Goal: Feedback & Contribution: Contribute content

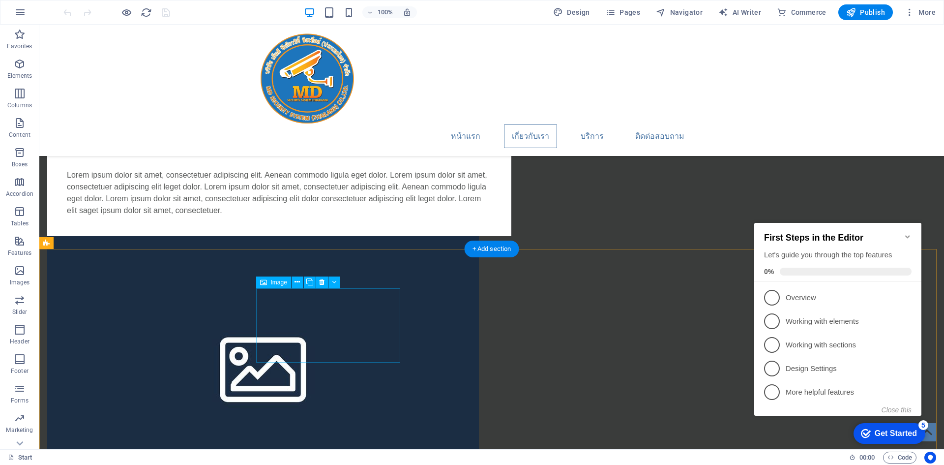
scroll to position [1082, 0]
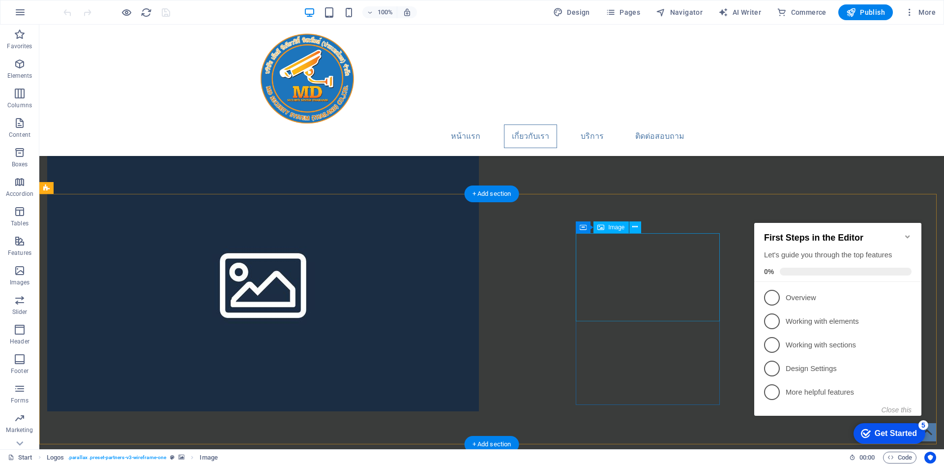
scroll to position [787, 0]
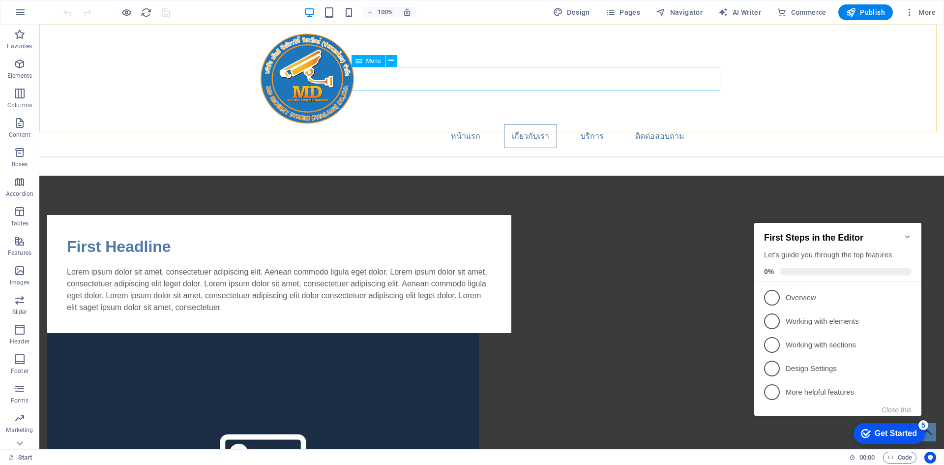
click at [600, 124] on nav "หน้าแรก เกี่ยวกับเรา บริการ ติดต่อสอบถาม" at bounding box center [492, 136] width 464 height 24
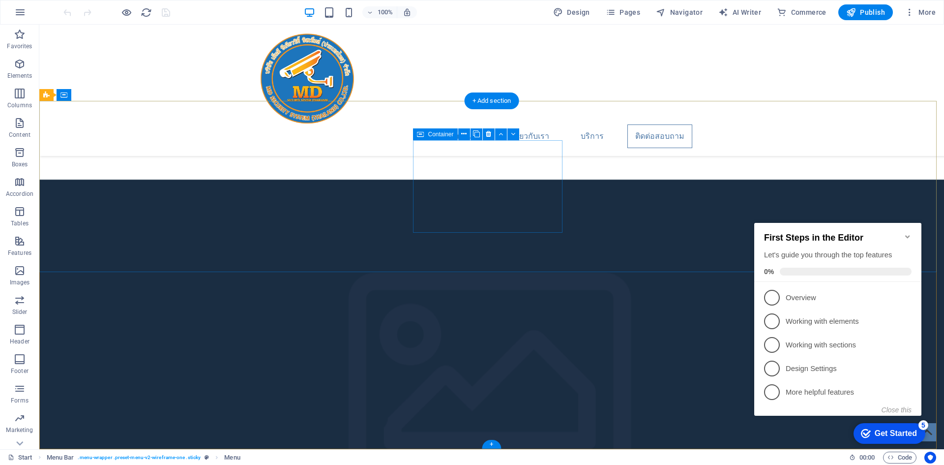
scroll to position [2429, 0]
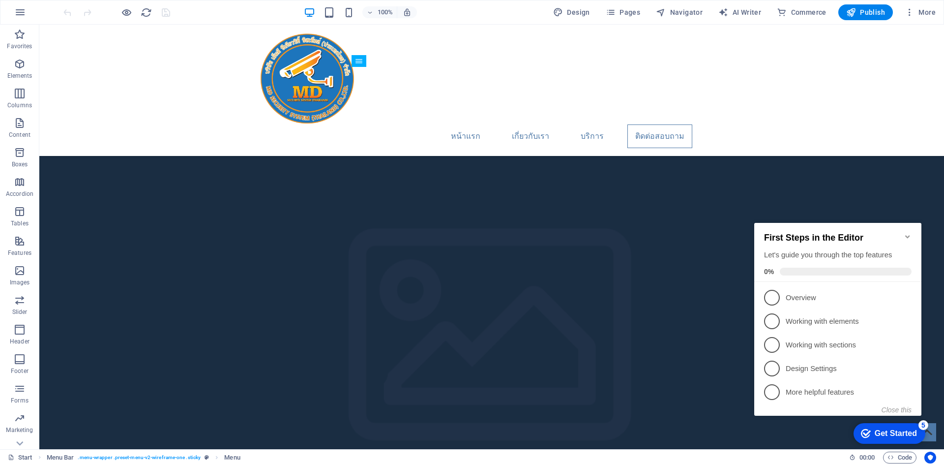
click at [910, 233] on icon "Minimize checklist" at bounding box center [908, 237] width 8 height 8
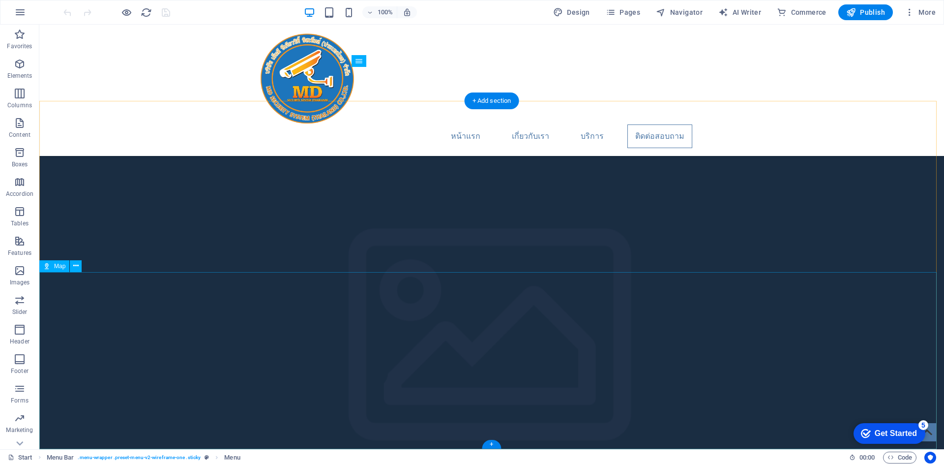
click at [56, 266] on span "Map" at bounding box center [59, 266] width 11 height 6
click at [75, 264] on icon at bounding box center [75, 266] width 5 height 10
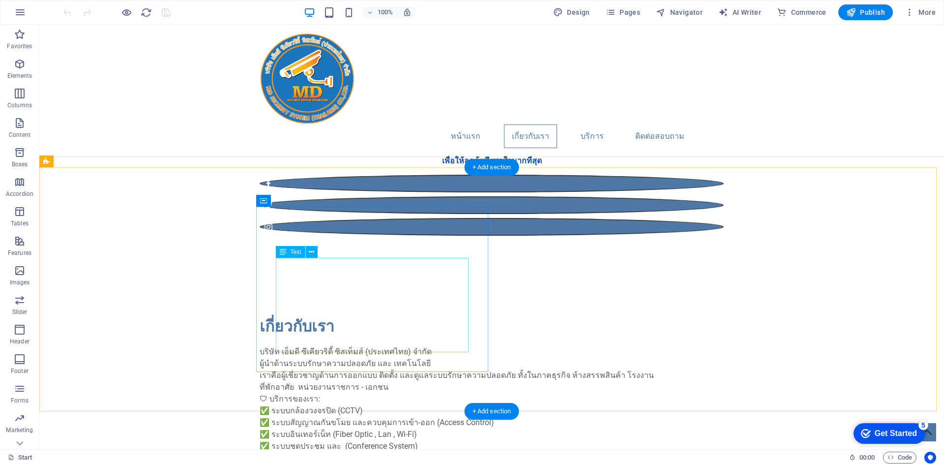
scroll to position [393, 0]
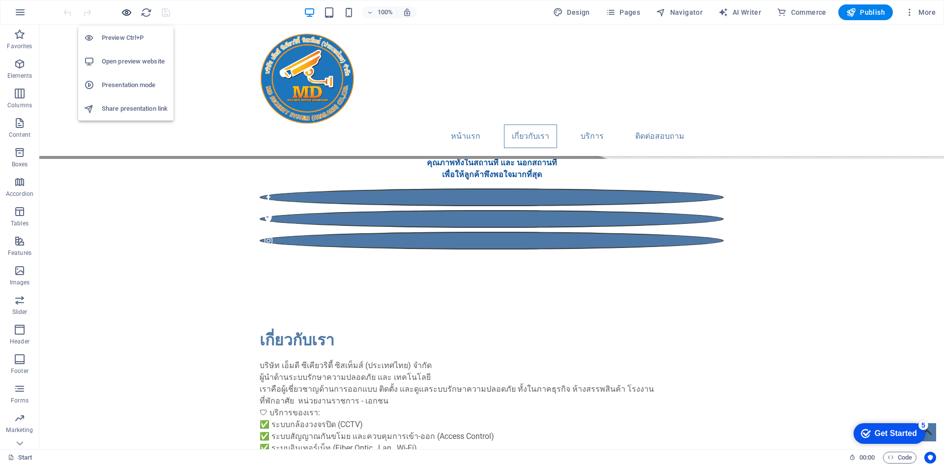
click at [126, 12] on icon "button" at bounding box center [126, 12] width 11 height 11
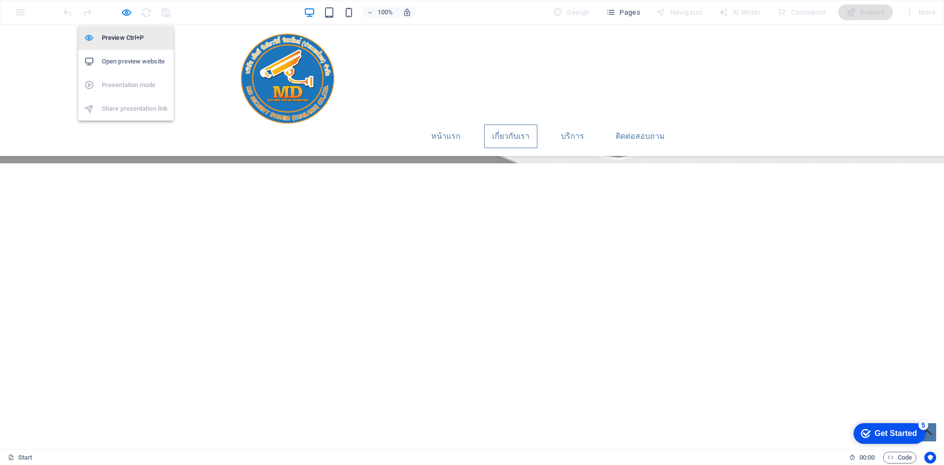
click at [122, 36] on h6 "Preview Ctrl+P" at bounding box center [135, 38] width 66 height 12
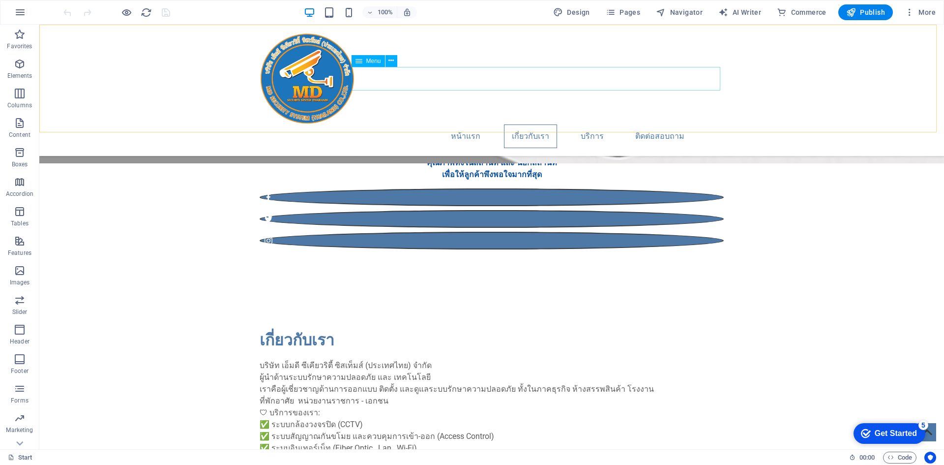
click at [461, 124] on nav "หน้าแรก เกี่ยวกับเรา บริการ ติดต่อสอบถาม" at bounding box center [492, 136] width 464 height 24
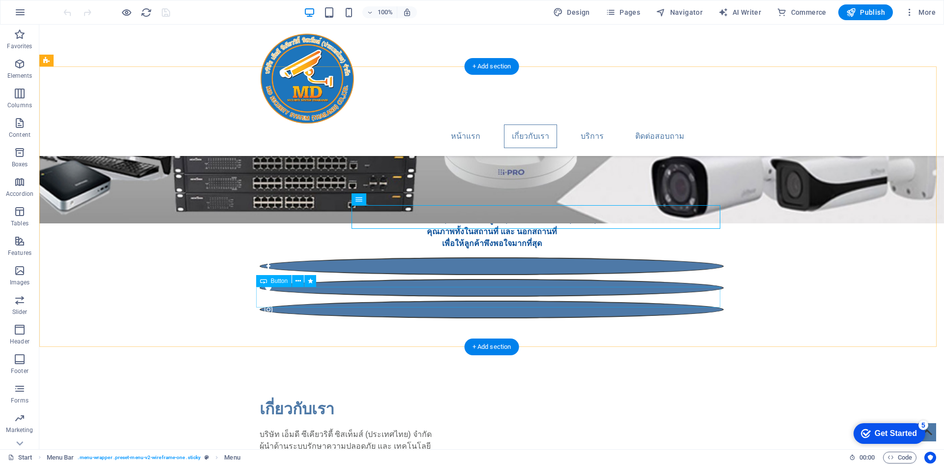
scroll to position [246, 0]
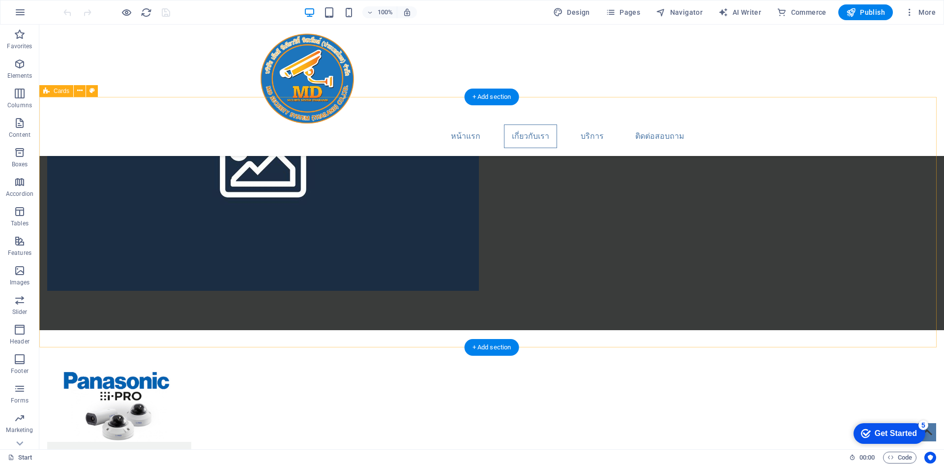
scroll to position [1131, 0]
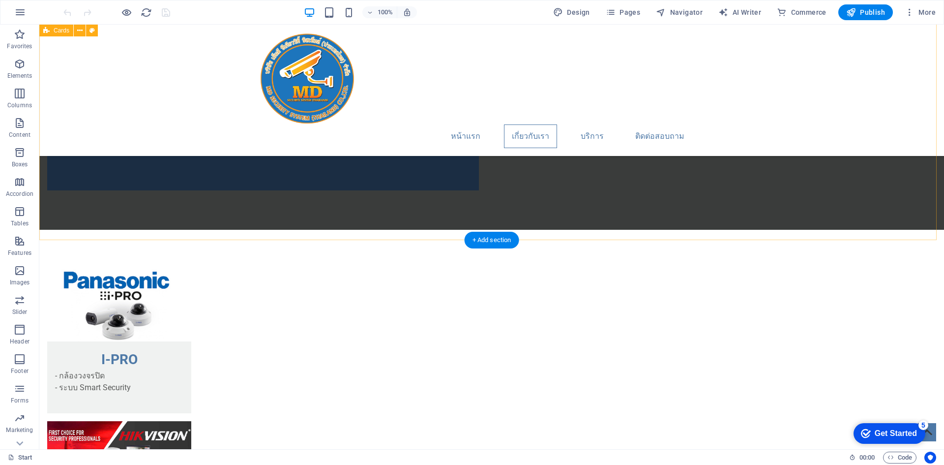
scroll to position [1033, 0]
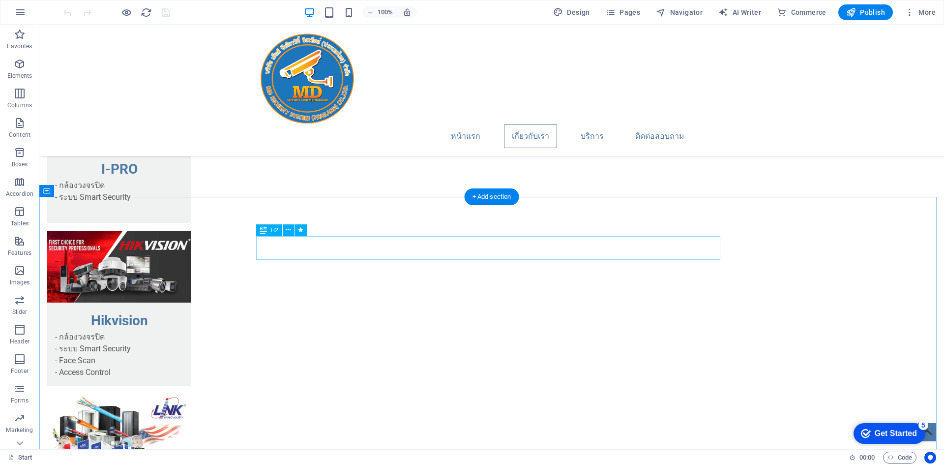
scroll to position [1377, 0]
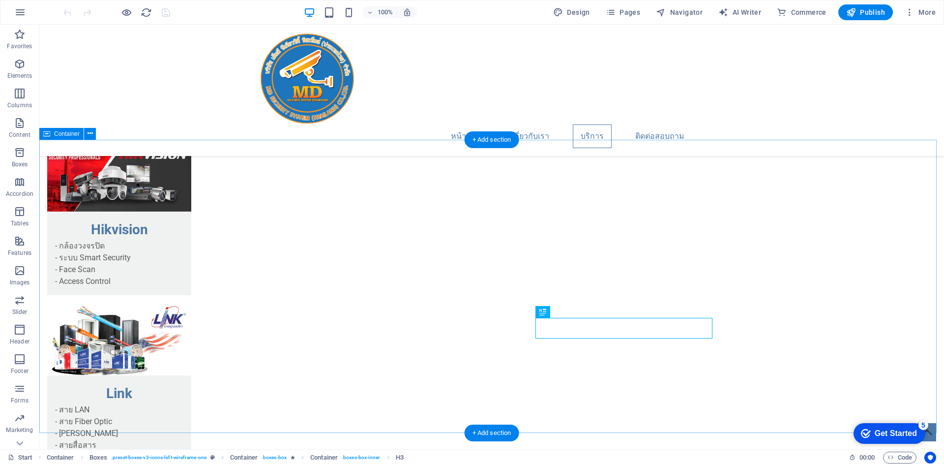
scroll to position [1475, 0]
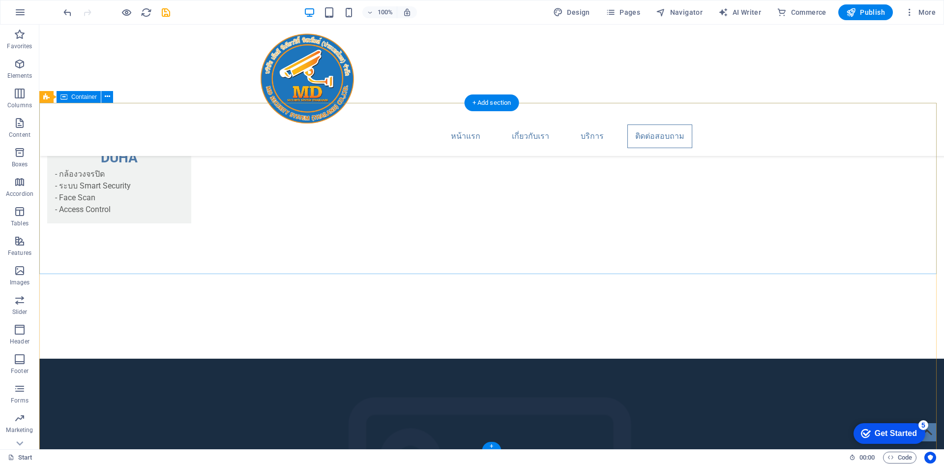
scroll to position [2232, 0]
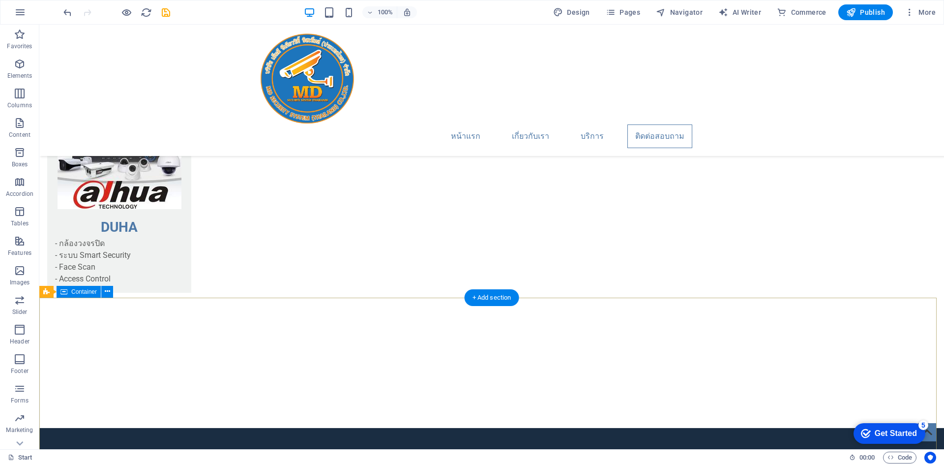
click at [102, 290] on button at bounding box center [107, 292] width 12 height 12
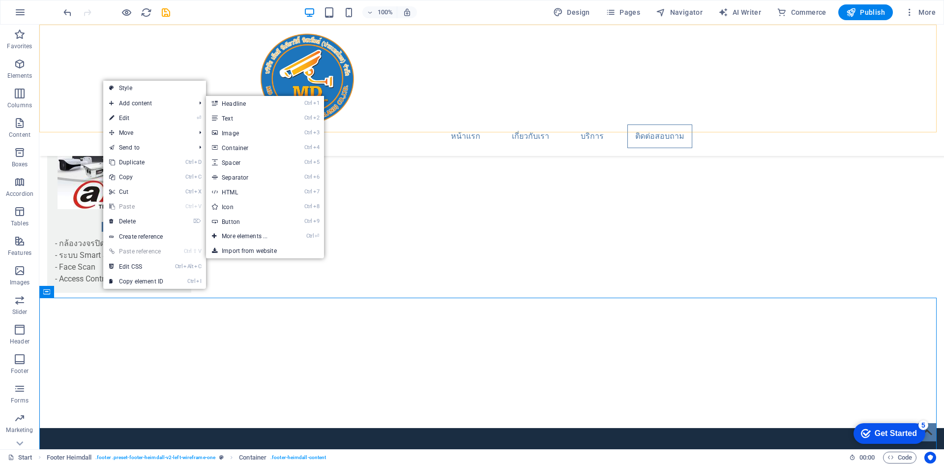
click at [737, 81] on div "หน้าแรก เกี่ยวกับเรา บริการ ติดต่อสอบถาม" at bounding box center [491, 90] width 905 height 131
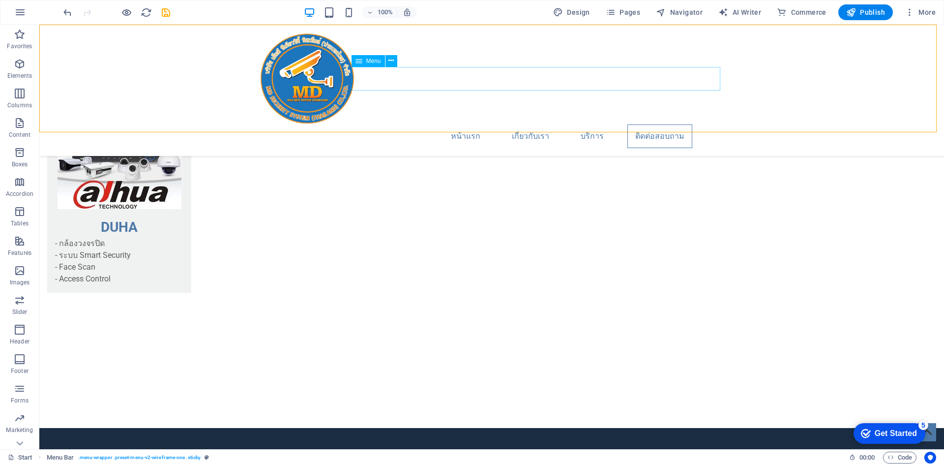
click at [709, 124] on nav "หน้าแรก เกี่ยวกับเรา บริการ ติดต่อสอบถาม" at bounding box center [492, 136] width 464 height 24
click at [392, 60] on icon at bounding box center [391, 61] width 5 height 10
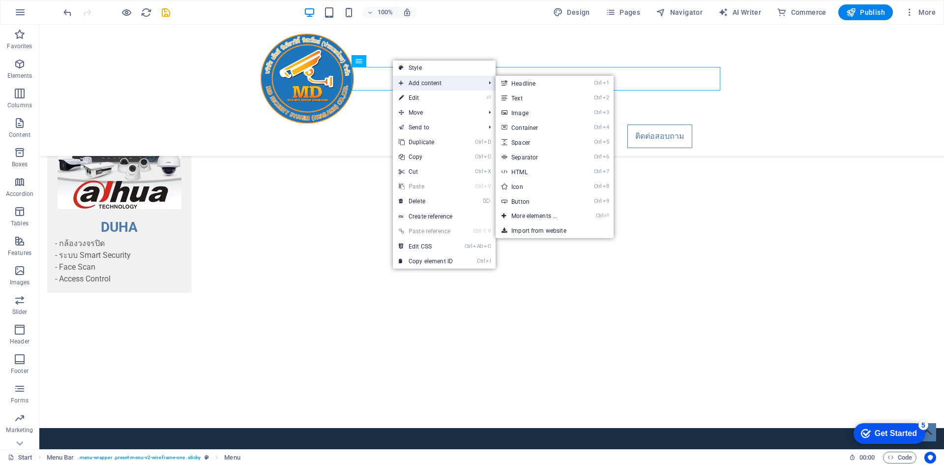
click at [409, 85] on span "Add content" at bounding box center [437, 83] width 88 height 15
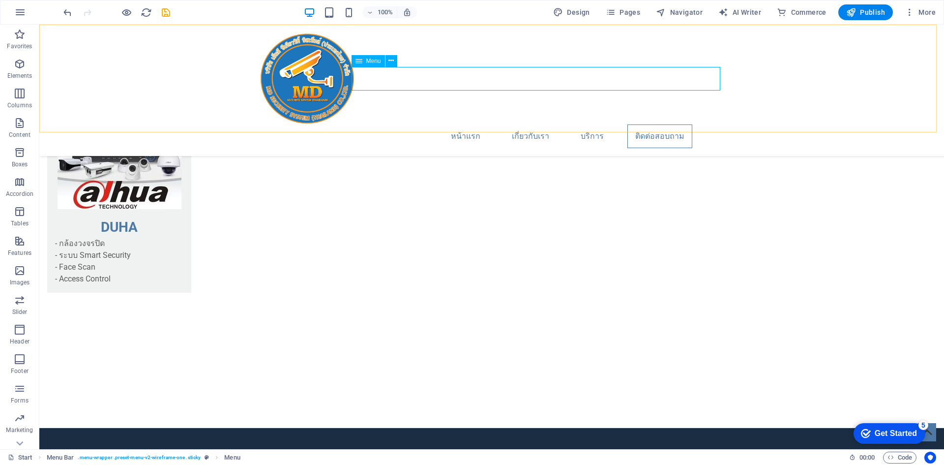
click at [356, 63] on icon at bounding box center [359, 61] width 7 height 12
click at [406, 124] on nav "หน้าแรก เกี่ยวกับเรา บริการ ติดต่อสอบถาม" at bounding box center [492, 136] width 464 height 24
select select
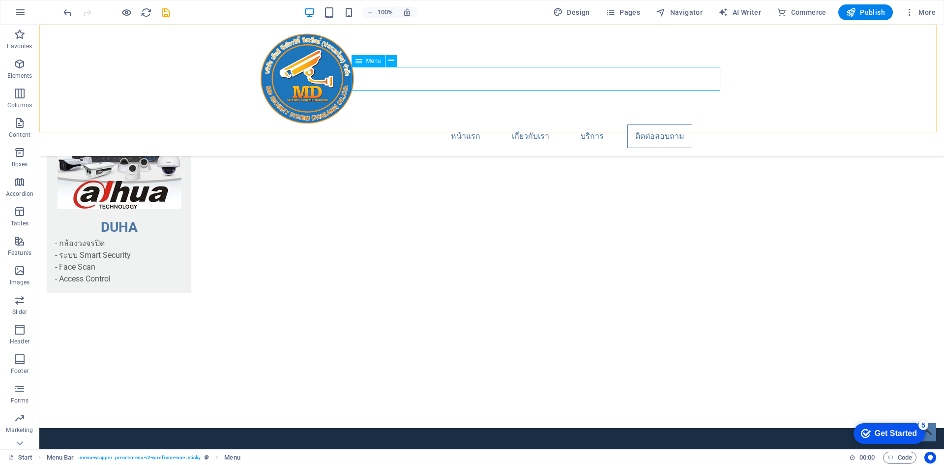
select select
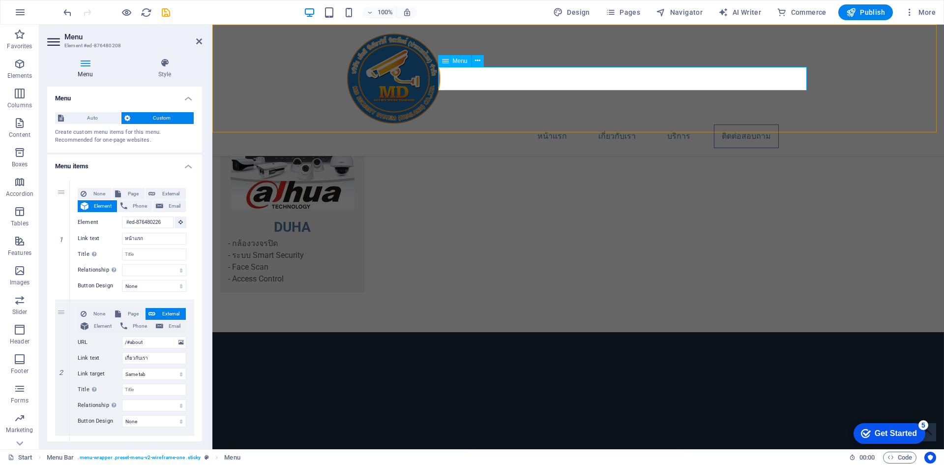
click at [797, 124] on nav "หน้าแรก เกี่ยวกับเรา บริการ ติดต่อสอบถาม" at bounding box center [578, 136] width 464 height 24
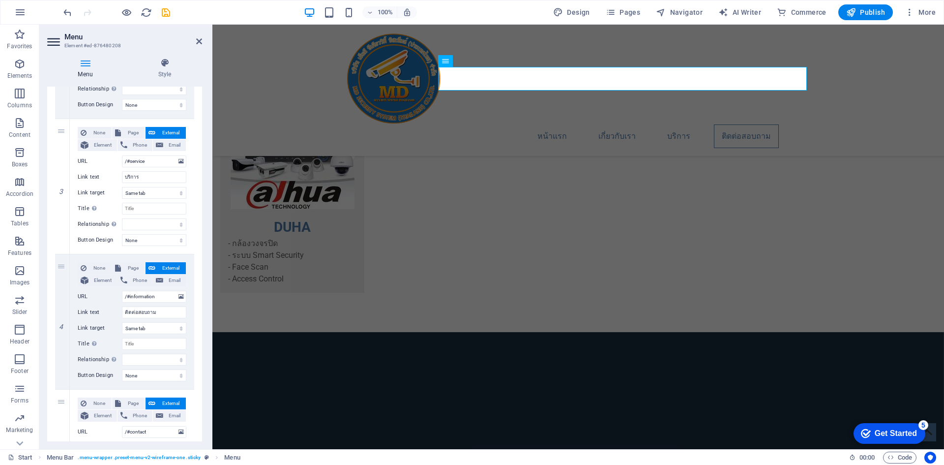
scroll to position [427, 0]
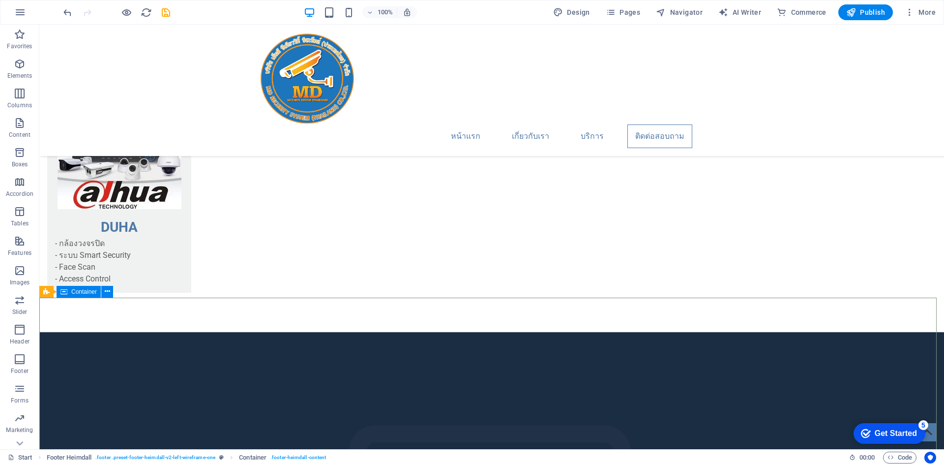
click at [66, 291] on icon at bounding box center [63, 292] width 7 height 12
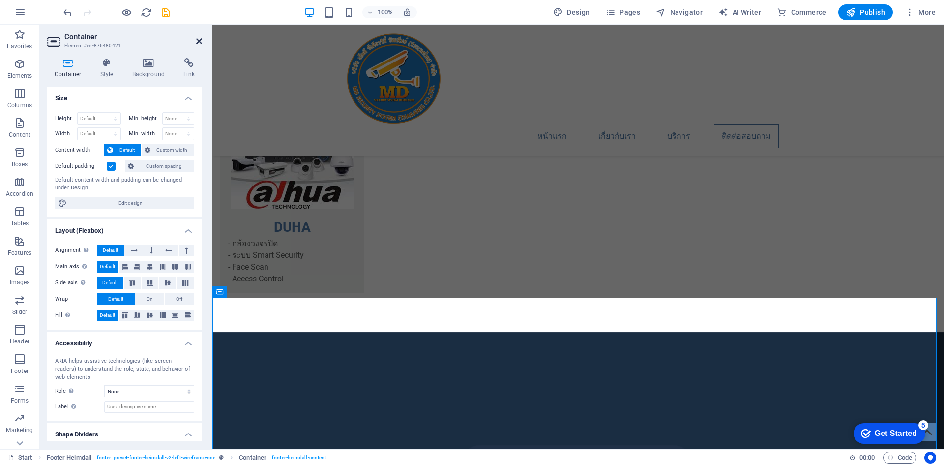
click at [202, 38] on icon at bounding box center [199, 41] width 6 height 8
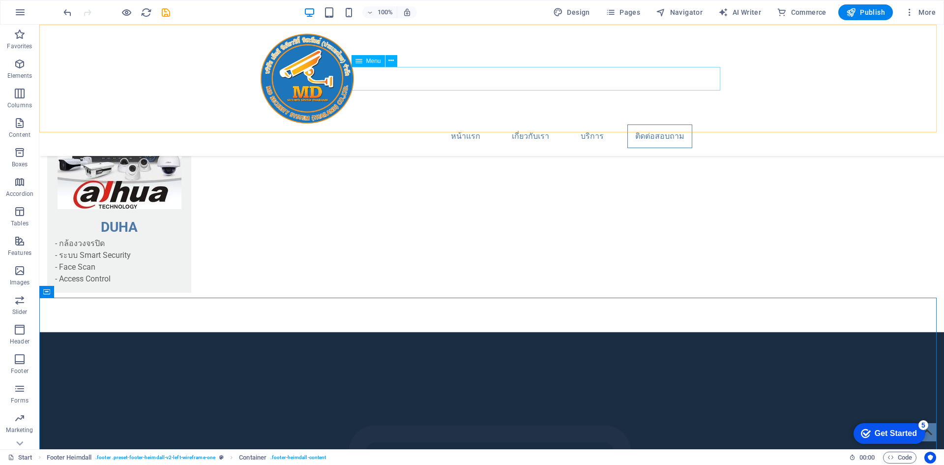
click at [711, 124] on nav "หน้าแรก เกี่ยวกับเรา บริการ ติดต่อสอบถาม" at bounding box center [492, 136] width 464 height 24
select select
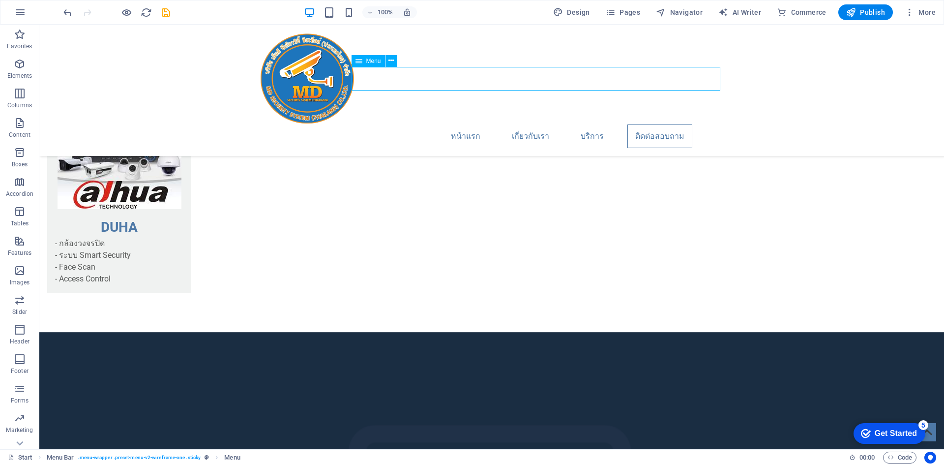
select select
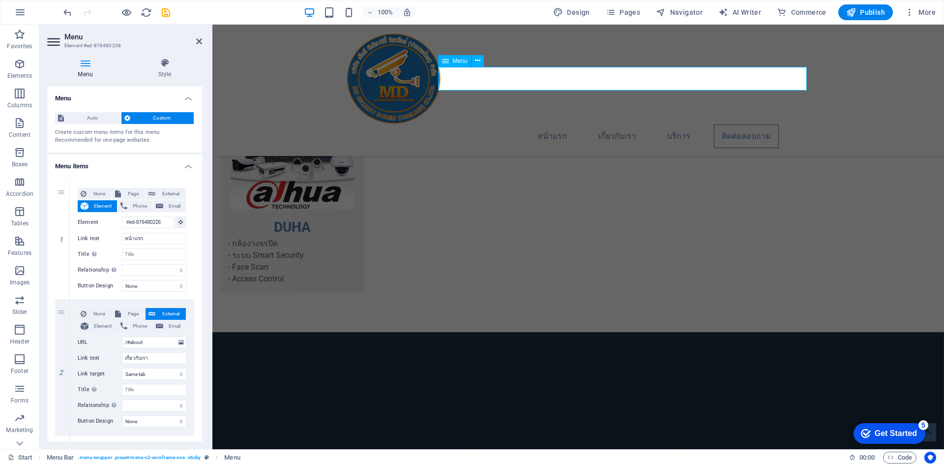
click at [783, 124] on nav "หน้าแรก เกี่ยวกับเรา บริการ ติดต่อสอบถาม" at bounding box center [578, 136] width 464 height 24
click at [766, 124] on nav "หน้าแรก เกี่ยวกับเรา บริการ ติดต่อสอบถาม" at bounding box center [578, 136] width 464 height 24
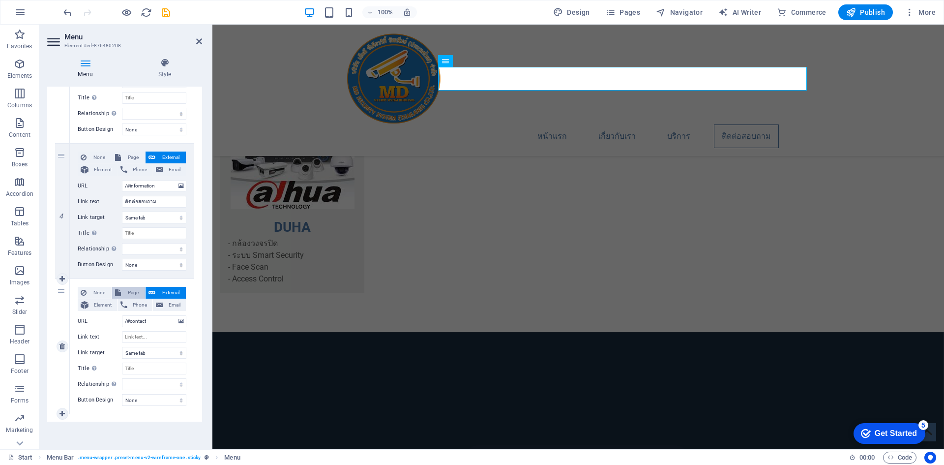
click at [130, 288] on span "Page" at bounding box center [133, 293] width 18 height 12
select select
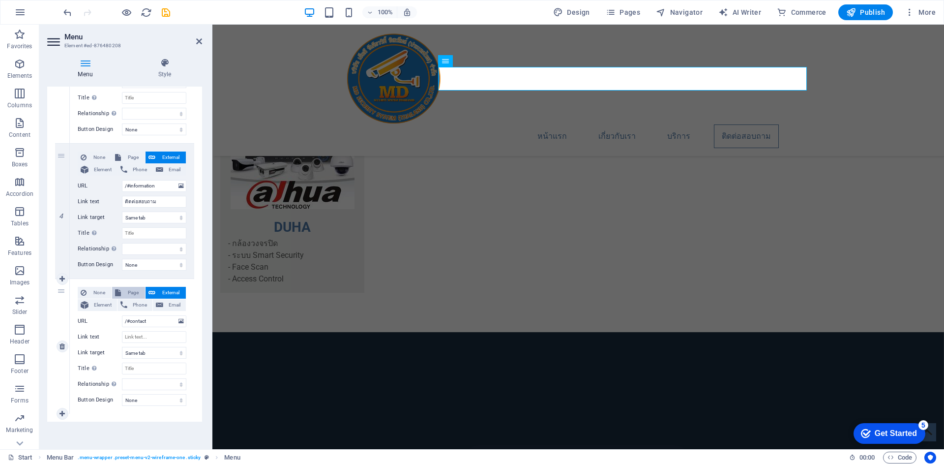
select select
click at [177, 294] on span "External" at bounding box center [170, 293] width 25 height 12
select select
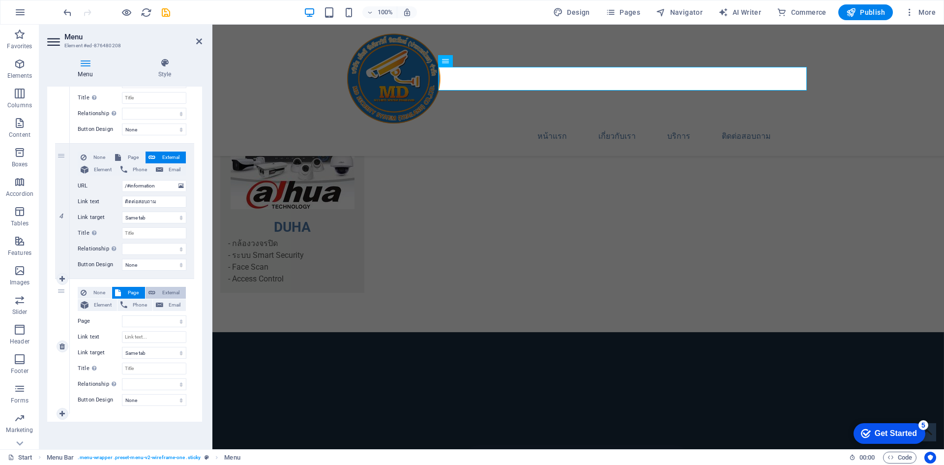
select select
select select "blank"
select select
click at [198, 41] on icon at bounding box center [199, 41] width 6 height 8
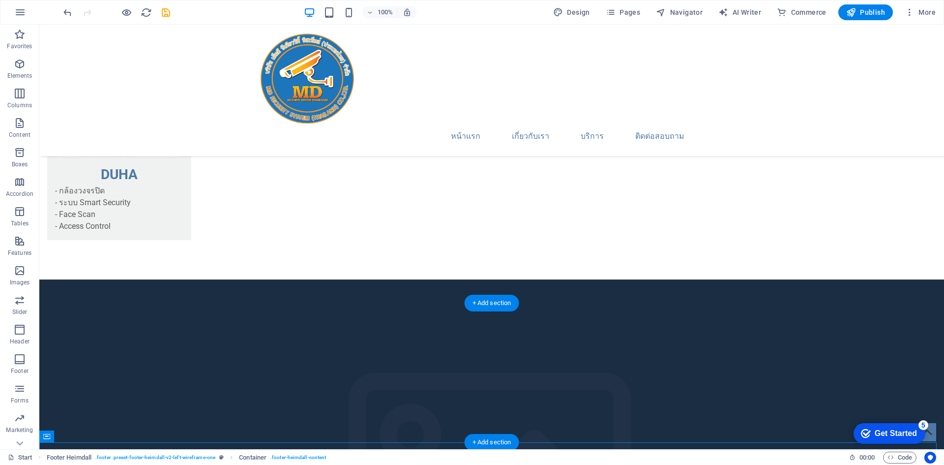
scroll to position [2084, 0]
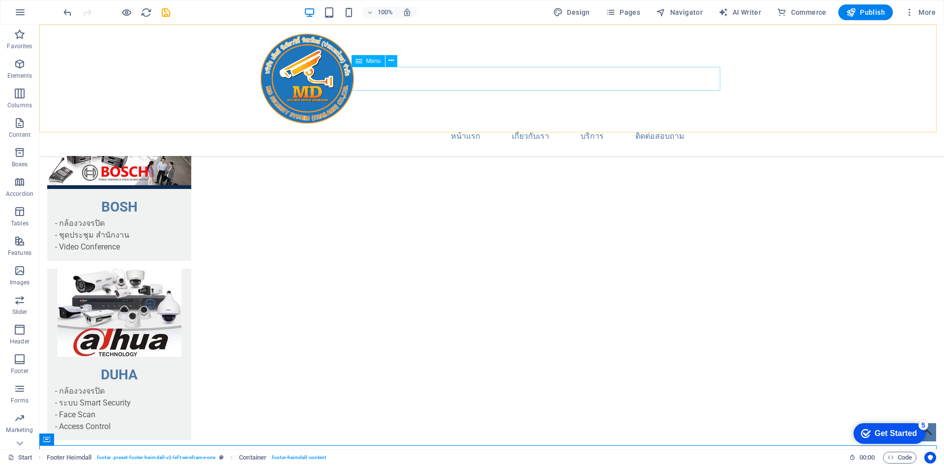
click at [656, 124] on nav "หน้าแรก เกี่ยวกับเรา บริการ ติดต่อสอบถาม" at bounding box center [492, 136] width 464 height 24
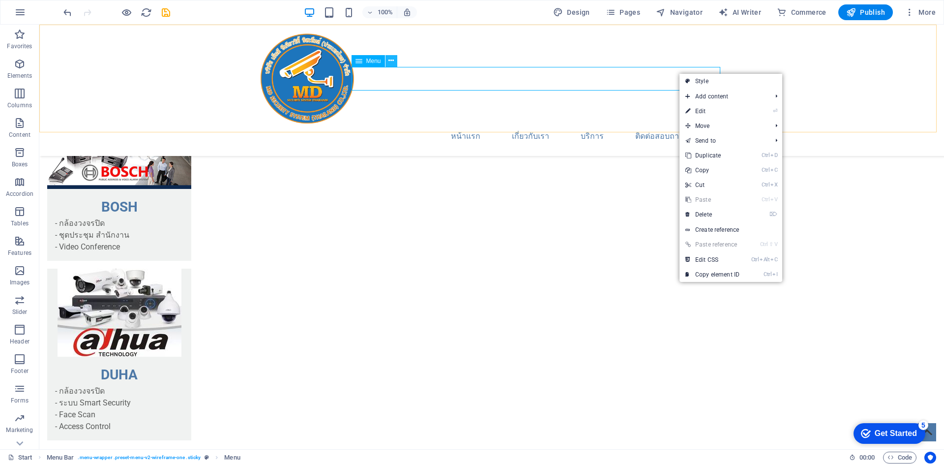
click at [391, 61] on icon at bounding box center [391, 61] width 5 height 10
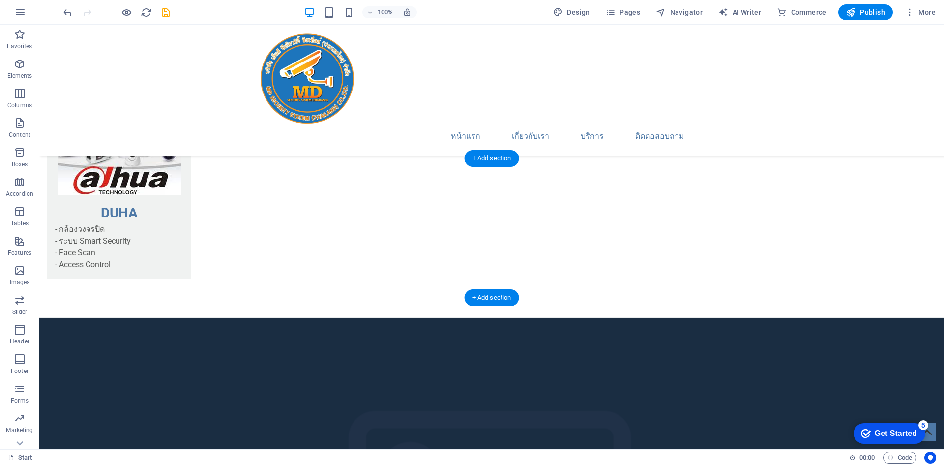
scroll to position [2232, 0]
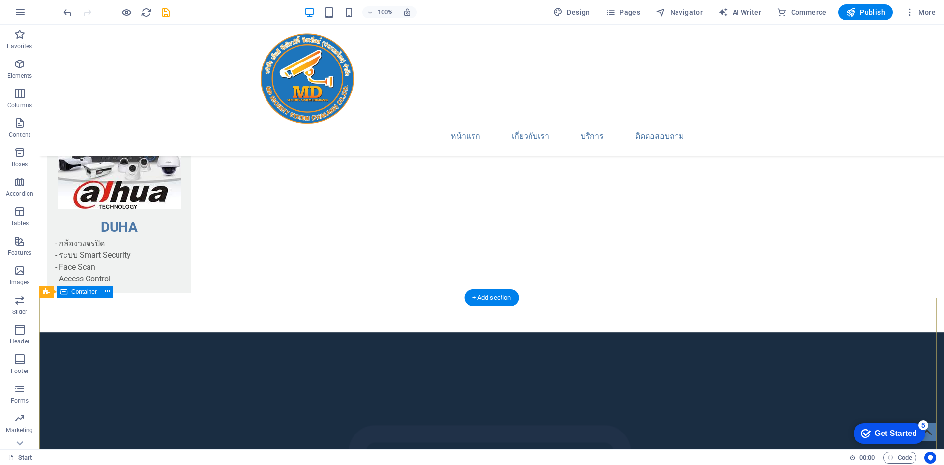
click at [75, 291] on span "Container" at bounding box center [84, 292] width 26 height 6
click at [110, 291] on button at bounding box center [107, 292] width 12 height 12
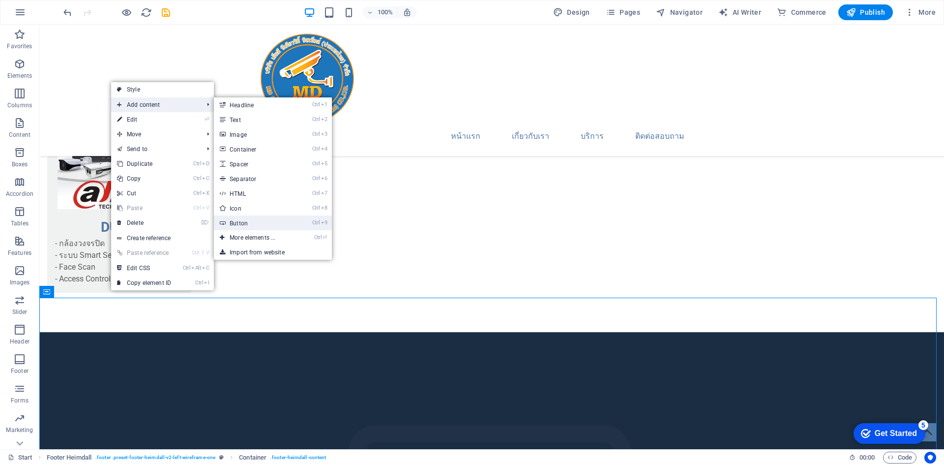
click at [237, 219] on link "Ctrl 9 Button" at bounding box center [254, 222] width 81 height 15
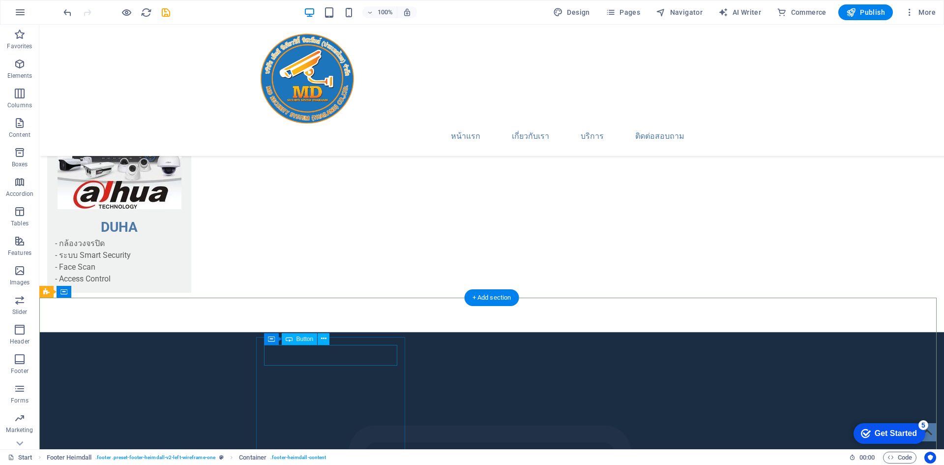
drag, startPoint x: 352, startPoint y: 345, endPoint x: 560, endPoint y: 249, distance: 228.9
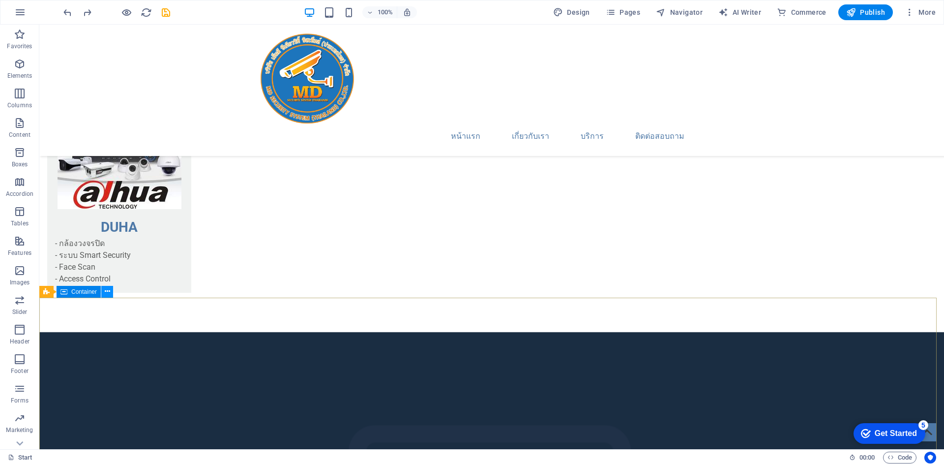
click at [105, 293] on icon at bounding box center [107, 291] width 5 height 10
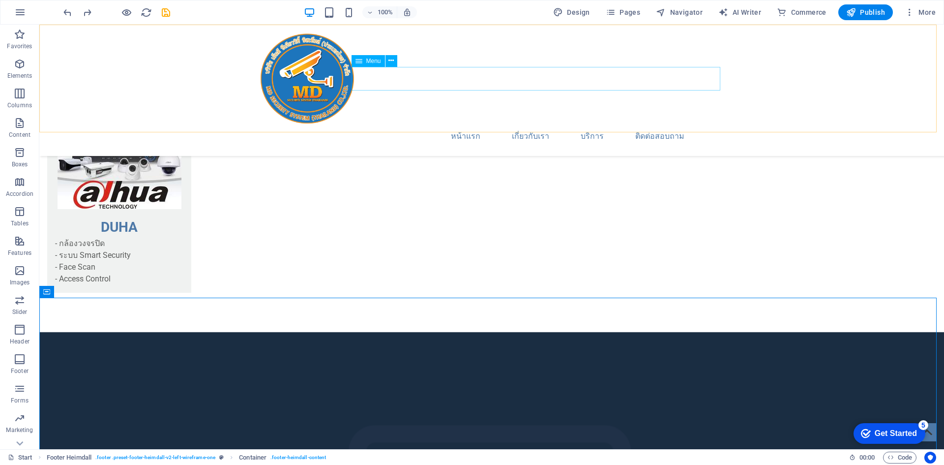
click at [676, 124] on nav "หน้าแรก เกี่ยวกับเรา บริการ ติดต่อสอบถาม" at bounding box center [492, 136] width 464 height 24
click at [687, 124] on nav "หน้าแรก เกี่ยวกับเรา บริการ ติดต่อสอบถาม" at bounding box center [492, 136] width 464 height 24
select select
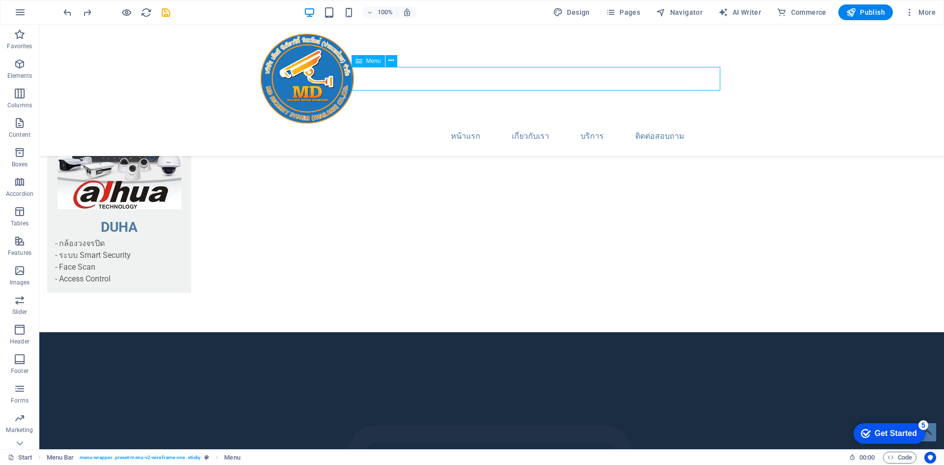
select select
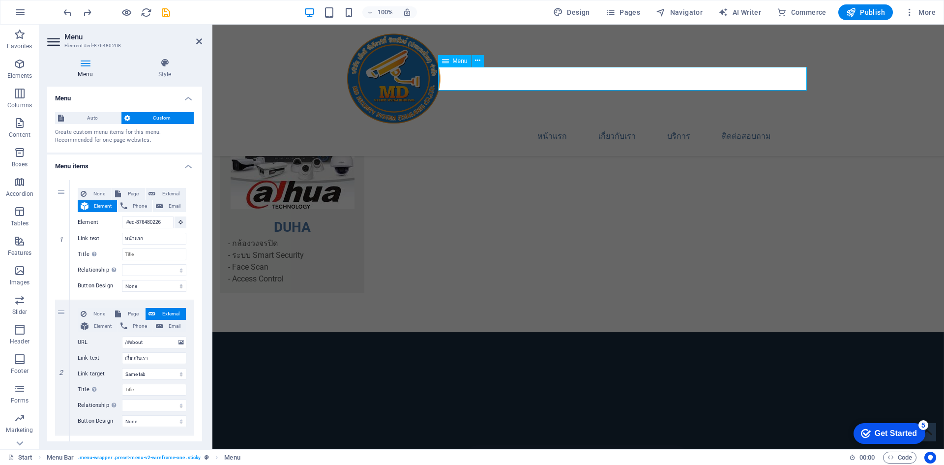
click at [785, 124] on nav "หน้าแรก เกี่ยวกับเรา บริการ ติดต่อสอบถาม" at bounding box center [578, 136] width 464 height 24
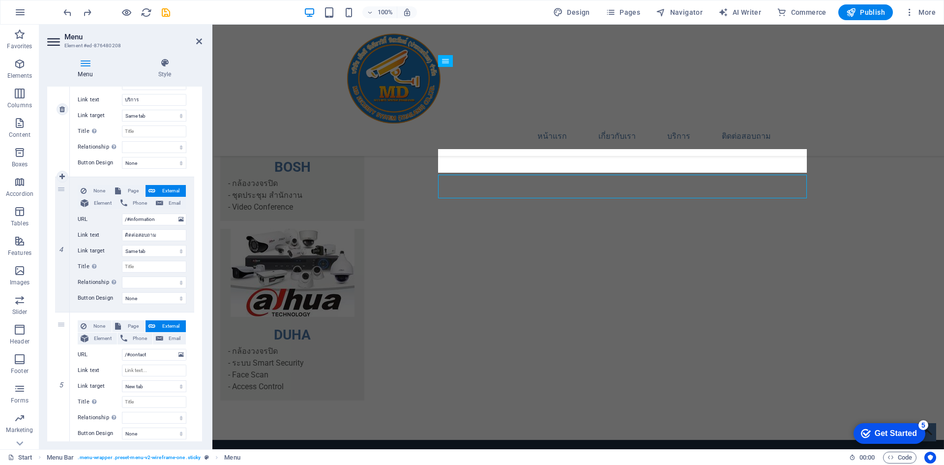
scroll to position [427, 0]
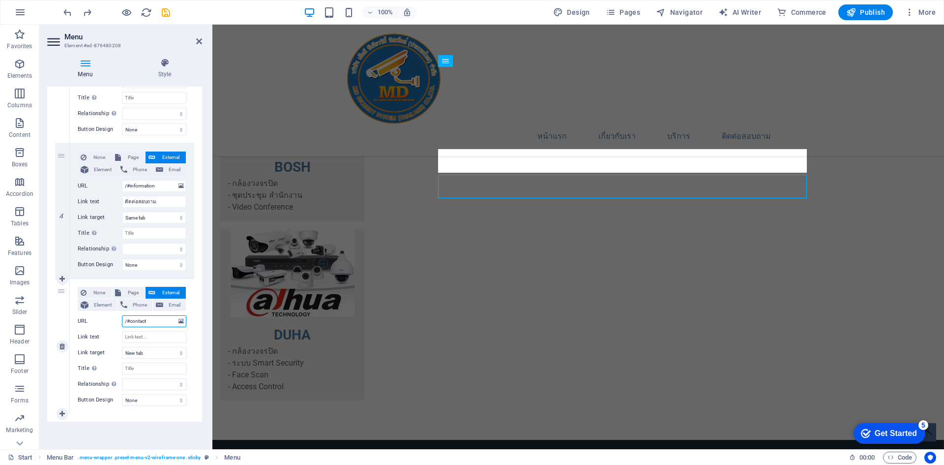
click at [137, 319] on input "/#contact" at bounding box center [154, 321] width 64 height 12
click at [135, 340] on input "Link text" at bounding box center [154, 337] width 64 height 12
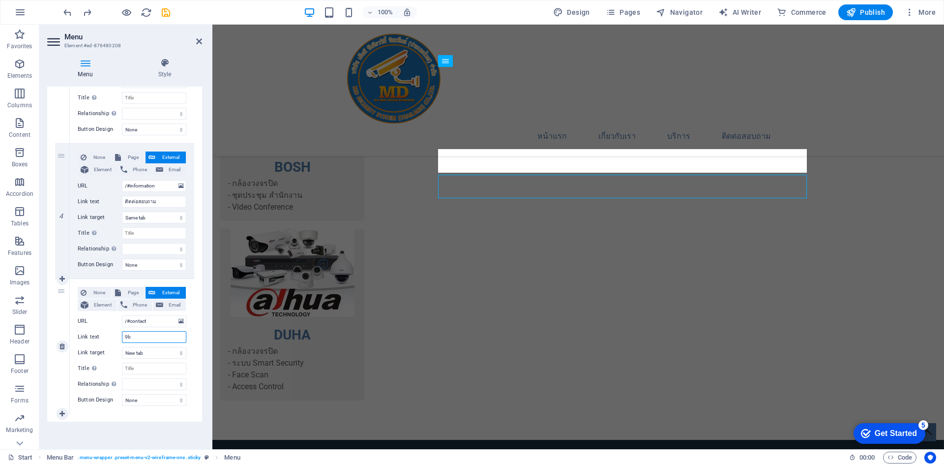
type input "9"
type input "ติดต่อเ"
select select
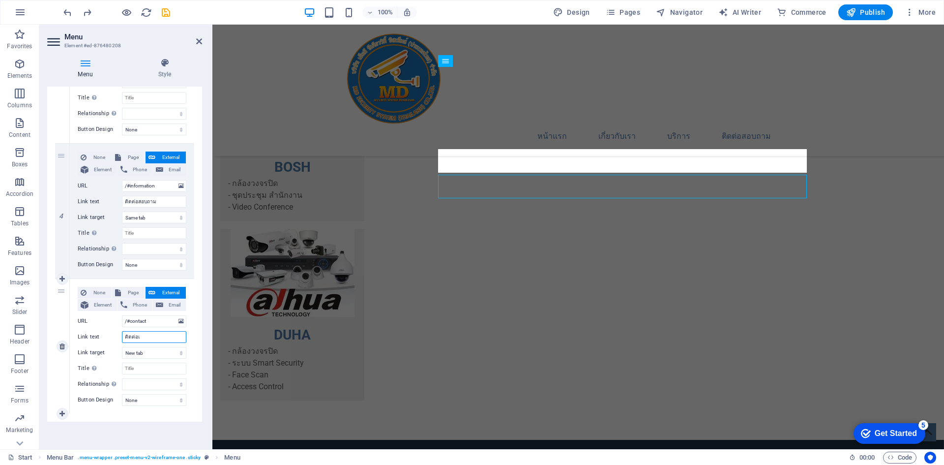
select select
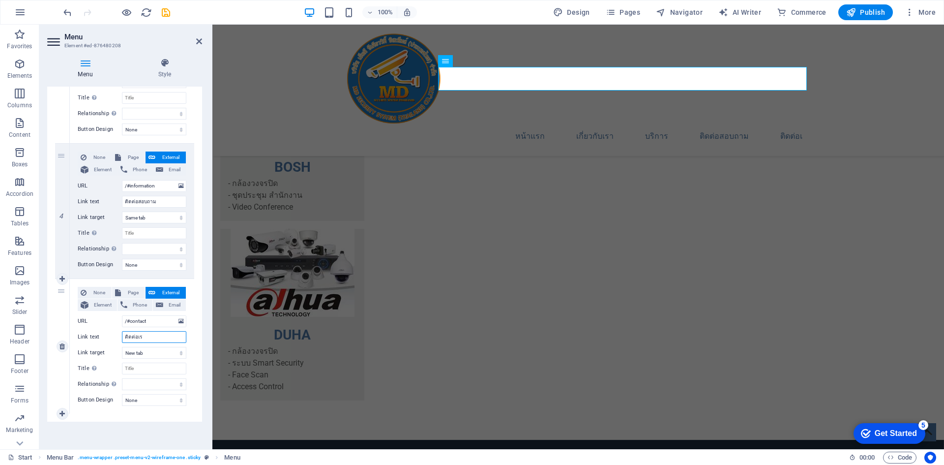
type input "ติดต่อเรา"
select select
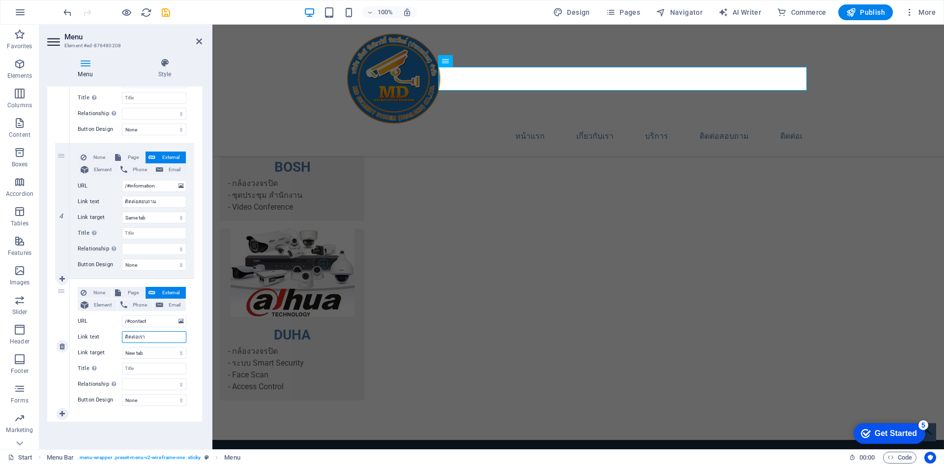
select select
type input "ติดต่อเรา"
click at [150, 354] on select "New tab Same tab Overlay" at bounding box center [154, 353] width 64 height 12
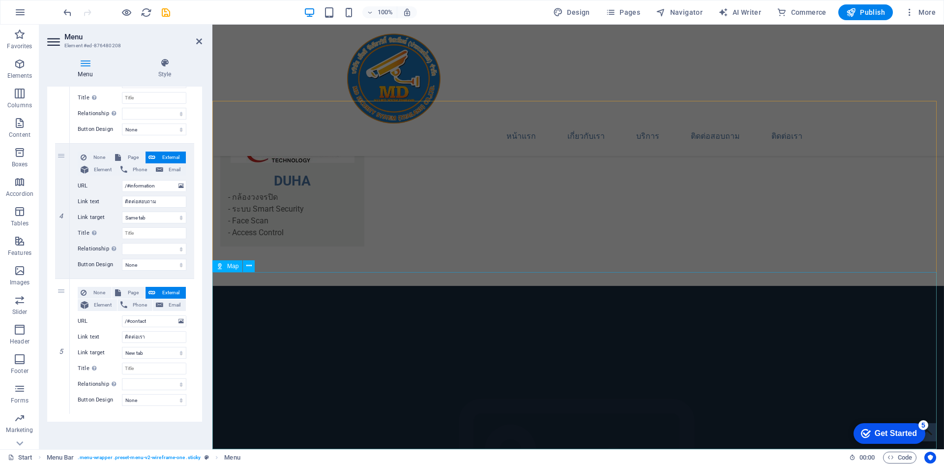
scroll to position [2429, 0]
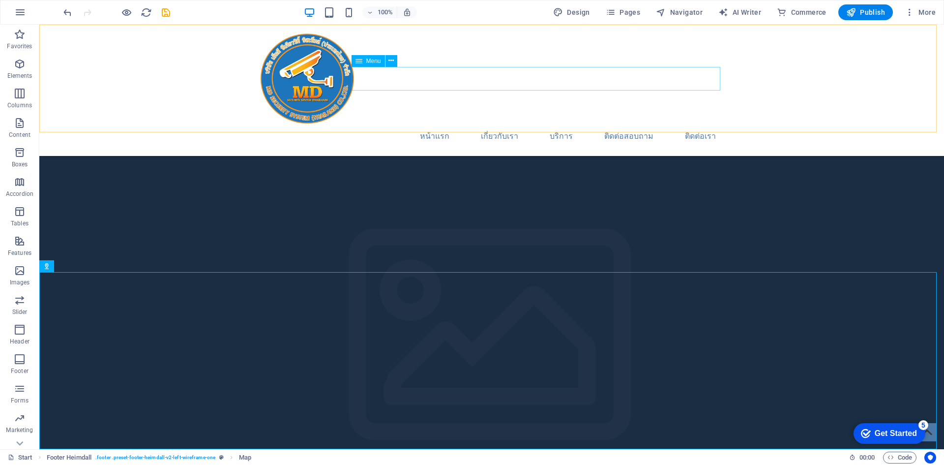
click at [699, 124] on nav "หน้าแรก เกี่ยวกับเรา บริการ ติดต่อสอบถาม ติดต่อเรา" at bounding box center [492, 136] width 464 height 24
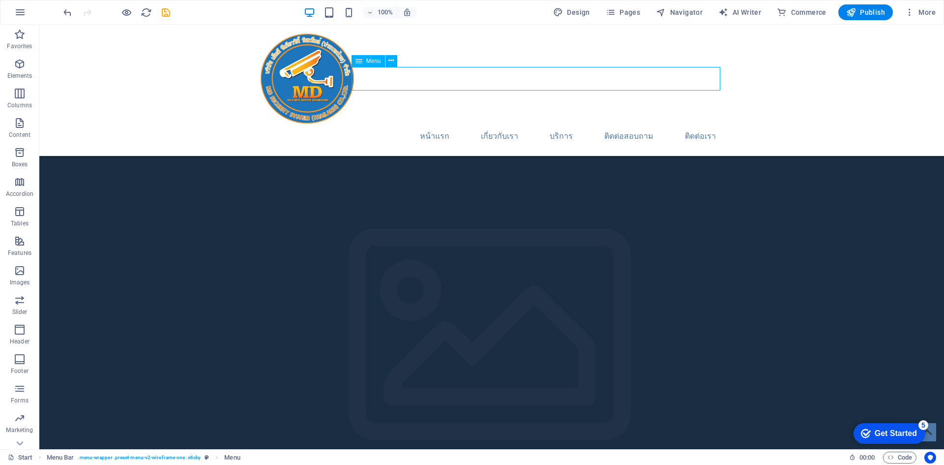
click at [700, 124] on nav "หน้าแรก เกี่ยวกับเรา บริการ ติดต่อสอบถาม ติดต่อเรา" at bounding box center [492, 136] width 464 height 24
select select
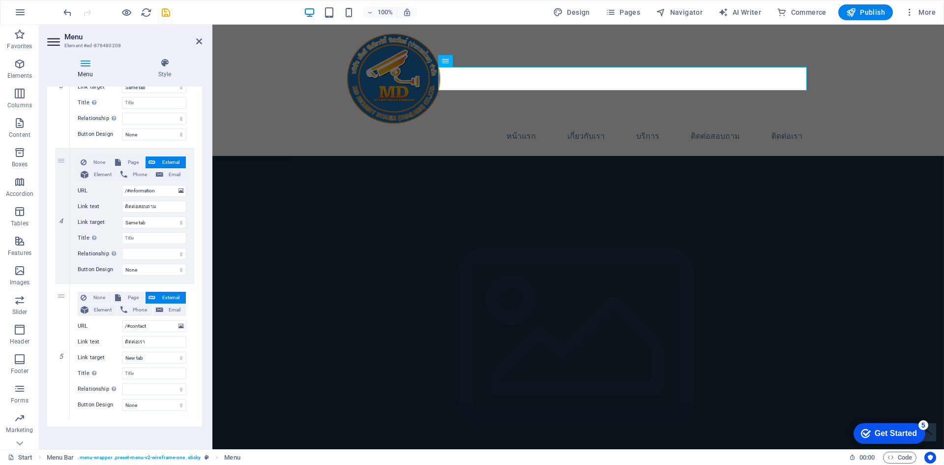
scroll to position [427, 0]
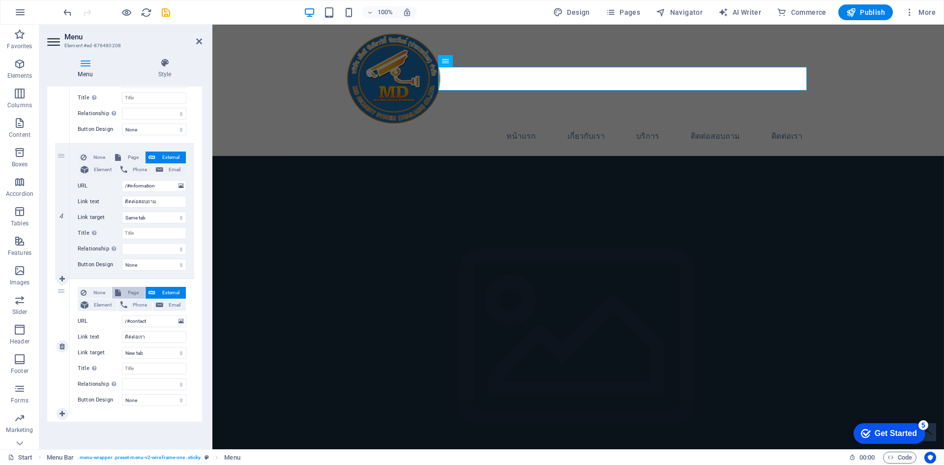
click at [130, 293] on span "Page" at bounding box center [133, 293] width 18 height 12
select select
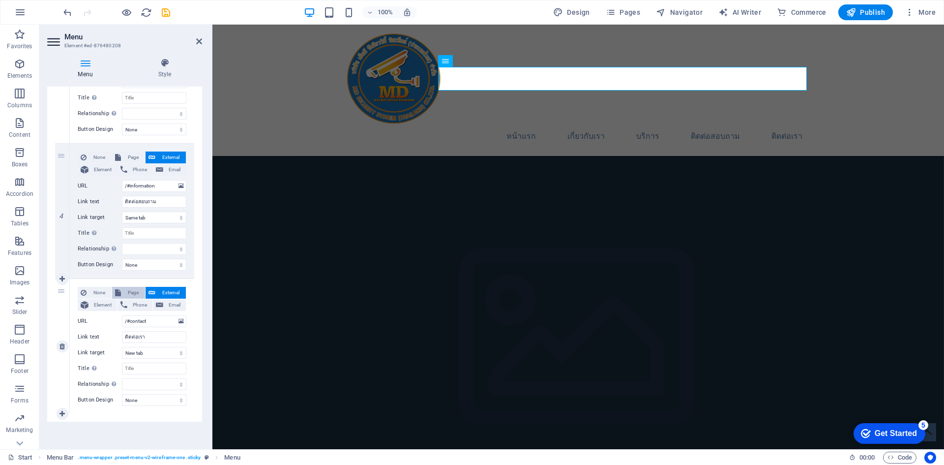
select select
click at [181, 320] on select "Start Subpage Legal Notice Privacy" at bounding box center [154, 321] width 64 height 12
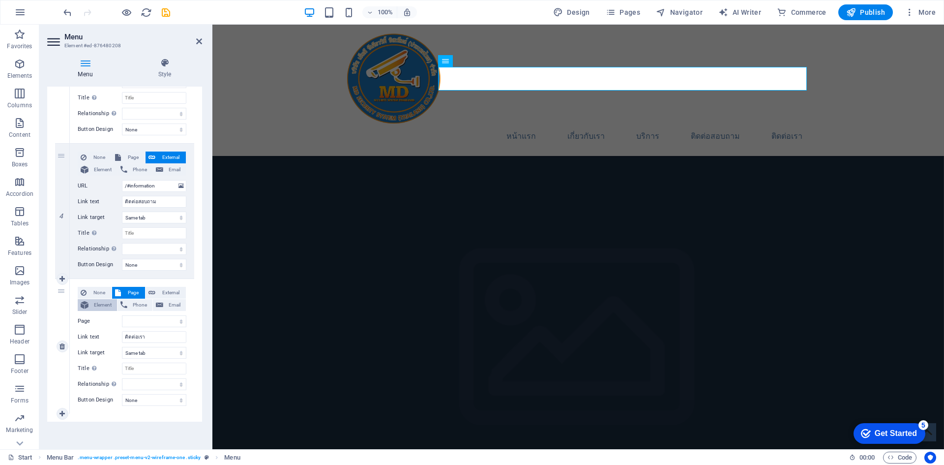
click at [88, 301] on icon at bounding box center [85, 305] width 8 height 12
select select
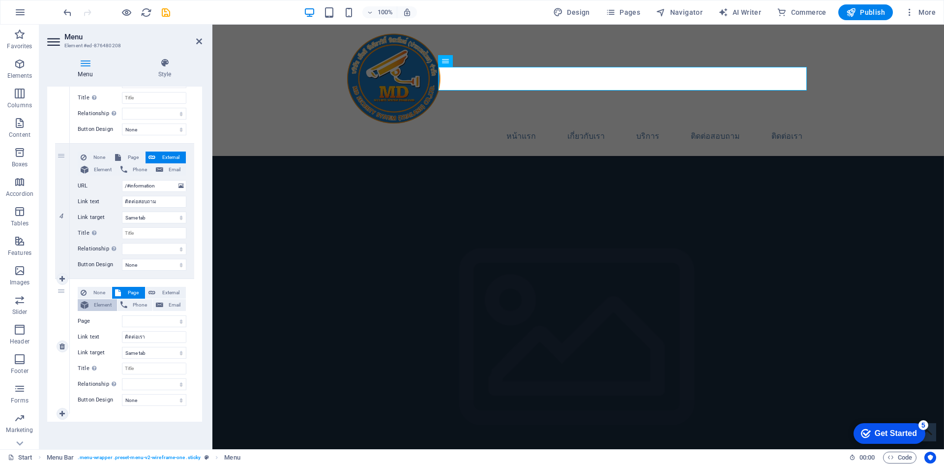
select select
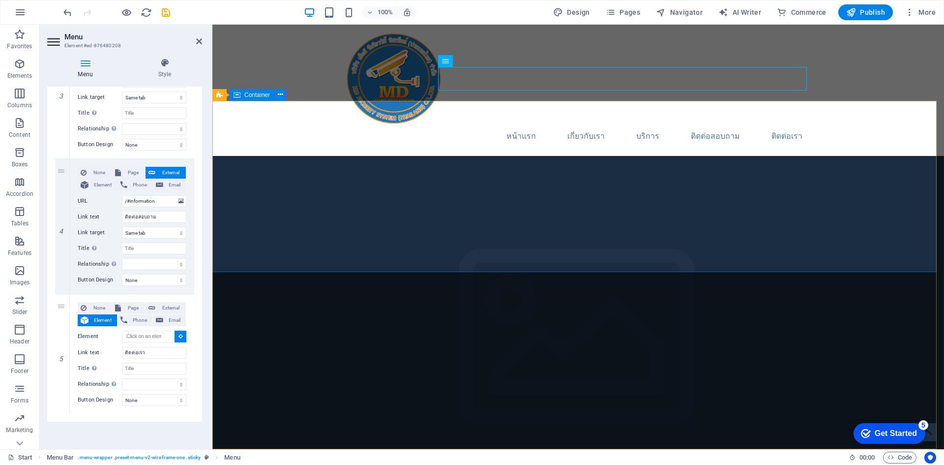
select select
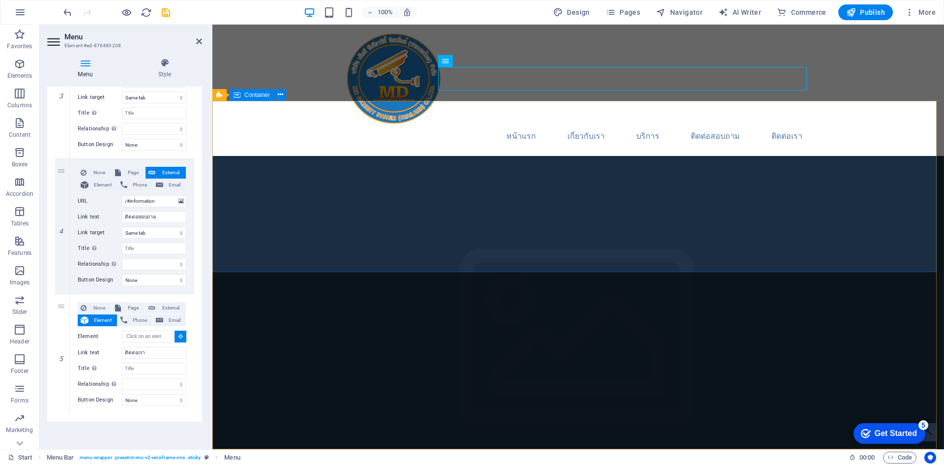
type input "#ed-876480421"
select select
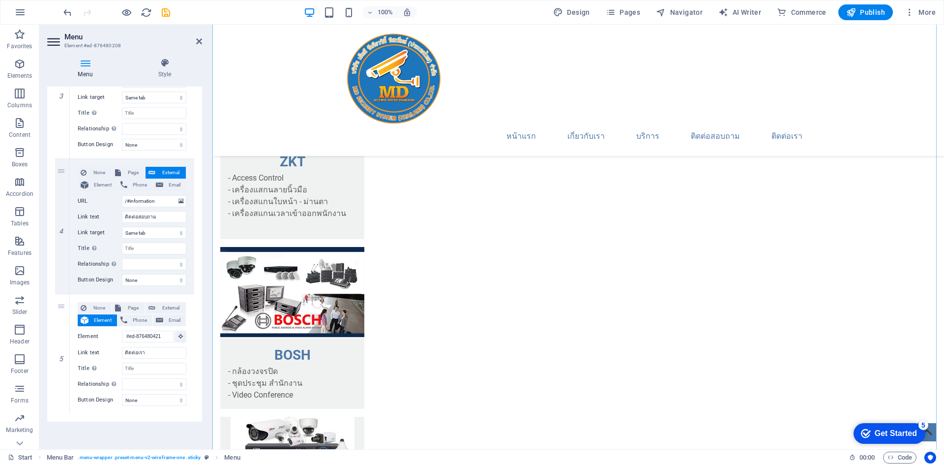
scroll to position [1937, 0]
click at [717, 124] on nav "หน้าแรก เกี่ยวกับเรา บริการ ติดต่อสอบถาม ติดต่อเรา" at bounding box center [578, 136] width 464 height 24
click at [150, 218] on input "ติดต่อสอบถาม" at bounding box center [154, 217] width 64 height 12
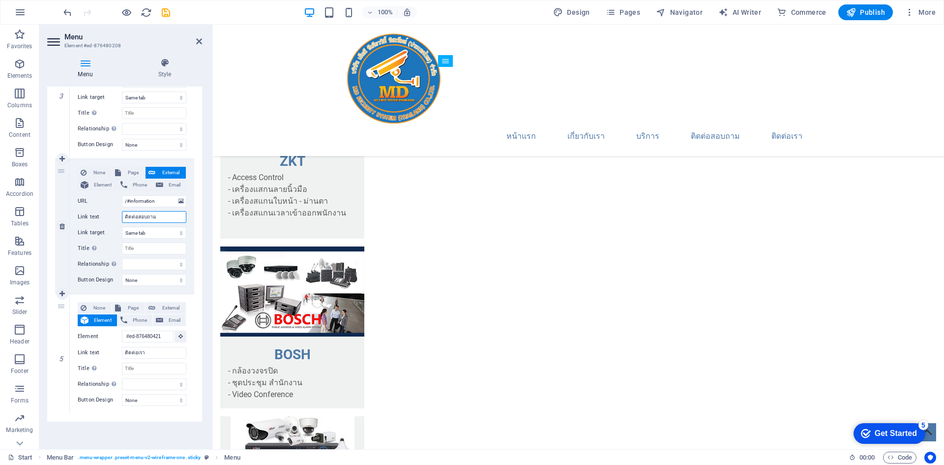
drag, startPoint x: 162, startPoint y: 216, endPoint x: 66, endPoint y: 206, distance: 97.0
click at [66, 206] on div "4 None Page External Element Phone Email Page Start Subpage Legal Notice Privac…" at bounding box center [124, 226] width 139 height 135
type input "บริการ"
select select
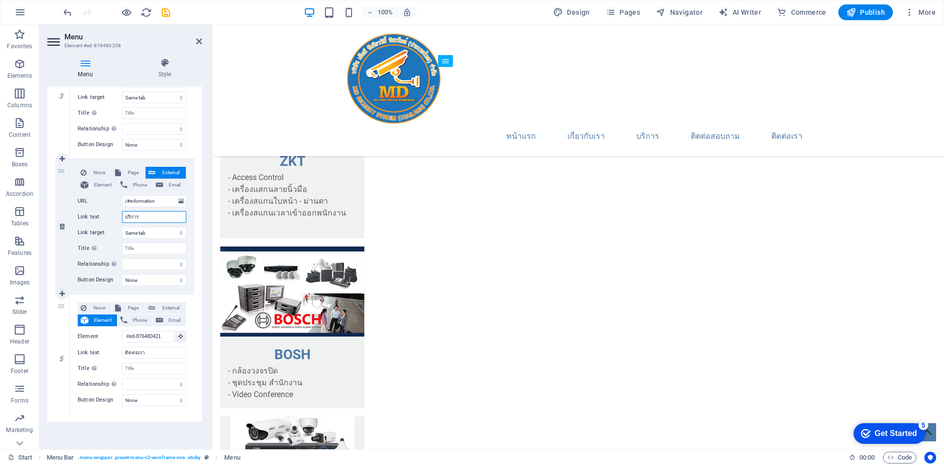
select select
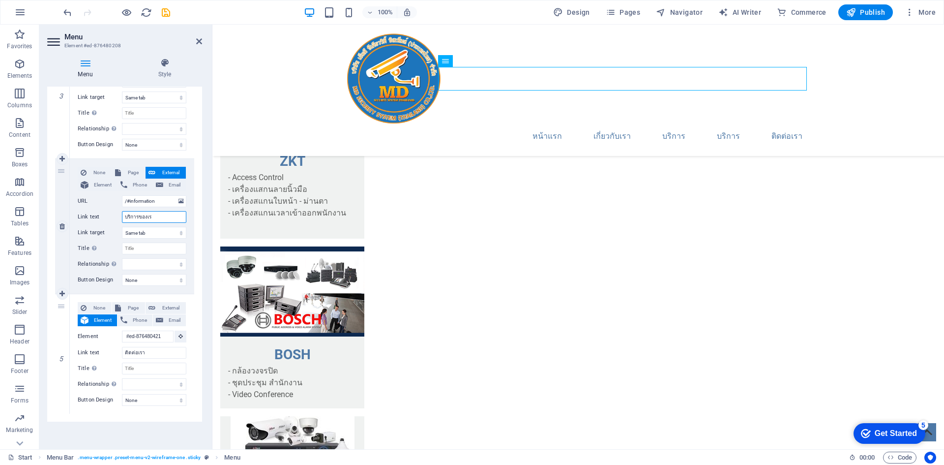
type input "บริการของเรา"
select select
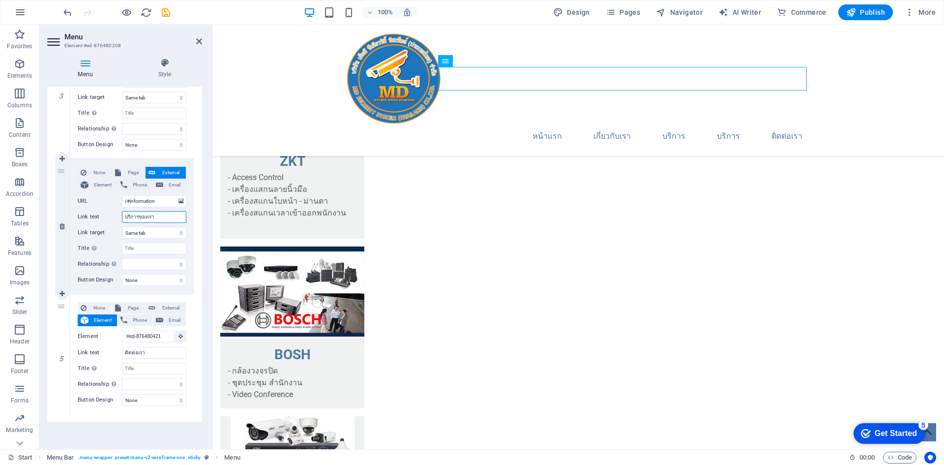
select select
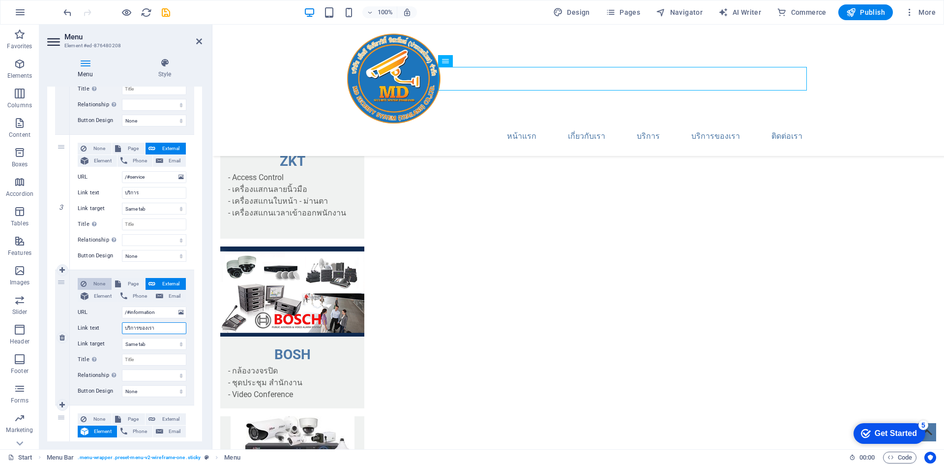
scroll to position [264, 0]
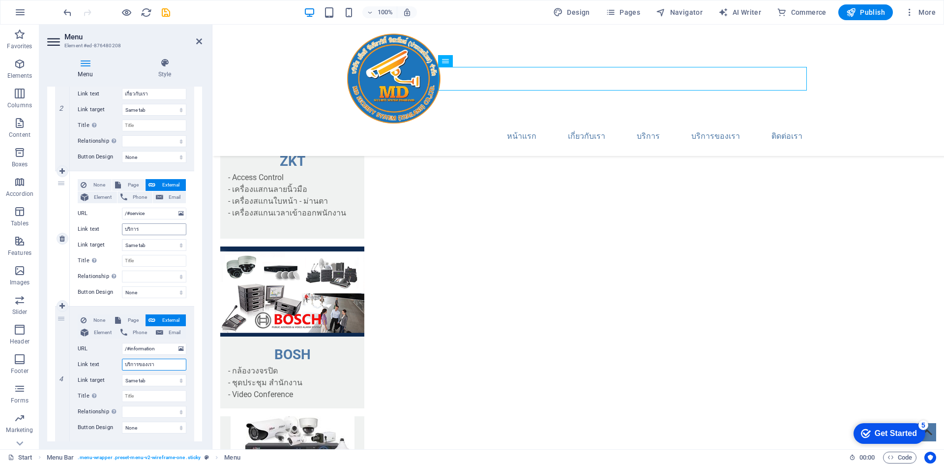
type input "บริการของเรา"
drag, startPoint x: 150, startPoint y: 226, endPoint x: 70, endPoint y: 237, distance: 80.9
click at [70, 237] on div "None Page External Element Phone Email Page Start Subpage Legal Notice Privacy …" at bounding box center [132, 238] width 124 height 135
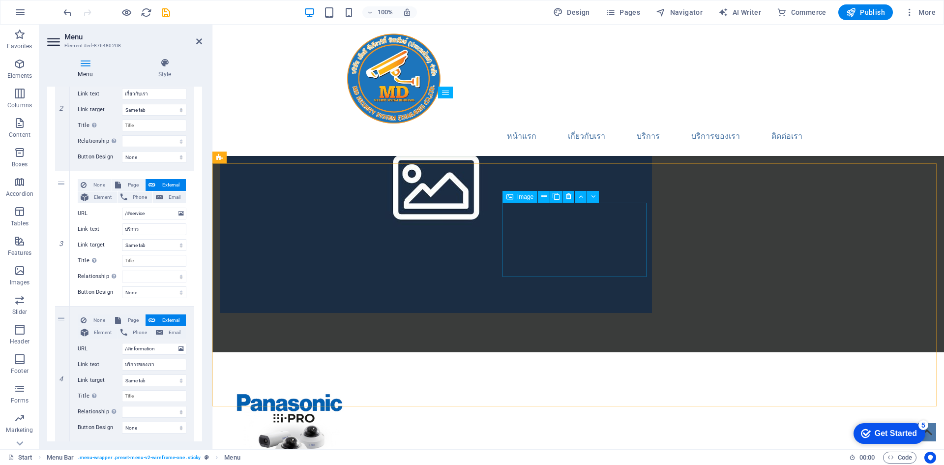
scroll to position [1052, 0]
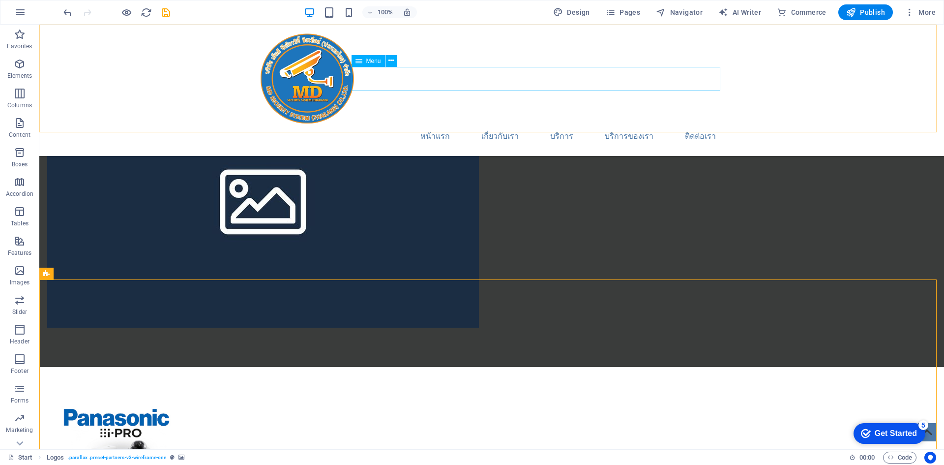
click at [700, 124] on nav "หน้าแรก เกี่ยวกับเรา บริการ บริการของเรา ติดต่อเรา" at bounding box center [492, 136] width 464 height 24
select select
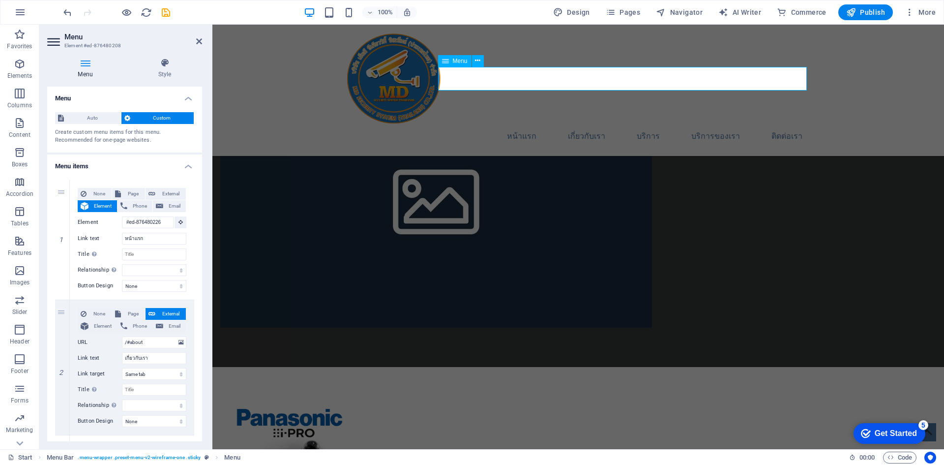
click at [683, 124] on nav "หน้าแรก เกี่ยวกับเรา บริการ บริการของเรา ติดต่อเรา" at bounding box center [578, 136] width 464 height 24
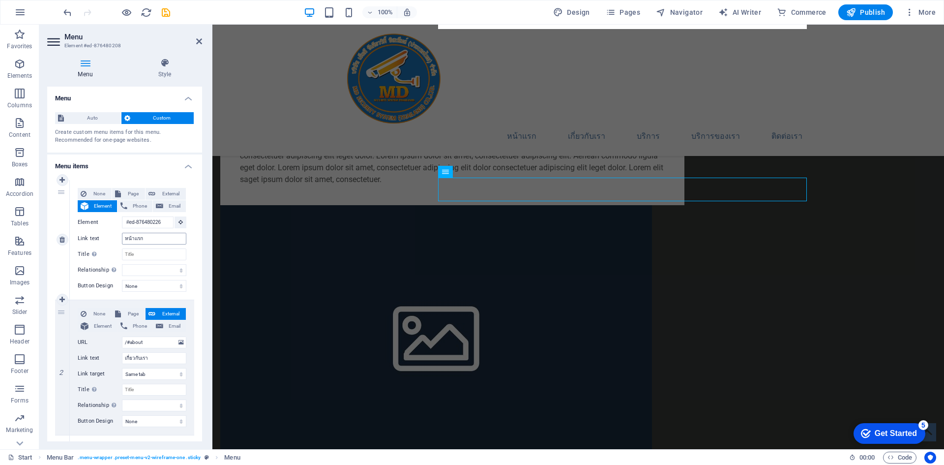
scroll to position [944, 0]
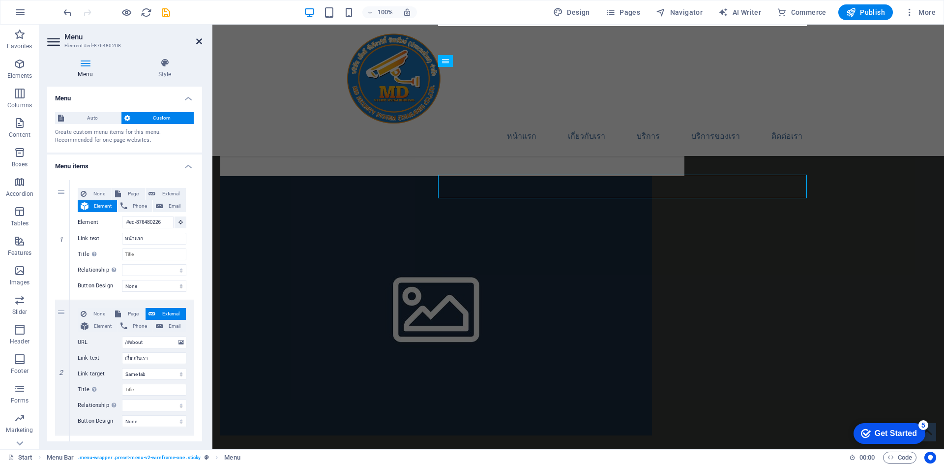
click at [197, 42] on icon at bounding box center [199, 41] width 6 height 8
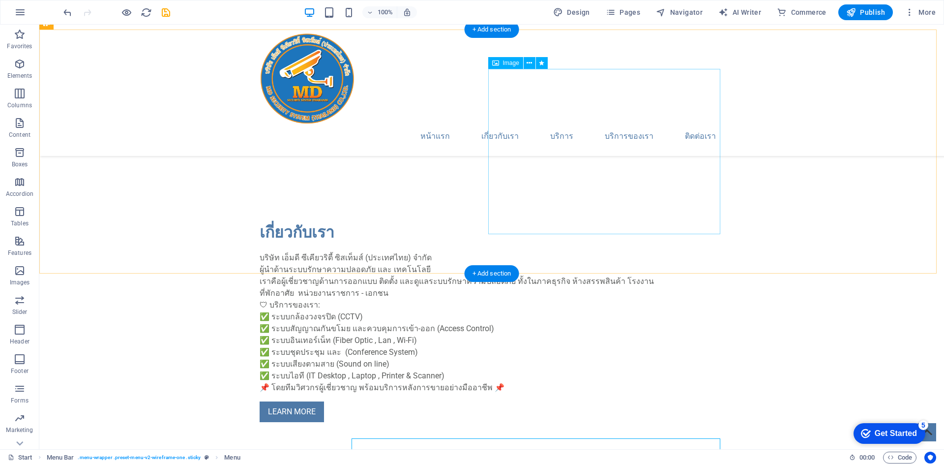
scroll to position [698, 0]
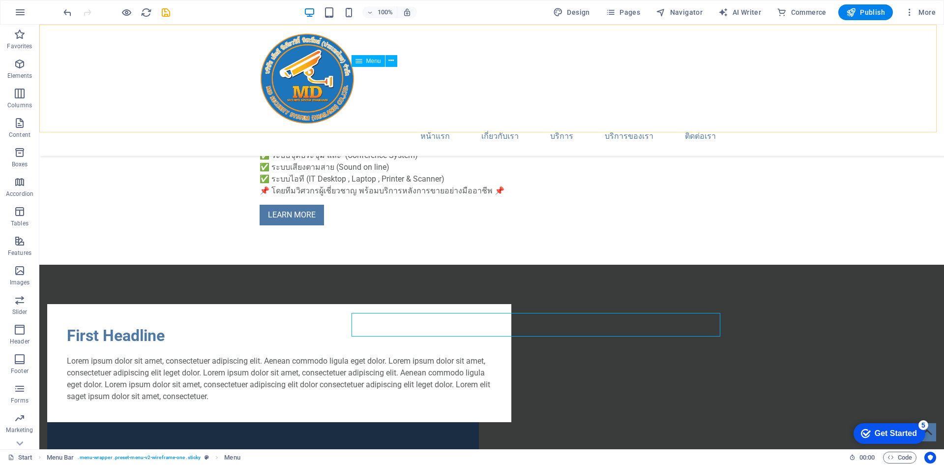
click at [566, 124] on nav "หน้าแรก เกี่ยวกับเรา บริการ บริการของเรา ติดต่อเรา" at bounding box center [492, 136] width 464 height 24
select select
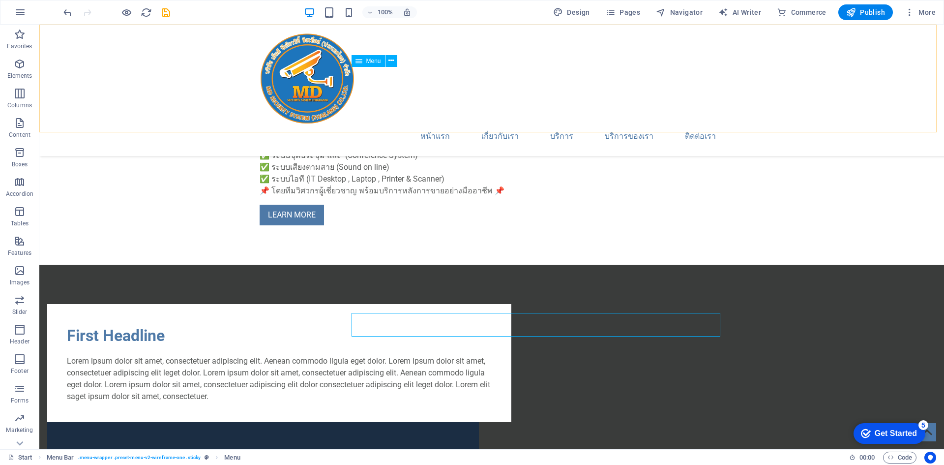
select select
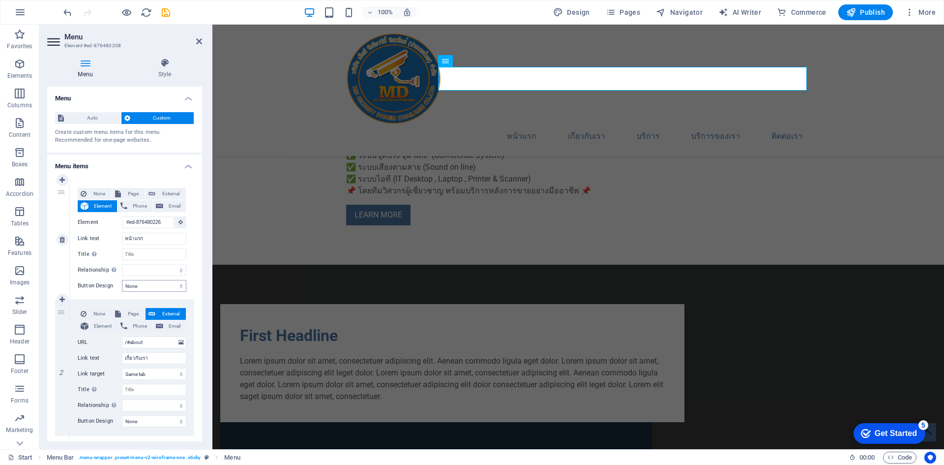
scroll to position [295, 0]
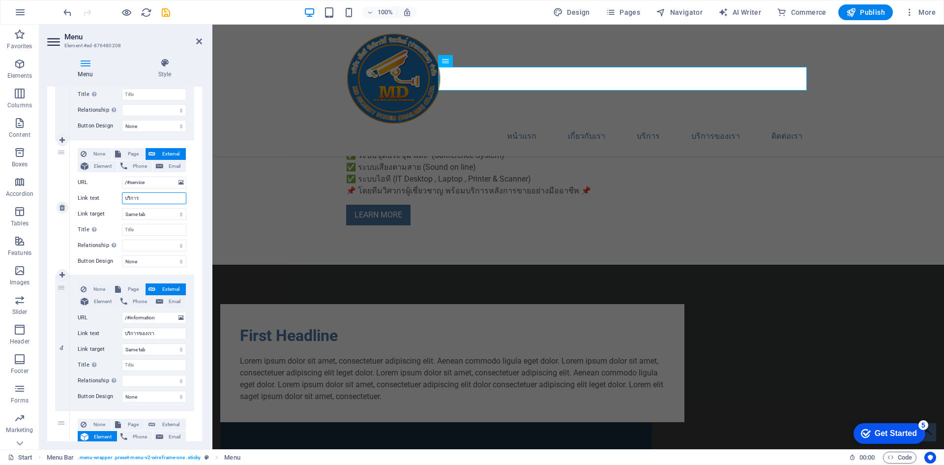
click at [147, 203] on input "บริการ" at bounding box center [154, 198] width 64 height 12
type input "ผล"
select select
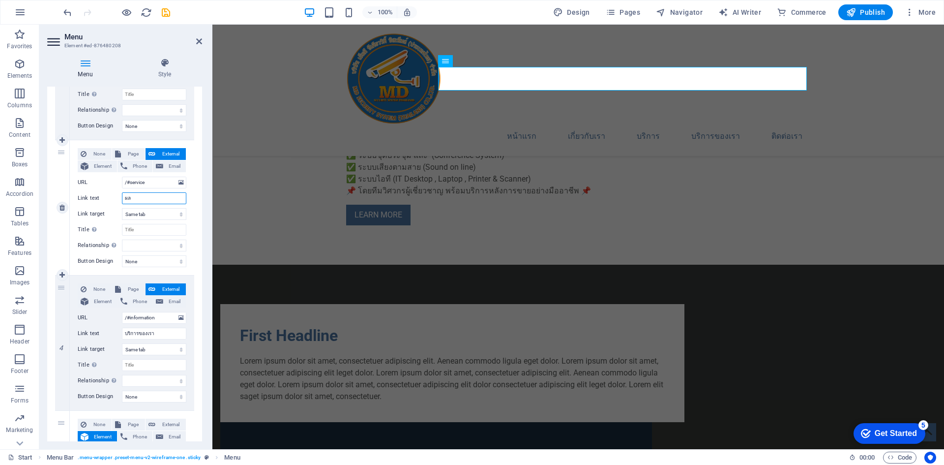
select select
type input "ผลิต"
select select
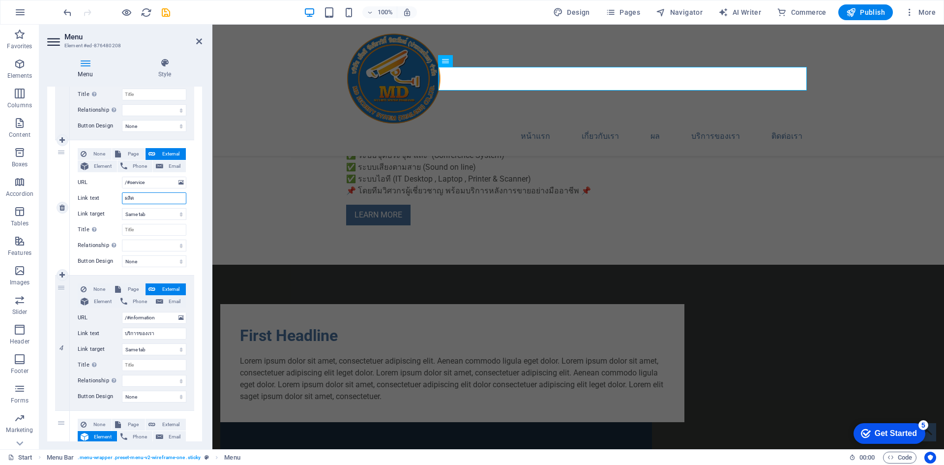
select select
type input "ผลิตภั"
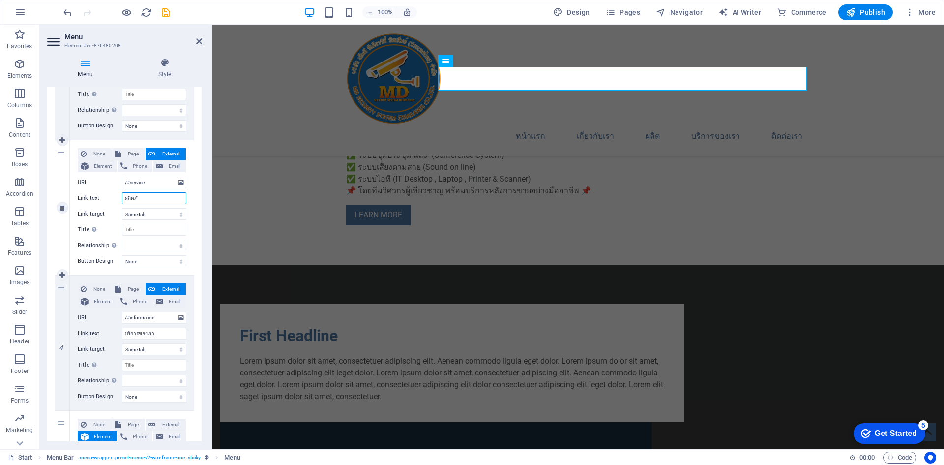
select select
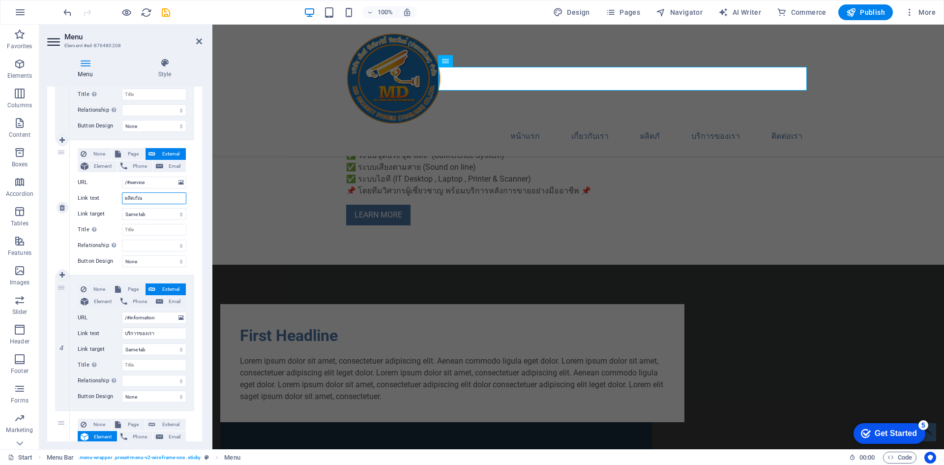
type input "ผลิตภัณฑ"
select select
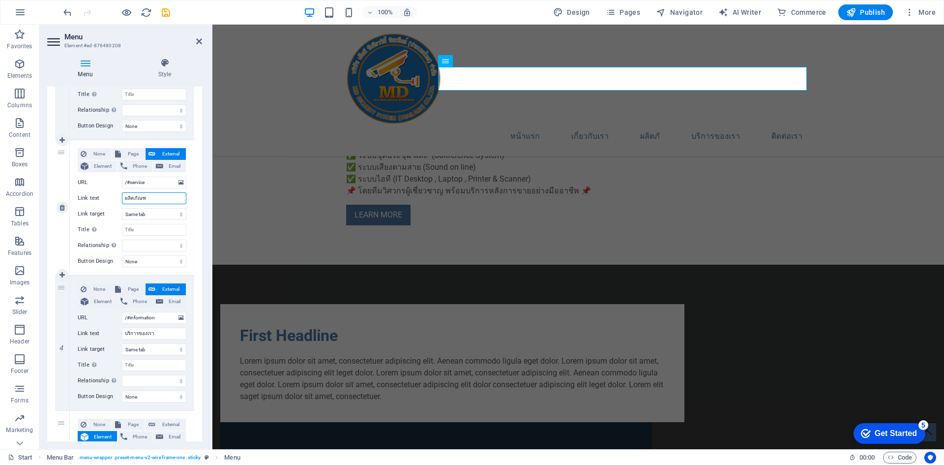
select select
type input "ผลิตภัณฑ์"
select select
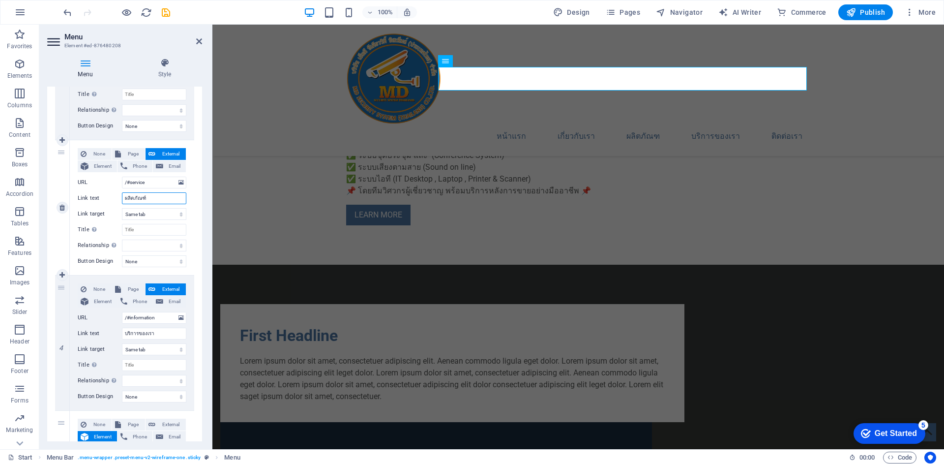
select select
type input "ผลิตภัณฑ์"
click at [63, 277] on icon at bounding box center [62, 275] width 5 height 7
select select
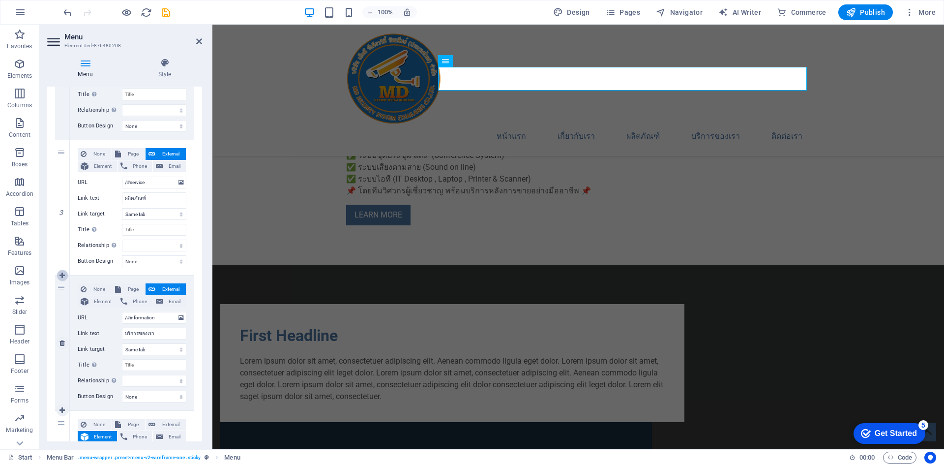
select select
type input "/#information"
type input "บริการของเรา"
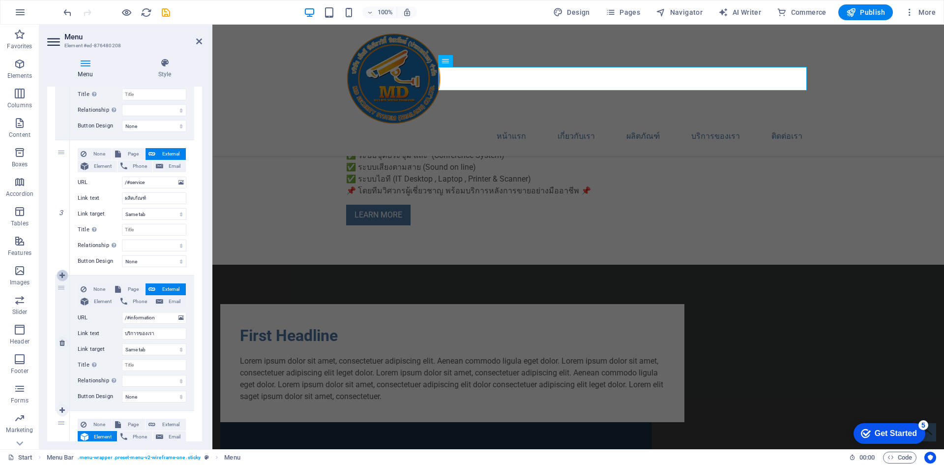
select select
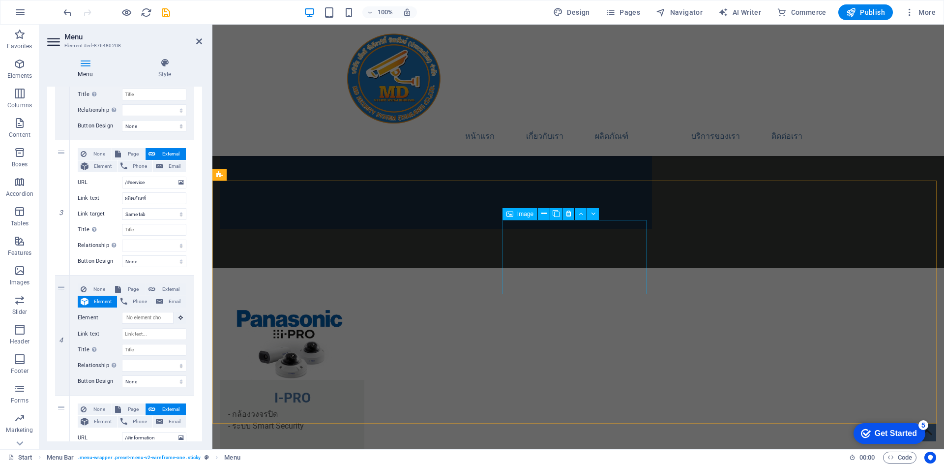
scroll to position [1269, 0]
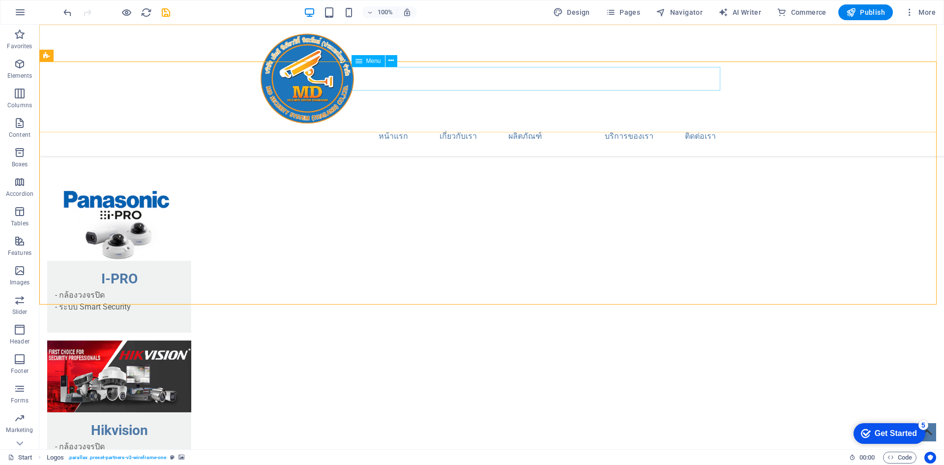
click at [573, 124] on nav "หน้าแรก เกี่ยวกับเรา ผลิตภัณฑ์ บริการของเรา ติดต่อเรา" at bounding box center [492, 136] width 464 height 24
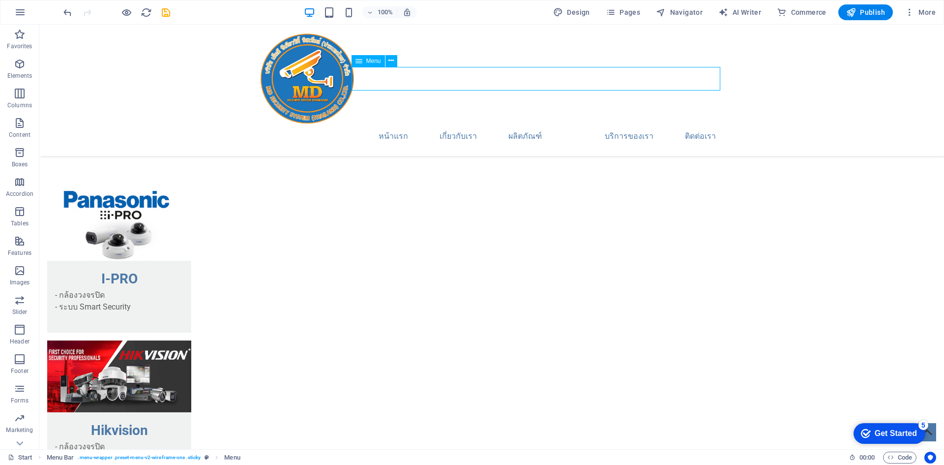
click at [573, 124] on nav "หน้าแรก เกี่ยวกับเรา ผลิตภัณฑ์ บริการของเรา ติดต่อเรา" at bounding box center [492, 136] width 464 height 24
select select
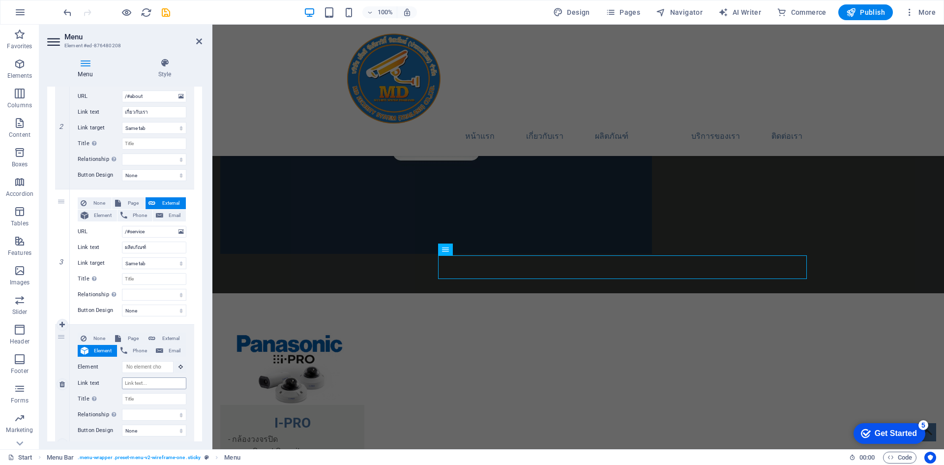
scroll to position [1162, 0]
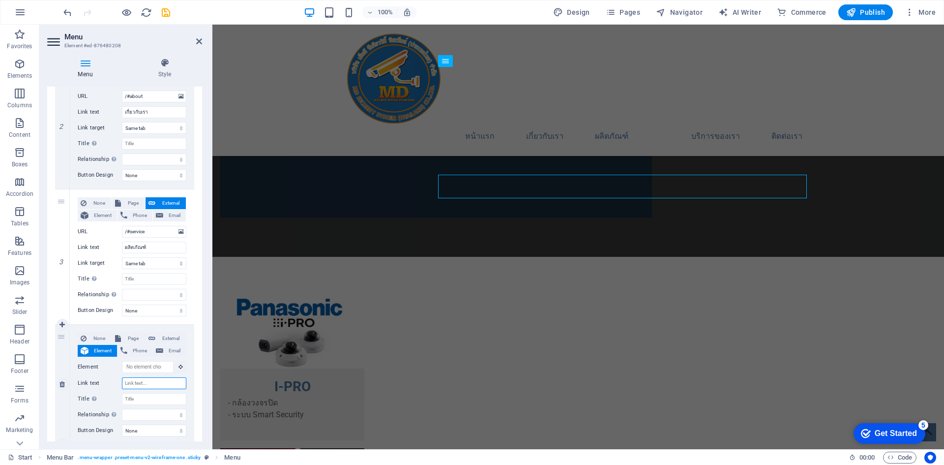
click at [134, 381] on input "Link text" at bounding box center [154, 383] width 64 height 12
type input "ล"
select select
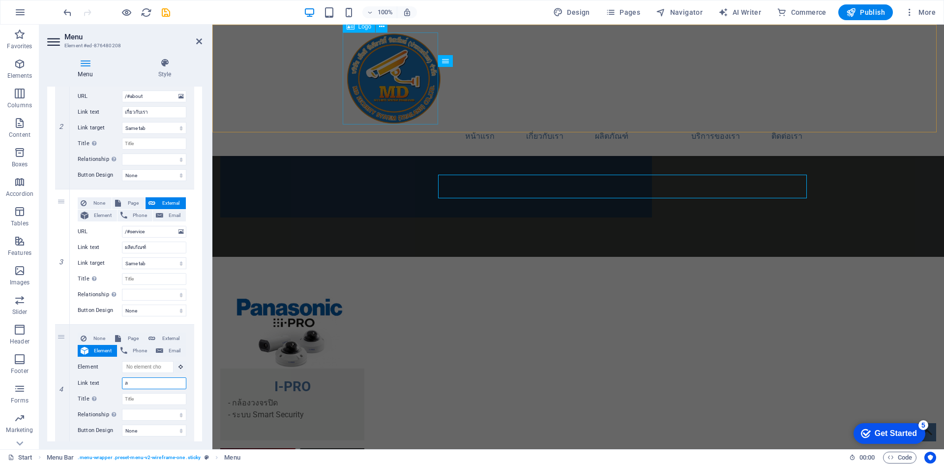
select select
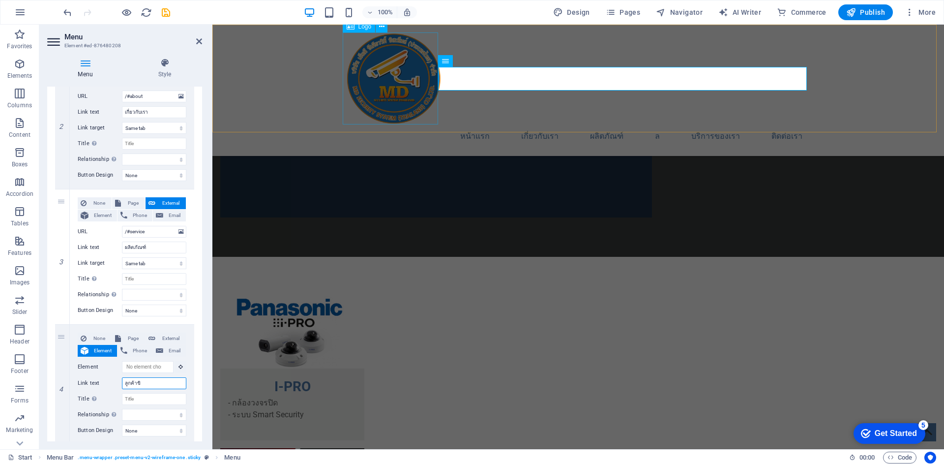
type input "ลูกค้าขิง"
select select
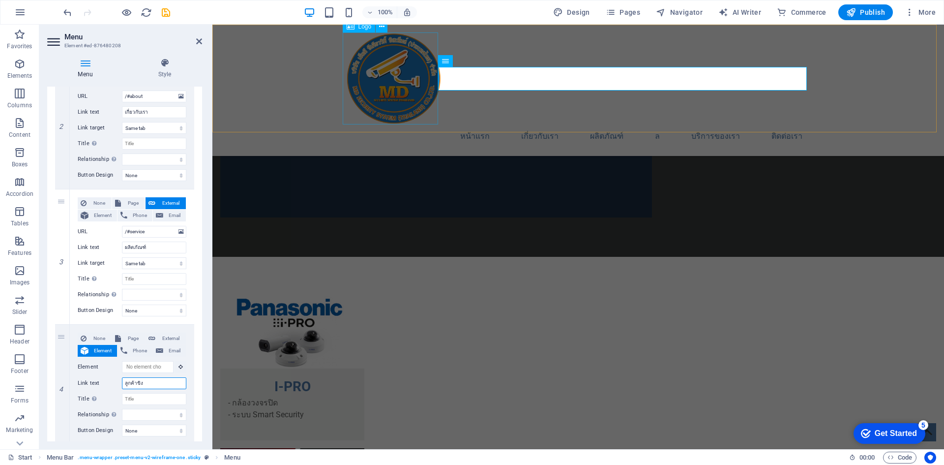
select select
type input "ลูกค้าของ"
select select
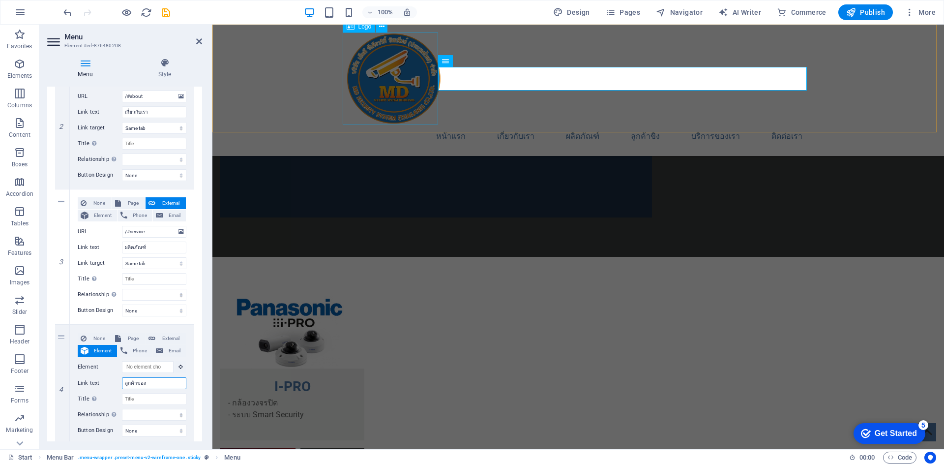
select select
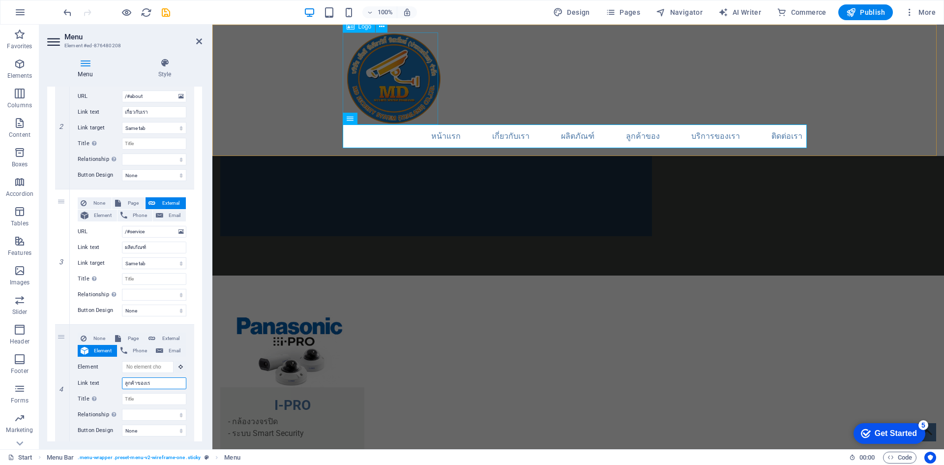
type input "ลูกค้าของเรา"
select select
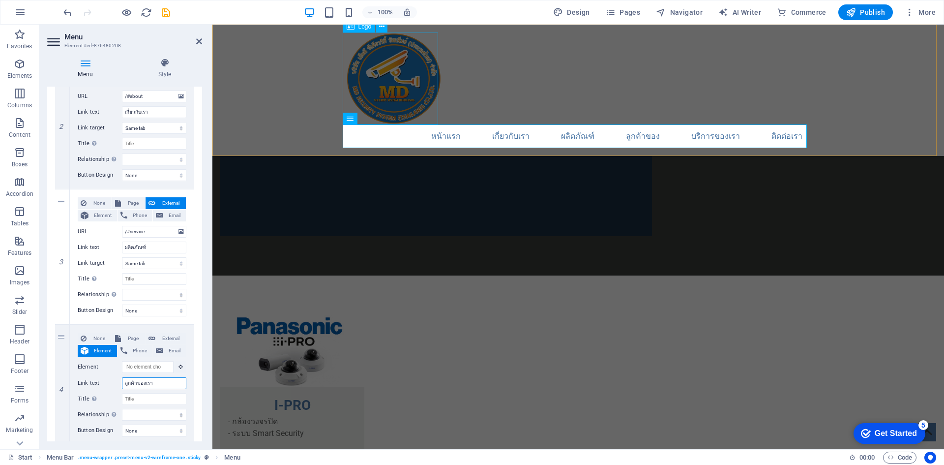
select select
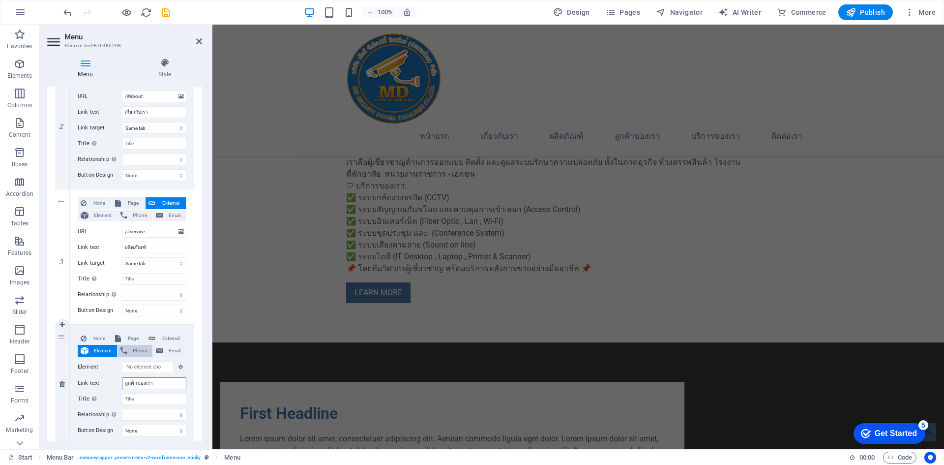
scroll to position [1048, 0]
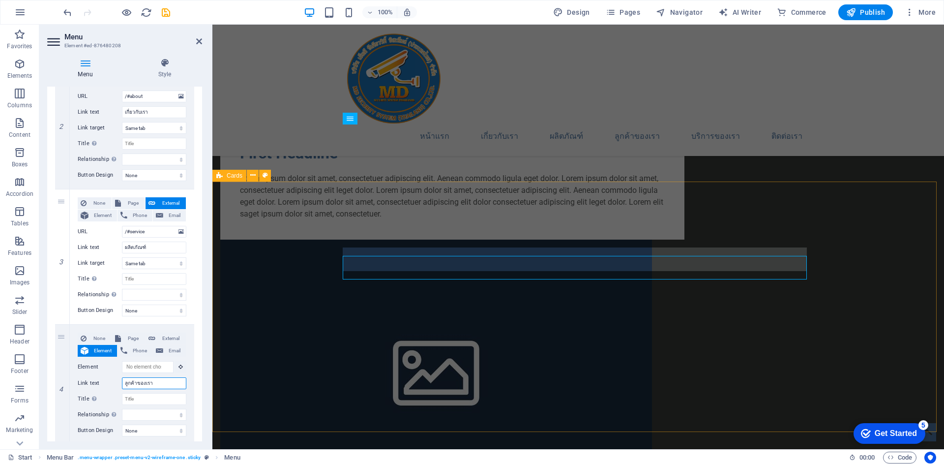
type input "ลูกค้าของเรา"
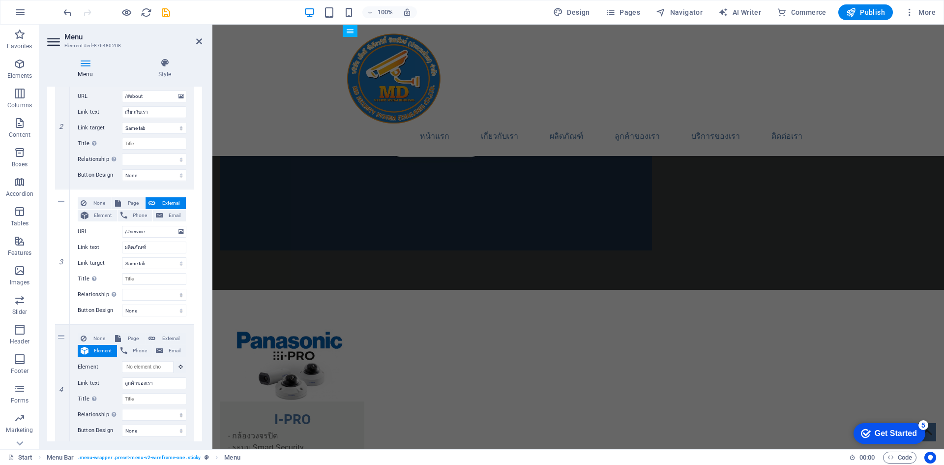
scroll to position [1211, 0]
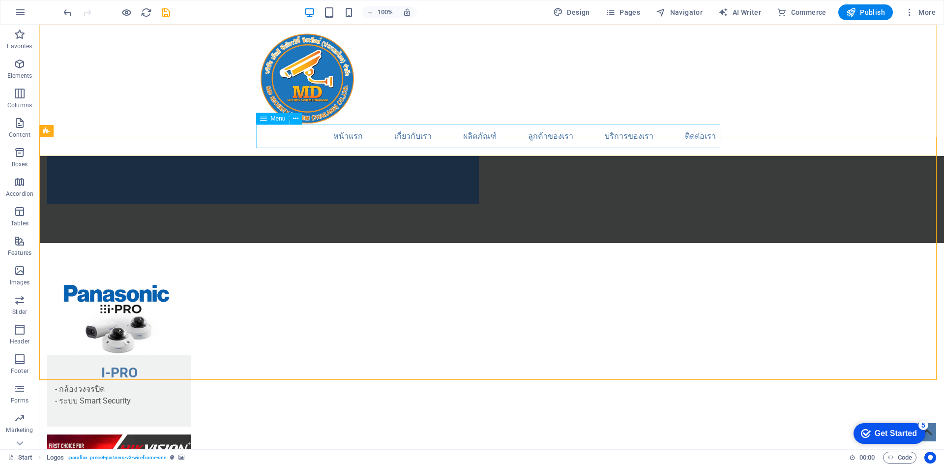
click at [617, 129] on nav "หน้าแรก เกี่ยวกับเรา ผลิตภัณฑ์ ลูกค้าของเรา บริการของเรา ติดต่อเรา" at bounding box center [492, 136] width 464 height 24
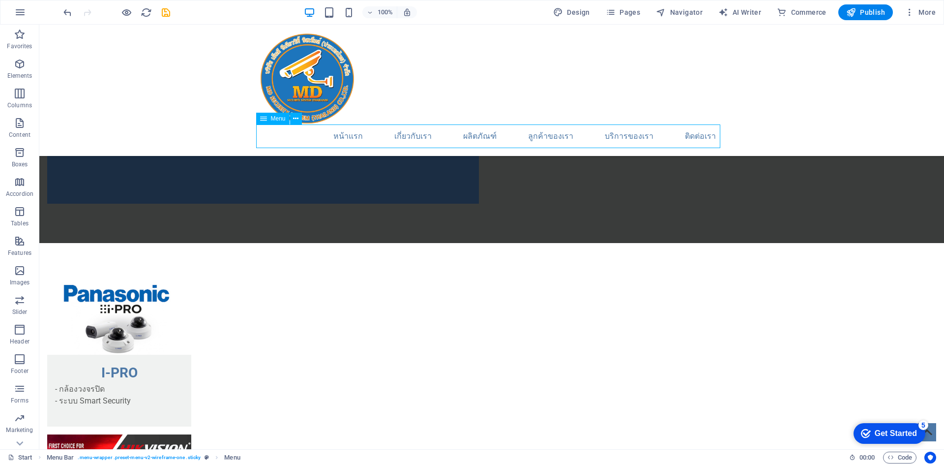
click at [617, 129] on nav "หน้าแรก เกี่ยวกับเรา ผลิตภัณฑ์ ลูกค้าของเรา บริการของเรา ติดต่อเรา" at bounding box center [492, 136] width 464 height 24
select select
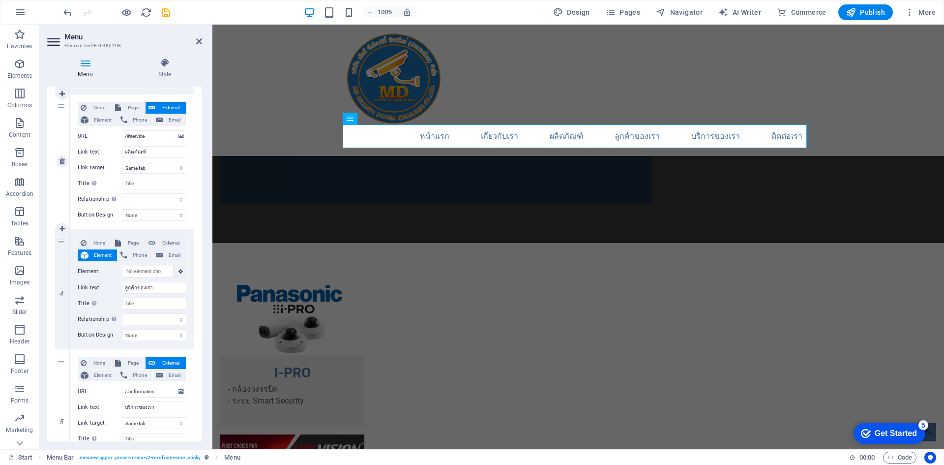
scroll to position [344, 0]
click at [160, 283] on input "ลูกค้าของเรา" at bounding box center [154, 285] width 64 height 12
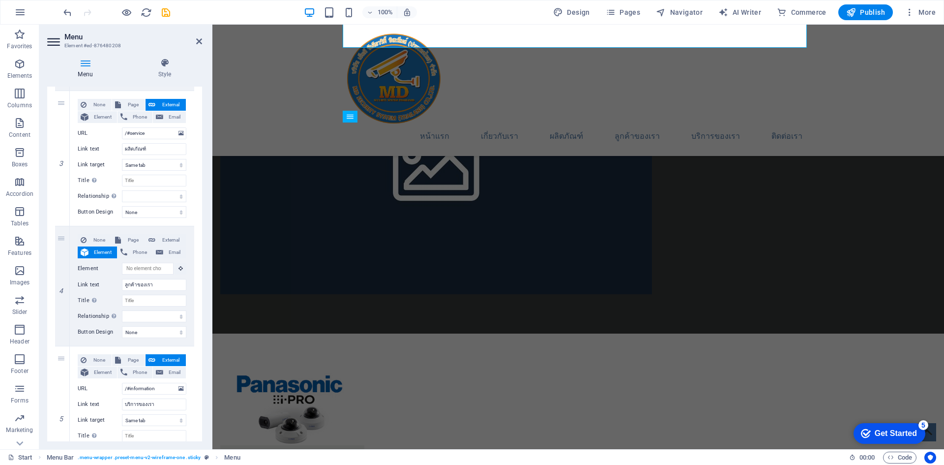
scroll to position [1195, 0]
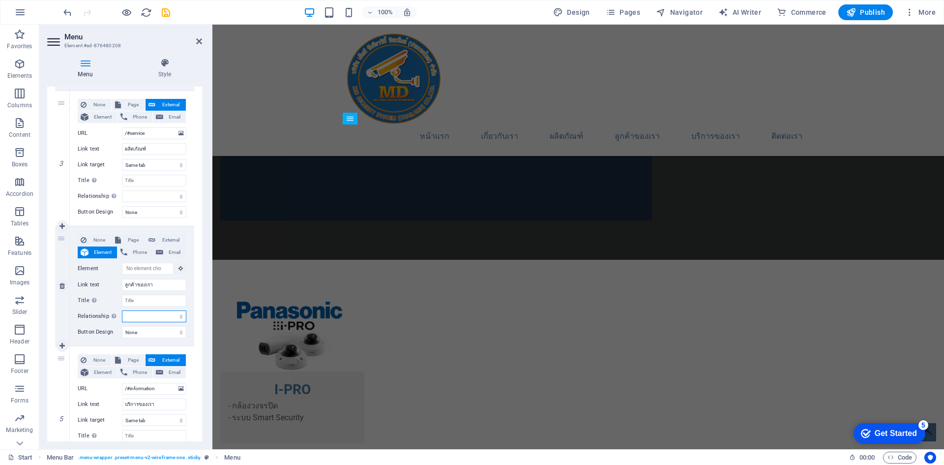
click at [150, 313] on select "alternate author bookmark external help license next nofollow noreferrer noopen…" at bounding box center [154, 316] width 64 height 12
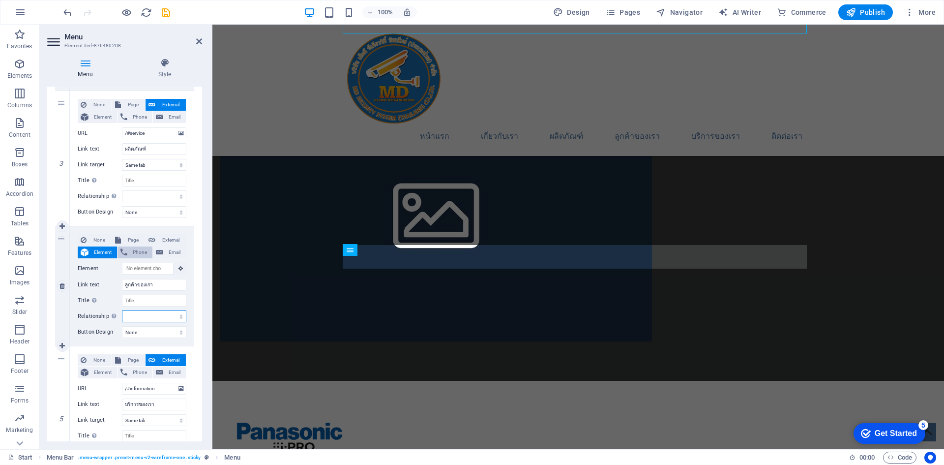
scroll to position [1063, 0]
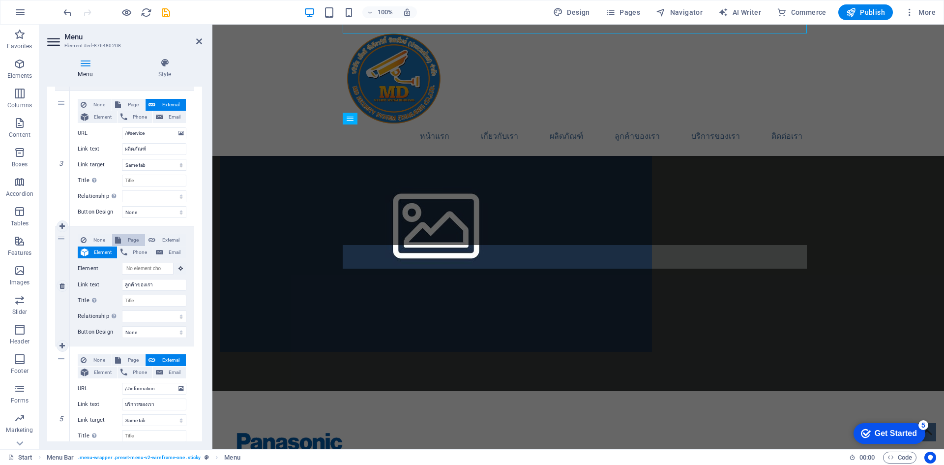
click at [126, 236] on span "Page" at bounding box center [133, 240] width 18 height 12
select select
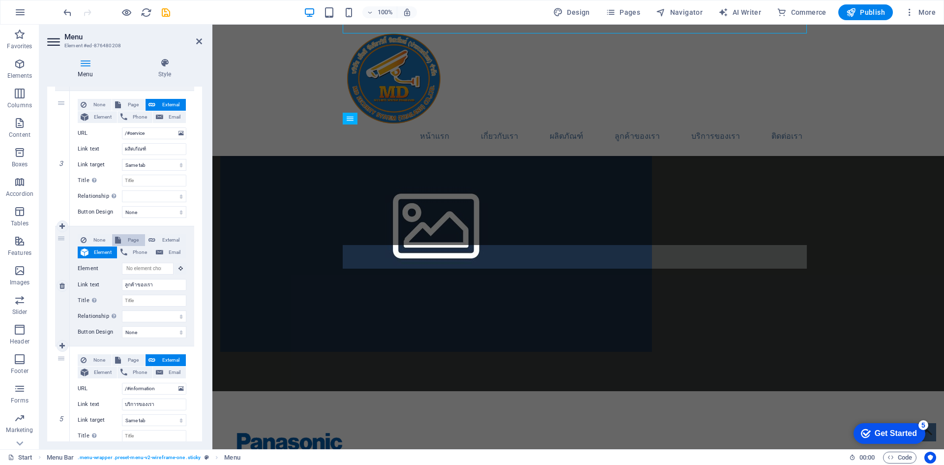
select select
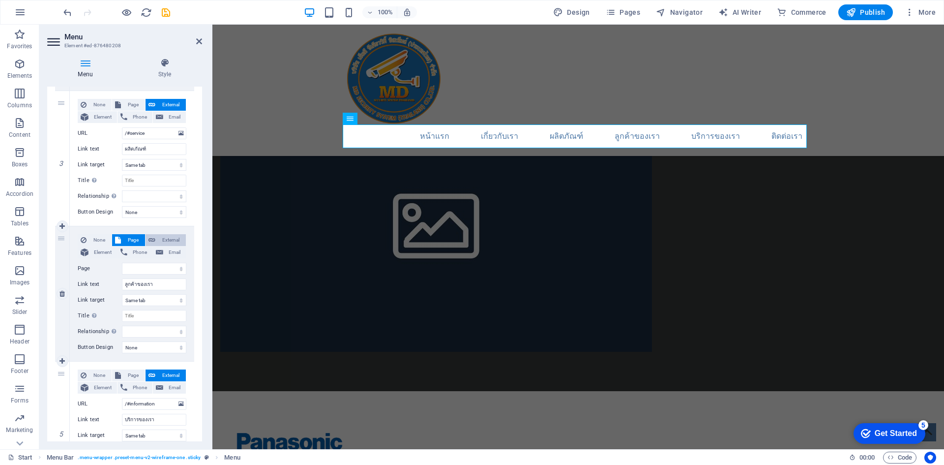
click at [159, 244] on span "External" at bounding box center [170, 240] width 25 height 12
select select
select select "blank"
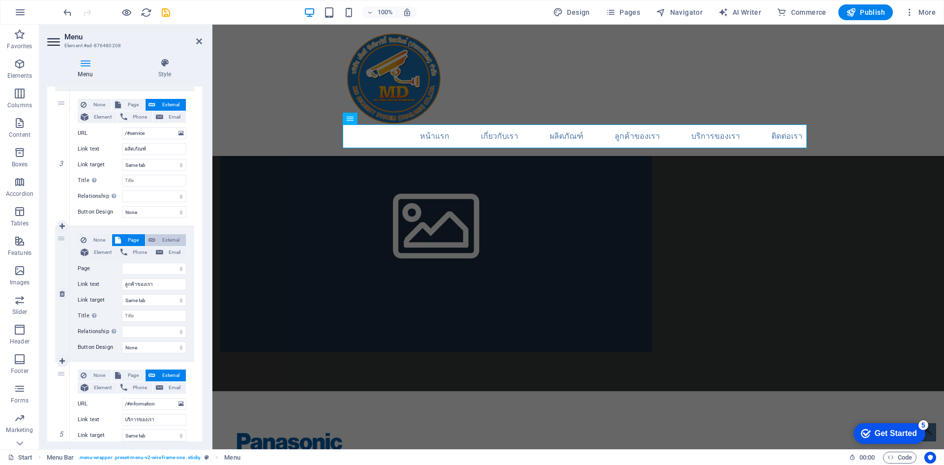
select select
click at [163, 254] on button "Email" at bounding box center [169, 252] width 33 height 12
select select
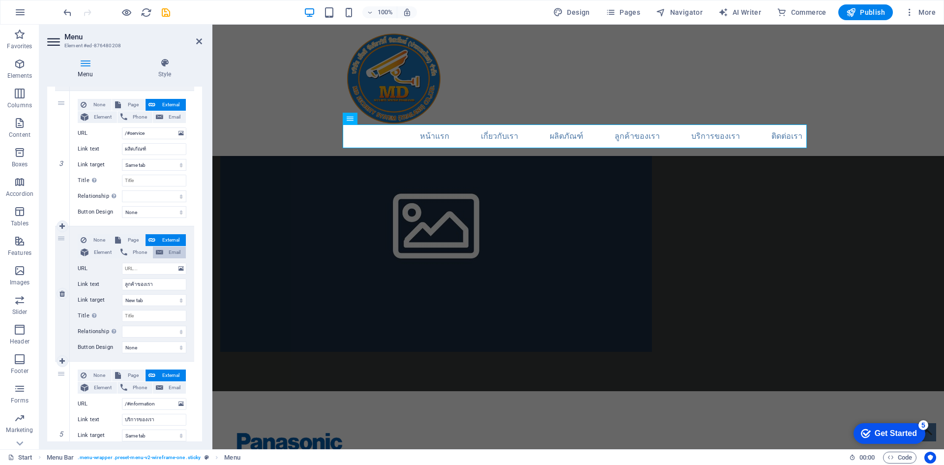
select select
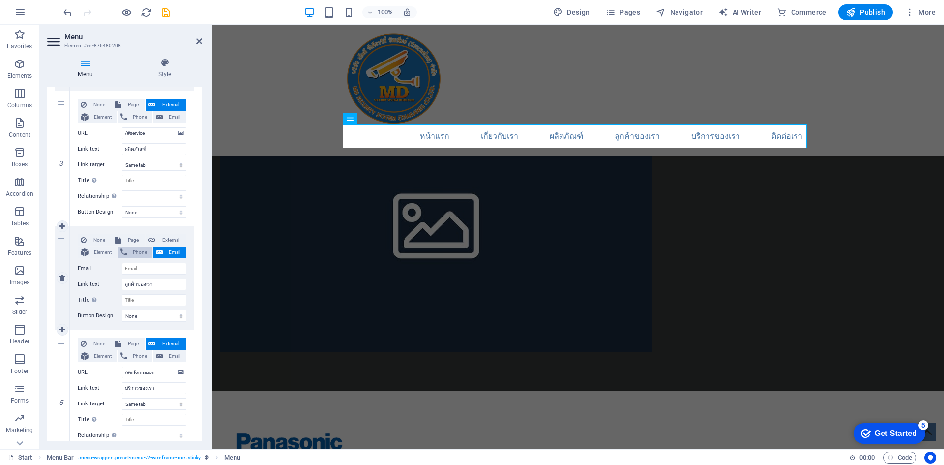
click at [133, 253] on span "Phone" at bounding box center [139, 252] width 19 height 12
select select
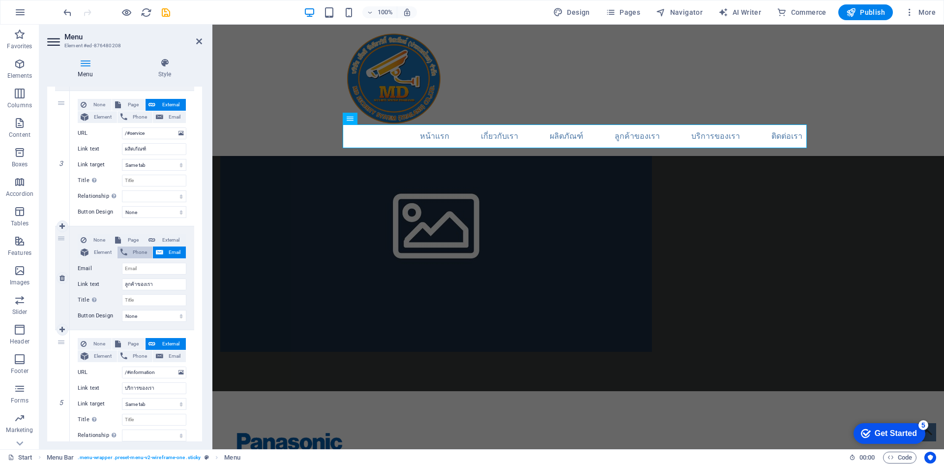
select select
click at [104, 255] on span "Element" at bounding box center [102, 252] width 23 height 12
select select
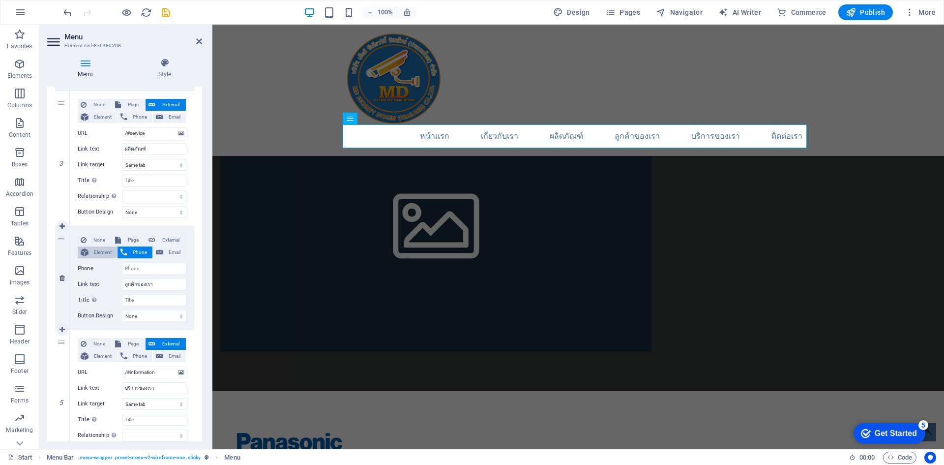
select select
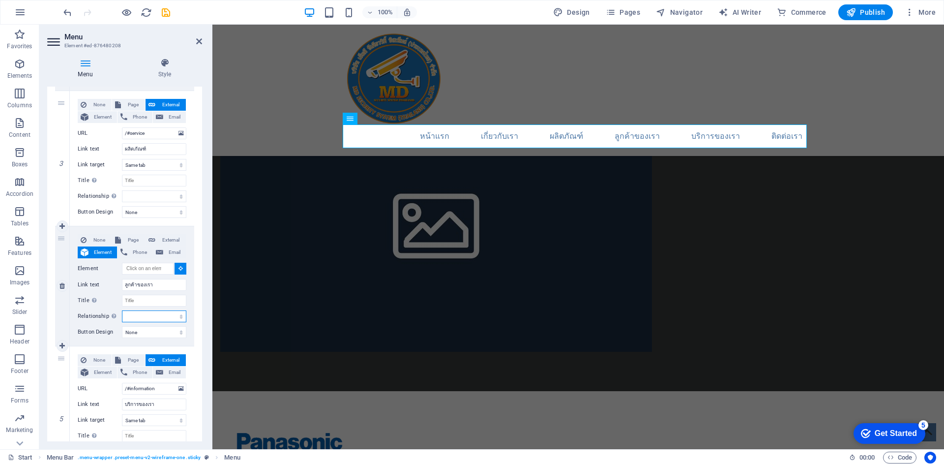
click at [137, 317] on select "alternate author bookmark external help license next nofollow noreferrer noopen…" at bounding box center [154, 316] width 64 height 12
click at [138, 317] on select "alternate author bookmark external help license next nofollow noreferrer noopen…" at bounding box center [154, 316] width 64 height 12
click at [137, 334] on select "None Default Primary Secondary" at bounding box center [154, 332] width 64 height 12
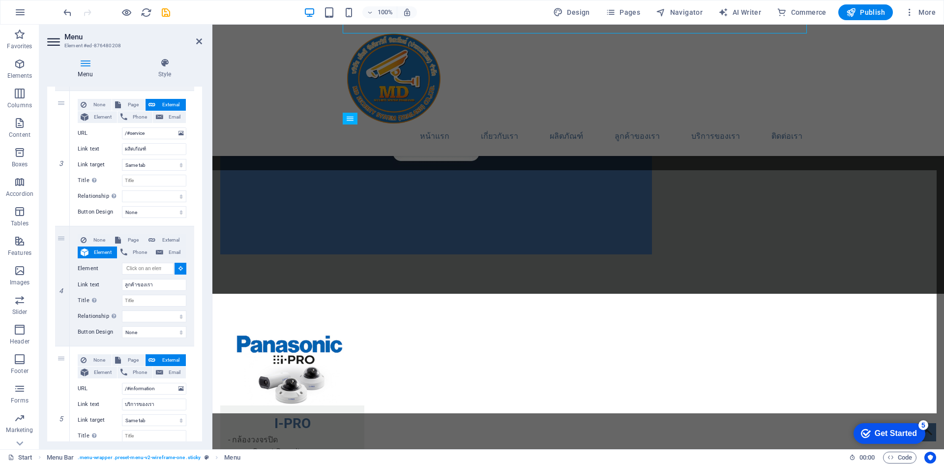
scroll to position [1178, 0]
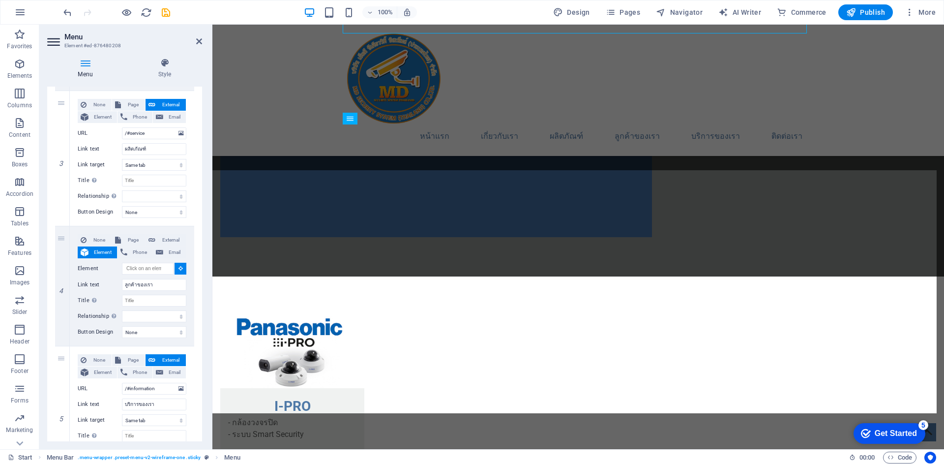
select select
type input "#ed-876480340"
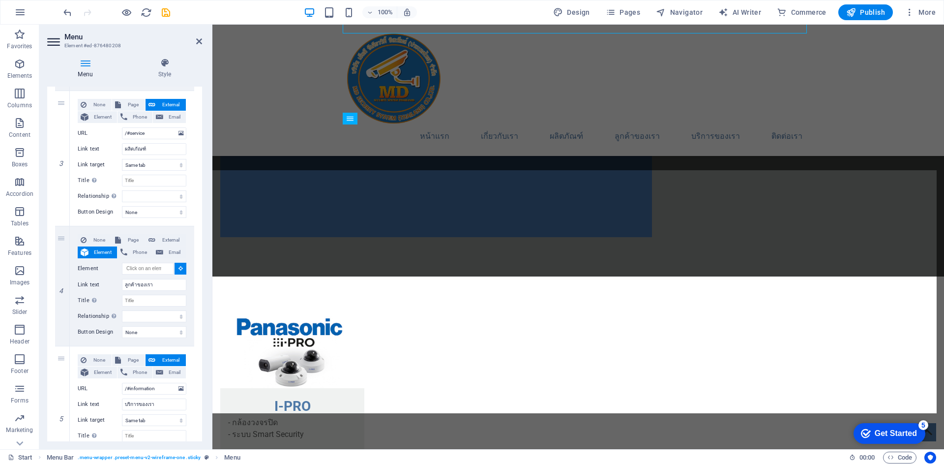
select select
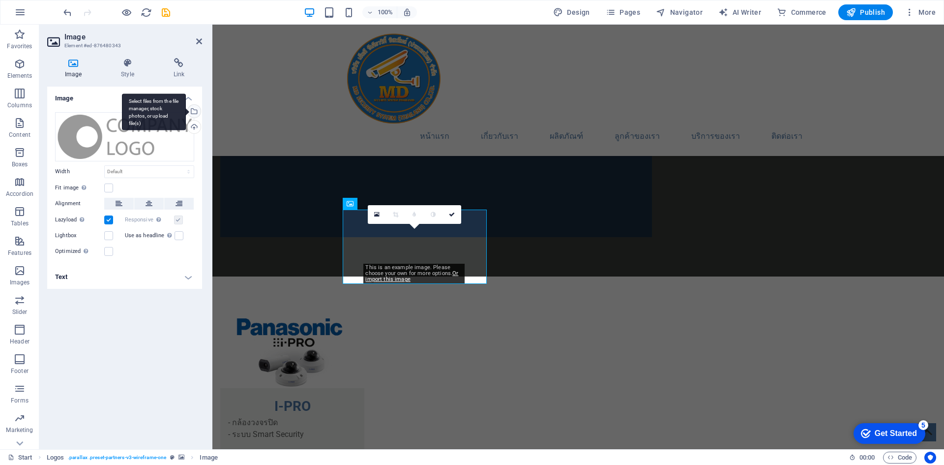
click at [195, 109] on div "Select files from the file manager, stock photos, or upload file(s)" at bounding box center [193, 112] width 15 height 15
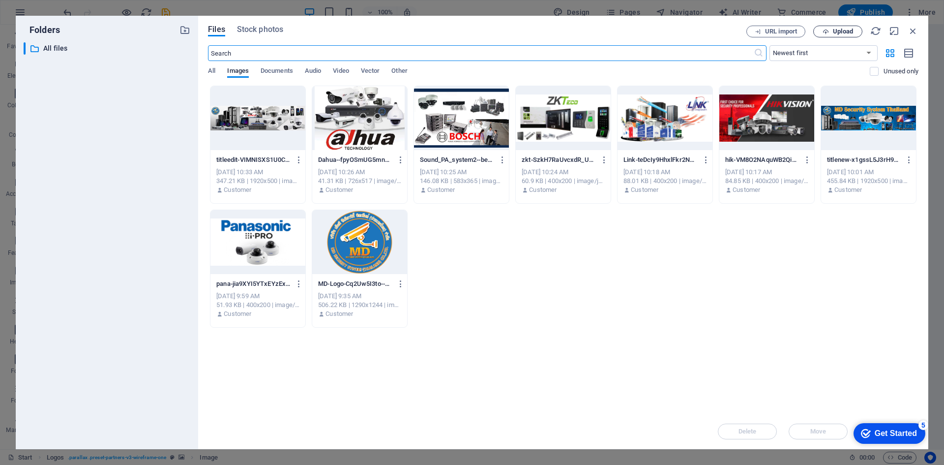
click at [825, 32] on icon "button" at bounding box center [826, 32] width 6 height 6
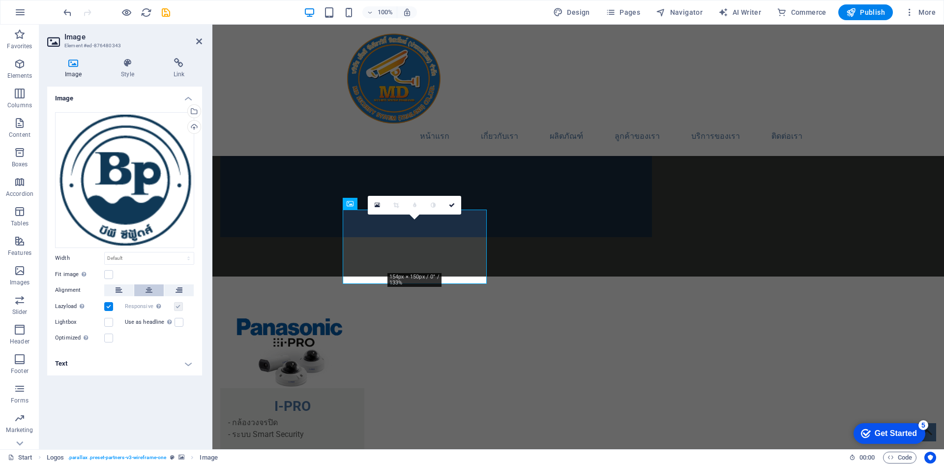
click at [147, 289] on icon at bounding box center [149, 290] width 7 height 12
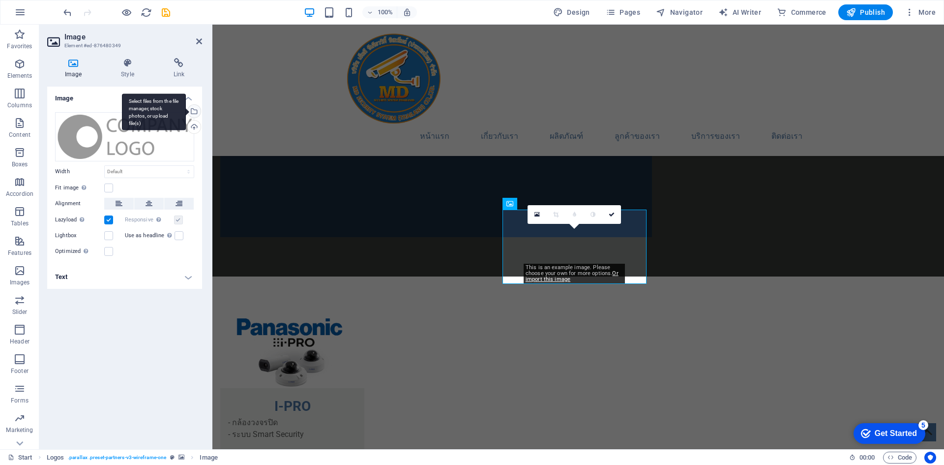
click at [193, 112] on div "Select files from the file manager, stock photos, or upload file(s)" at bounding box center [193, 112] width 15 height 15
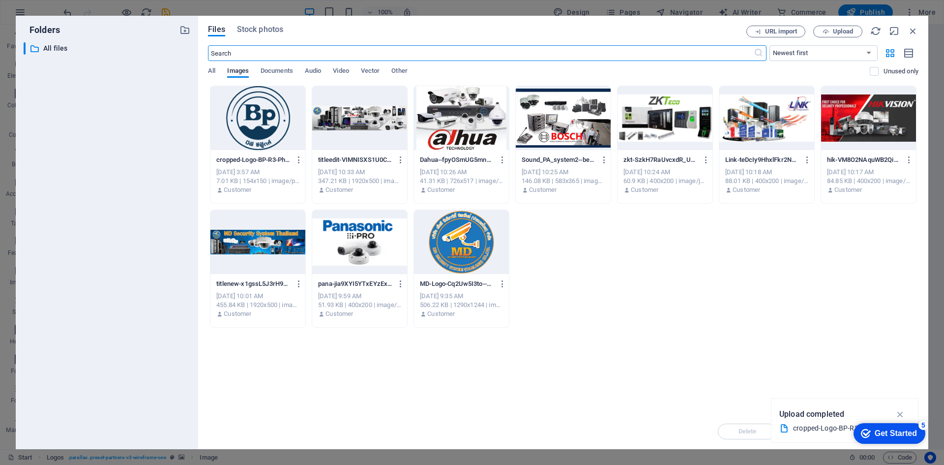
click at [714, 314] on div "cropped-Logo-BP-R3-PhGaJm6bl5PcO_RMUgqONQ.png cropped-Logo-BP-R3-PhGaJm6bl5PcO_…" at bounding box center [563, 207] width 711 height 242
click at [913, 29] on icon "button" at bounding box center [913, 31] width 11 height 11
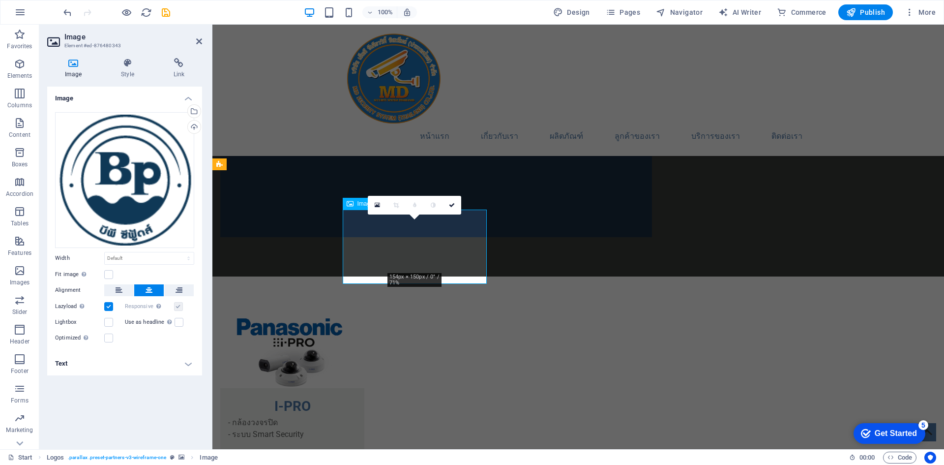
click at [195, 126] on div "Upload" at bounding box center [193, 127] width 15 height 15
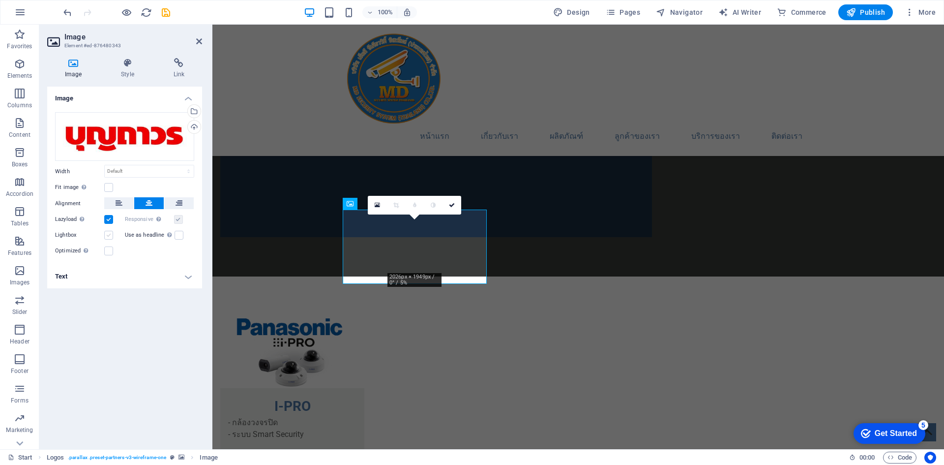
click at [108, 236] on label at bounding box center [108, 235] width 9 height 9
click at [0, 0] on input "Lightbox" at bounding box center [0, 0] width 0 height 0
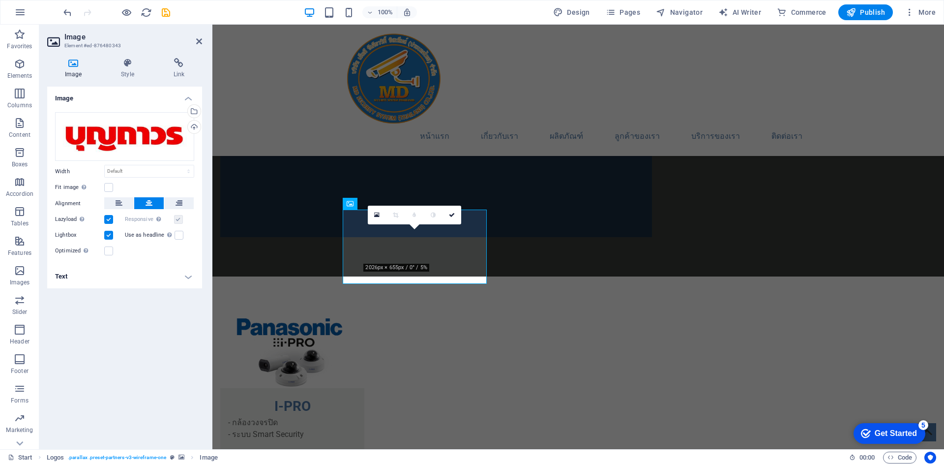
click at [108, 236] on label at bounding box center [108, 235] width 9 height 9
click at [0, 0] on input "Lightbox" at bounding box center [0, 0] width 0 height 0
click at [108, 236] on label at bounding box center [108, 235] width 9 height 9
click at [0, 0] on input "Lightbox" at bounding box center [0, 0] width 0 height 0
click at [108, 235] on label at bounding box center [108, 235] width 9 height 9
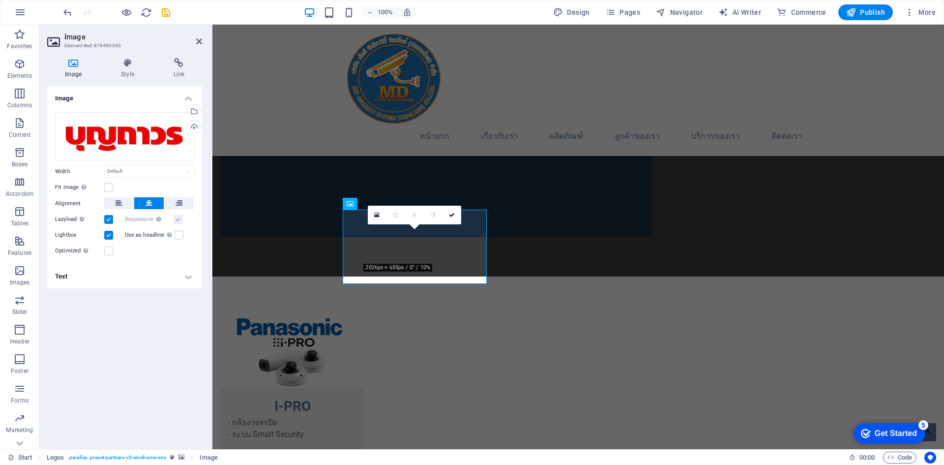
click at [0, 0] on input "Lightbox" at bounding box center [0, 0] width 0 height 0
click at [107, 221] on label at bounding box center [108, 219] width 9 height 9
click at [0, 0] on input "Lazyload Loading images after the page loads improves page speed." at bounding box center [0, 0] width 0 height 0
click at [107, 220] on label at bounding box center [108, 219] width 9 height 9
click at [0, 0] on input "Lazyload Loading images after the page loads improves page speed." at bounding box center [0, 0] width 0 height 0
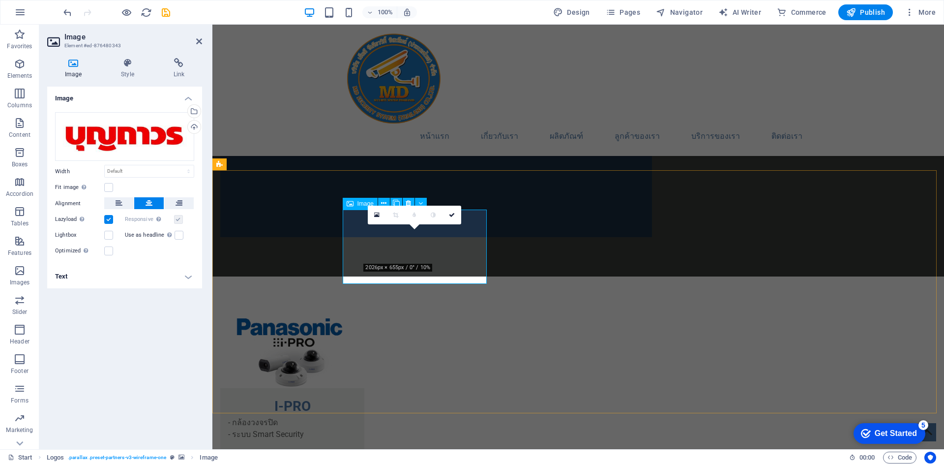
click at [175, 202] on button at bounding box center [179, 203] width 30 height 12
click at [151, 202] on icon at bounding box center [149, 203] width 7 height 12
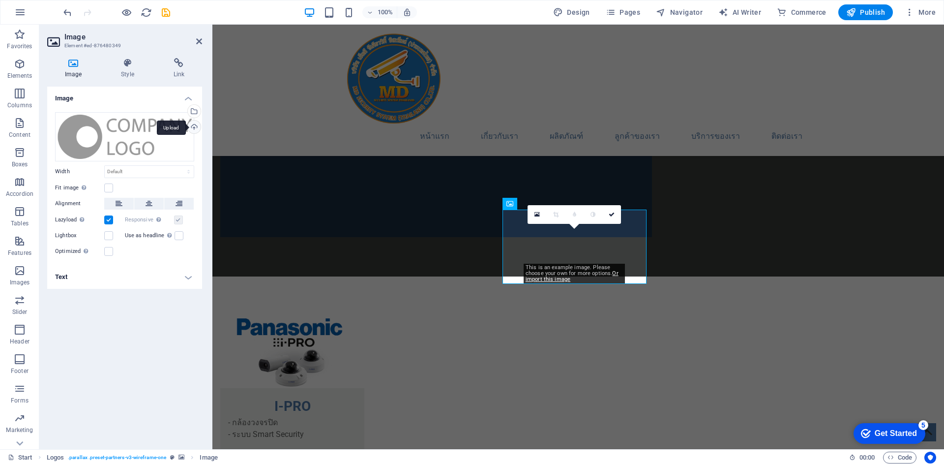
click at [194, 127] on div "Upload" at bounding box center [193, 127] width 15 height 15
click at [195, 110] on div "Select files from the file manager, stock photos, or upload file(s)" at bounding box center [193, 112] width 15 height 15
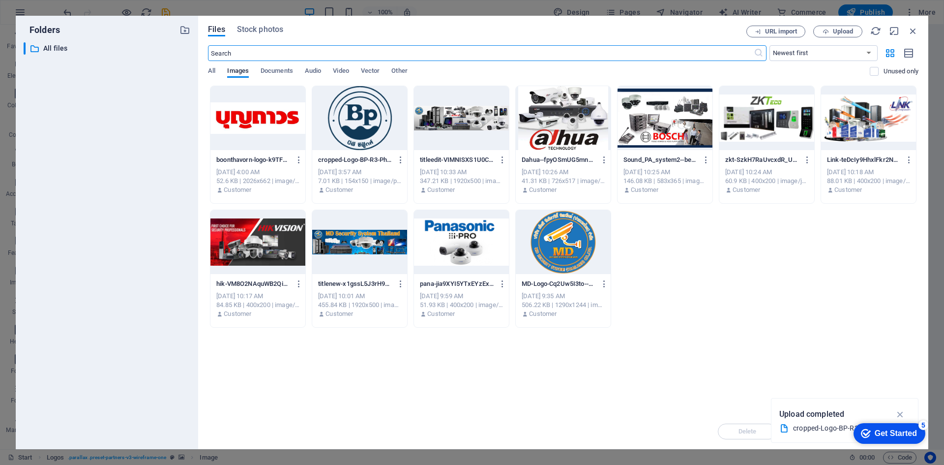
click at [361, 111] on div at bounding box center [359, 118] width 95 height 64
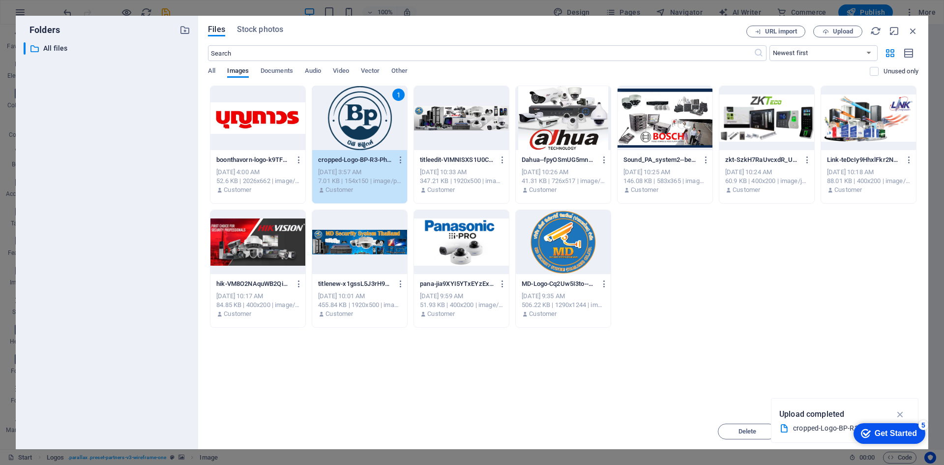
click at [361, 111] on div "1" at bounding box center [359, 118] width 95 height 64
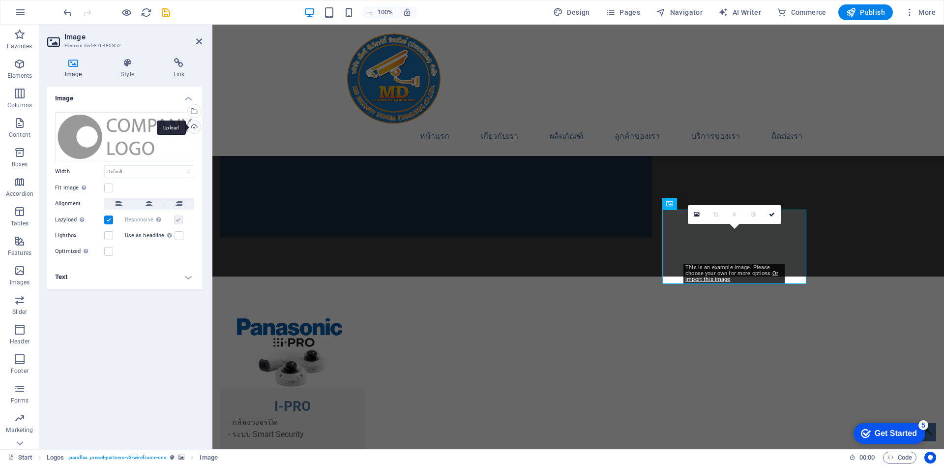
click at [198, 125] on div "Upload" at bounding box center [193, 127] width 15 height 15
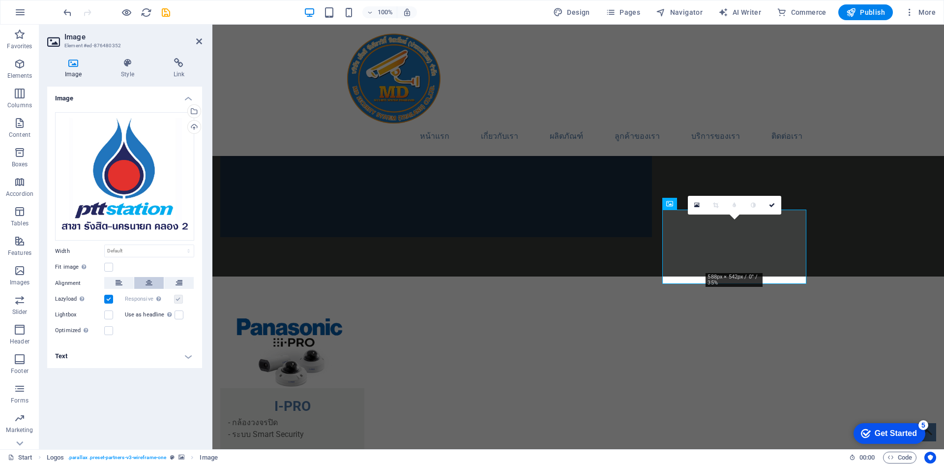
click at [150, 287] on icon at bounding box center [149, 283] width 7 height 12
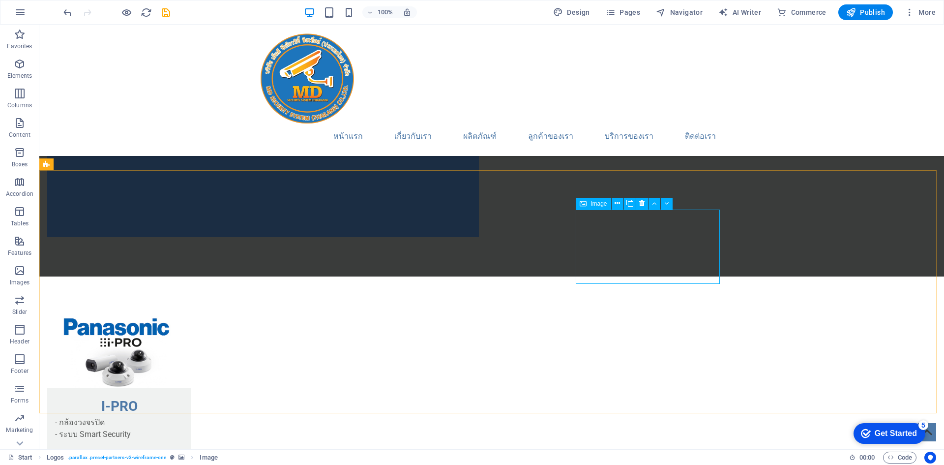
click at [593, 203] on span "Image" at bounding box center [599, 204] width 16 height 6
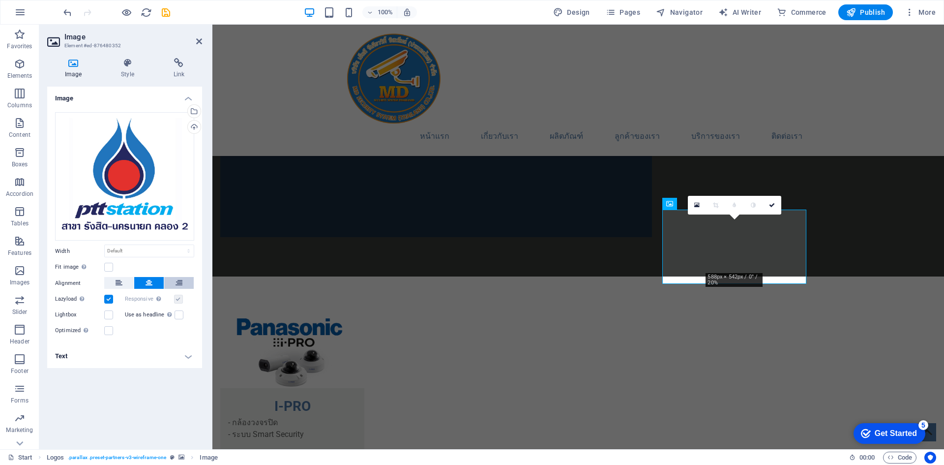
click at [175, 282] on button at bounding box center [179, 283] width 30 height 12
click at [154, 281] on button at bounding box center [149, 283] width 30 height 12
click at [126, 71] on h4 "Style" at bounding box center [129, 68] width 52 height 21
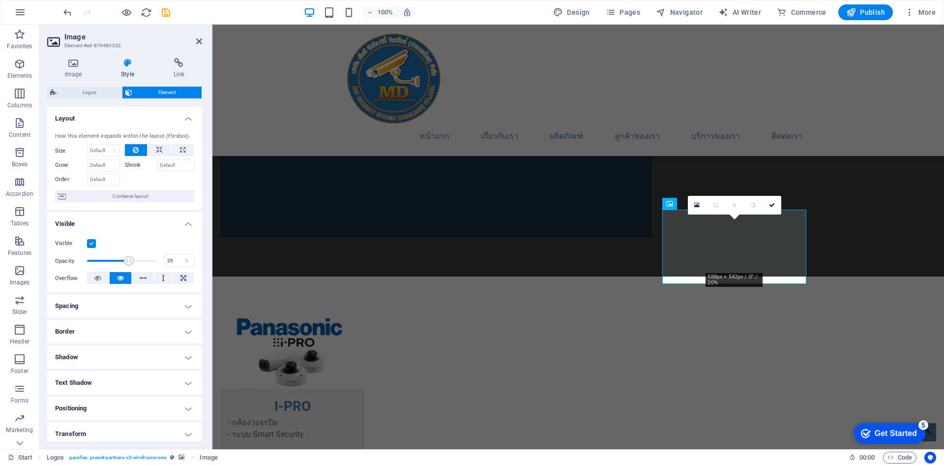
drag, startPoint x: 156, startPoint y: 260, endPoint x: 106, endPoint y: 257, distance: 50.3
click at [124, 257] on span at bounding box center [129, 261] width 10 height 10
drag, startPoint x: 319, startPoint y: 282, endPoint x: 291, endPoint y: 273, distance: 29.4
type input "100"
drag, startPoint x: 152, startPoint y: 257, endPoint x: 194, endPoint y: 269, distance: 43.4
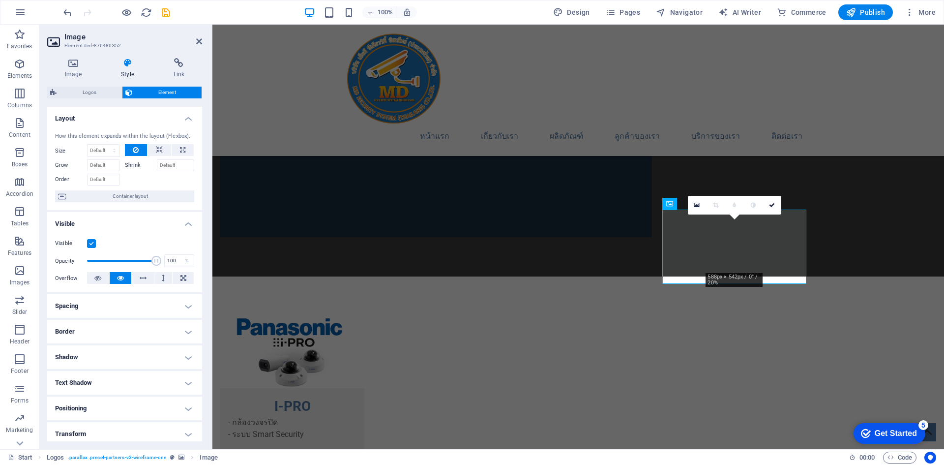
click at [184, 259] on div "Opacity 100 %" at bounding box center [124, 260] width 139 height 15
click at [186, 278] on button at bounding box center [183, 278] width 21 height 12
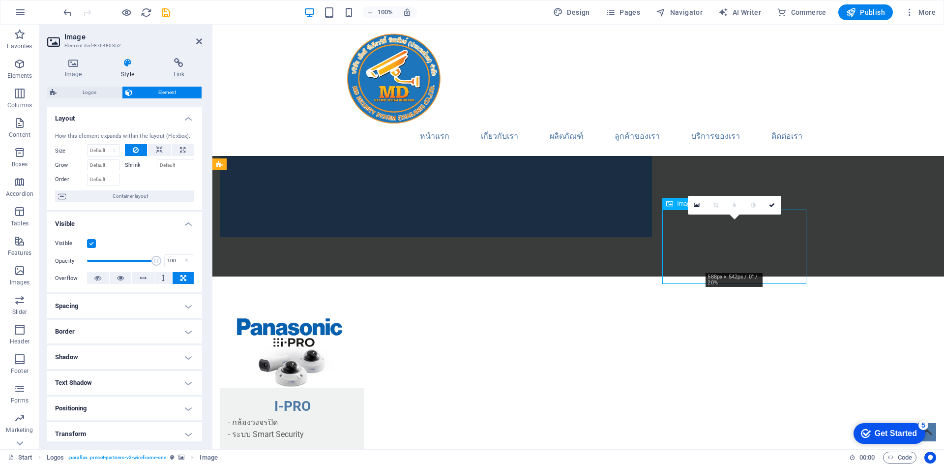
drag, startPoint x: 728, startPoint y: 254, endPoint x: 715, endPoint y: 244, distance: 16.2
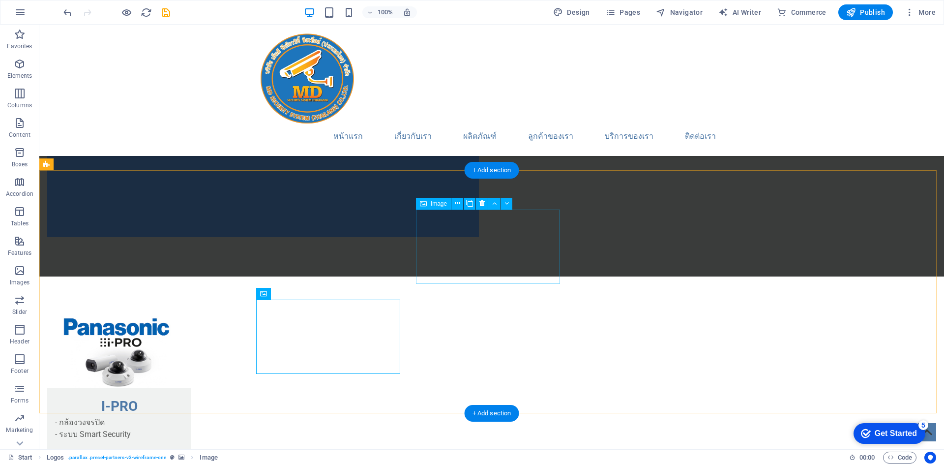
drag, startPoint x: 495, startPoint y: 251, endPoint x: 322, endPoint y: 249, distance: 173.1
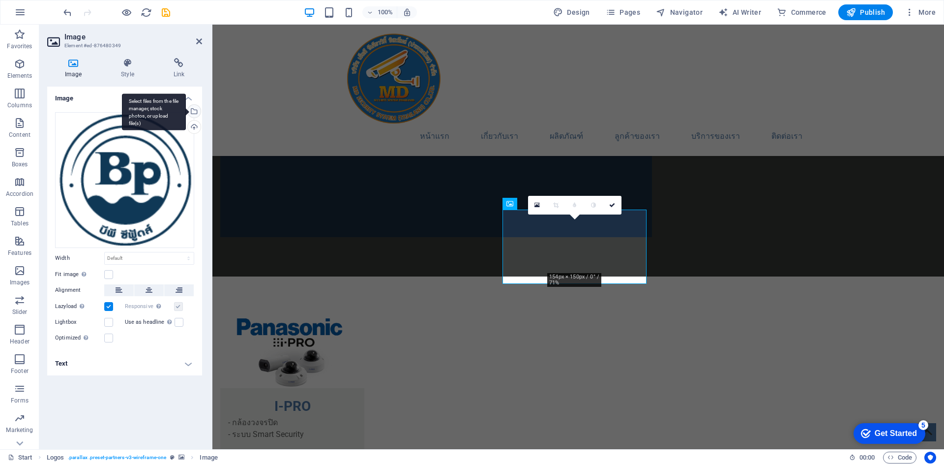
click at [195, 111] on div "Select files from the file manager, stock photos, or upload file(s)" at bounding box center [193, 112] width 15 height 15
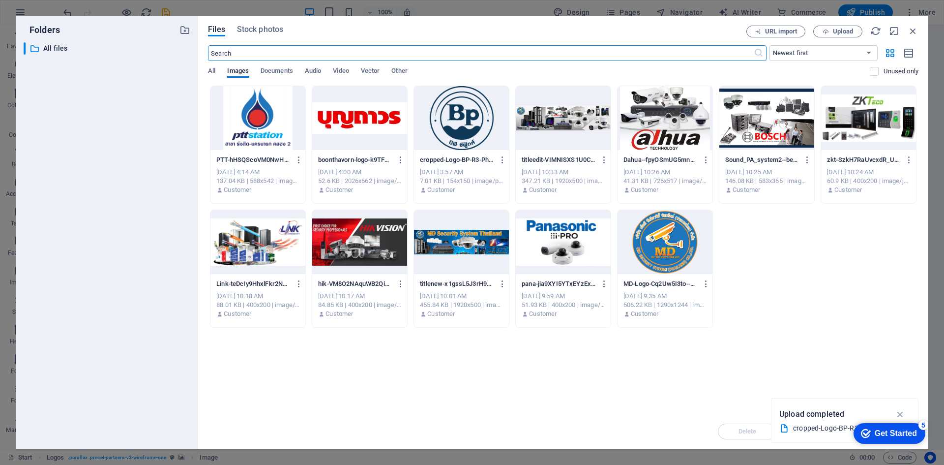
click at [273, 116] on div at bounding box center [258, 118] width 95 height 64
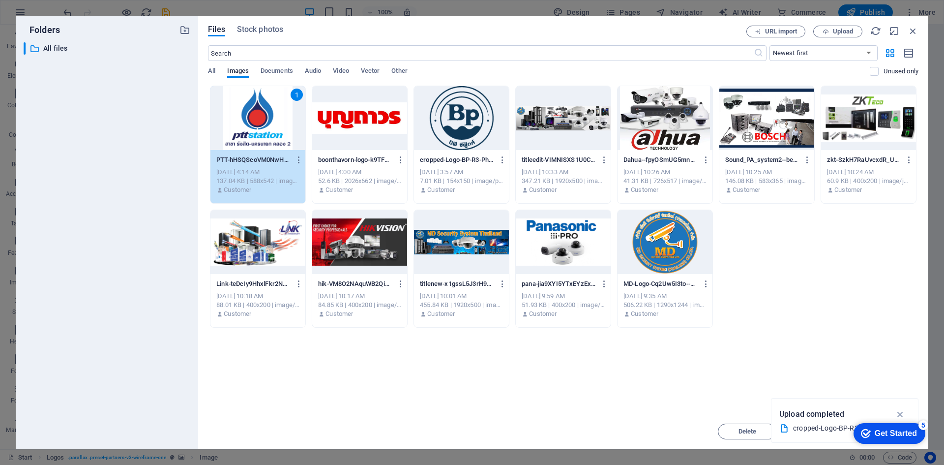
click at [273, 116] on div "1" at bounding box center [258, 118] width 95 height 64
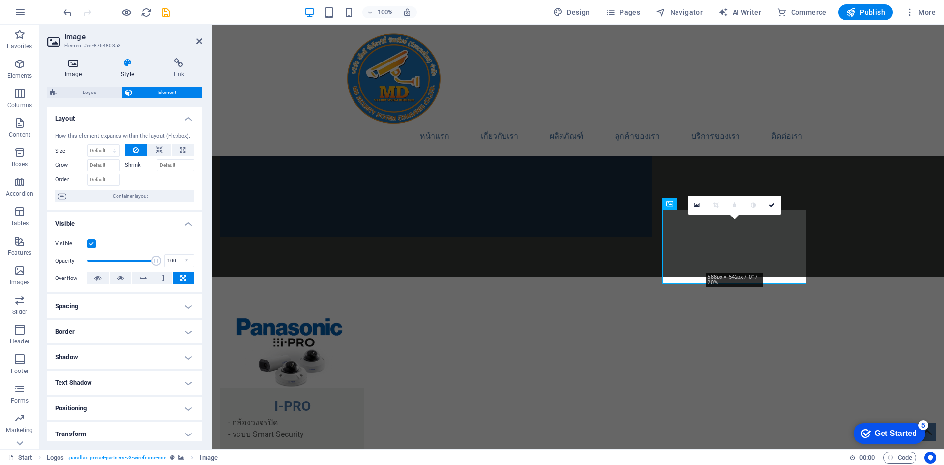
click at [76, 64] on icon at bounding box center [73, 63] width 52 height 10
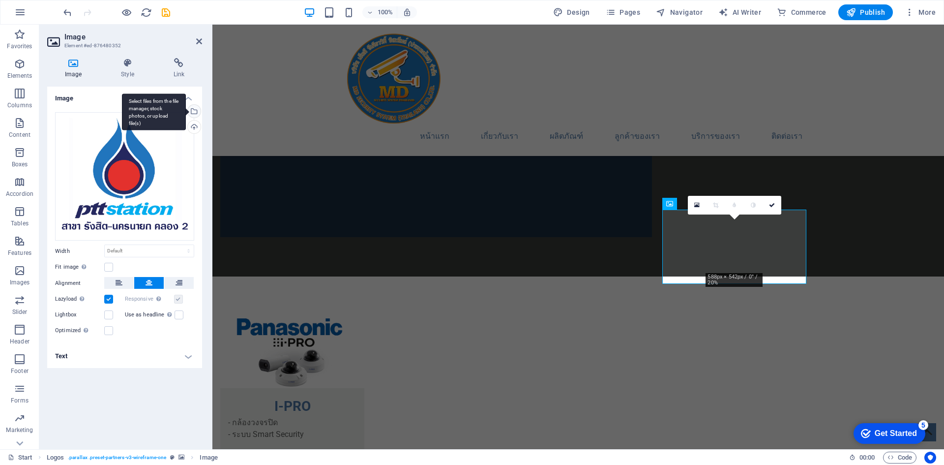
click at [194, 113] on div "Select files from the file manager, stock photos, or upload file(s)" at bounding box center [193, 112] width 15 height 15
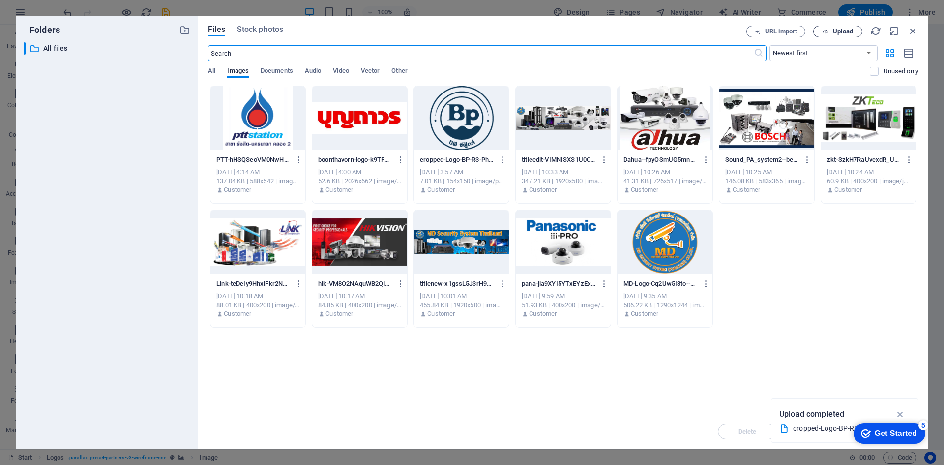
click at [821, 30] on span "Upload" at bounding box center [838, 32] width 40 height 6
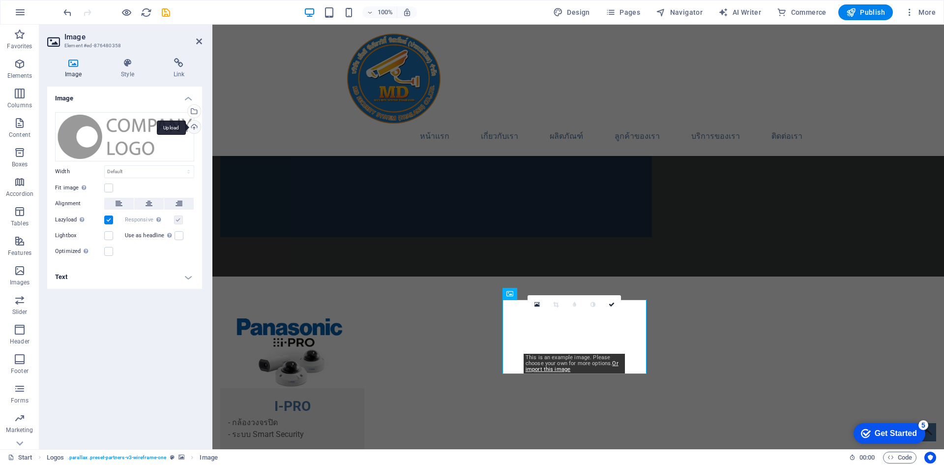
click at [198, 129] on div "Upload" at bounding box center [193, 127] width 15 height 15
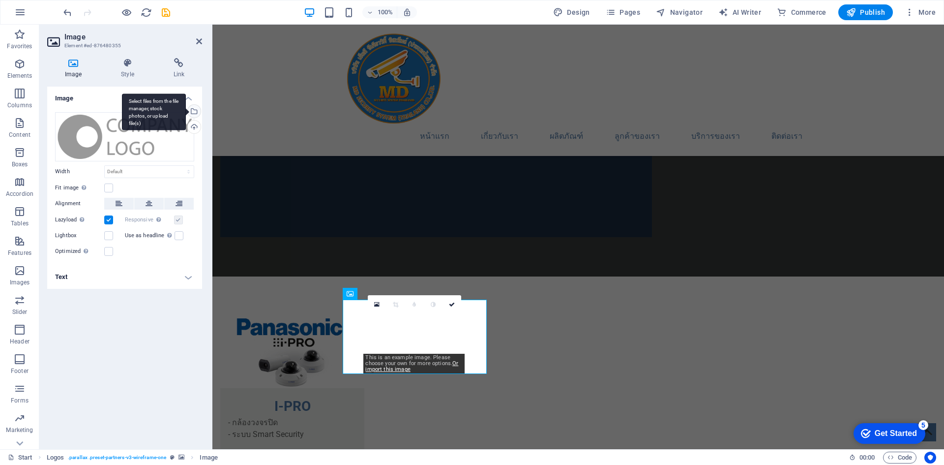
click at [196, 111] on div "Select files from the file manager, stock photos, or upload file(s)" at bounding box center [193, 112] width 15 height 15
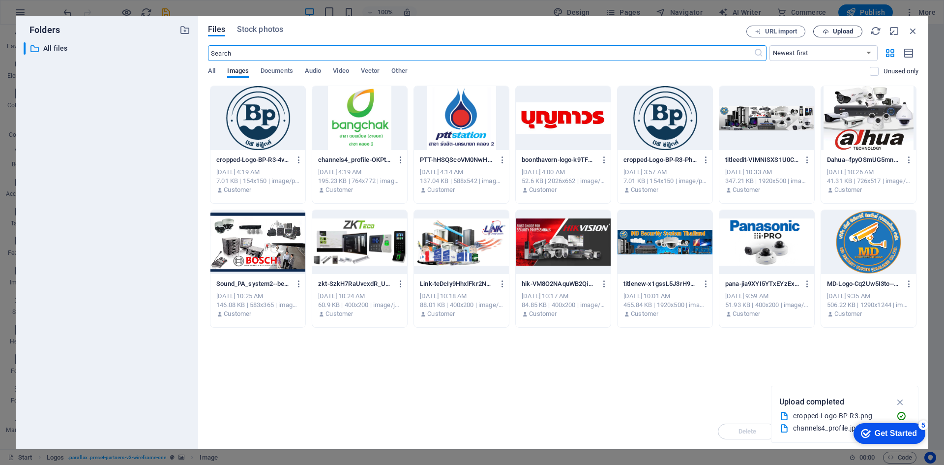
click at [829, 34] on span "Upload" at bounding box center [838, 32] width 40 height 6
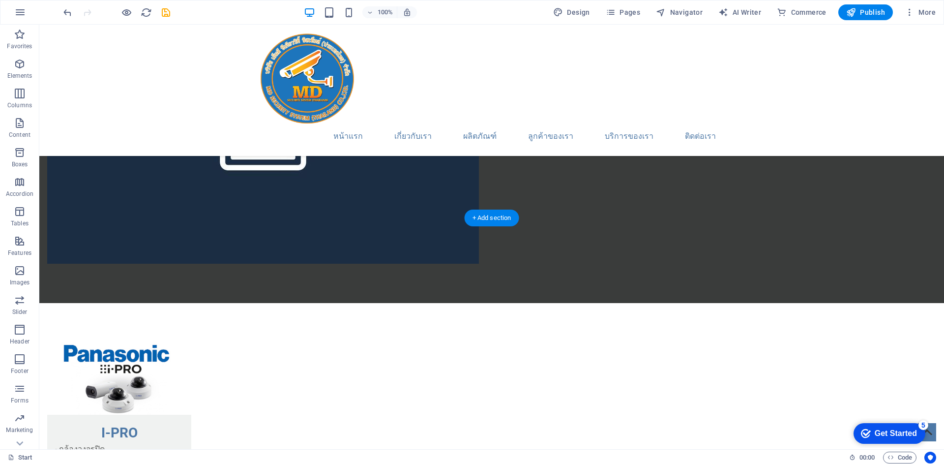
scroll to position [1129, 0]
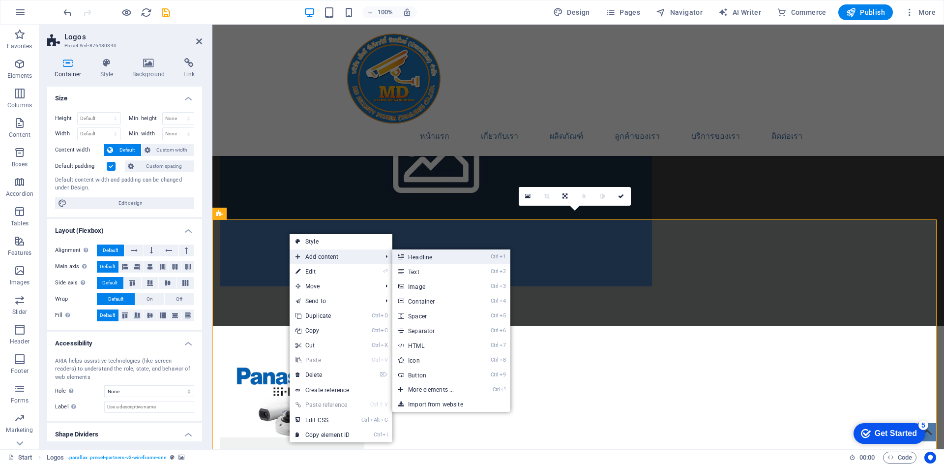
click at [411, 259] on link "Ctrl 1 Headline" at bounding box center [432, 256] width 81 height 15
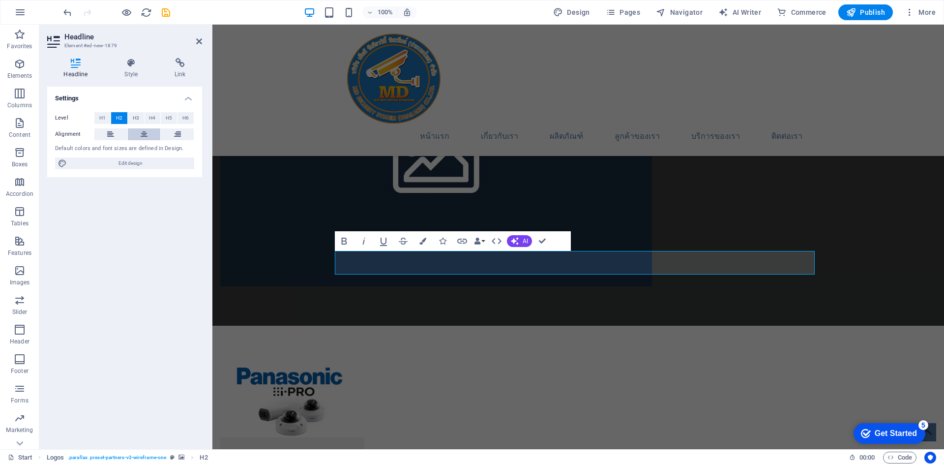
click at [143, 130] on icon at bounding box center [144, 134] width 7 height 12
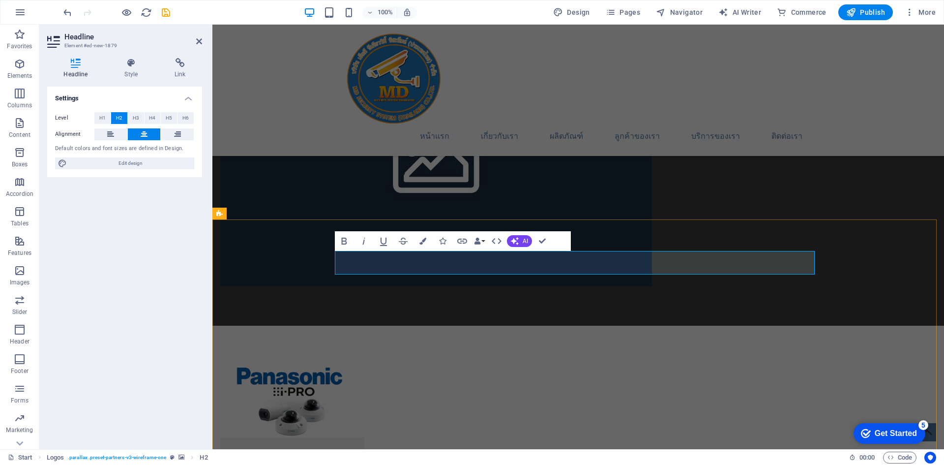
click at [133, 63] on icon at bounding box center [131, 63] width 46 height 10
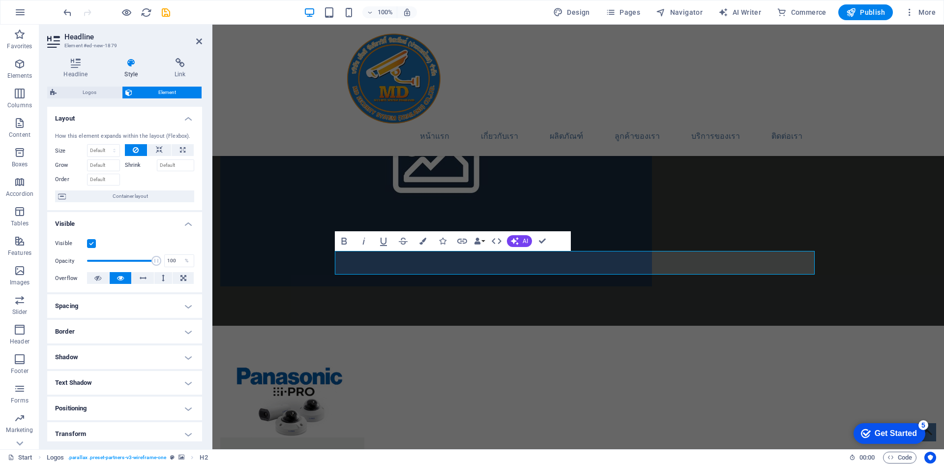
scroll to position [81, 0]
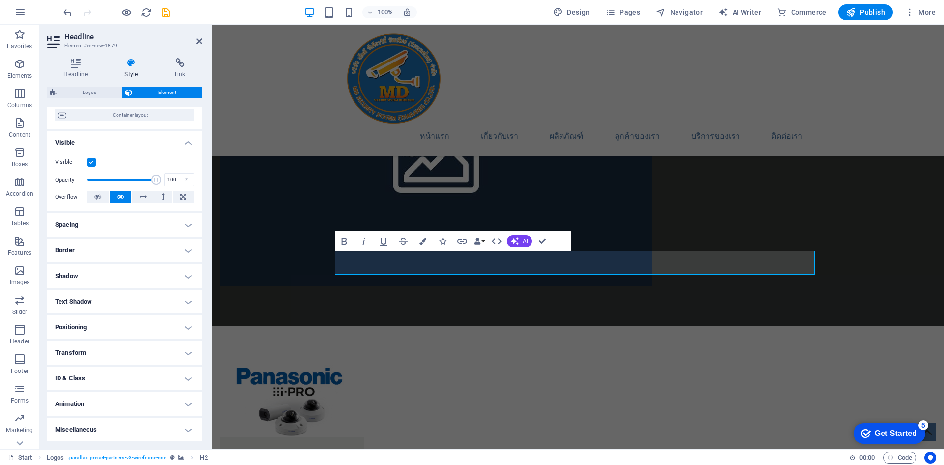
click at [130, 303] on h4 "Text Shadow" at bounding box center [124, 302] width 155 height 24
click at [109, 272] on h4 "Shadow" at bounding box center [124, 276] width 155 height 24
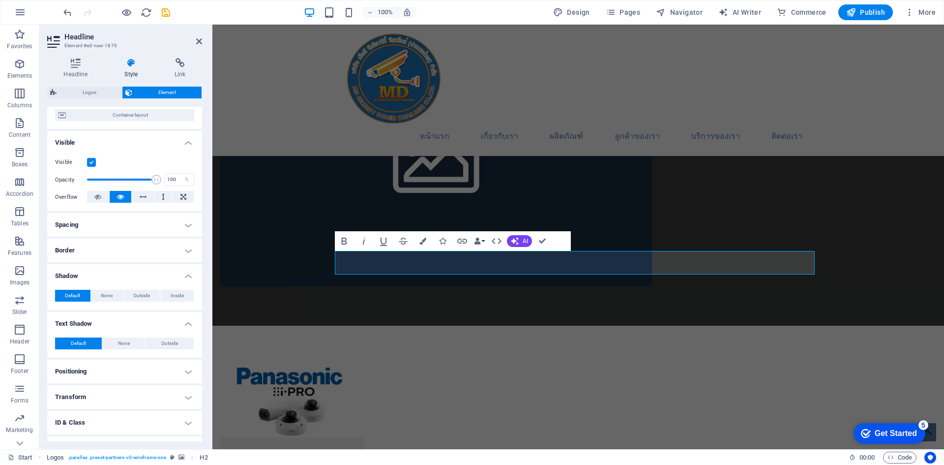
scroll to position [125, 0]
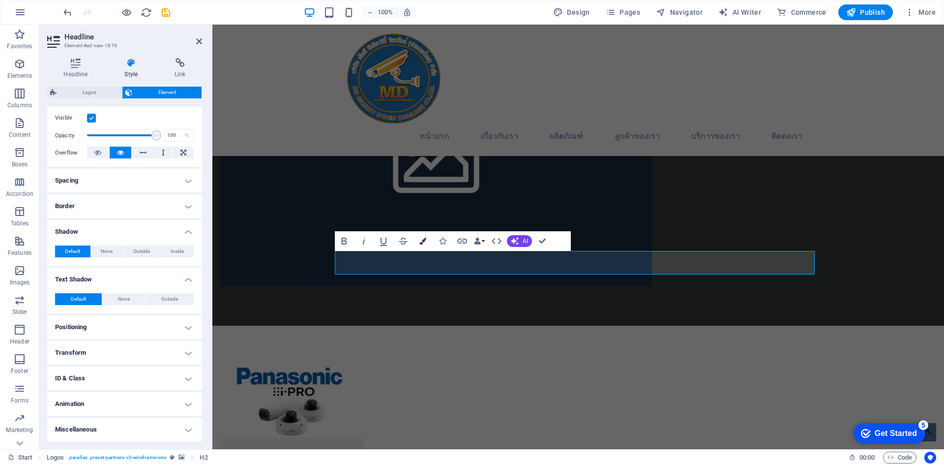
click at [427, 237] on button "Colors" at bounding box center [423, 241] width 19 height 20
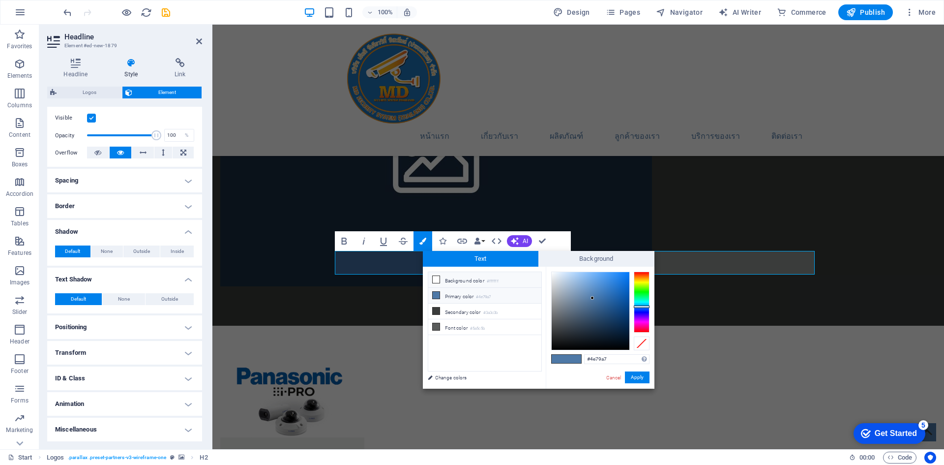
click at [438, 280] on icon at bounding box center [436, 279] width 7 height 7
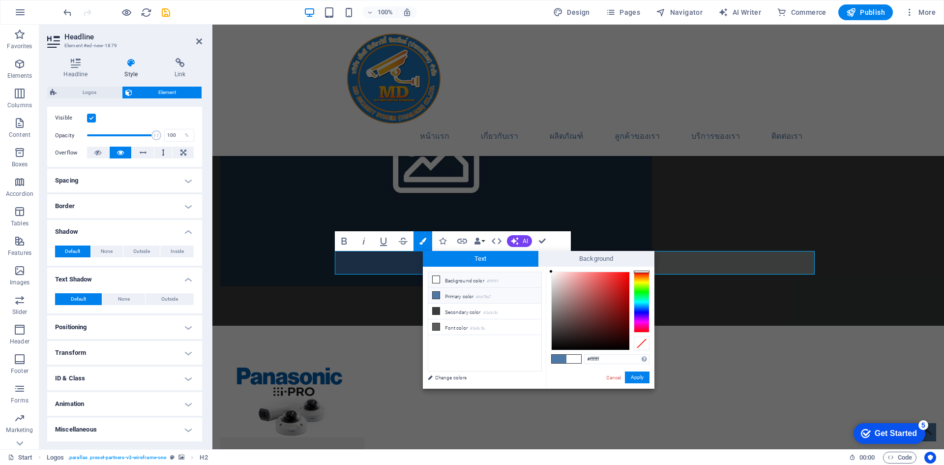
click at [440, 296] on span at bounding box center [436, 295] width 8 height 8
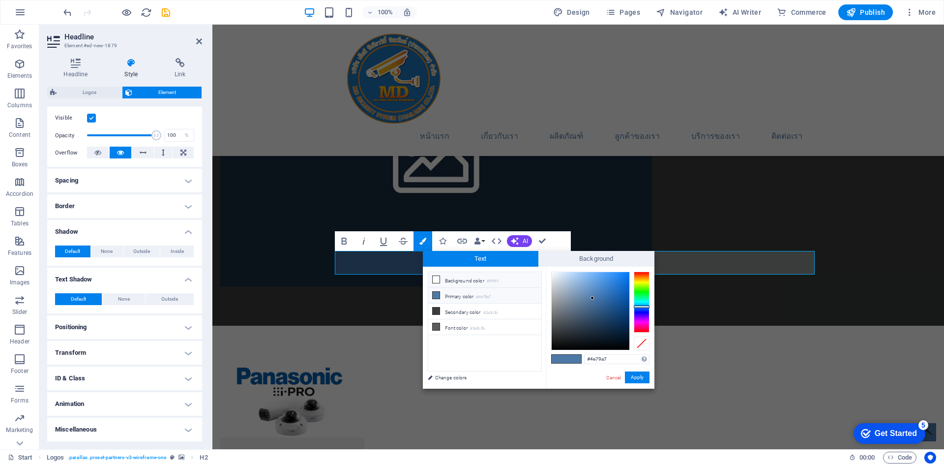
click at [433, 279] on icon at bounding box center [436, 279] width 7 height 7
type input "#ffffff"
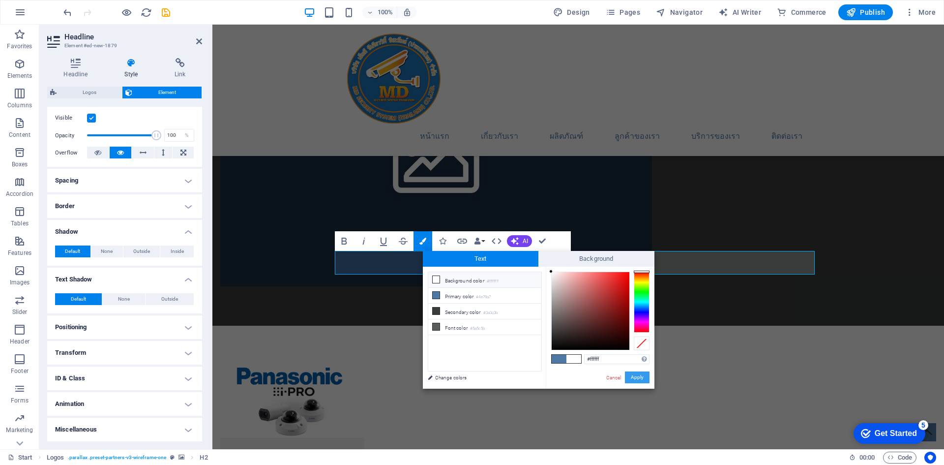
click at [636, 378] on button "Apply" at bounding box center [637, 377] width 25 height 12
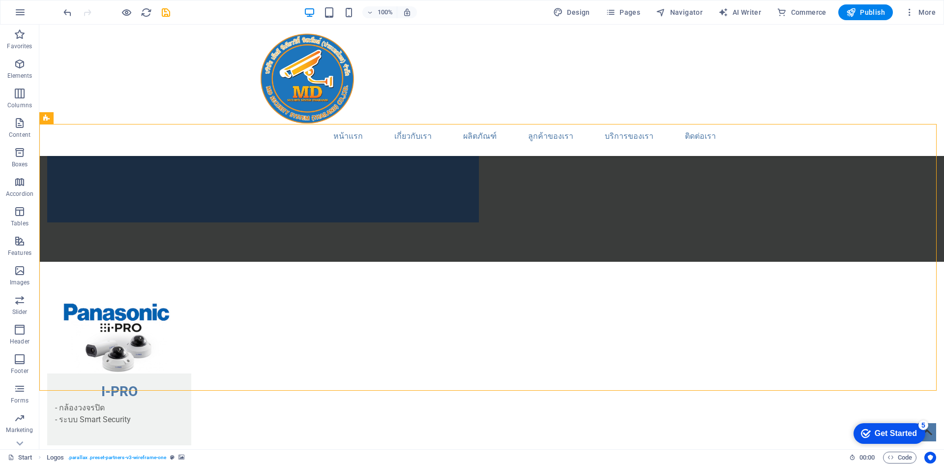
scroll to position [1178, 0]
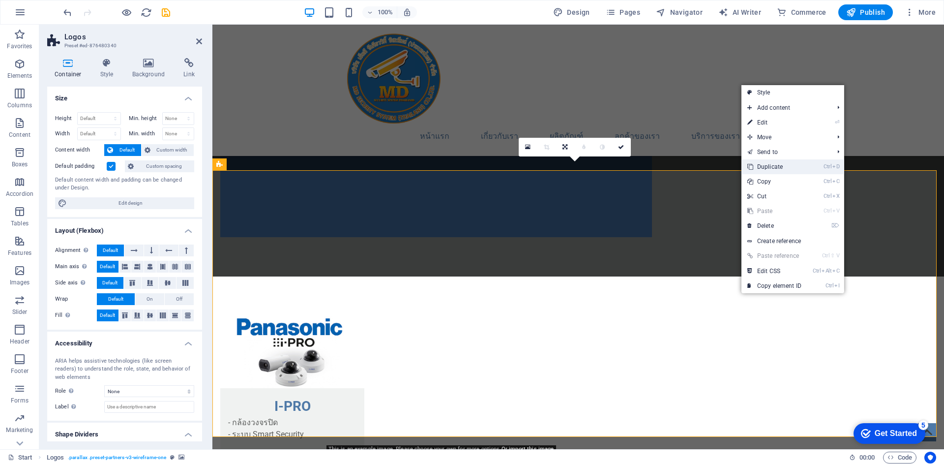
click at [785, 163] on link "Ctrl D Duplicate" at bounding box center [775, 166] width 66 height 15
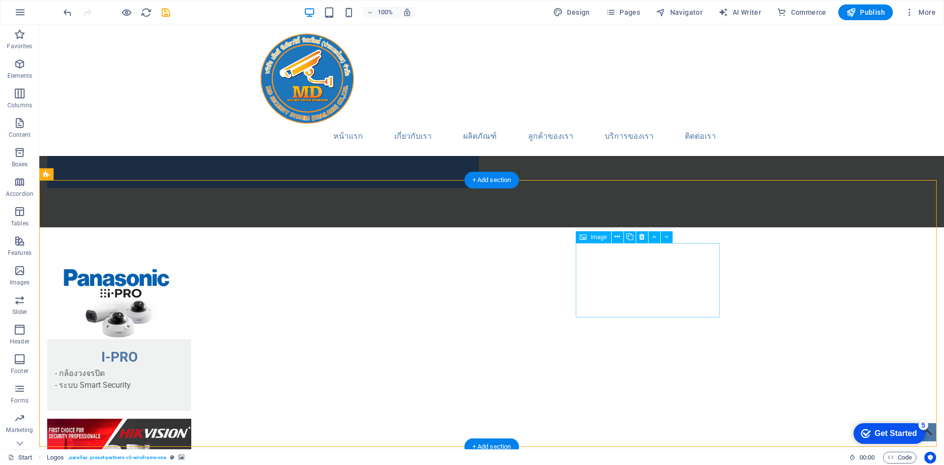
scroll to position [1522, 0]
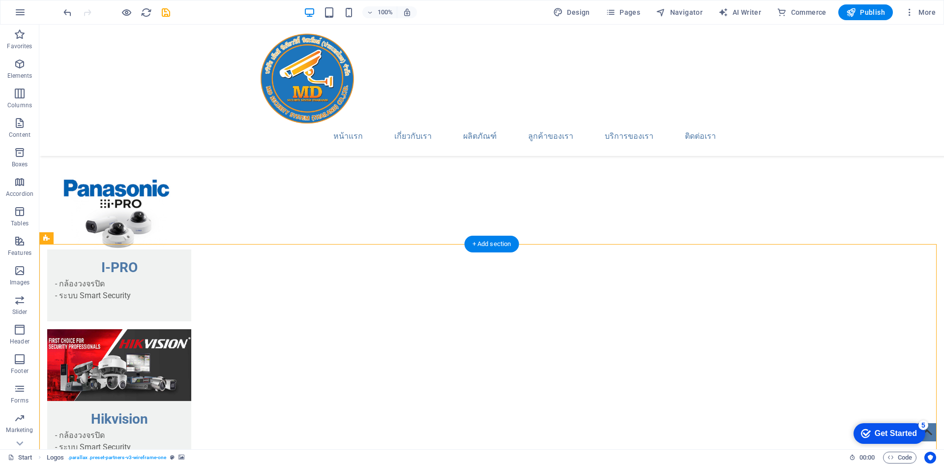
scroll to position [1375, 0]
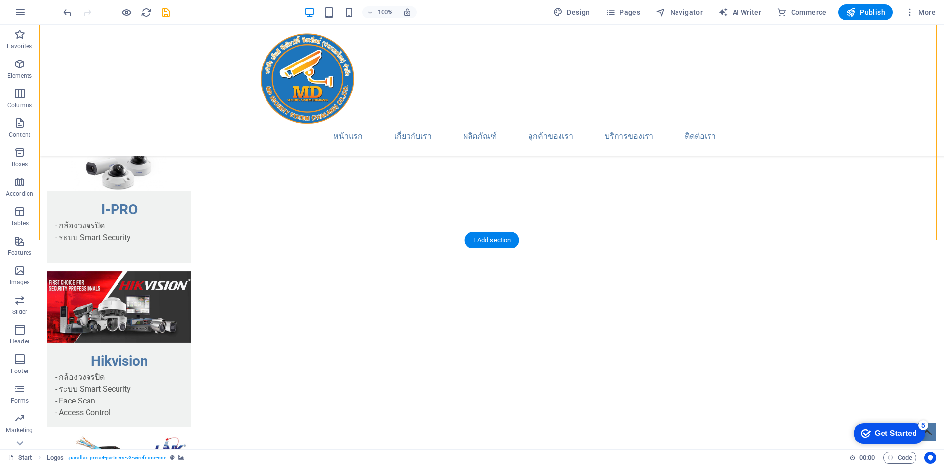
drag, startPoint x: 748, startPoint y: 189, endPoint x: 337, endPoint y: 181, distance: 410.8
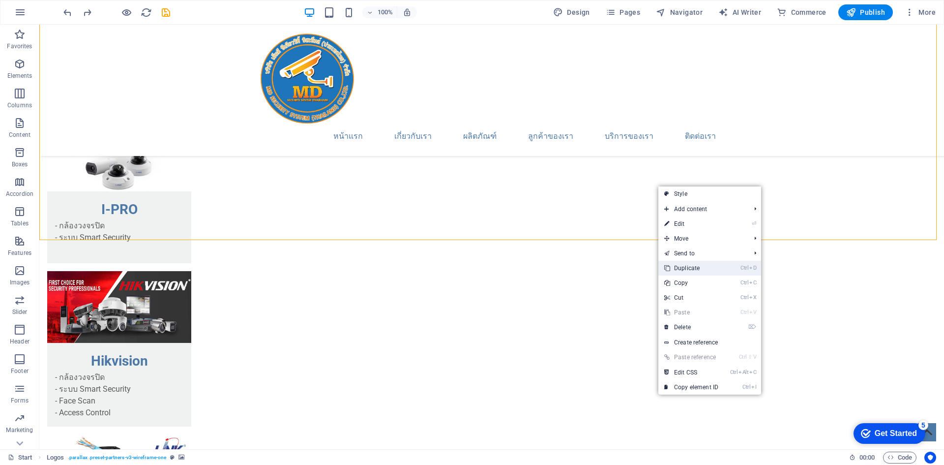
click at [691, 271] on link "Ctrl D Duplicate" at bounding box center [692, 268] width 66 height 15
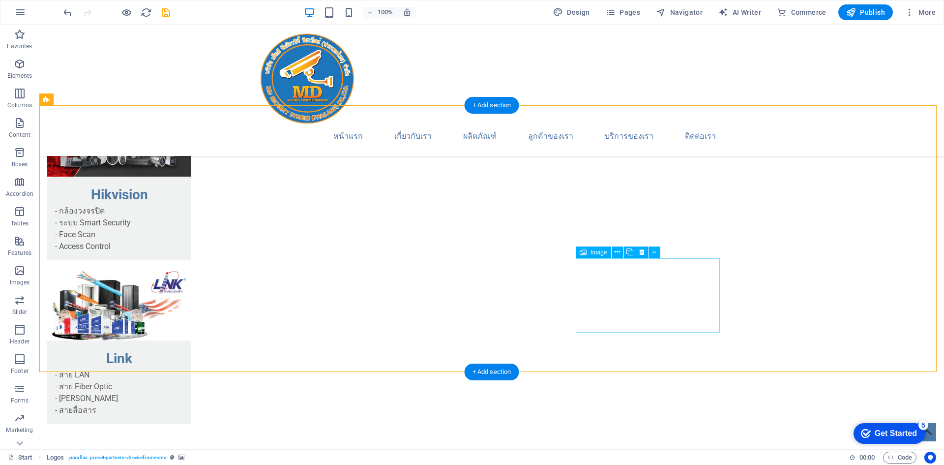
scroll to position [1424, 0]
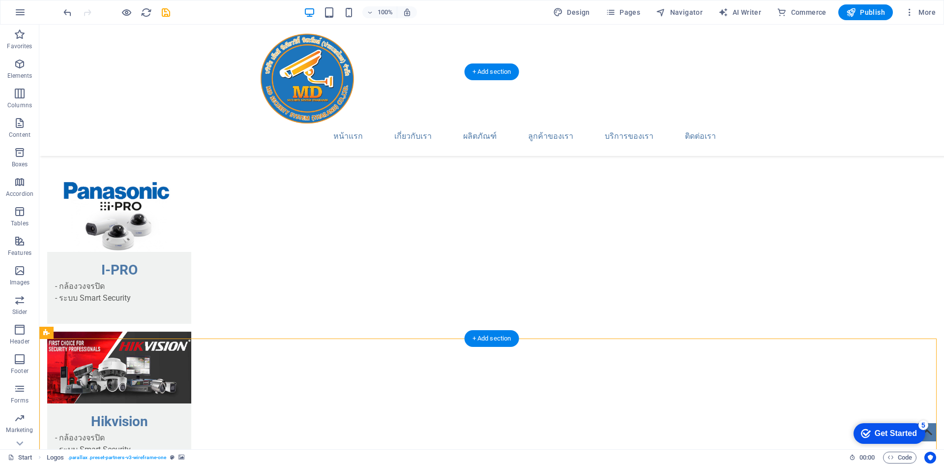
scroll to position [1276, 0]
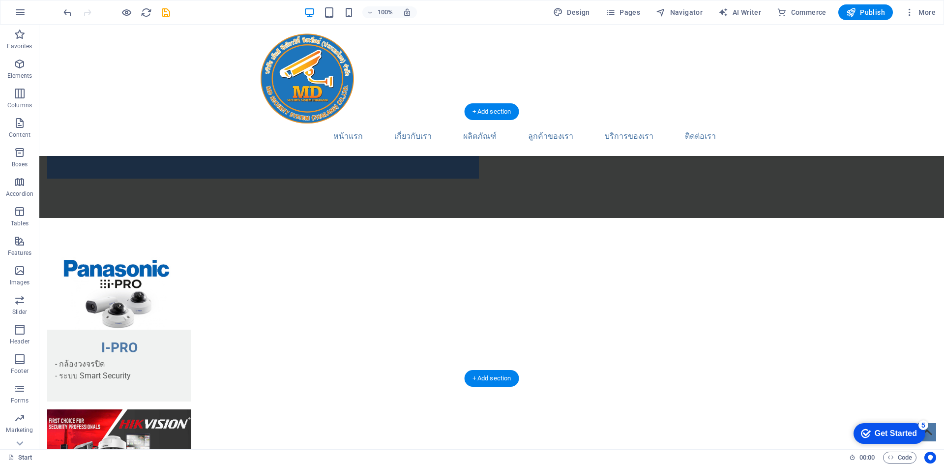
scroll to position [1227, 0]
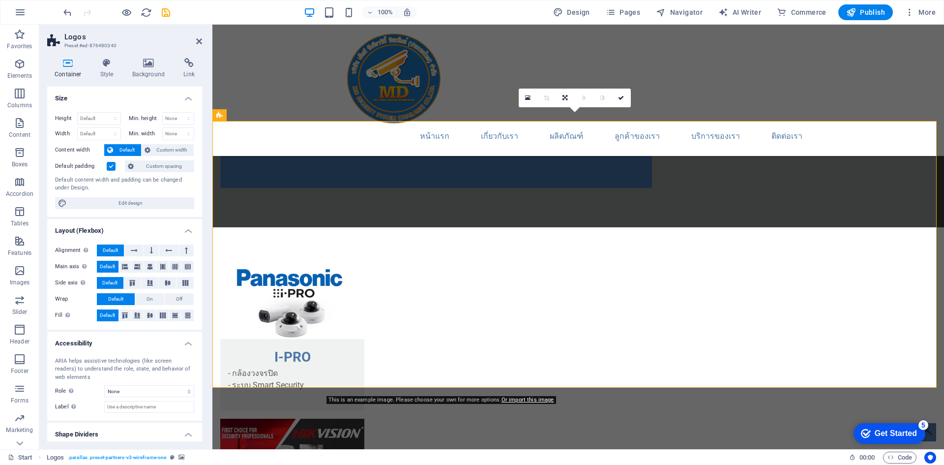
click at [150, 249] on icon at bounding box center [151, 250] width 3 height 12
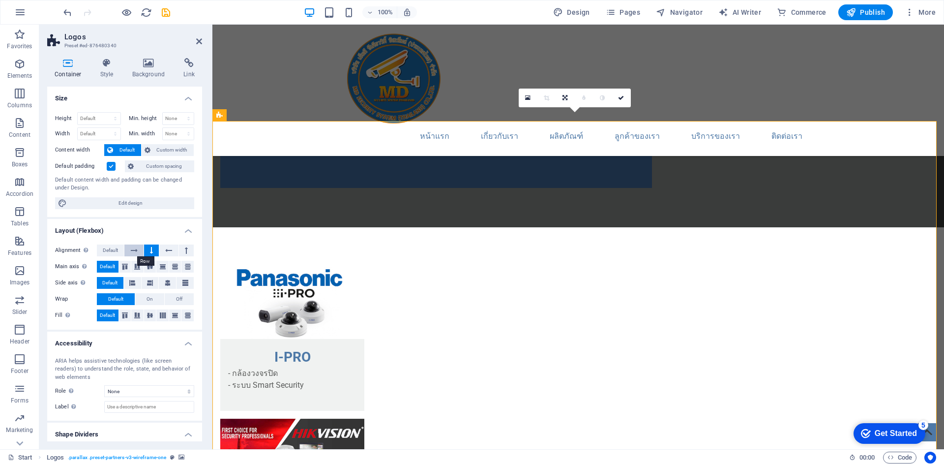
click at [134, 250] on icon at bounding box center [134, 250] width 7 height 12
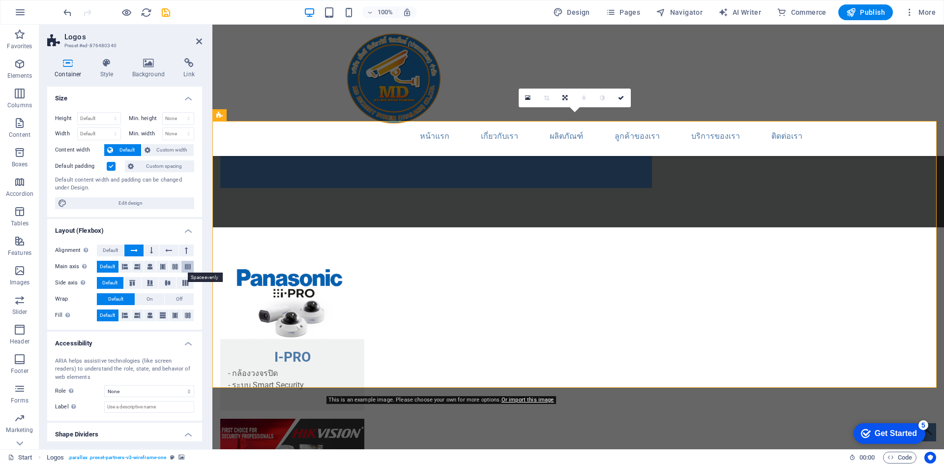
click at [185, 269] on icon at bounding box center [188, 267] width 6 height 12
click at [167, 269] on button at bounding box center [162, 267] width 12 height 12
click at [152, 268] on button at bounding box center [150, 267] width 12 height 12
click at [204, 42] on aside "Logos Preset #ed-876480340 Container Style Background Link Size Height Default …" at bounding box center [125, 237] width 173 height 424
drag, startPoint x: 200, startPoint y: 42, endPoint x: 167, endPoint y: 41, distance: 33.0
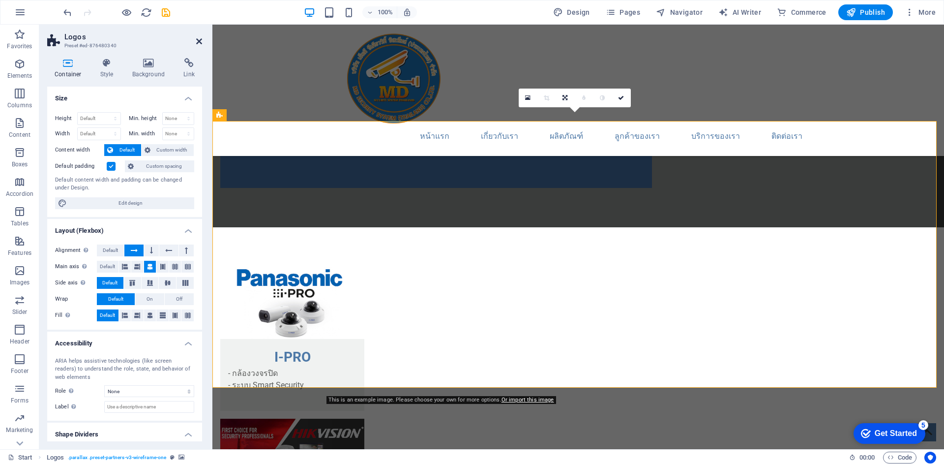
click at [200, 42] on icon at bounding box center [199, 41] width 6 height 8
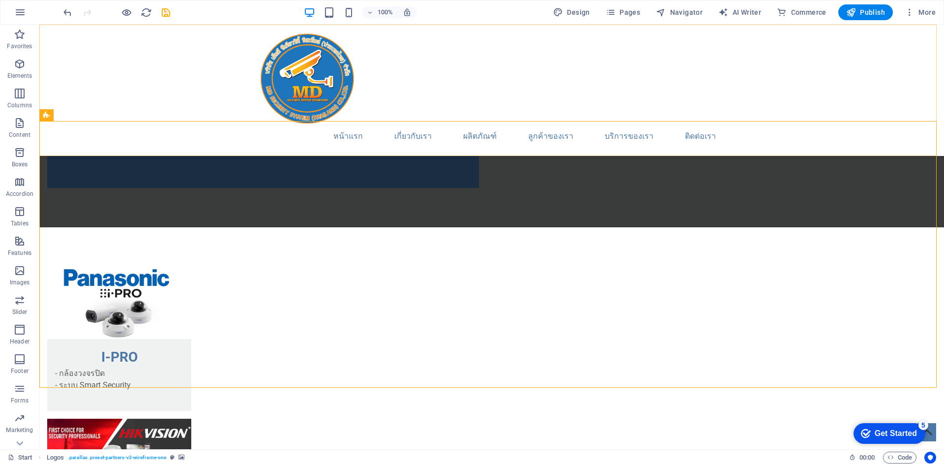
click at [785, 125] on div "หน้าแรก เกี่ยวกับเรา ผลิตภัณฑ์ ลูกค้าของเรา บริการของเรา ติดต่อเรา" at bounding box center [491, 90] width 905 height 131
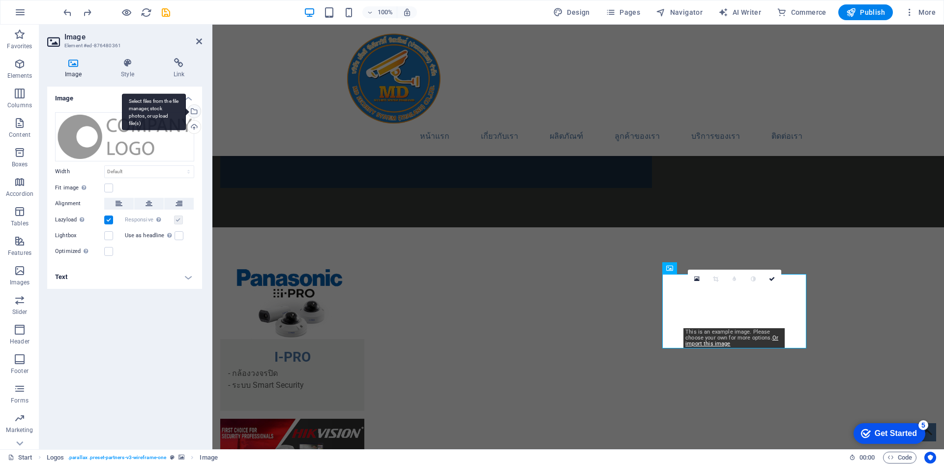
click at [194, 113] on div "Select files from the file manager, stock photos, or upload file(s)" at bounding box center [193, 112] width 15 height 15
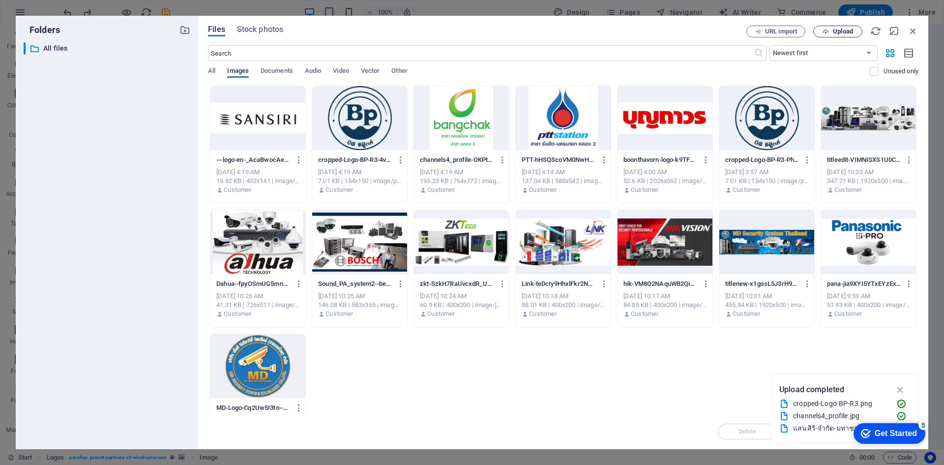
click at [837, 34] on span "Upload" at bounding box center [843, 32] width 20 height 6
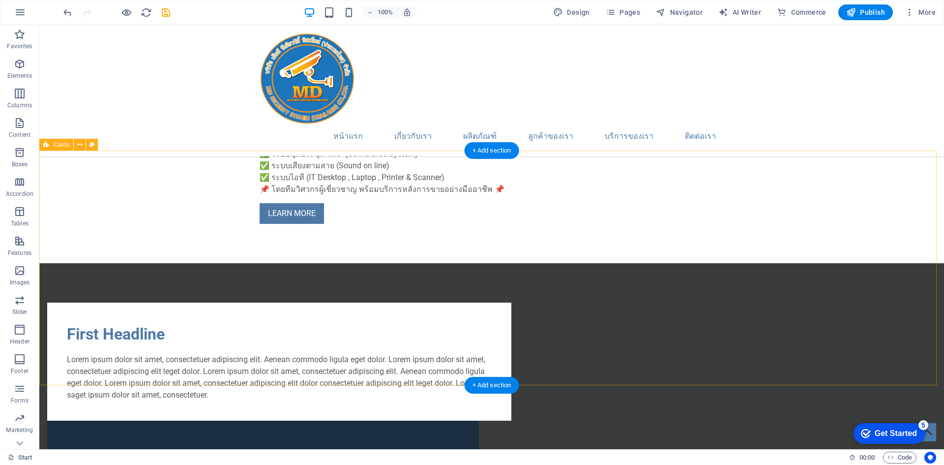
scroll to position [588, 0]
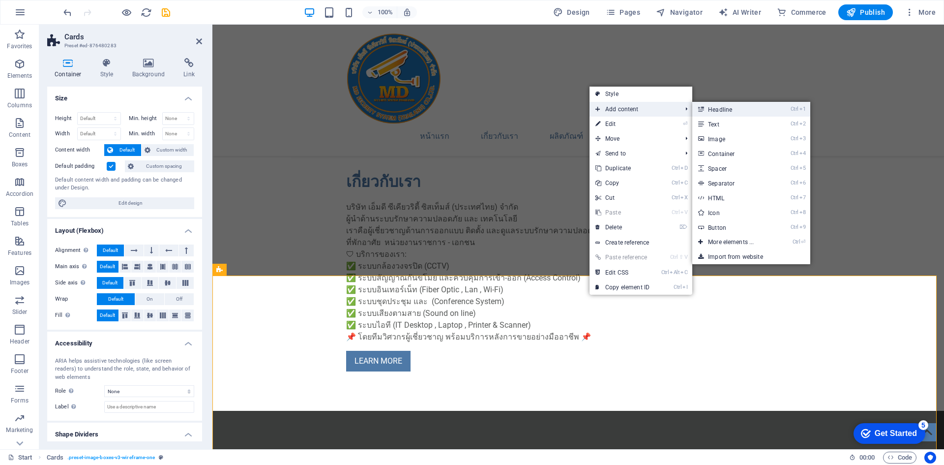
drag, startPoint x: 729, startPoint y: 115, endPoint x: 509, endPoint y: 97, distance: 221.5
click at [729, 115] on link "Ctrl 1 Headline" at bounding box center [732, 109] width 81 height 15
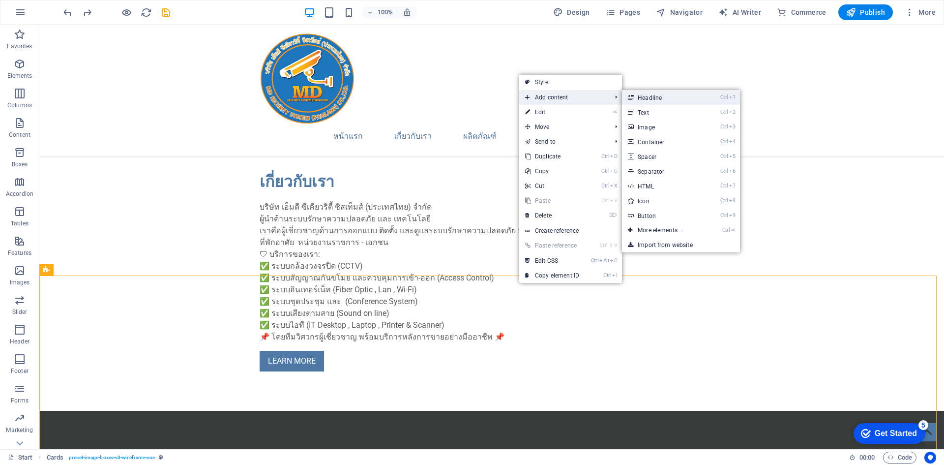
click at [661, 100] on link "Ctrl 1 Headline" at bounding box center [662, 97] width 81 height 15
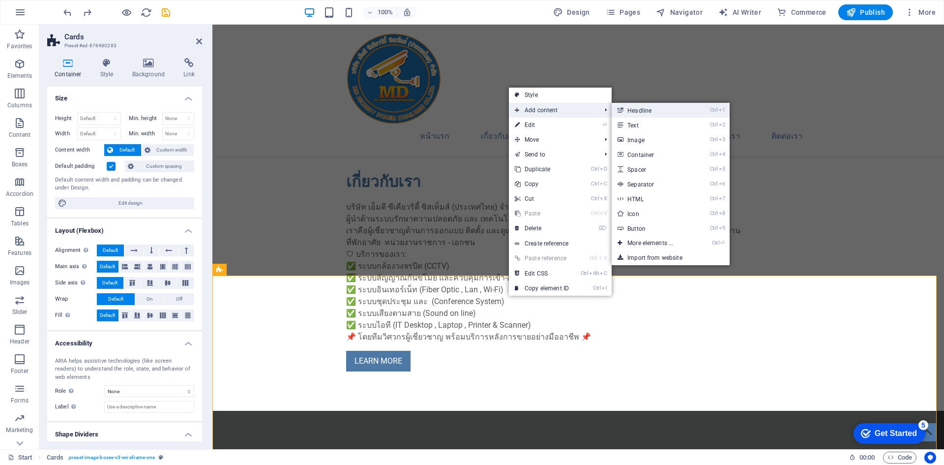
click at [640, 112] on link "Ctrl 1 Headline" at bounding box center [652, 110] width 81 height 15
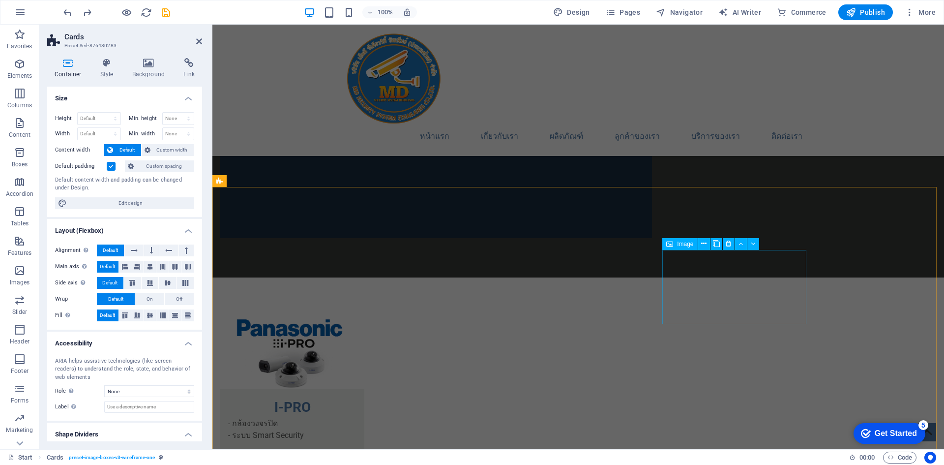
scroll to position [1178, 0]
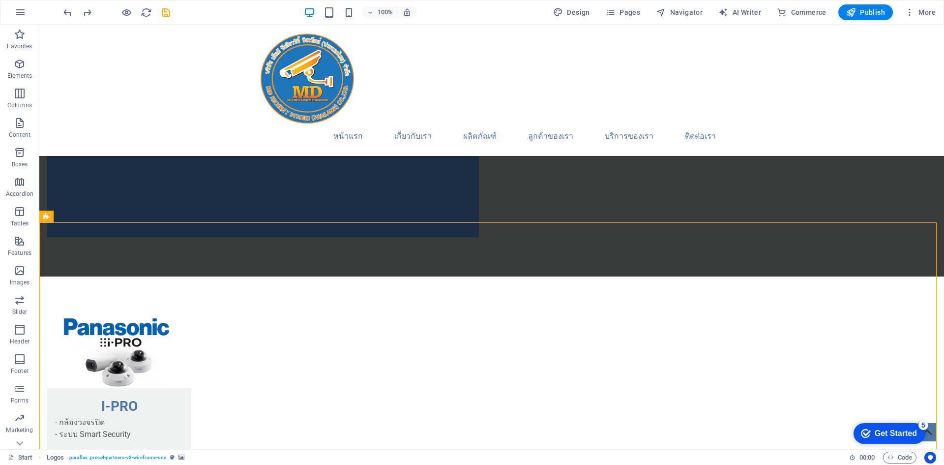
scroll to position [883, 0]
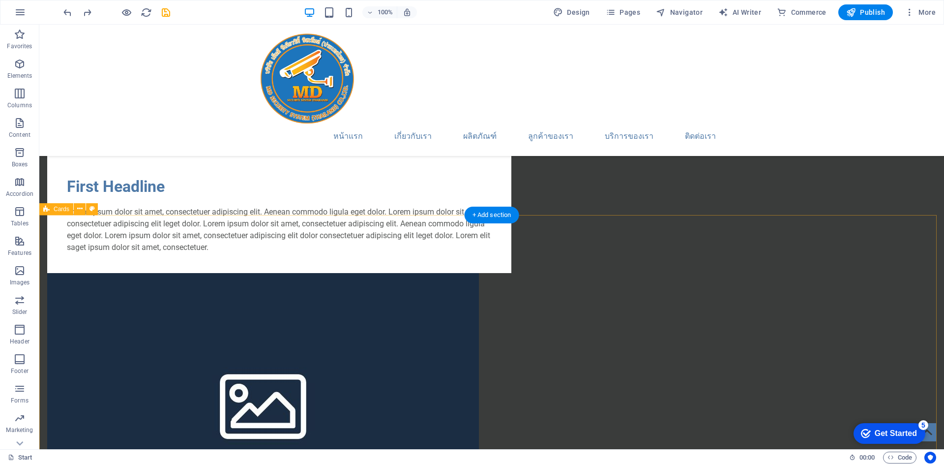
click at [503, 216] on div "+ Add section" at bounding box center [492, 215] width 55 height 17
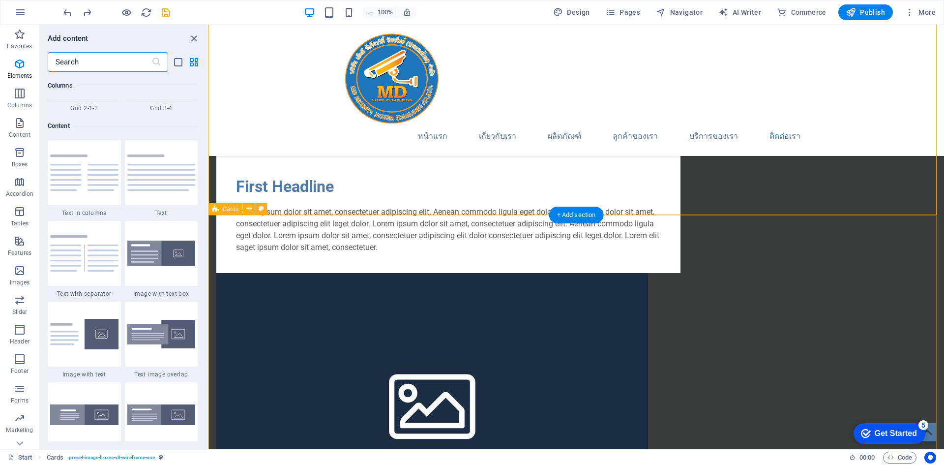
scroll to position [1721, 0]
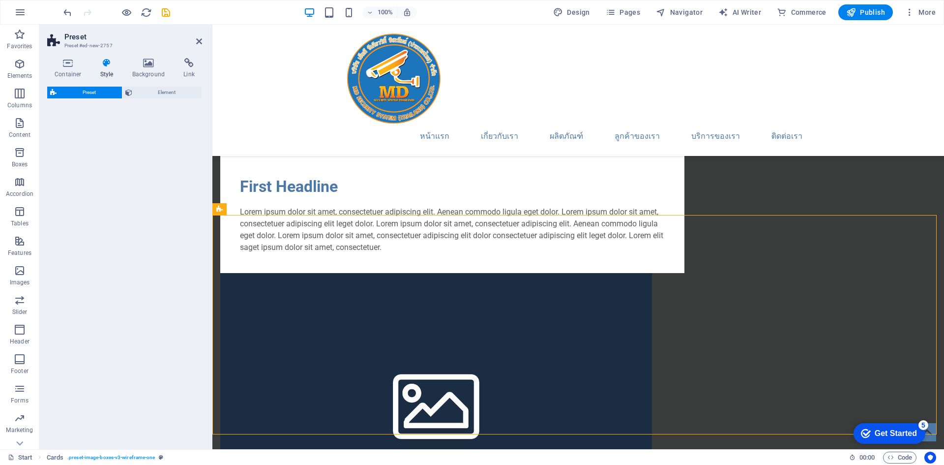
select select "rem"
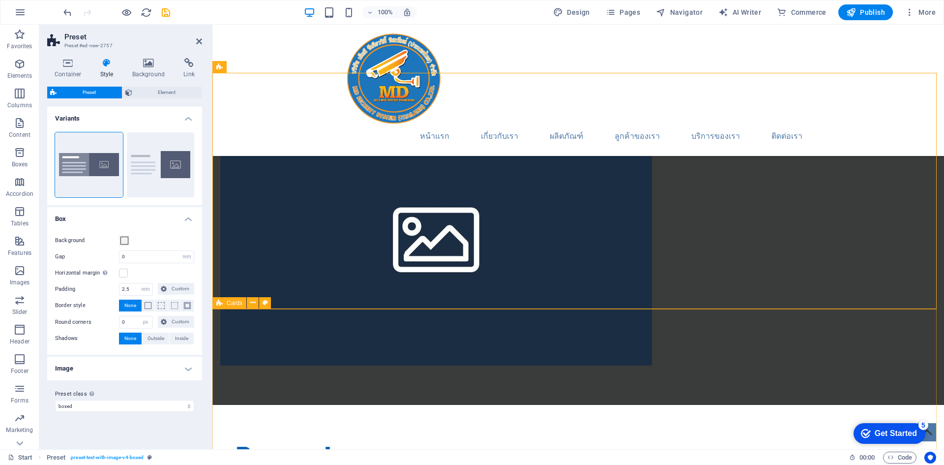
scroll to position [1080, 0]
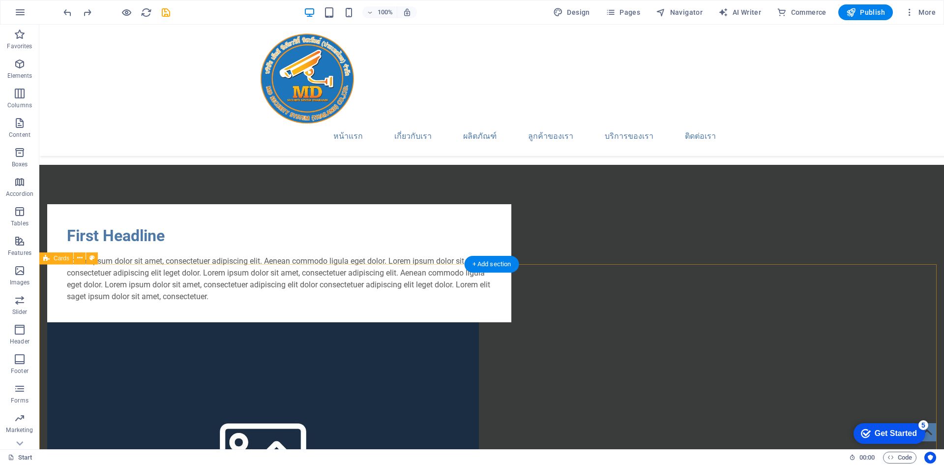
scroll to position [637, 0]
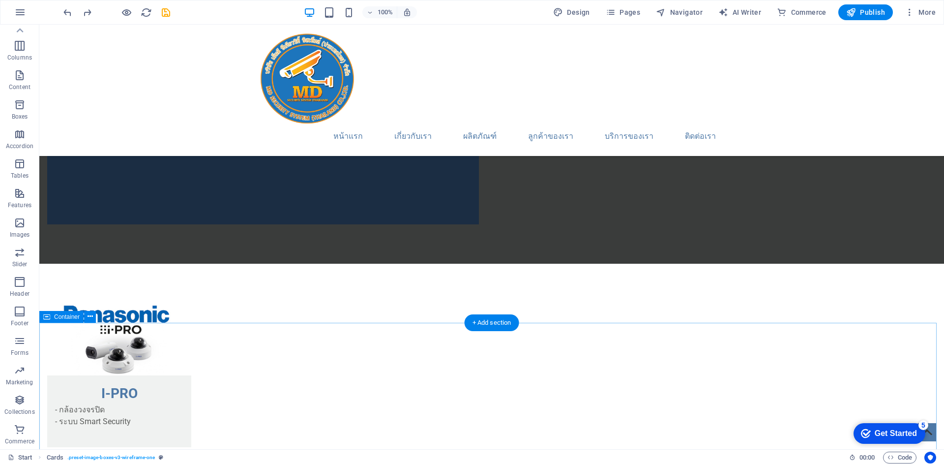
scroll to position [1325, 0]
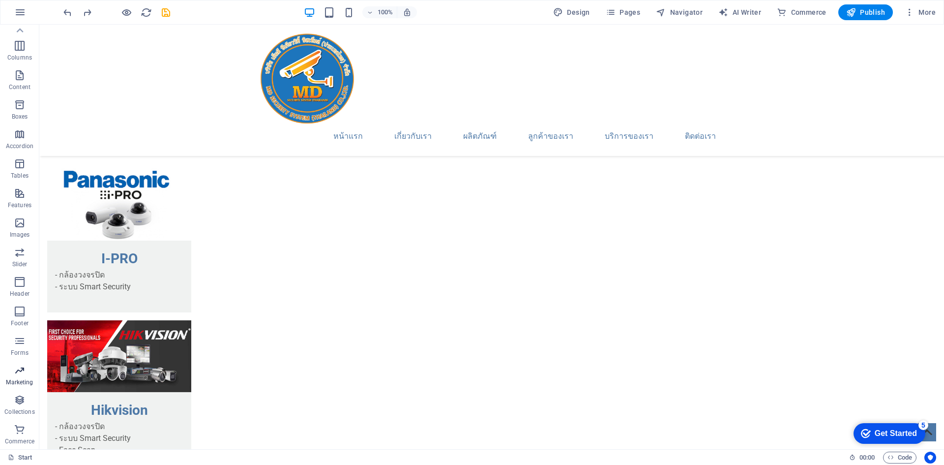
click at [16, 370] on icon "button" at bounding box center [20, 370] width 12 height 12
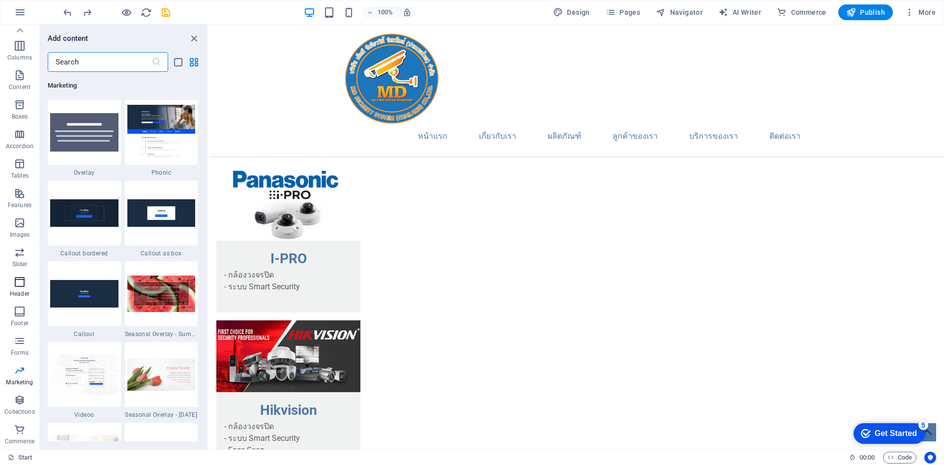
scroll to position [0, 0]
click at [25, 356] on icon "button" at bounding box center [20, 359] width 12 height 12
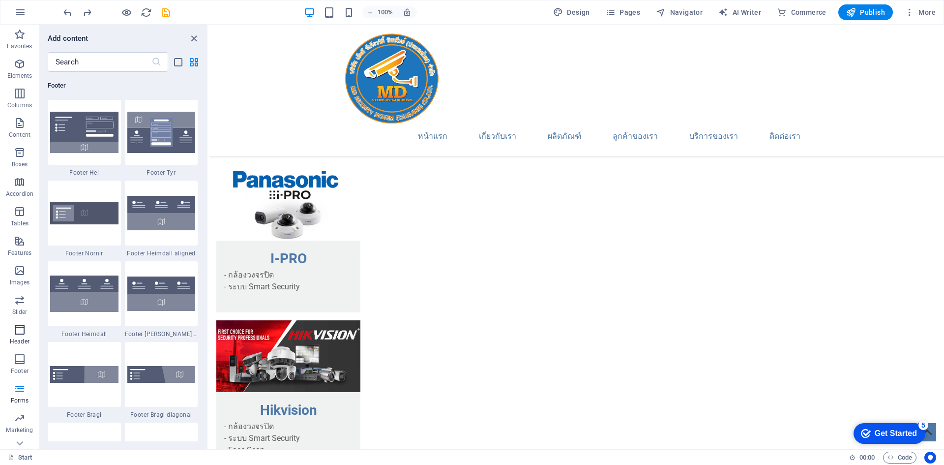
click at [20, 336] on span "Header" at bounding box center [19, 336] width 39 height 24
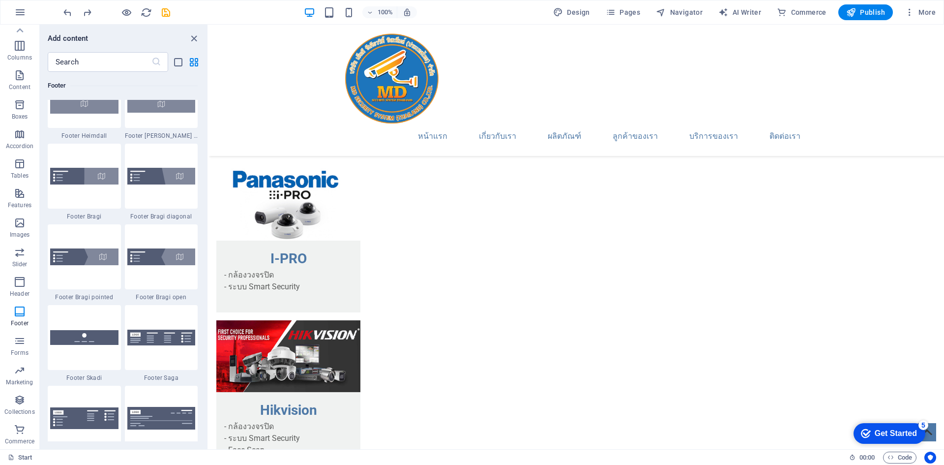
scroll to position [7103, 0]
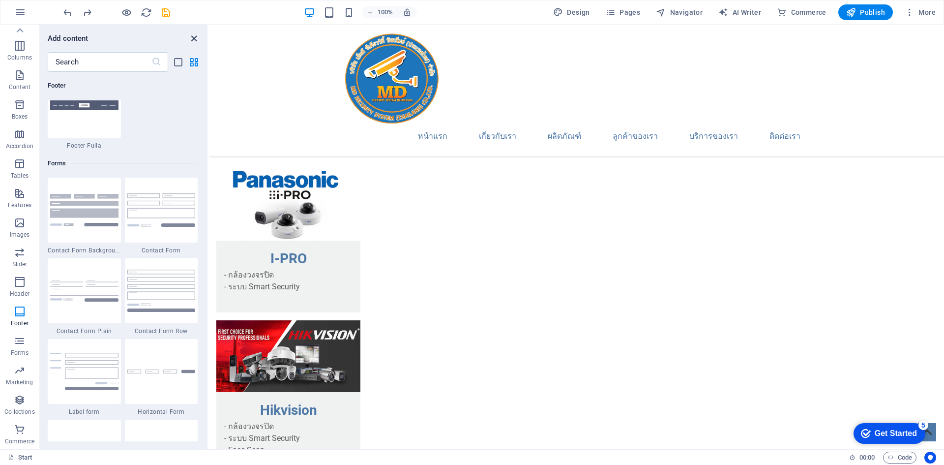
click at [192, 40] on icon "close panel" at bounding box center [193, 38] width 11 height 11
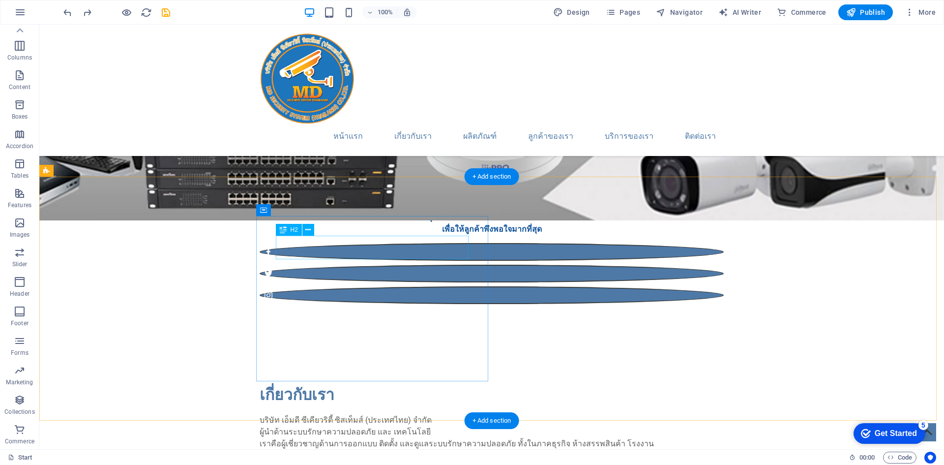
scroll to position [443, 0]
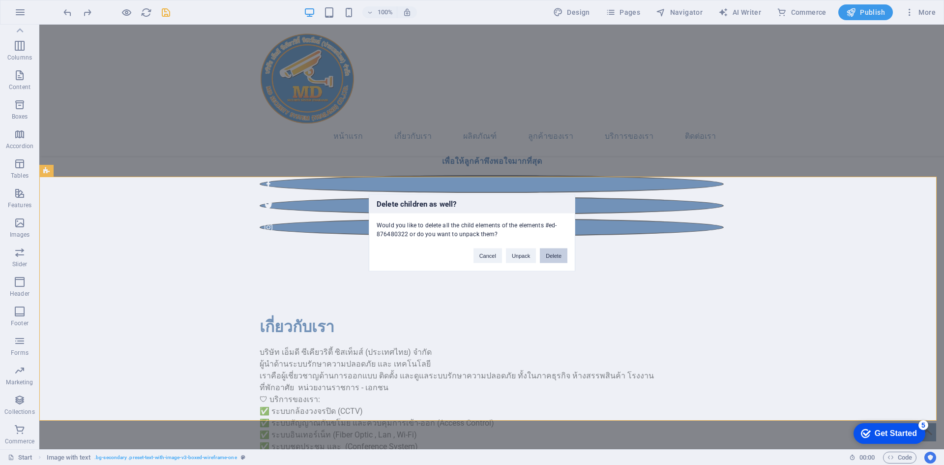
click at [565, 254] on button "Delete" at bounding box center [554, 255] width 28 height 15
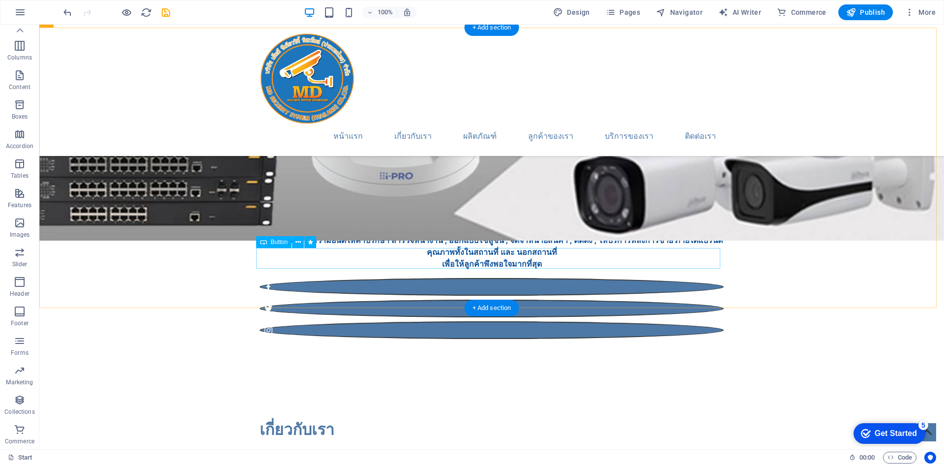
scroll to position [246, 0]
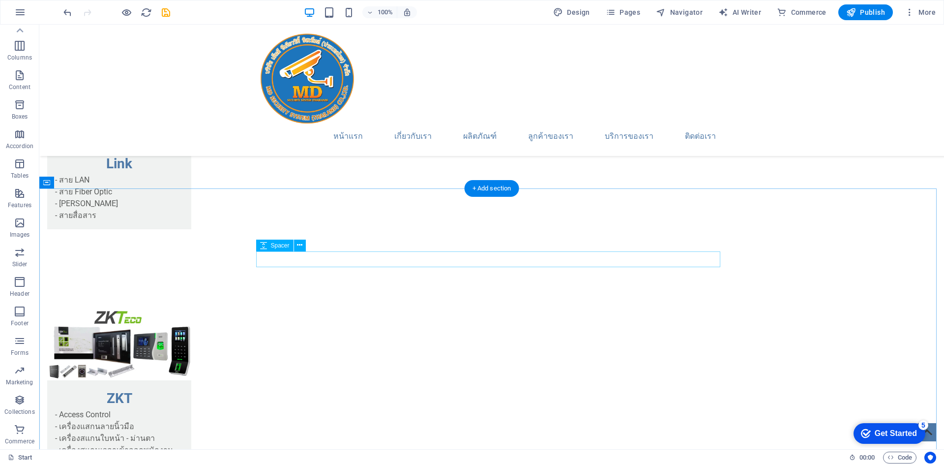
scroll to position [1180, 0]
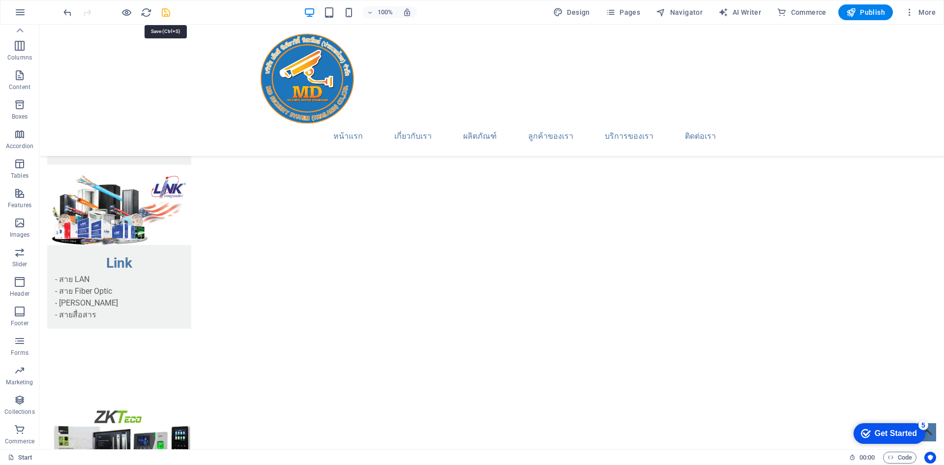
click at [167, 13] on icon "save" at bounding box center [165, 12] width 11 height 11
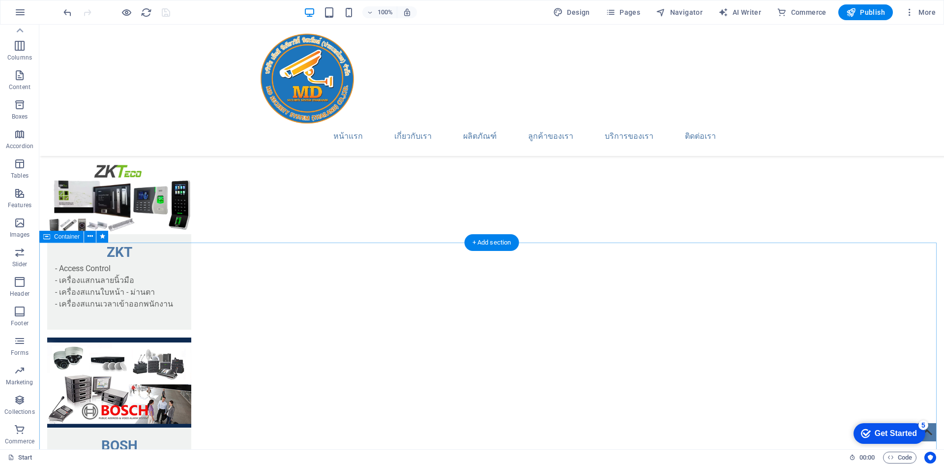
scroll to position [1426, 0]
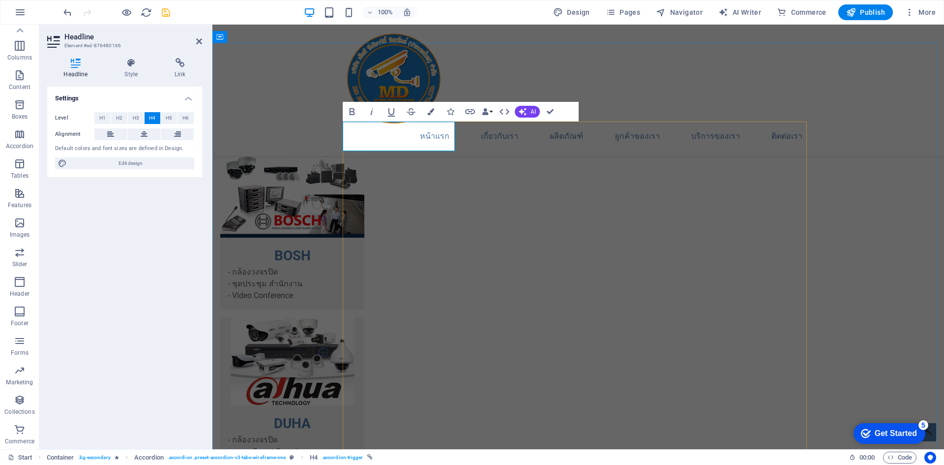
scroll to position [1623, 0]
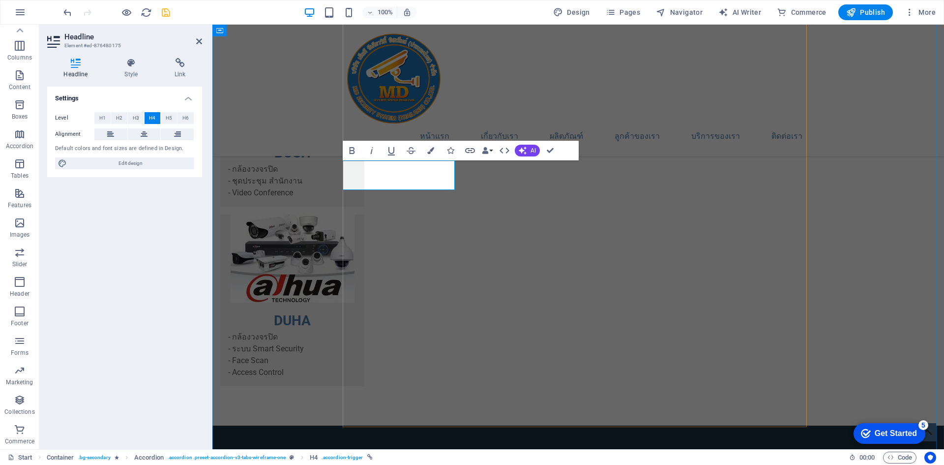
scroll to position [1721, 0]
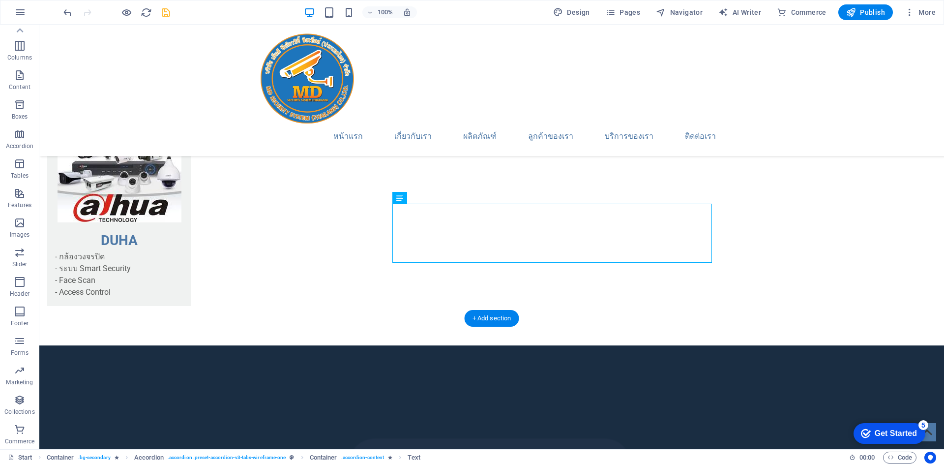
scroll to position [1869, 0]
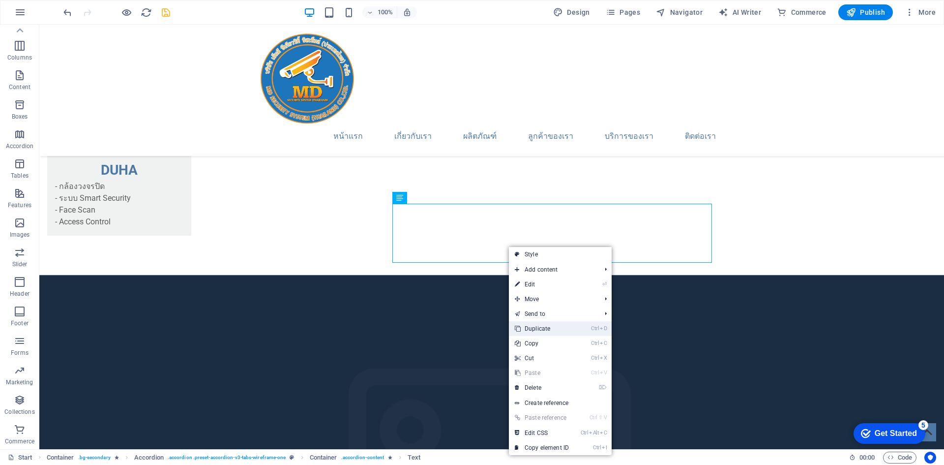
click at [544, 328] on link "Ctrl D Duplicate" at bounding box center [542, 328] width 66 height 15
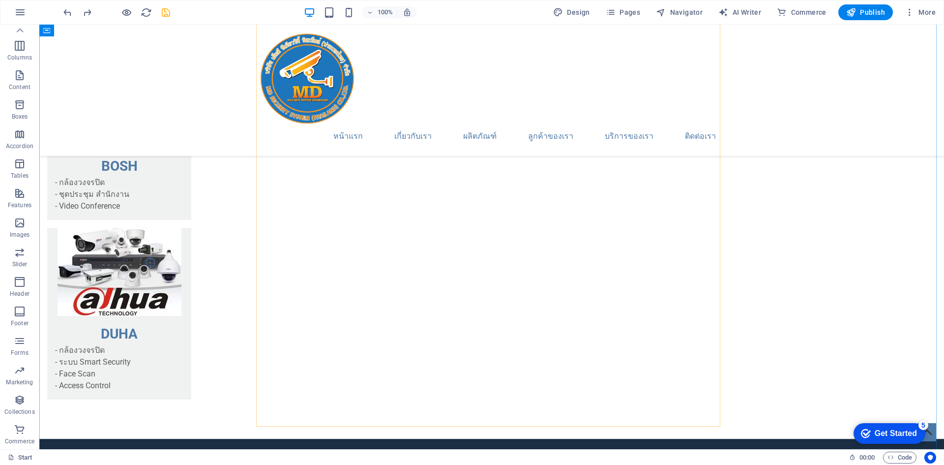
scroll to position [1721, 0]
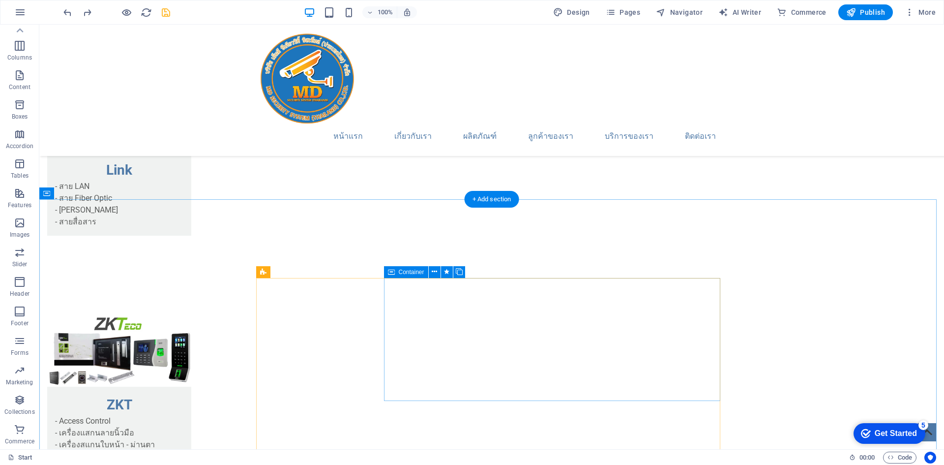
scroll to position [1475, 0]
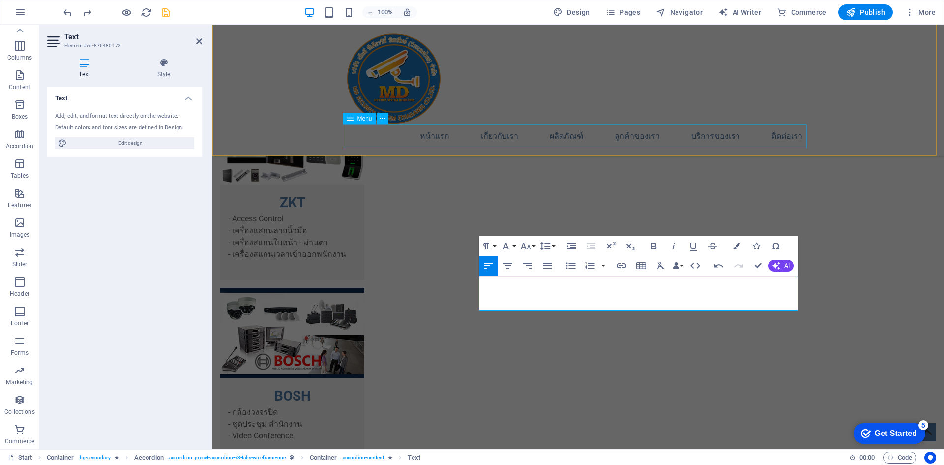
scroll to position [1228, 3]
drag, startPoint x: 724, startPoint y: 279, endPoint x: 548, endPoint y: 278, distance: 176.1
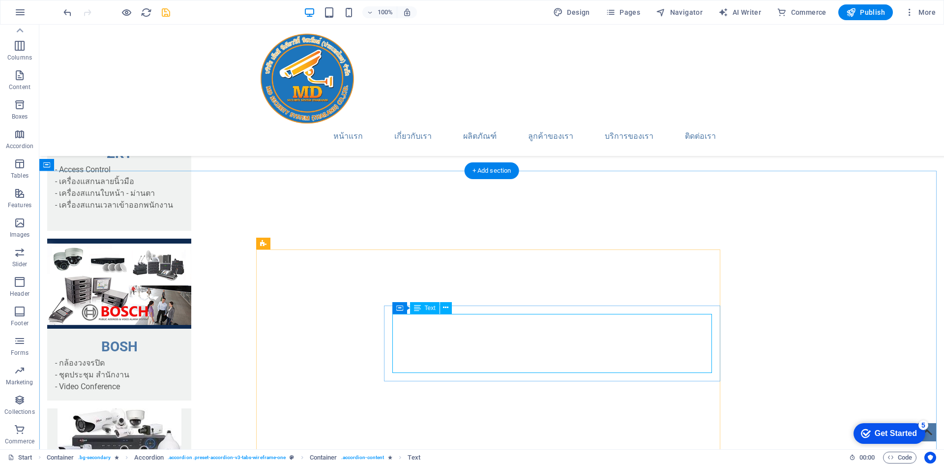
scroll to position [1328, 0]
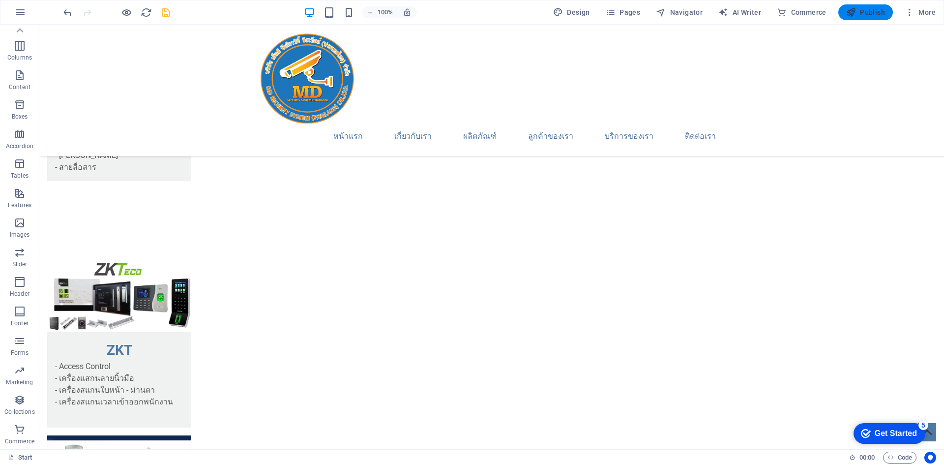
click at [867, 12] on span "Publish" at bounding box center [865, 12] width 39 height 10
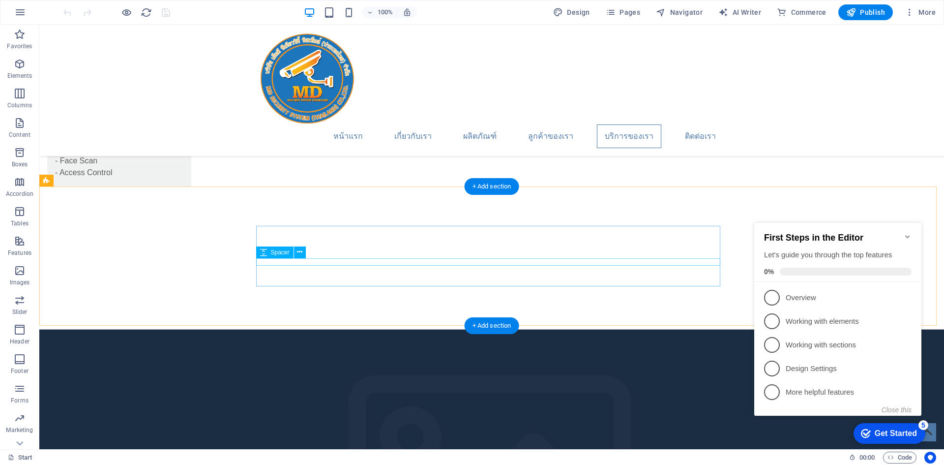
scroll to position [1721, 0]
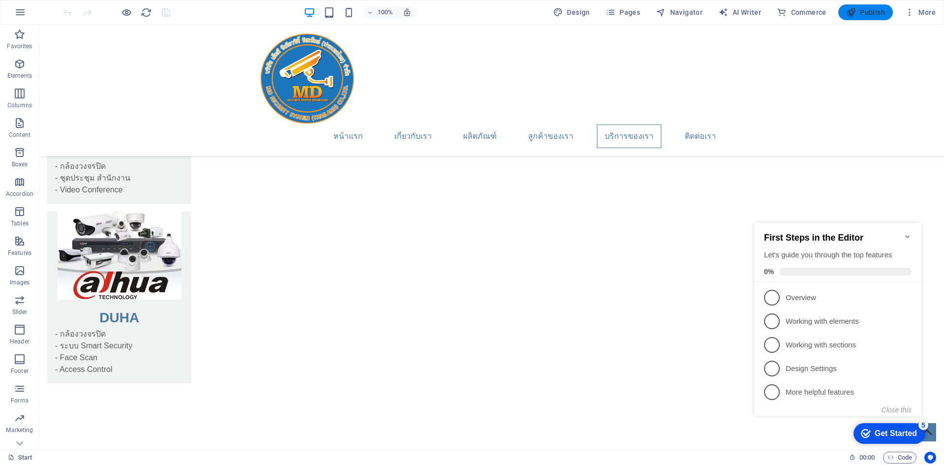
click at [847, 8] on icon "button" at bounding box center [851, 12] width 10 height 10
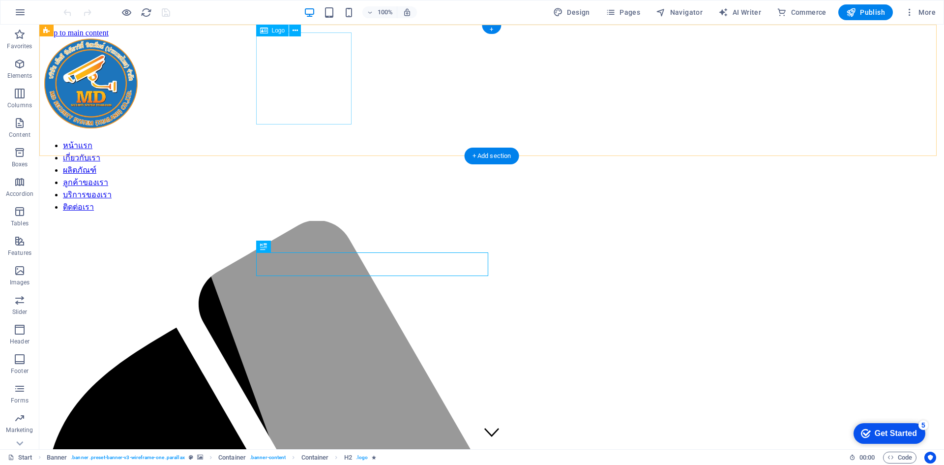
click at [321, 86] on div at bounding box center [491, 84] width 897 height 94
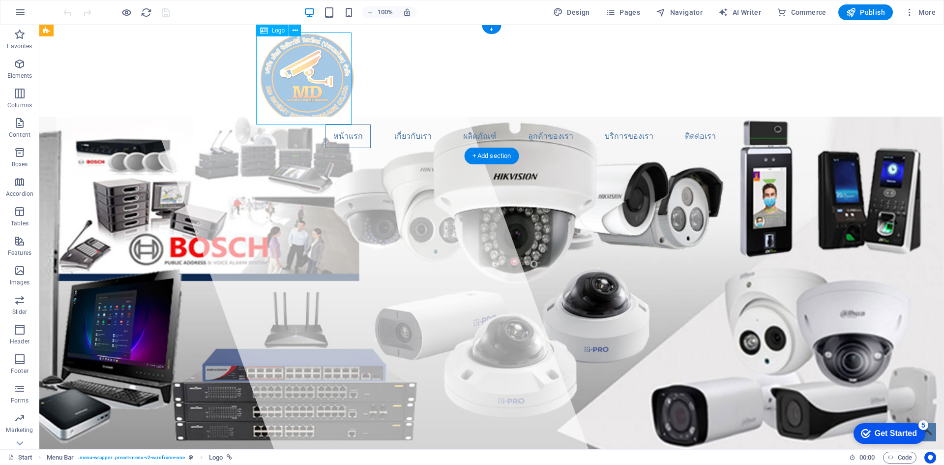
click at [302, 65] on div at bounding box center [492, 78] width 464 height 92
select select "px"
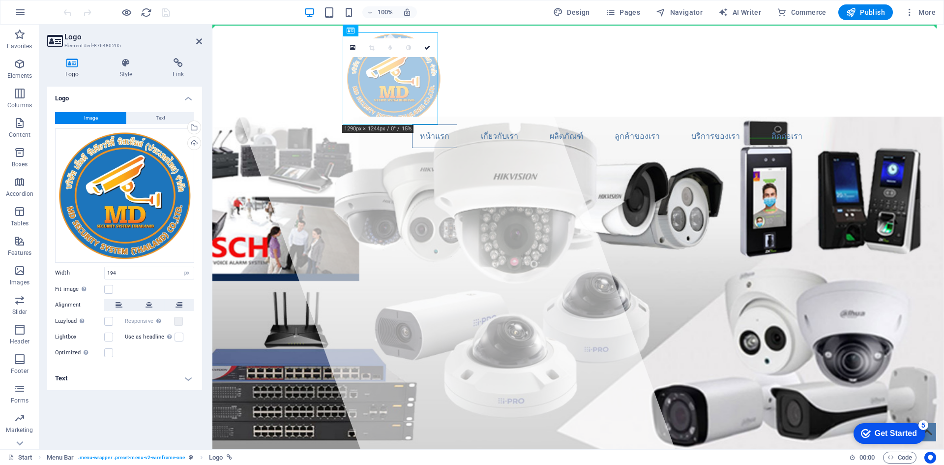
drag, startPoint x: 380, startPoint y: 83, endPoint x: 328, endPoint y: 86, distance: 52.2
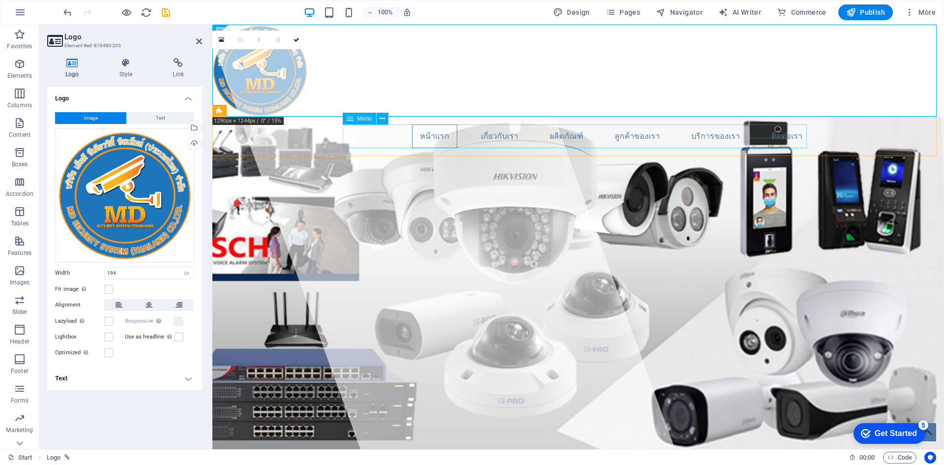
click at [367, 136] on nav "หน้าแรก เกี่ยวกับเรา ผลิตภัณฑ์ ลูกค้าของเรา บริการของเรา ติดต่อเรา" at bounding box center [578, 136] width 464 height 24
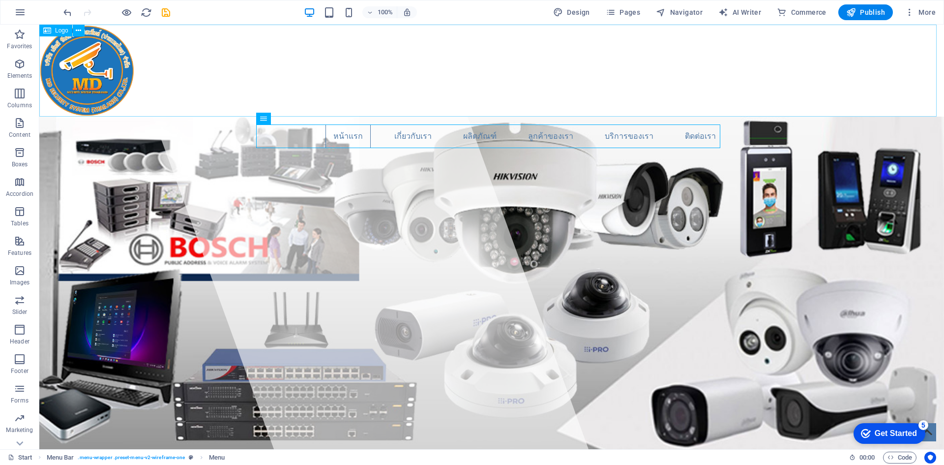
click at [412, 76] on div at bounding box center [491, 71] width 905 height 92
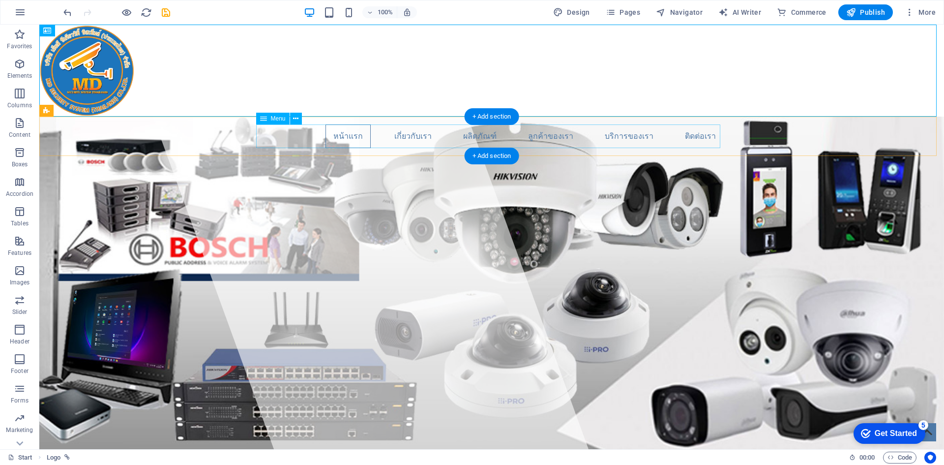
click at [319, 135] on nav "หน้าแรก เกี่ยวกับเรา ผลิตภัณฑ์ ลูกค้าของเรา บริการของเรา ติดต่อเรา" at bounding box center [492, 136] width 464 height 24
drag, startPoint x: 319, startPoint y: 126, endPoint x: 342, endPoint y: 79, distance: 52.8
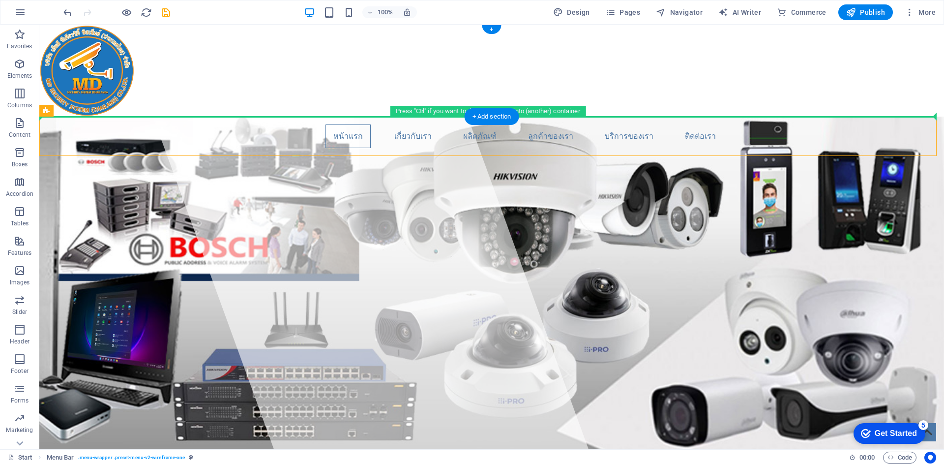
drag, startPoint x: 314, startPoint y: 126, endPoint x: 434, endPoint y: 77, distance: 129.7
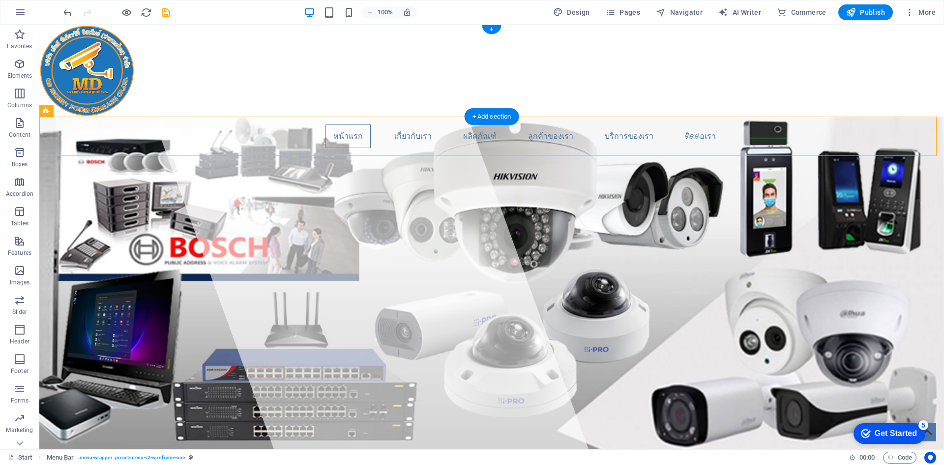
click at [209, 103] on div at bounding box center [491, 71] width 905 height 92
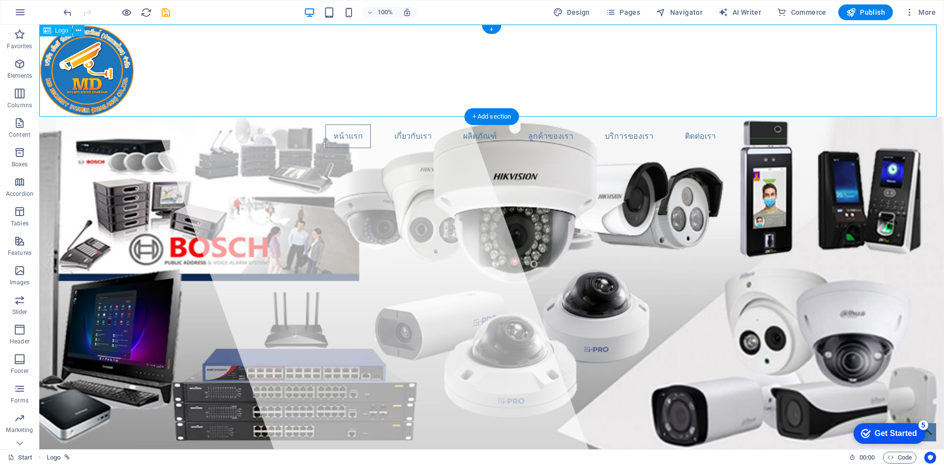
click at [137, 75] on div at bounding box center [491, 71] width 905 height 92
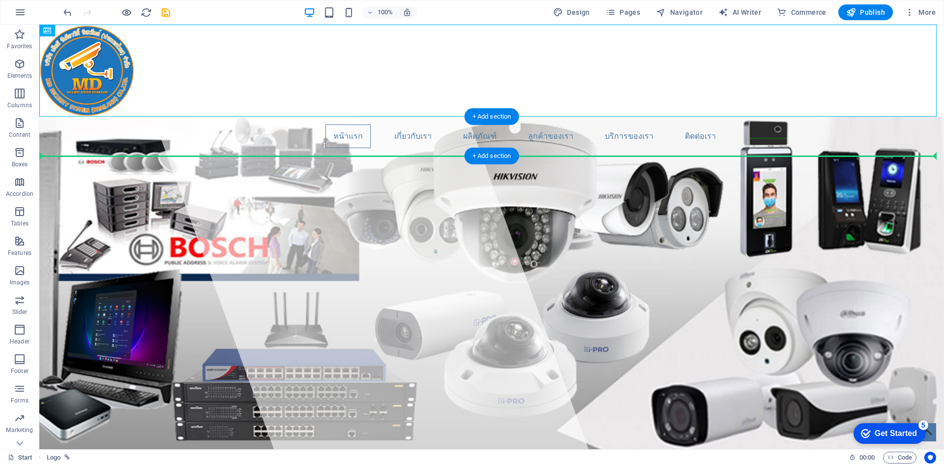
drag, startPoint x: 109, startPoint y: 68, endPoint x: 114, endPoint y: 141, distance: 73.0
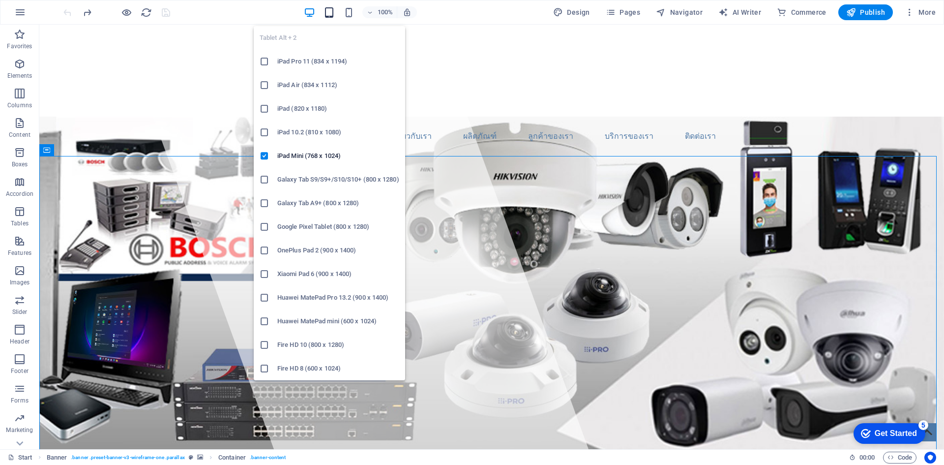
click at [333, 17] on icon "button" at bounding box center [329, 12] width 11 height 11
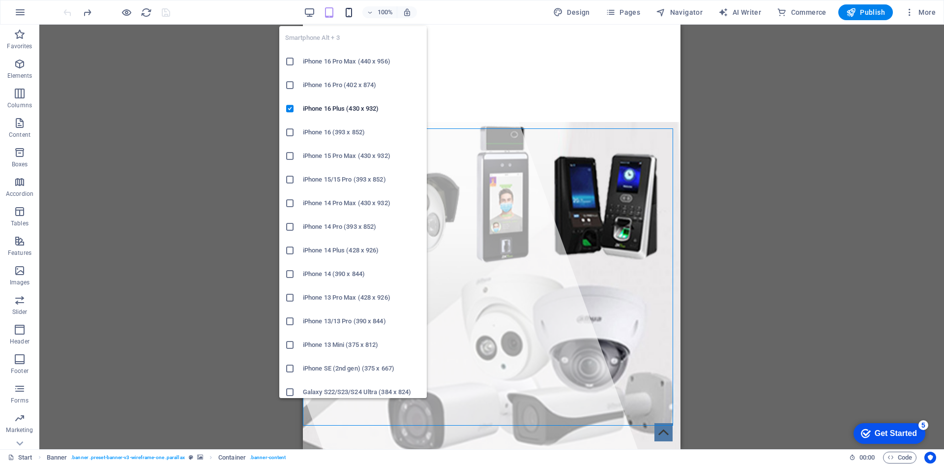
click at [352, 12] on icon "button" at bounding box center [348, 12] width 11 height 11
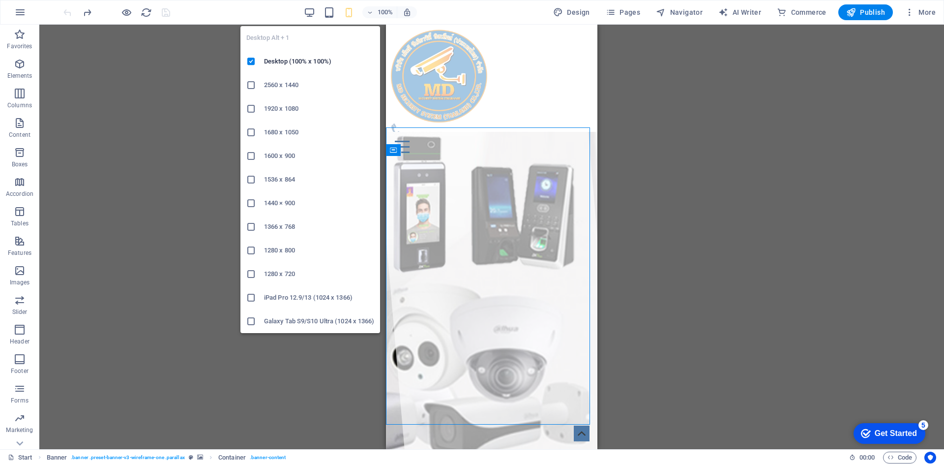
click at [305, 19] on div "Desktop Alt + 1 Desktop (100% x 100%) 2560 x 1440 1920 x 1080 1680 x 1050 1600 …" at bounding box center [311, 175] width 140 height 315
click at [308, 15] on icon "button" at bounding box center [309, 12] width 11 height 11
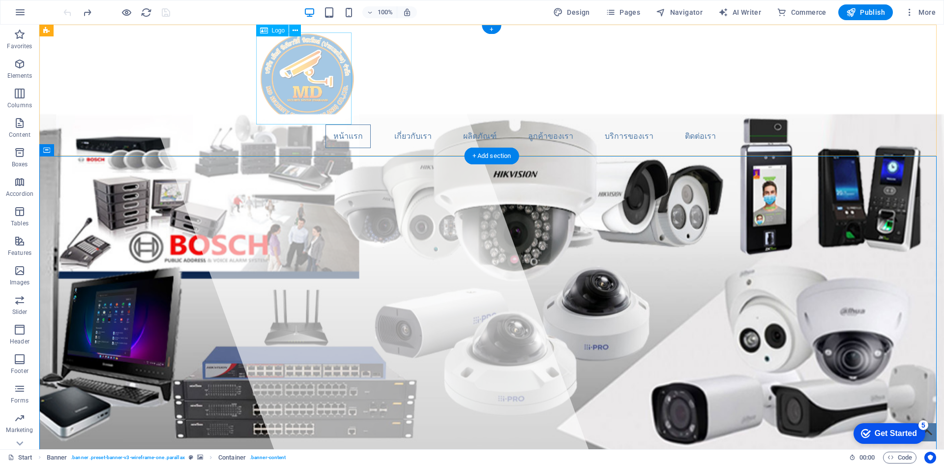
click at [320, 94] on div at bounding box center [492, 78] width 464 height 92
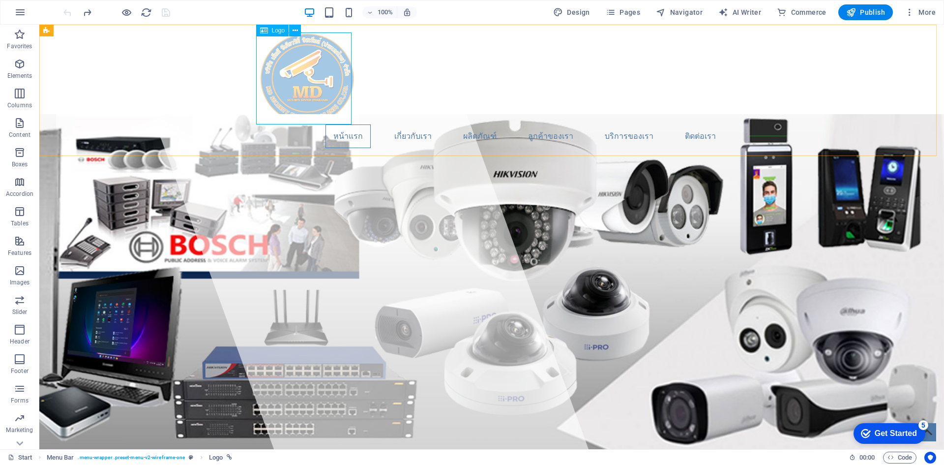
click at [273, 30] on span "Logo" at bounding box center [278, 31] width 13 height 6
click at [291, 34] on button at bounding box center [295, 31] width 12 height 12
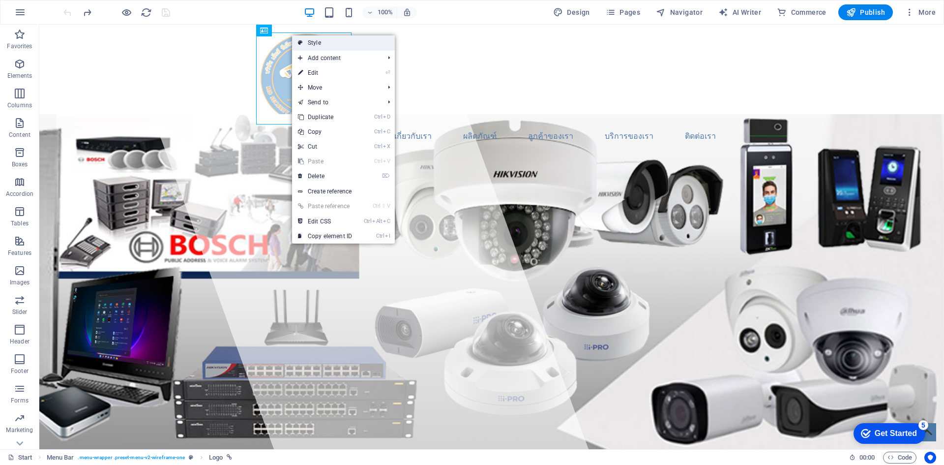
click at [313, 49] on link "Style" at bounding box center [343, 42] width 103 height 15
select select "rem"
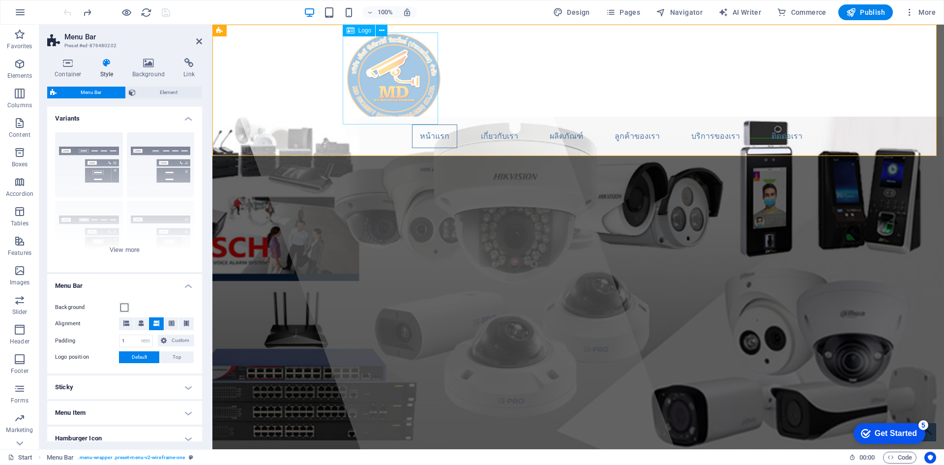
click at [386, 83] on div at bounding box center [578, 78] width 464 height 92
click at [156, 169] on div "Border Centered Default Fixed Loki Trigger Wide XXL" at bounding box center [124, 198] width 155 height 148
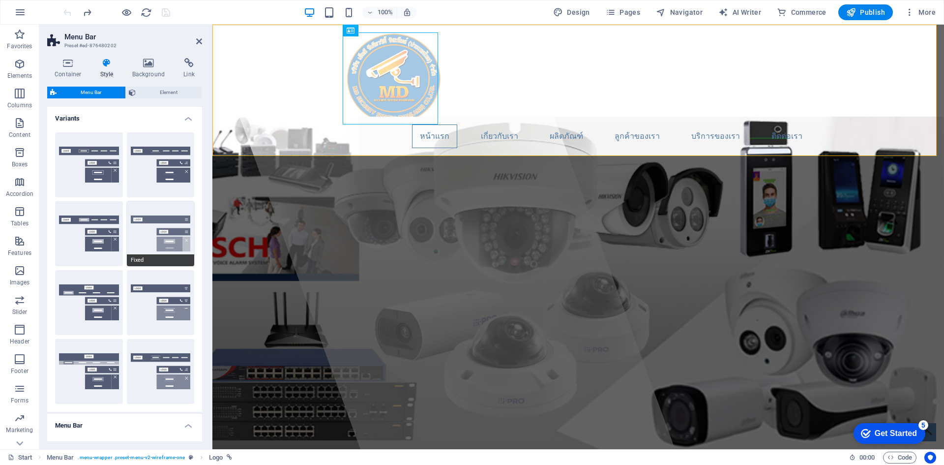
click at [154, 239] on button "Fixed" at bounding box center [161, 233] width 68 height 65
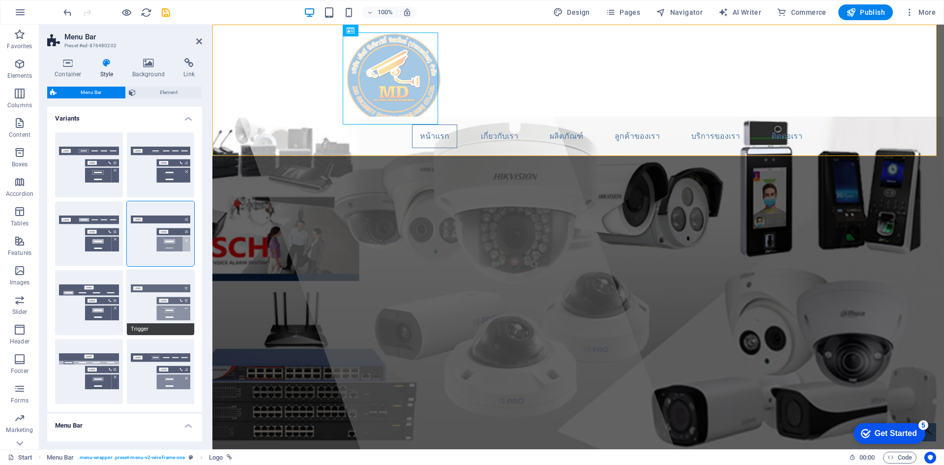
click at [151, 298] on button "Trigger" at bounding box center [161, 302] width 68 height 65
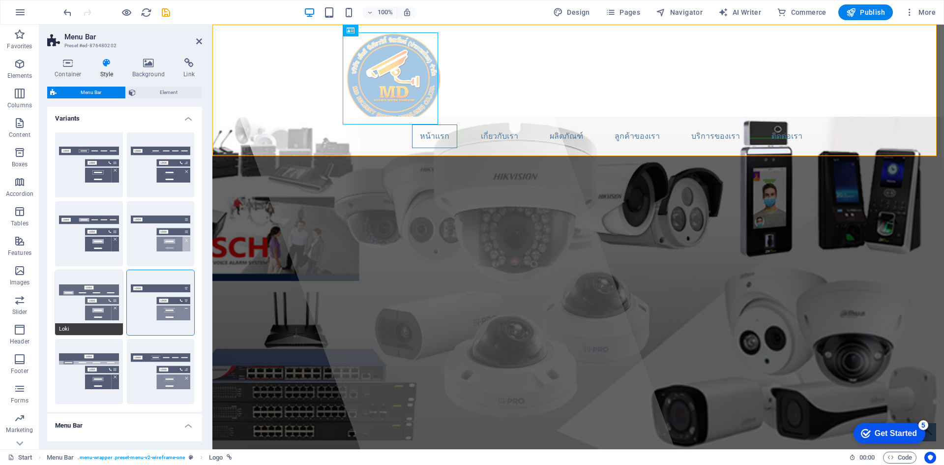
click at [80, 300] on button "Loki" at bounding box center [89, 302] width 68 height 65
type input "0"
select select "DISABLED_OPTION_VALUE"
type input "2"
type input "1"
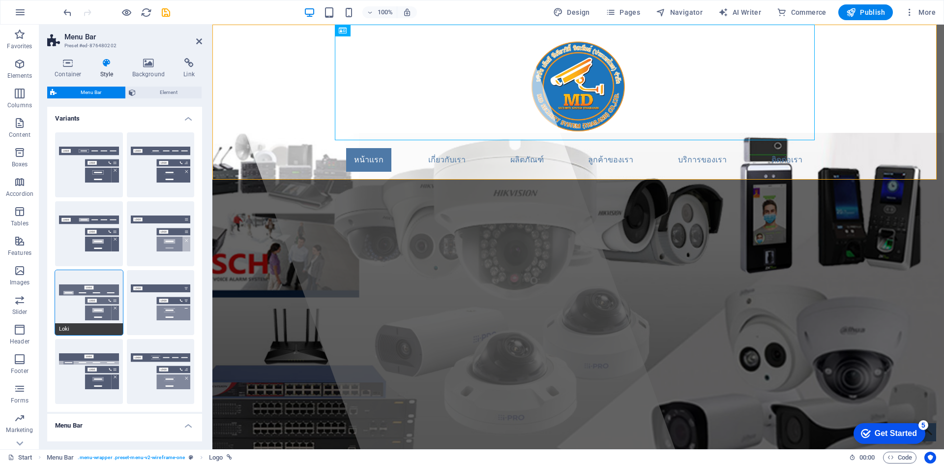
click at [141, 280] on div "Border Centered Default Fixed Loki Trigger Wide XXL" at bounding box center [124, 267] width 155 height 287
click at [81, 166] on button "Border" at bounding box center [89, 164] width 68 height 65
type input "1"
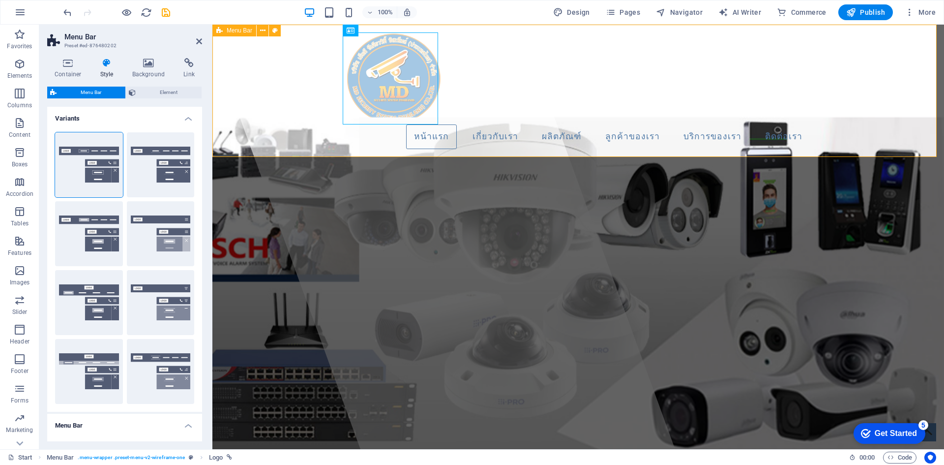
click at [581, 93] on div "หน้าแรก เกี่ยวกับเรา ผลิตภัณฑ์ ลูกค้าของเรา บริการของเรา ติดต่อเรา" at bounding box center [578, 91] width 732 height 132
click at [574, 97] on div "หน้าแรก เกี่ยวกับเรา ผลิตภัณฑ์ ลูกค้าของเรา บริการของเรา ติดต่อเรา" at bounding box center [578, 91] width 732 height 132
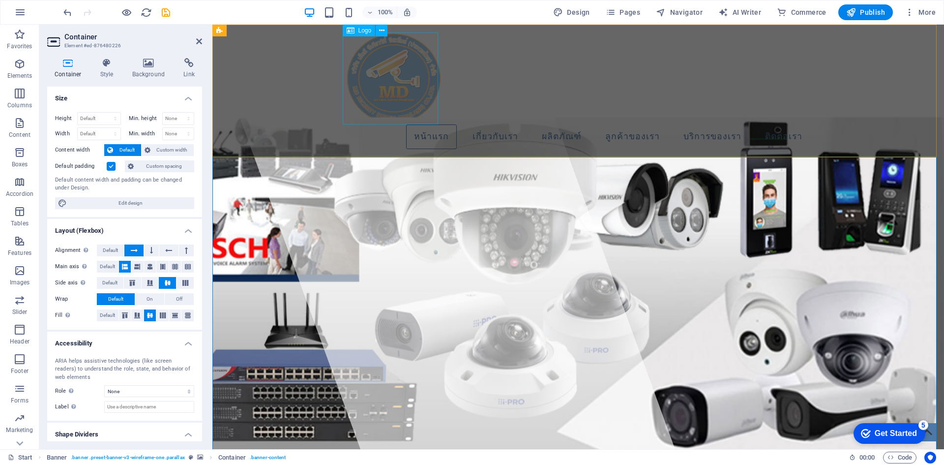
click at [376, 89] on div at bounding box center [578, 78] width 464 height 92
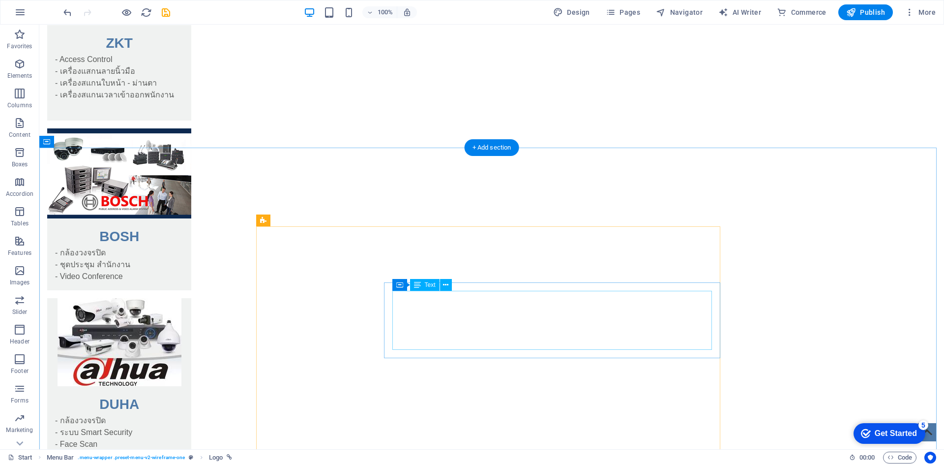
scroll to position [2016, 0]
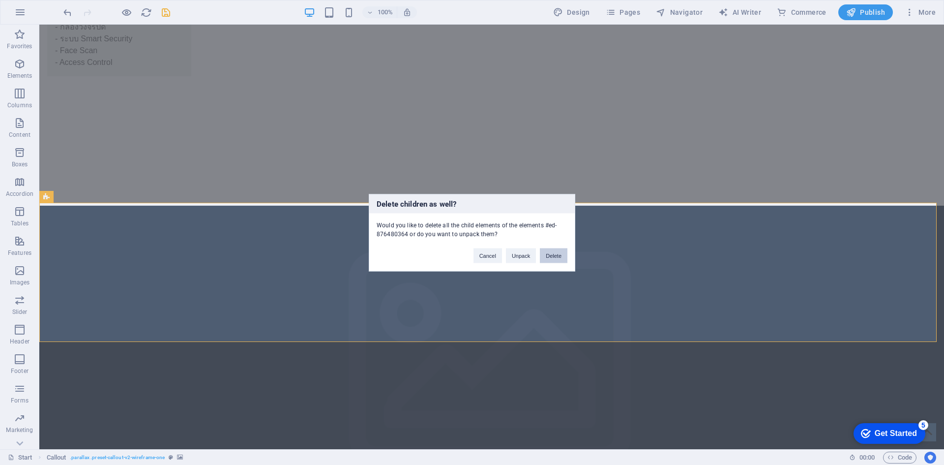
click at [546, 259] on button "Delete" at bounding box center [554, 255] width 28 height 15
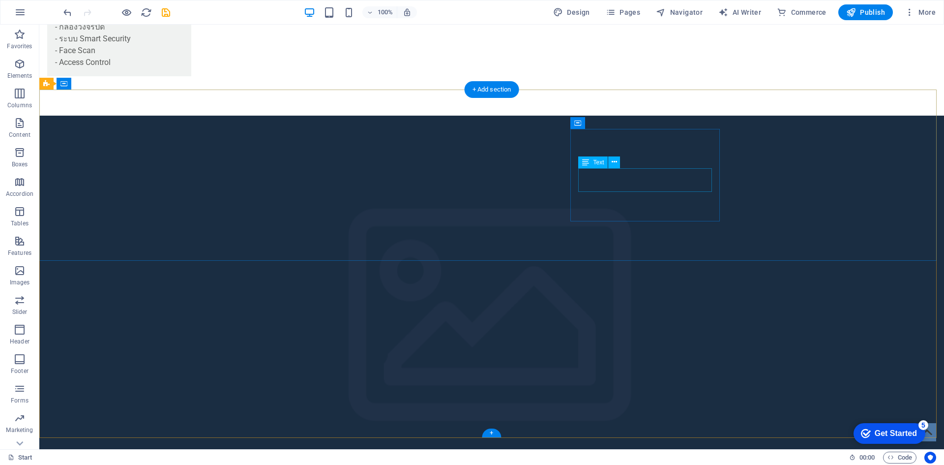
scroll to position [2005, 0]
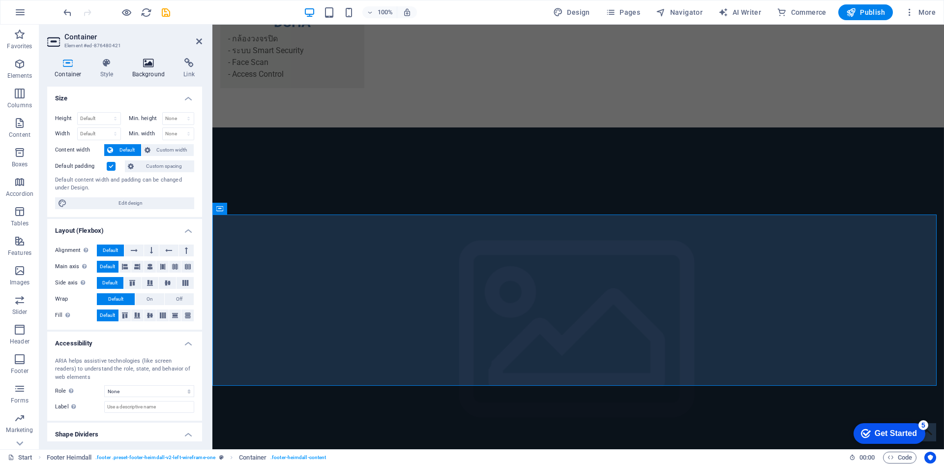
click at [146, 63] on icon at bounding box center [149, 63] width 48 height 10
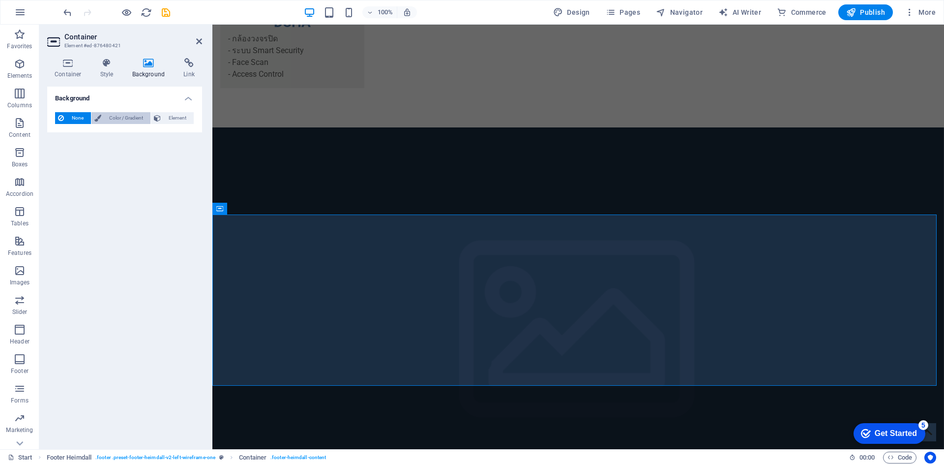
click at [109, 120] on span "Color / Gradient" at bounding box center [125, 118] width 43 height 12
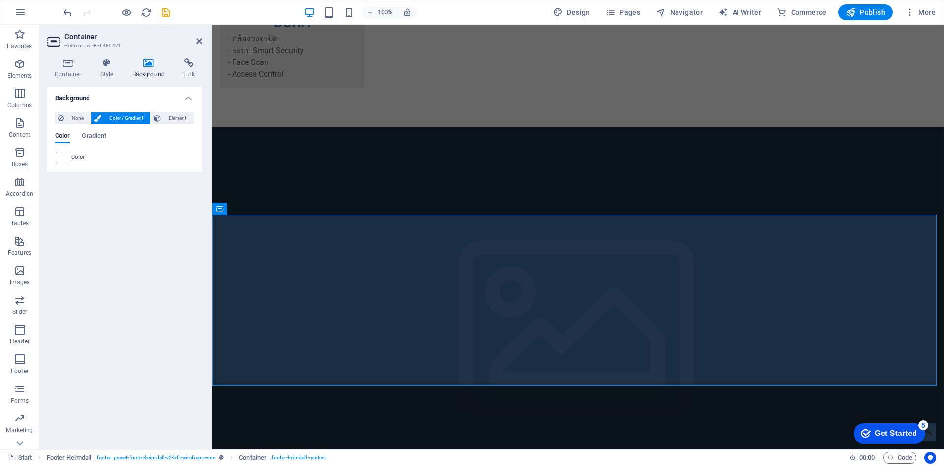
click at [61, 158] on span at bounding box center [61, 157] width 11 height 11
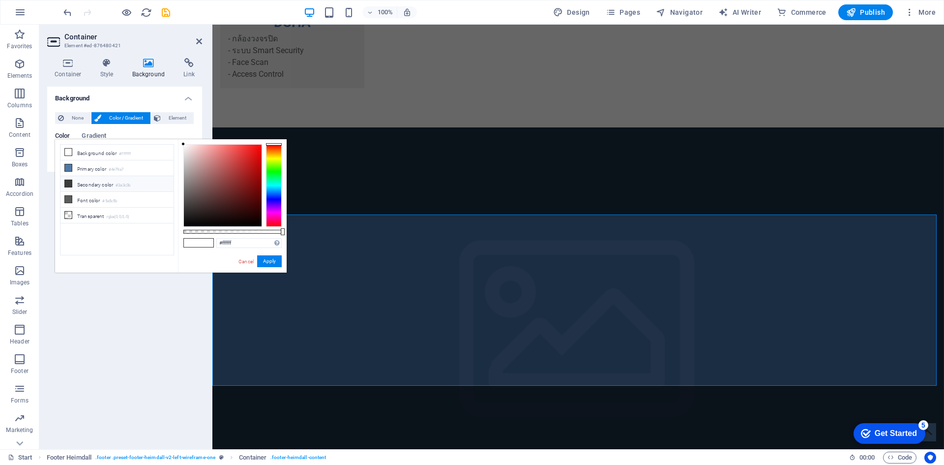
click at [81, 183] on li "Secondary color #3a3c3b" at bounding box center [116, 184] width 113 height 16
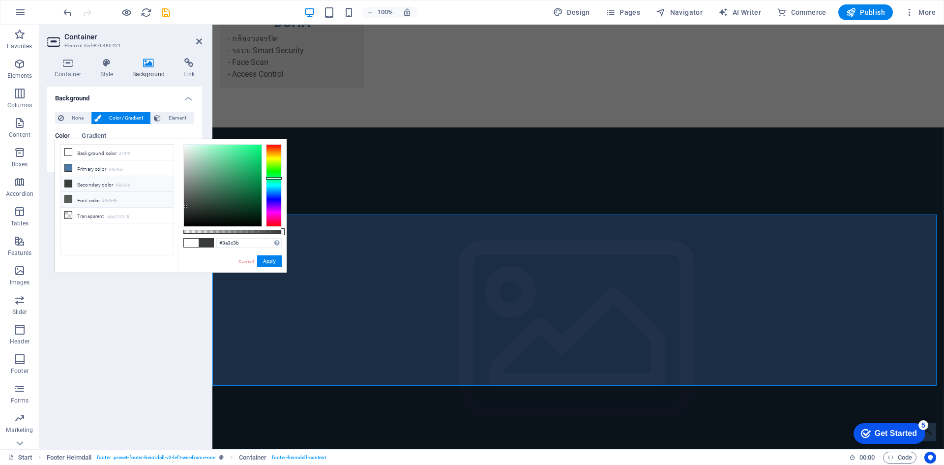
click at [86, 199] on li "Font color #5a5c5b" at bounding box center [116, 200] width 113 height 16
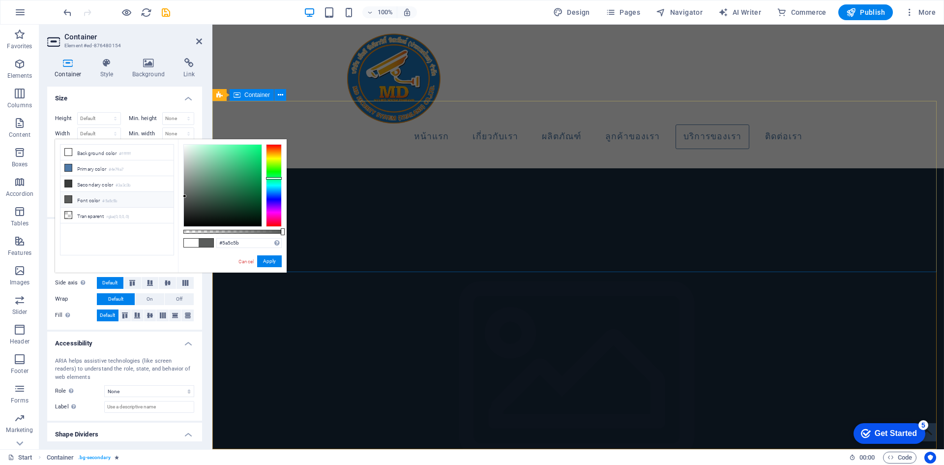
scroll to position [2118, 0]
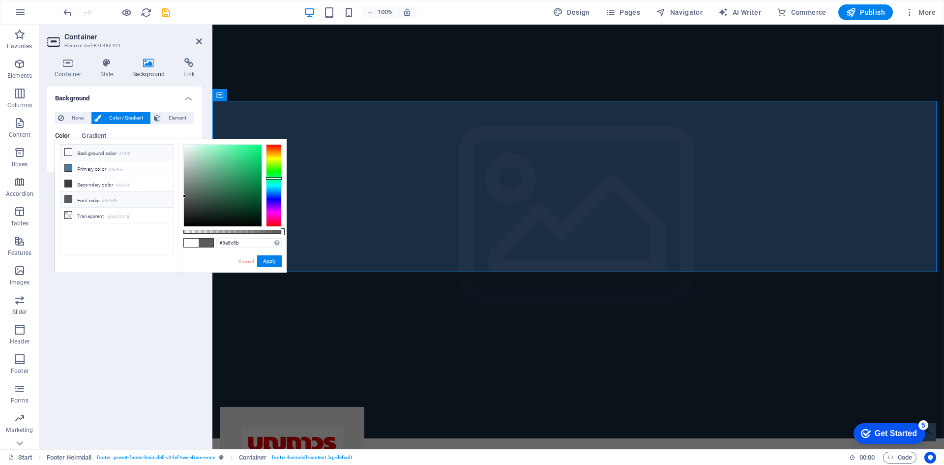
click at [92, 155] on li "Background color #ffffff" at bounding box center [116, 153] width 113 height 16
type input "#ffffff"
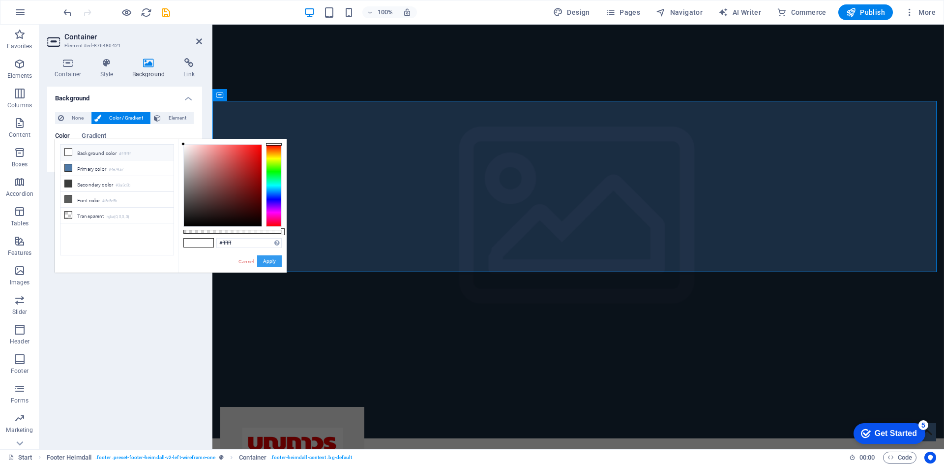
click at [272, 264] on button "Apply" at bounding box center [269, 261] width 25 height 12
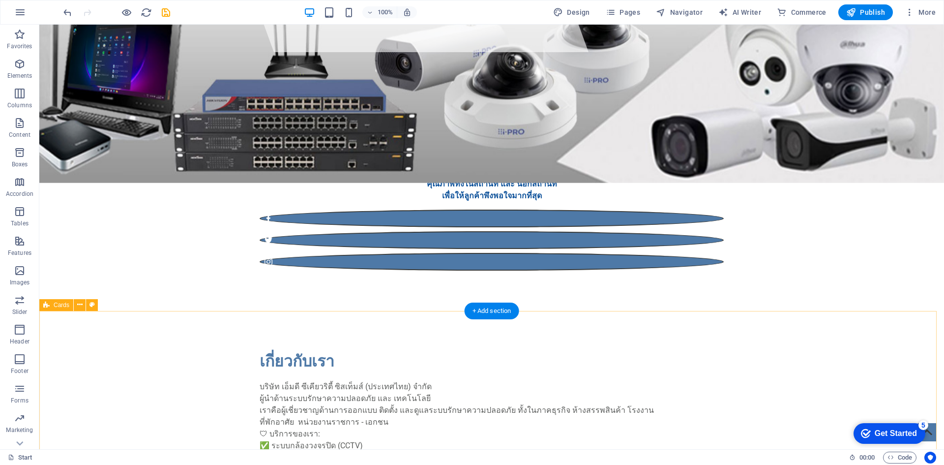
scroll to position [443, 0]
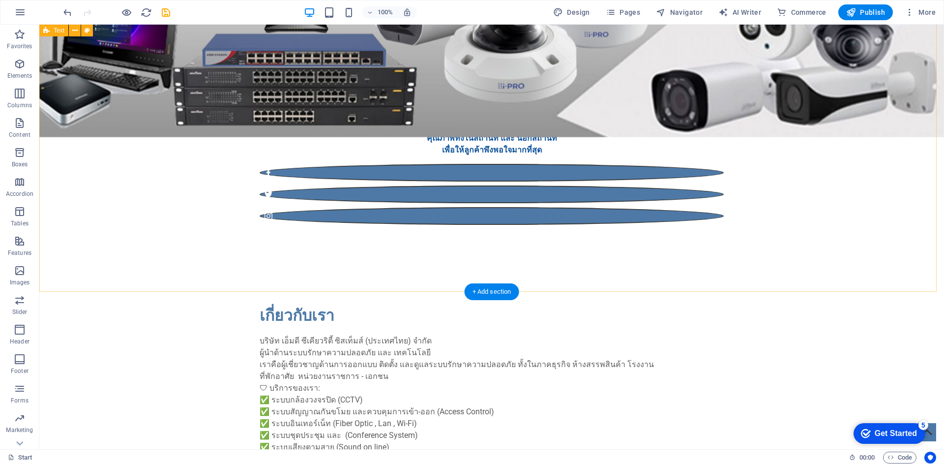
click at [787, 264] on div "เกี่ยวกับเรา บริษัท เอ็มดี ซีเคียวริตี้ ซิสเท็มส์ (ประเทศไทย) จำกัด ผู้นำด้านระ…" at bounding box center [491, 404] width 905 height 280
click at [795, 264] on div "เกี่ยวกับเรา บริษัท เอ็มดี ซีเคียวริตี้ ซิสเท็มส์ (ประเทศไทย) จำกัด ผู้นำด้านระ…" at bounding box center [491, 404] width 905 height 280
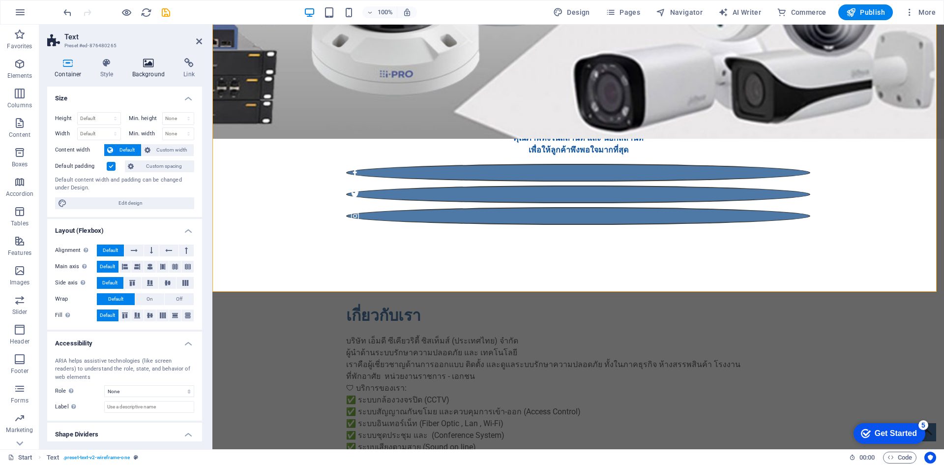
click at [135, 70] on h4 "Background" at bounding box center [151, 68] width 52 height 21
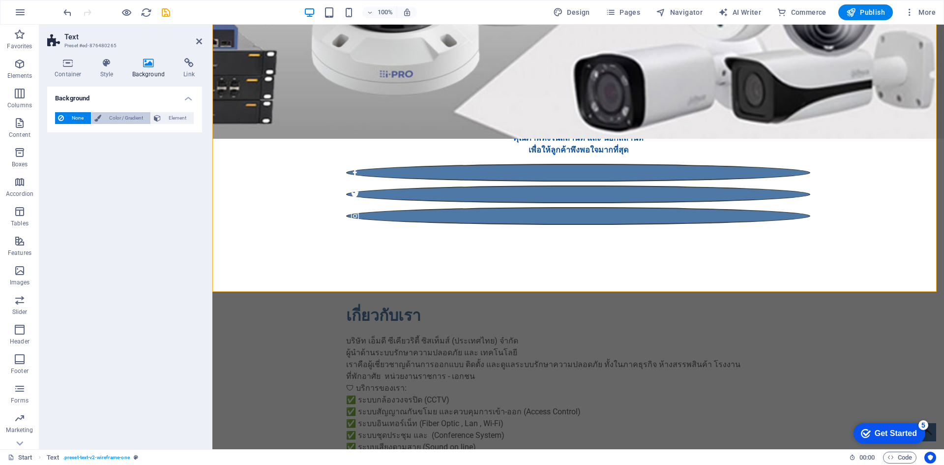
click at [106, 115] on span "Color / Gradient" at bounding box center [125, 118] width 43 height 12
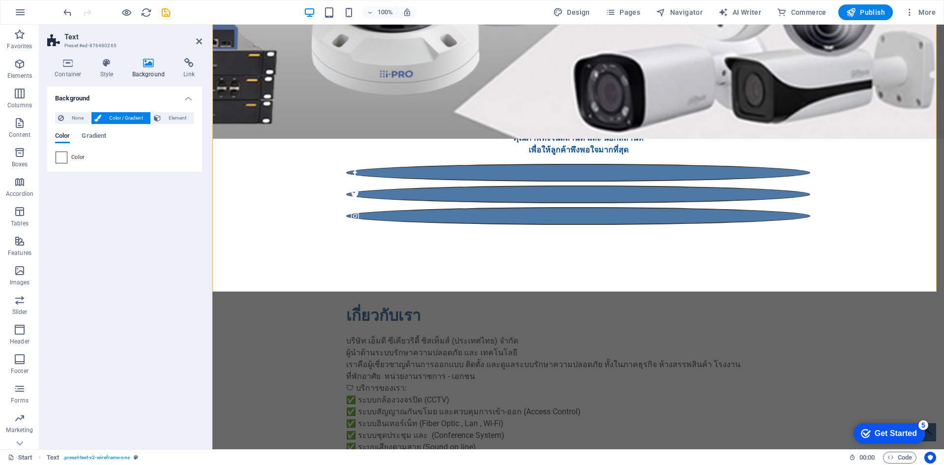
click at [62, 156] on span at bounding box center [61, 157] width 11 height 11
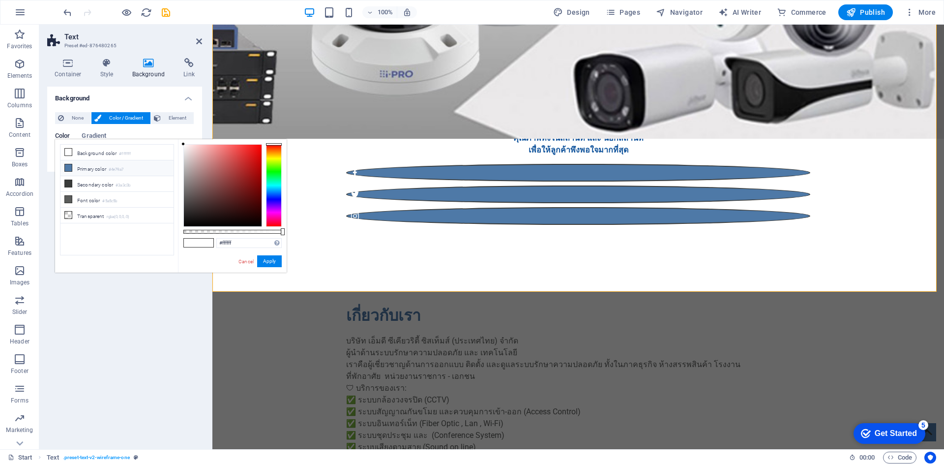
click at [75, 165] on li "Primary color #4e79a7" at bounding box center [116, 168] width 113 height 16
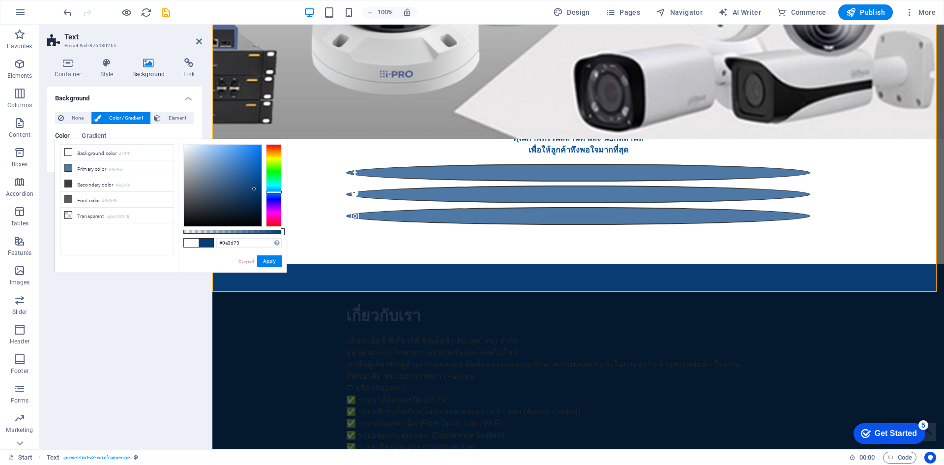
click at [254, 189] on div at bounding box center [223, 186] width 78 height 82
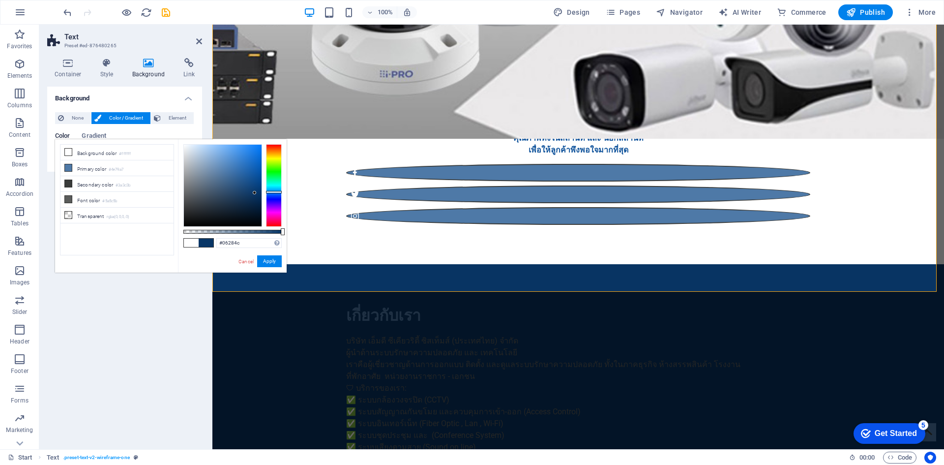
drag, startPoint x: 255, startPoint y: 190, endPoint x: 255, endPoint y: 202, distance: 12.3
click at [255, 194] on div at bounding box center [254, 192] width 3 height 3
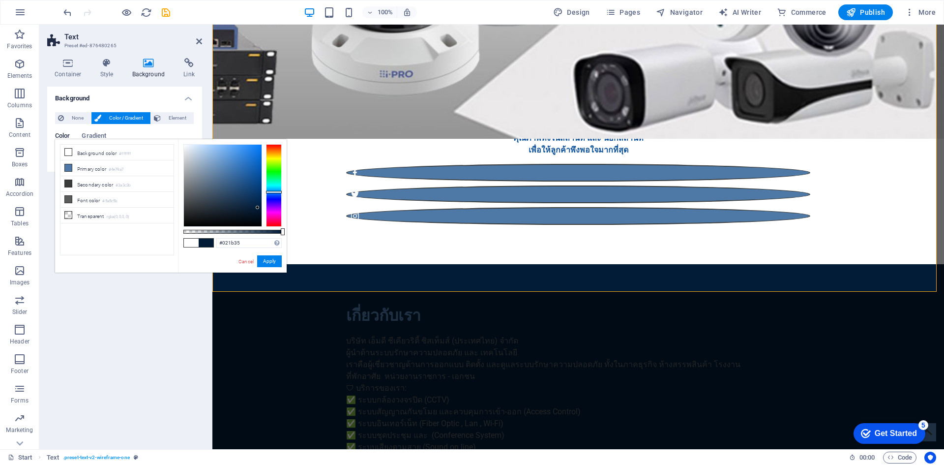
type input "#021a34"
drag, startPoint x: 257, startPoint y: 197, endPoint x: 258, endPoint y: 209, distance: 11.8
click at [258, 209] on div at bounding box center [223, 186] width 78 height 82
click at [272, 261] on button "Apply" at bounding box center [269, 261] width 25 height 12
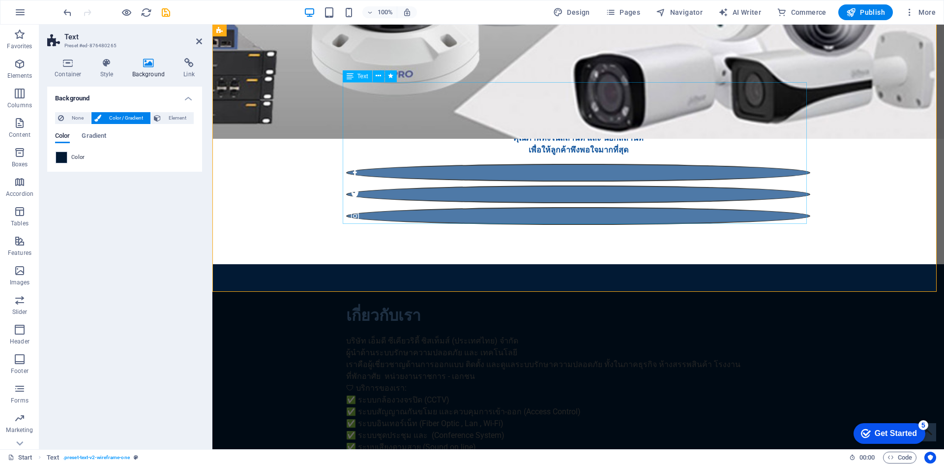
click at [426, 335] on div "บริษัท เอ็มดี ซีเคียวริตี้ ซิสเท็มส์ (ประเทศไทย) จำกัด ผู้นำด้านระบบรักษาความปล…" at bounding box center [578, 406] width 464 height 142
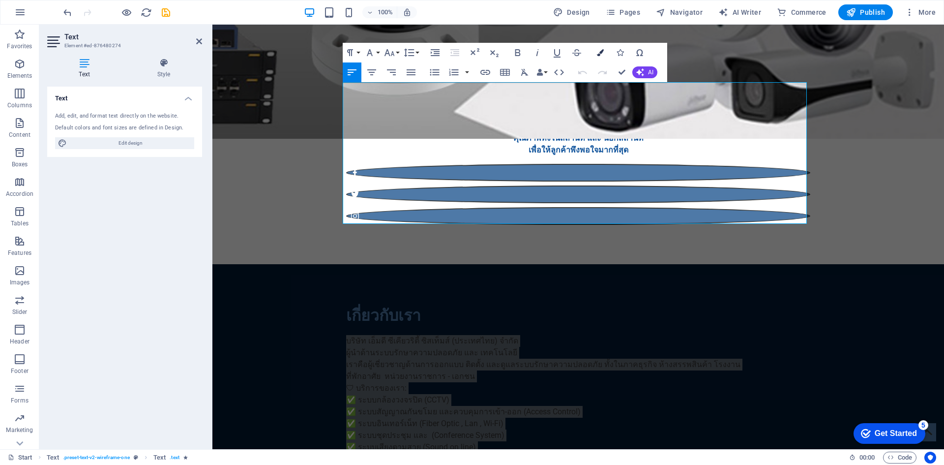
click at [599, 51] on icon "button" at bounding box center [600, 52] width 7 height 7
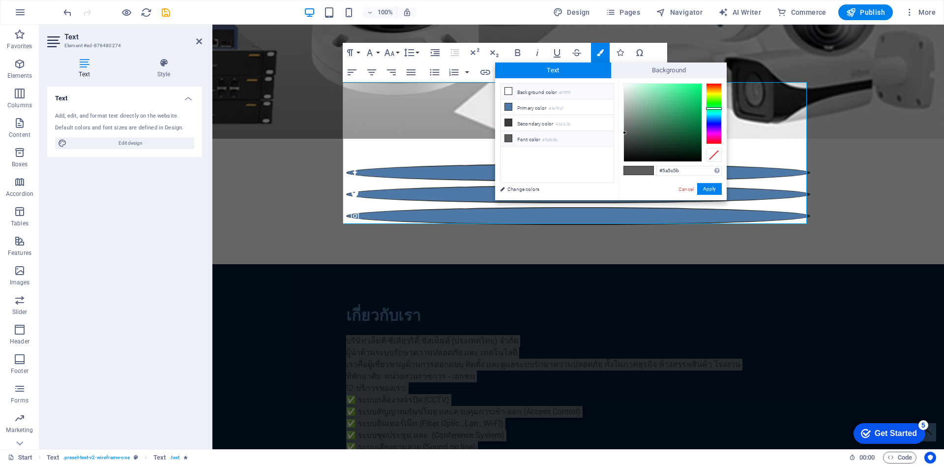
click at [508, 94] on icon at bounding box center [508, 91] width 7 height 7
type input "#ffffff"
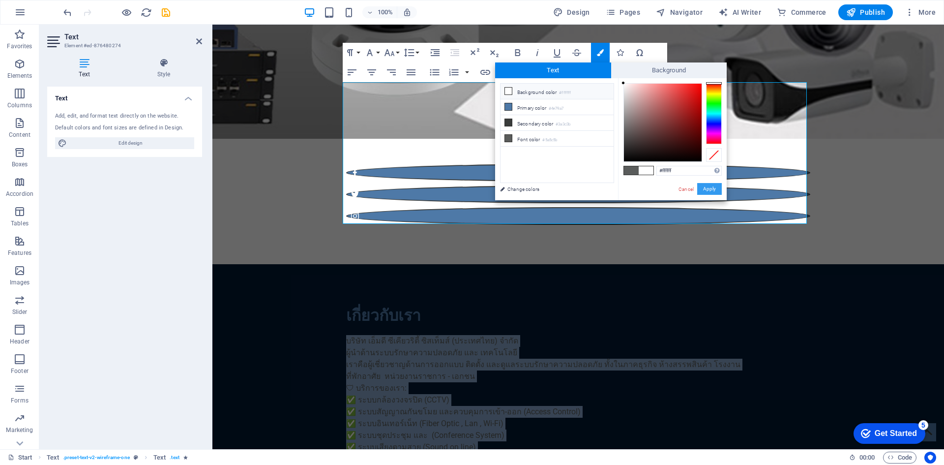
click at [709, 191] on button "Apply" at bounding box center [709, 189] width 25 height 12
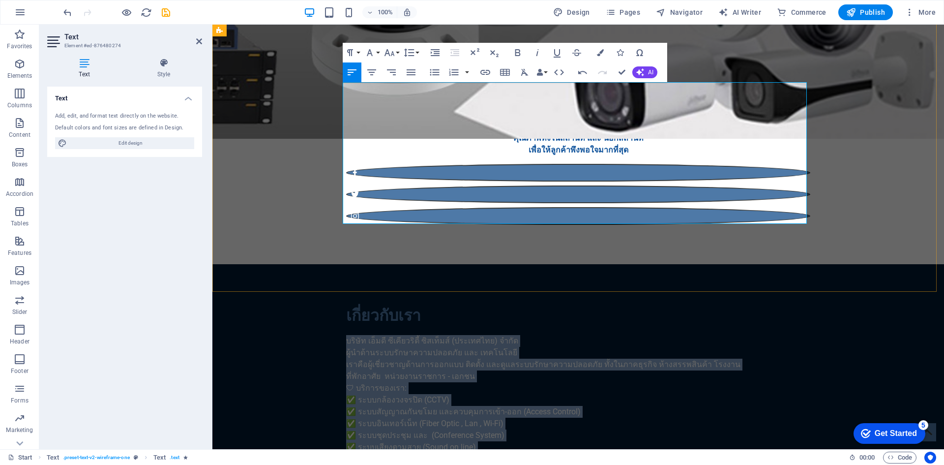
click at [628, 429] on p "✅ ระบบชุดประชุม และ (Conference System)" at bounding box center [578, 435] width 464 height 12
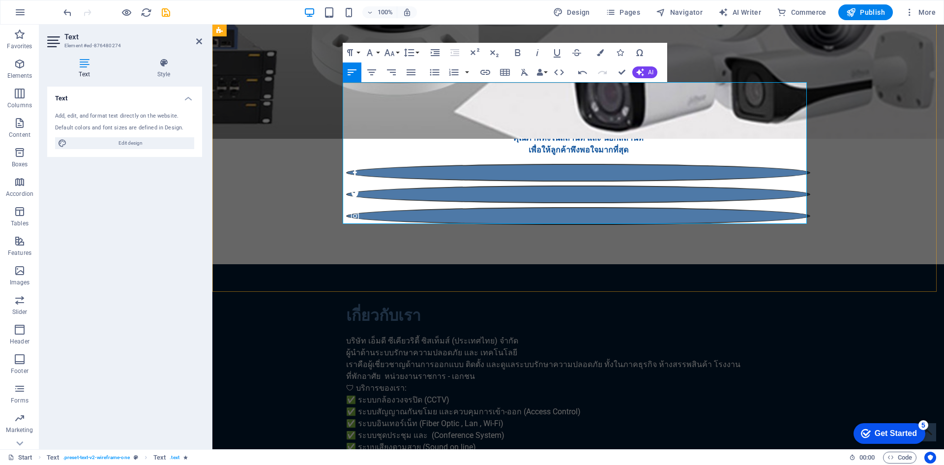
click at [540, 418] on p "✅ ระบบอินเทอร์เน็ท (Fiber Optic , Lan , Wi-Fi)" at bounding box center [578, 424] width 464 height 12
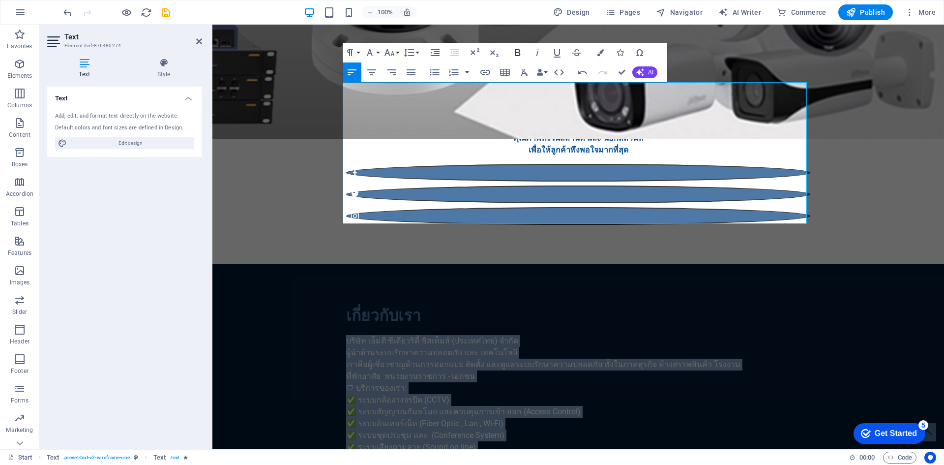
click at [519, 49] on icon "button" at bounding box center [518, 53] width 12 height 12
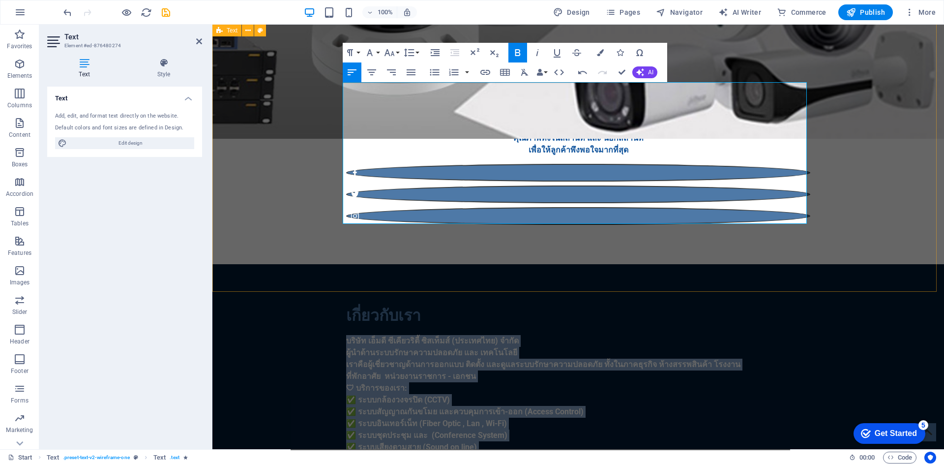
click at [846, 264] on div "เกี่ยวกับเรา บริษัท เอ็มดี ซีเคียวริตี้ ซิสเท็มส์ (ประเทศไทย) จำกัด ผู้นำด้านระ…" at bounding box center [578, 404] width 732 height 280
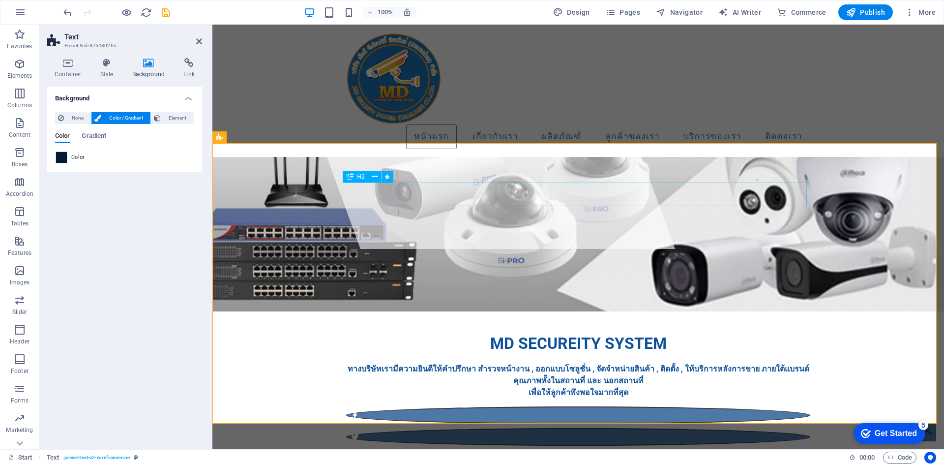
scroll to position [197, 0]
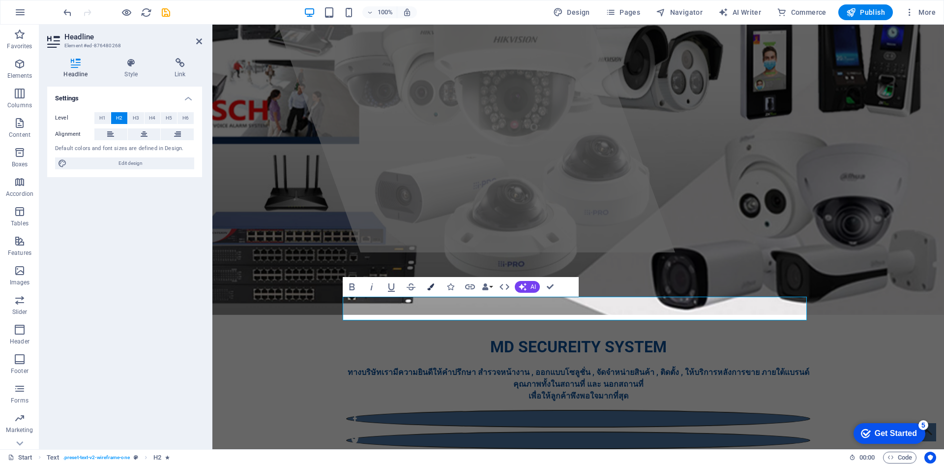
click at [427, 283] on icon "button" at bounding box center [430, 286] width 7 height 7
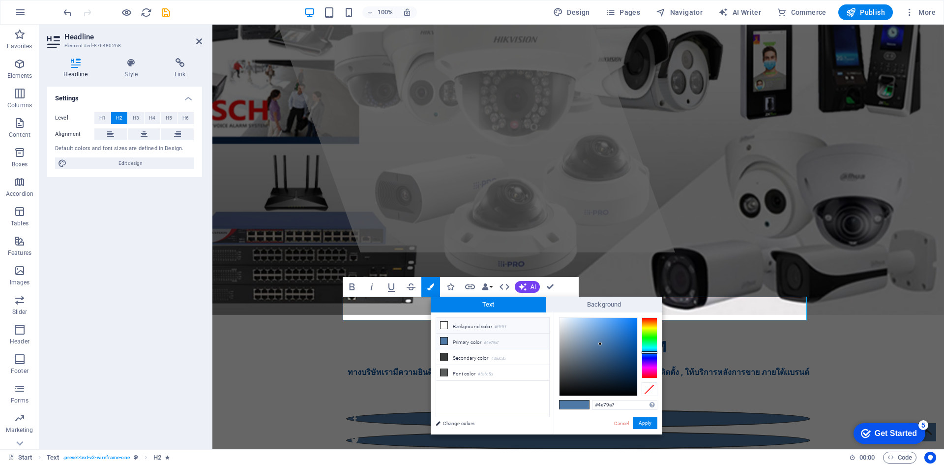
click at [444, 324] on icon at bounding box center [444, 325] width 7 height 7
type input "#ffffff"
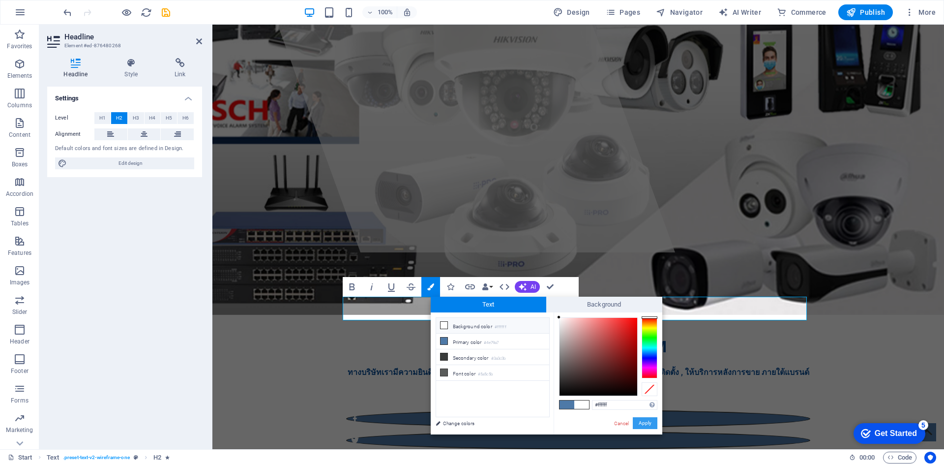
click at [645, 424] on button "Apply" at bounding box center [645, 423] width 25 height 12
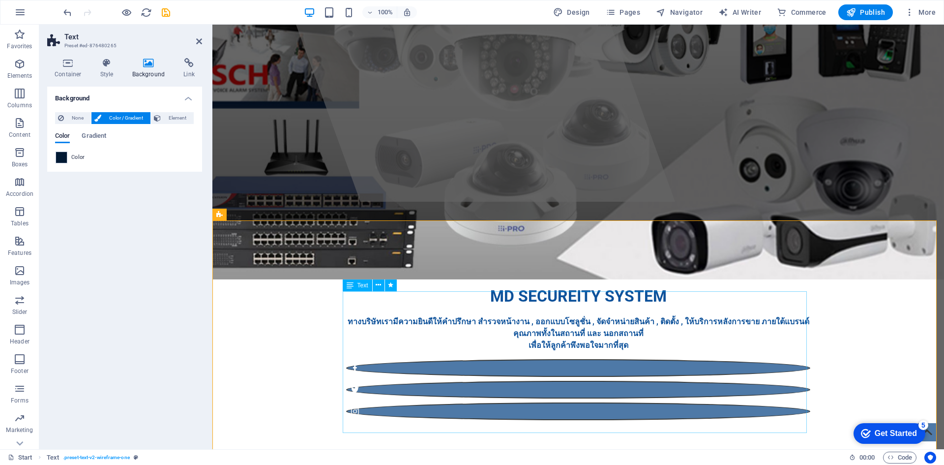
scroll to position [295, 0]
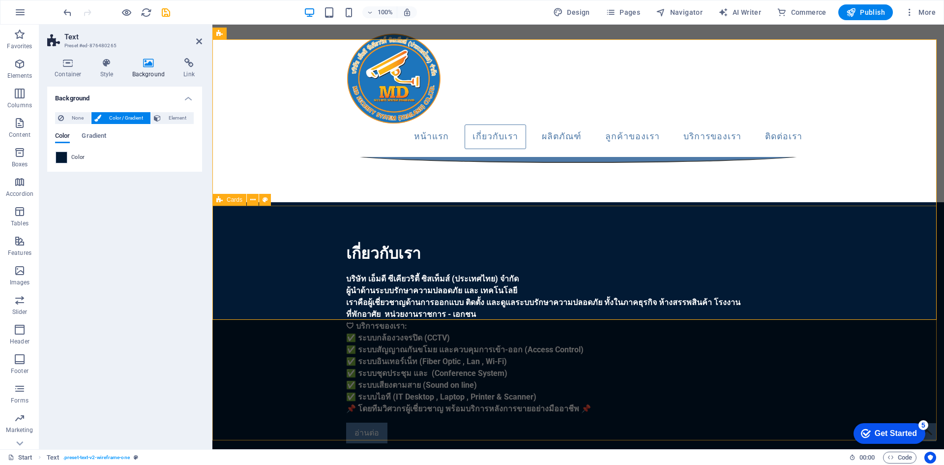
scroll to position [393, 0]
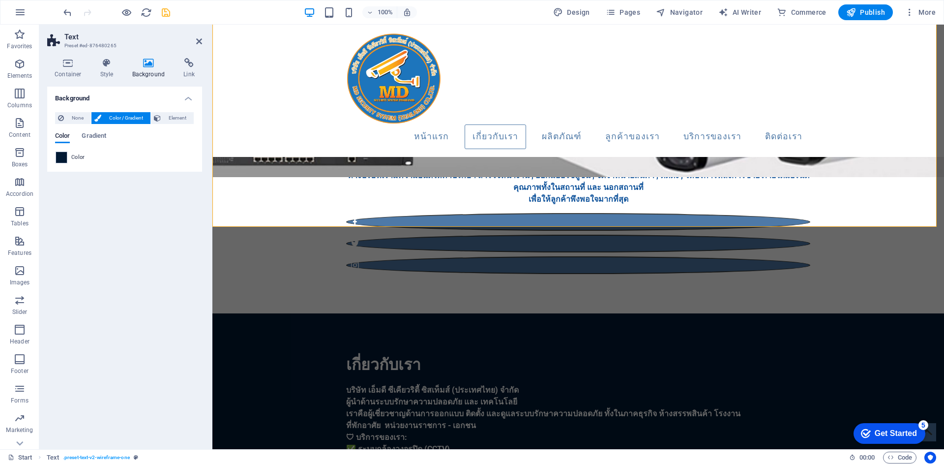
click at [163, 9] on icon "save" at bounding box center [165, 12] width 11 height 11
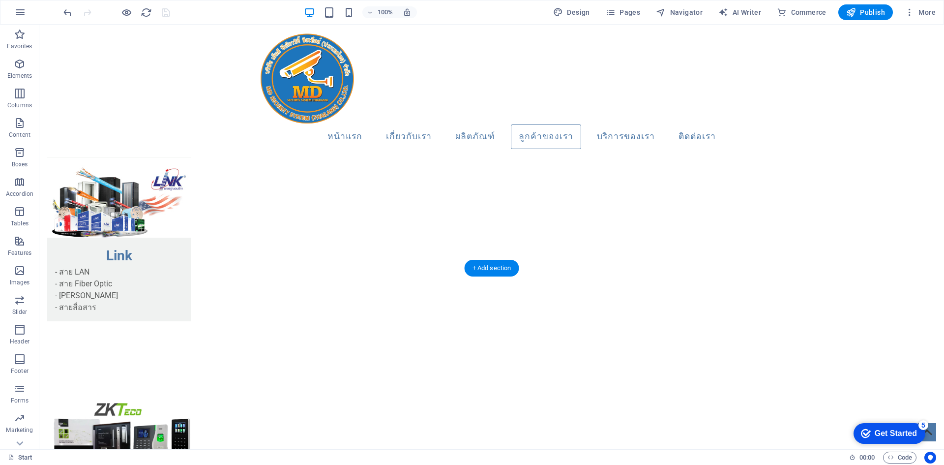
scroll to position [1082, 0]
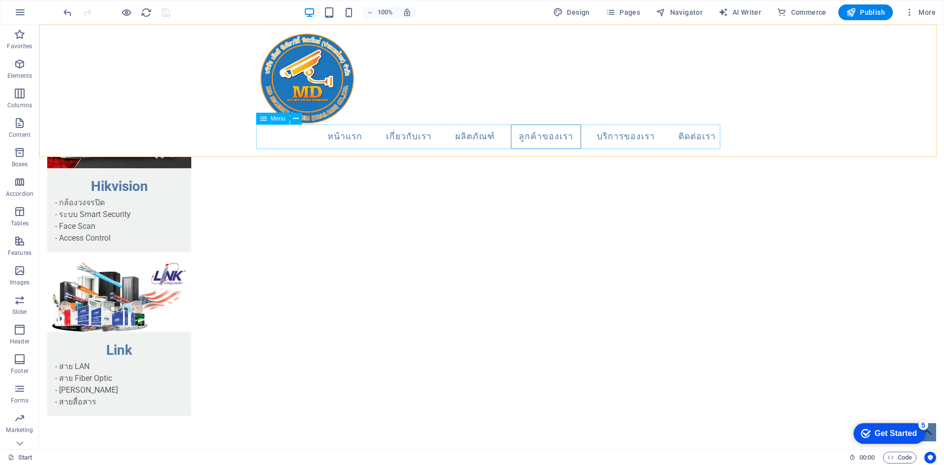
click at [625, 134] on nav "หน้าแรก เกี่ยวกับเรา ผลิตภัณฑ์ ลูกค้าของเรา บริการของเรา ติดต่อเรา" at bounding box center [492, 136] width 464 height 25
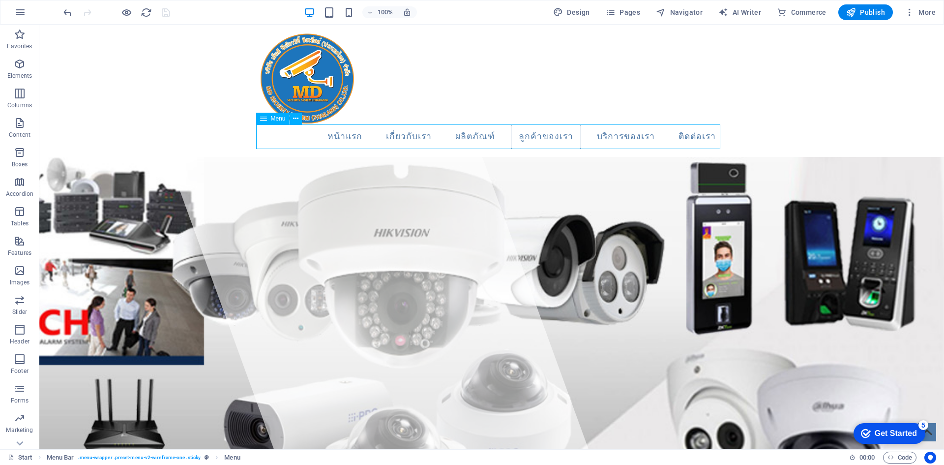
select select
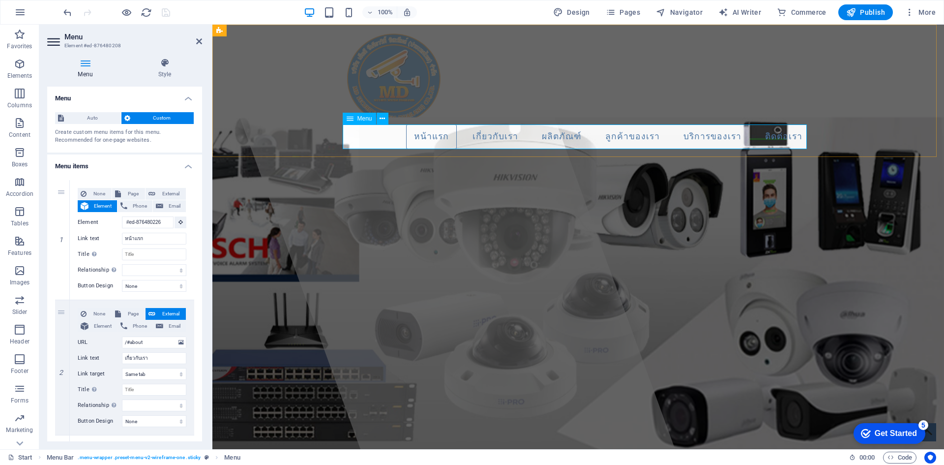
click at [573, 139] on nav "หน้าแรก เกี่ยวกับเรา ผลิตภัณฑ์ ลูกค้าของเรา บริการของเรา ติดต่อเรา" at bounding box center [578, 136] width 464 height 25
click at [574, 138] on nav "หน้าแรก เกี่ยวกับเรา ผลิตภัณฑ์ ลูกค้าของเรา บริการของเรา ติดต่อเรา" at bounding box center [578, 136] width 464 height 25
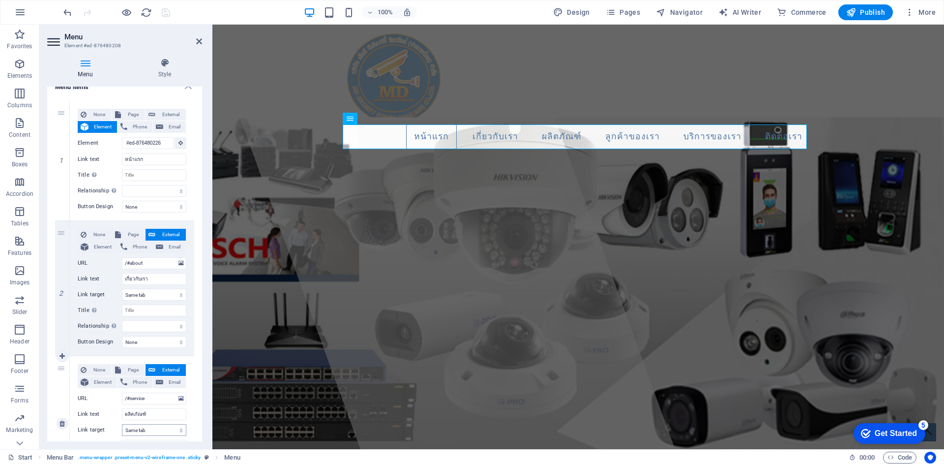
scroll to position [148, 0]
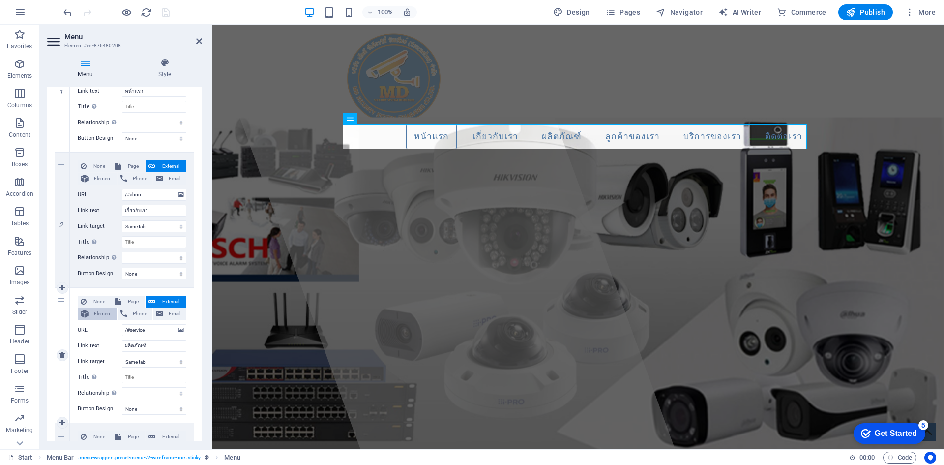
click at [100, 314] on span "Element" at bounding box center [102, 314] width 23 height 12
select select
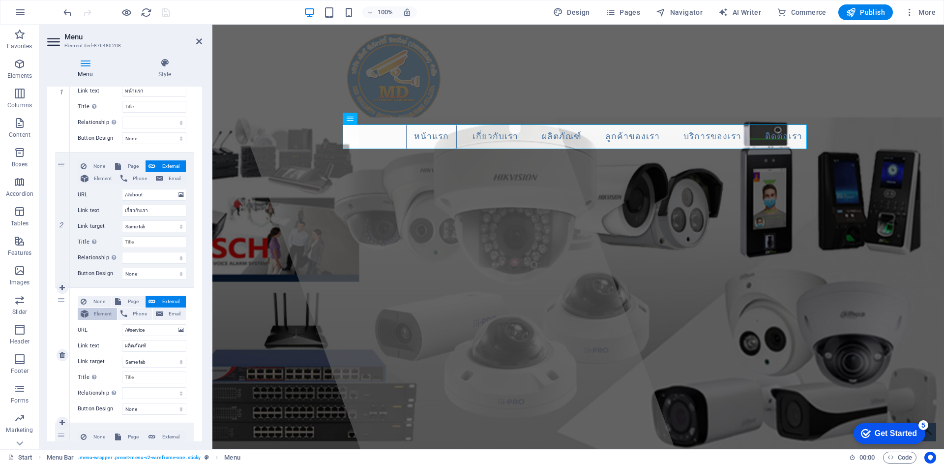
select select
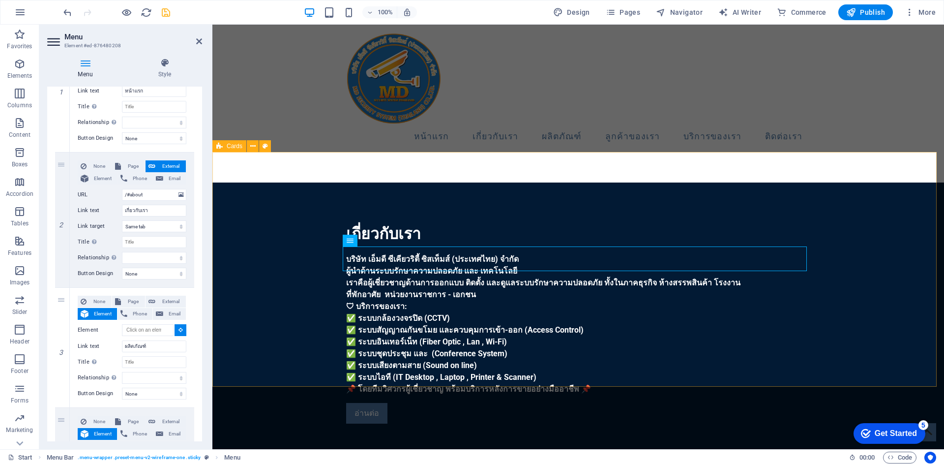
scroll to position [443, 0]
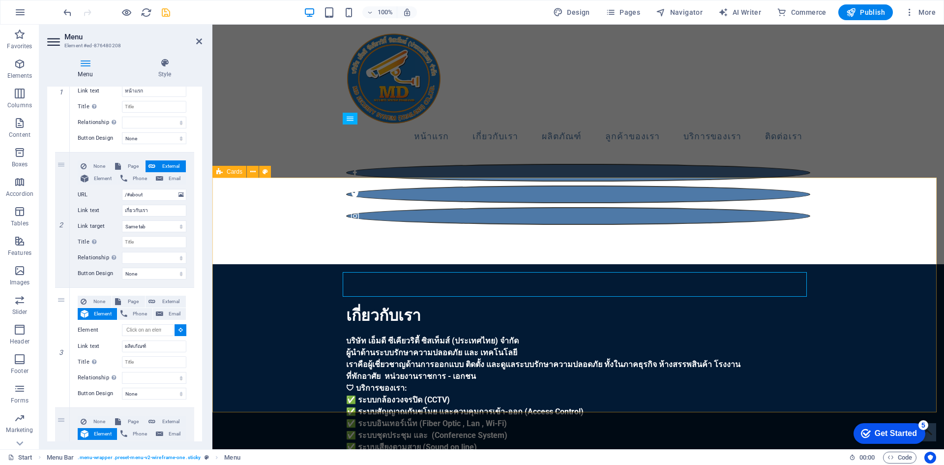
select select
type input "#ed-876480283"
select select
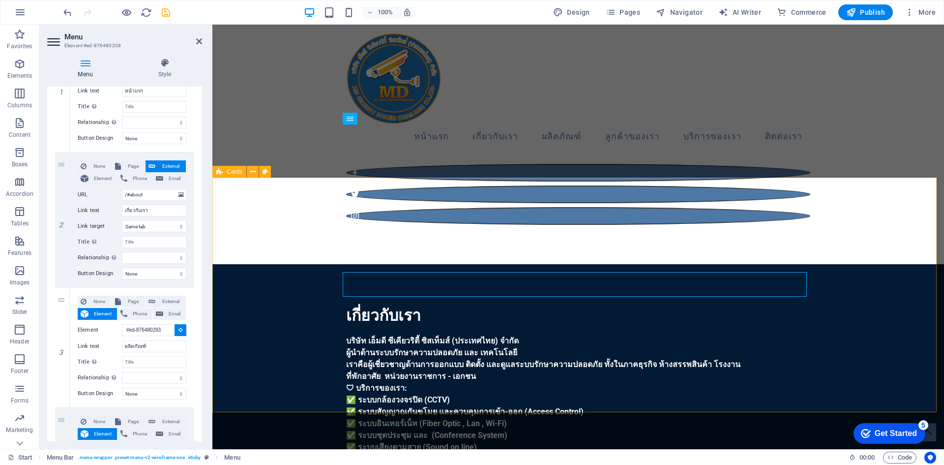
select select
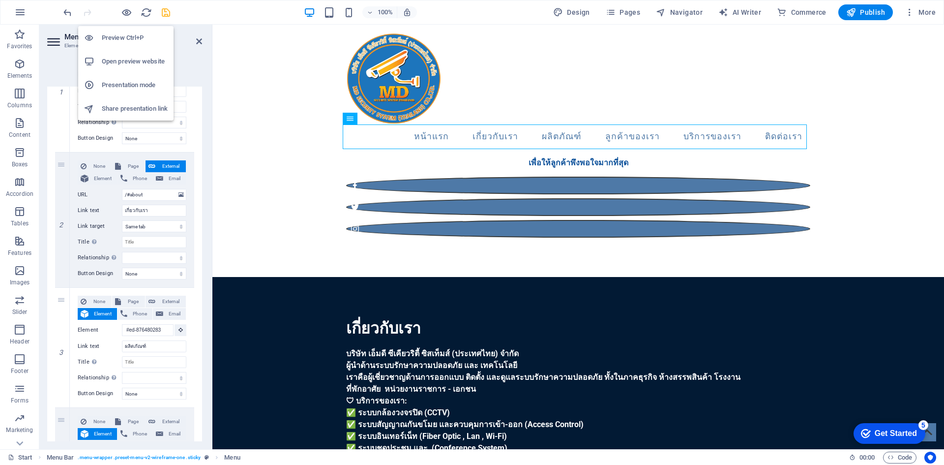
drag, startPoint x: 127, startPoint y: 15, endPoint x: 125, endPoint y: 64, distance: 49.2
click at [125, 64] on body "mdcctvth.com Start Favorites Elements Columns Content Boxes Accordion Tables Fe…" at bounding box center [472, 232] width 944 height 465
click at [125, 64] on h6 "Open preview website" at bounding box center [135, 62] width 66 height 12
click at [557, 132] on nav "หน้าแรก เกี่ยวกับเรา ผลิตภัณฑ์ ลูกค้าของเรา บริการของเรา ติดต่อเรา" at bounding box center [578, 136] width 464 height 25
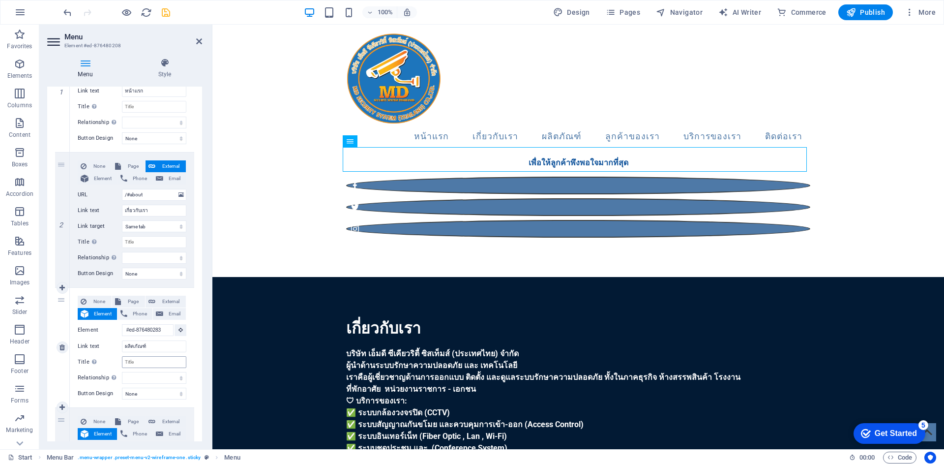
scroll to position [310, 0]
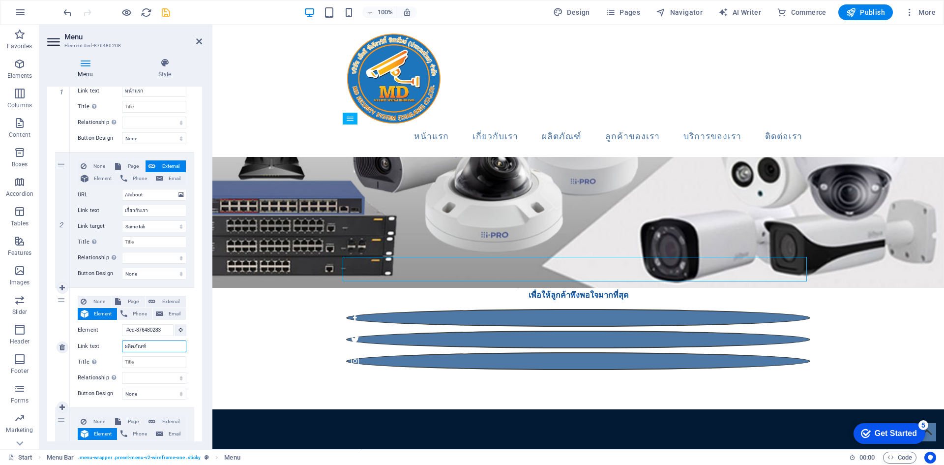
click at [139, 345] on input "ผลิตภัณฑ์" at bounding box center [154, 346] width 64 height 12
click at [164, 345] on input "ผลิตภัณฑ์" at bounding box center [154, 346] width 64 height 12
click at [179, 332] on icon at bounding box center [181, 329] width 4 height 5
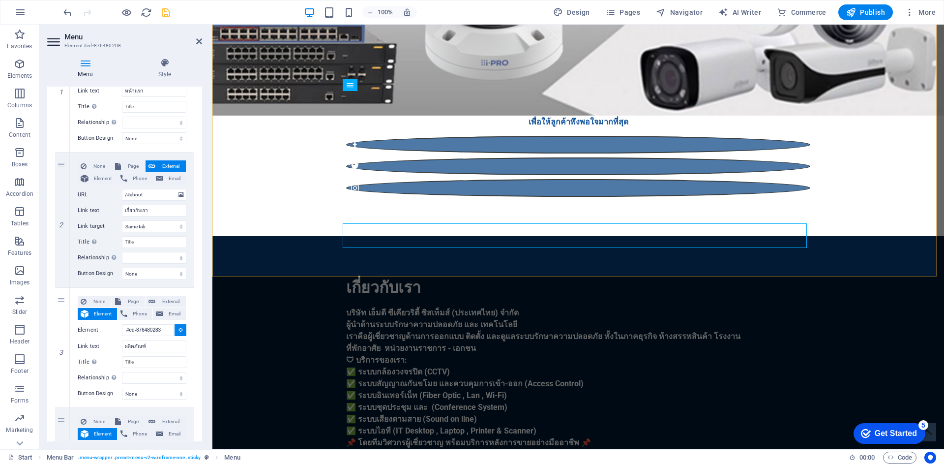
scroll to position [556, 0]
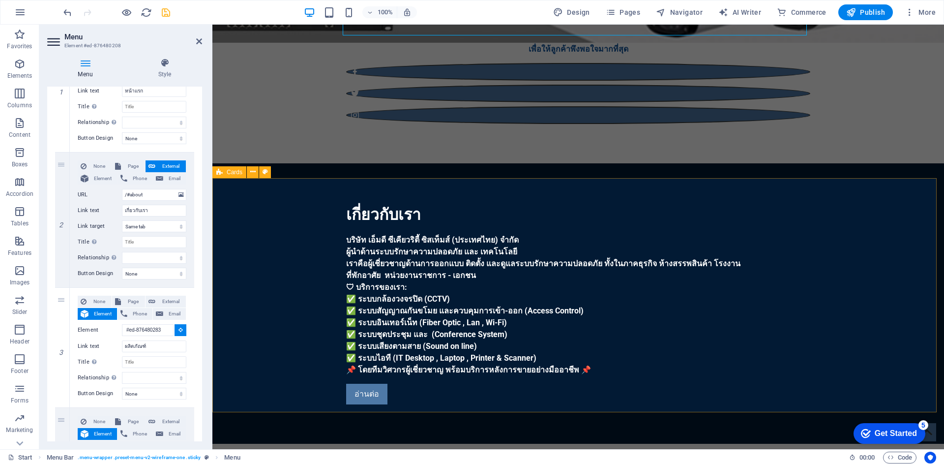
select select
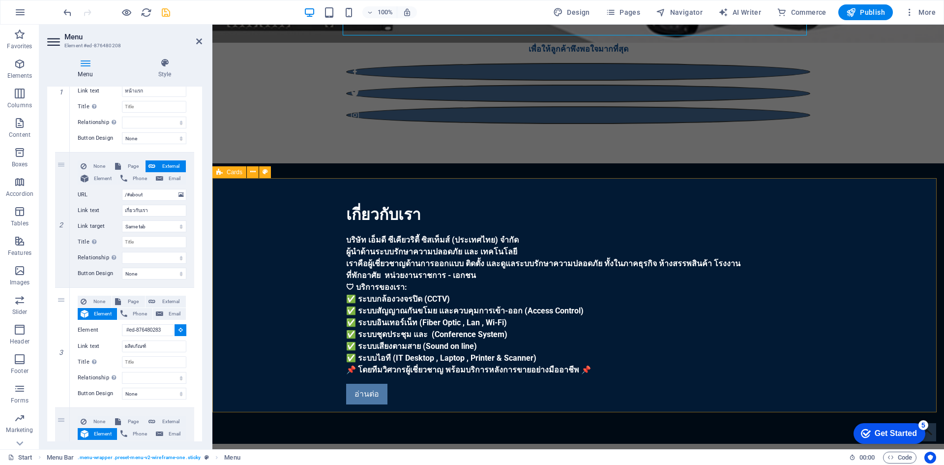
select select
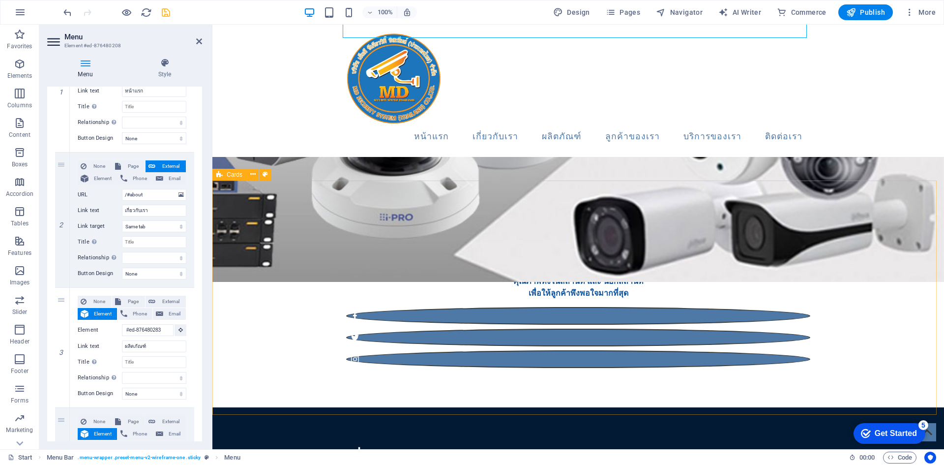
scroll to position [0, 0]
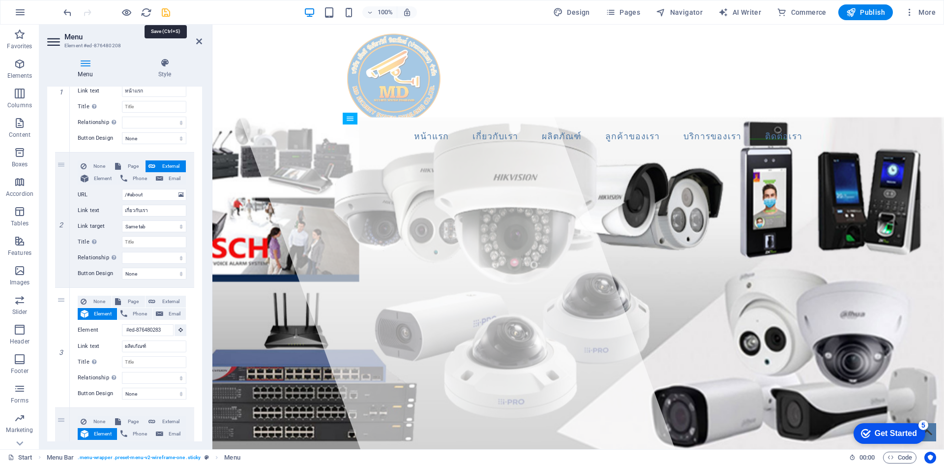
click at [163, 14] on icon "save" at bounding box center [165, 12] width 11 height 11
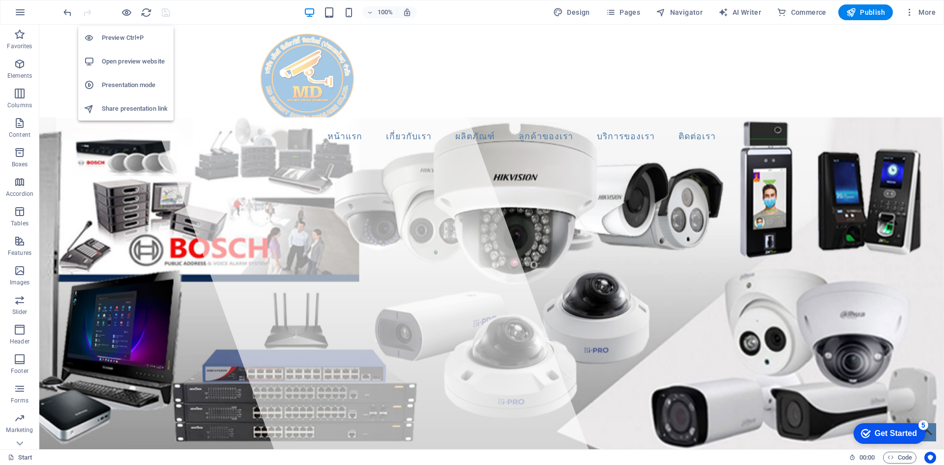
click at [126, 57] on h6 "Open preview website" at bounding box center [135, 62] width 66 height 12
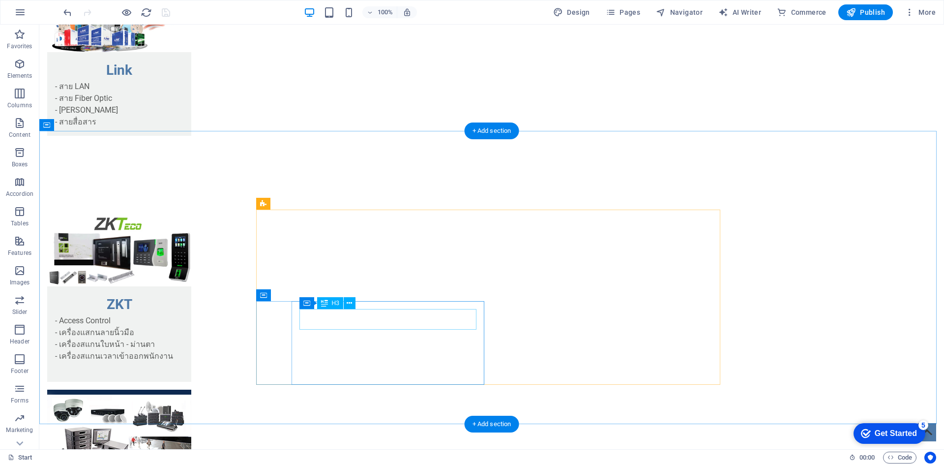
scroll to position [1377, 0]
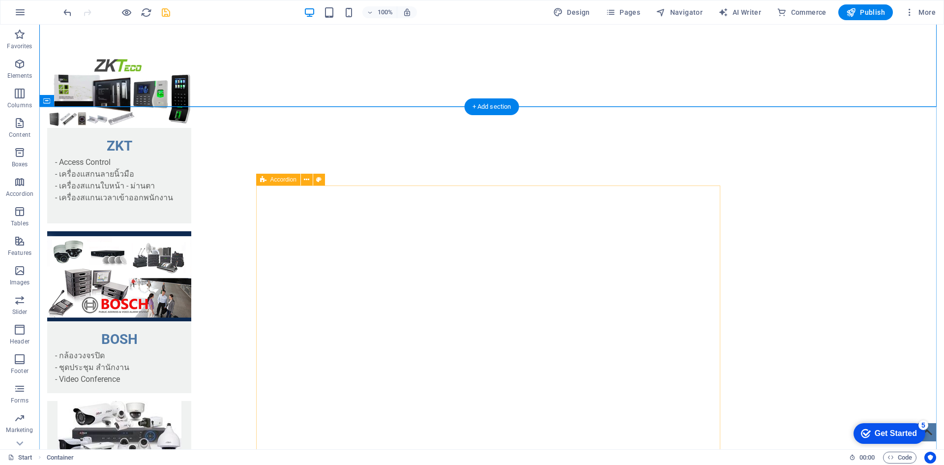
scroll to position [1672, 0]
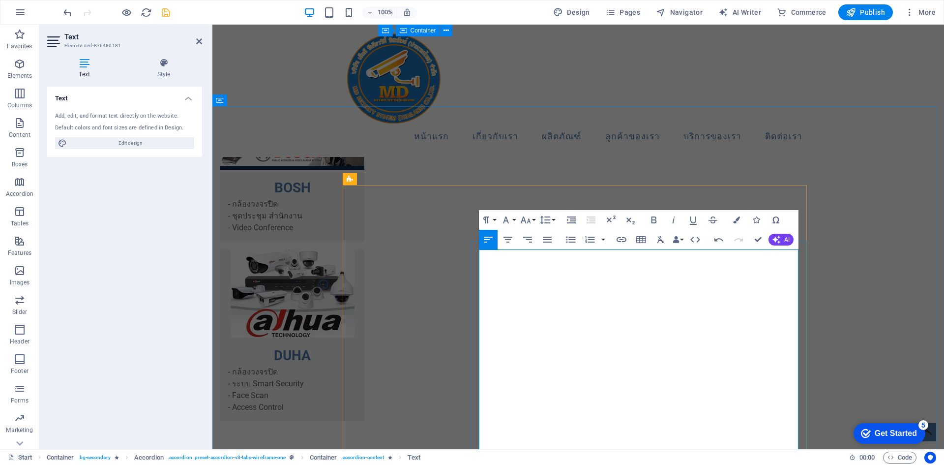
scroll to position [1623, 0]
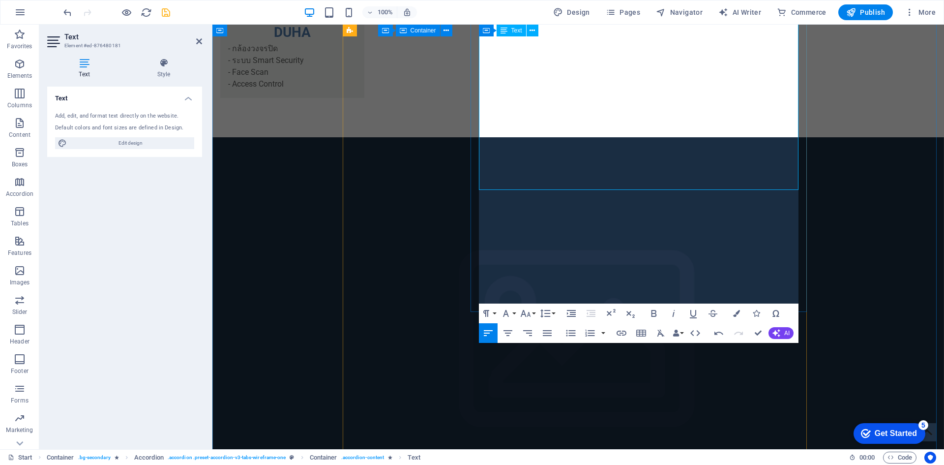
scroll to position [2016, 0]
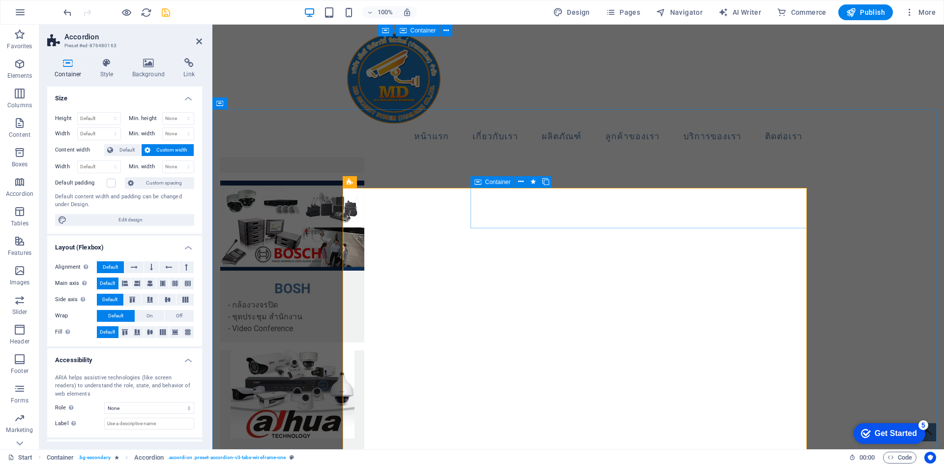
scroll to position [1525, 0]
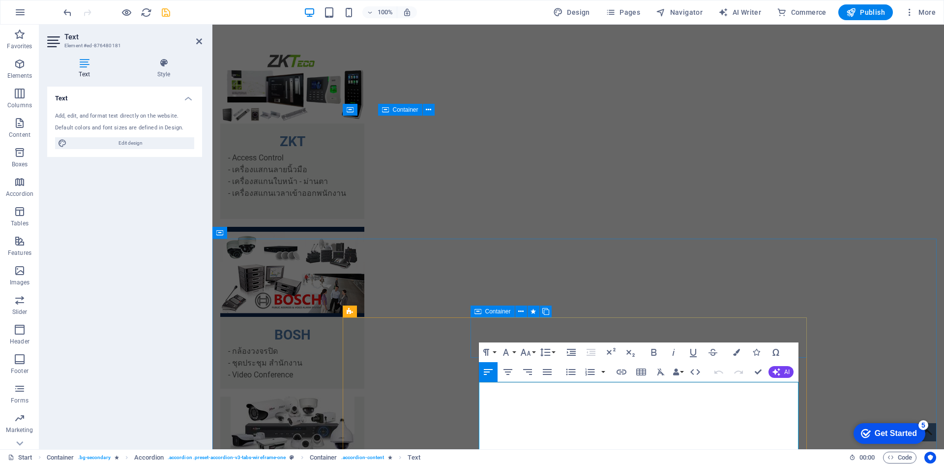
scroll to position [1623, 0]
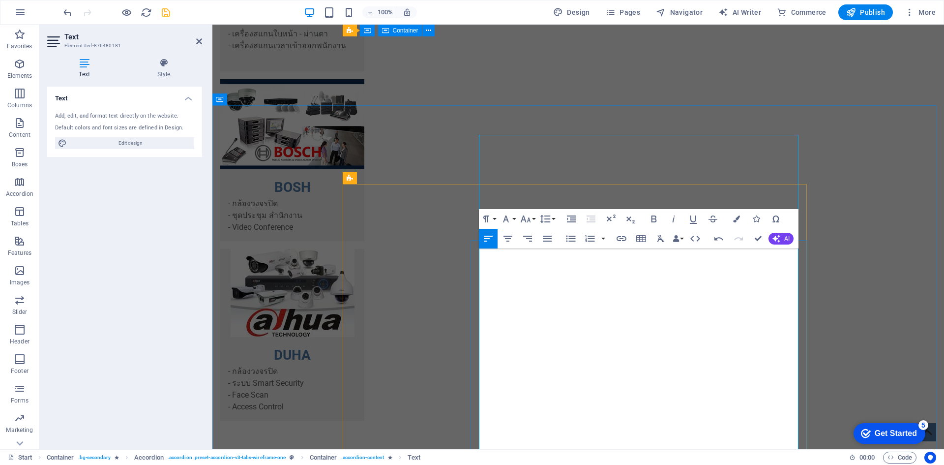
scroll to position [1721, 0]
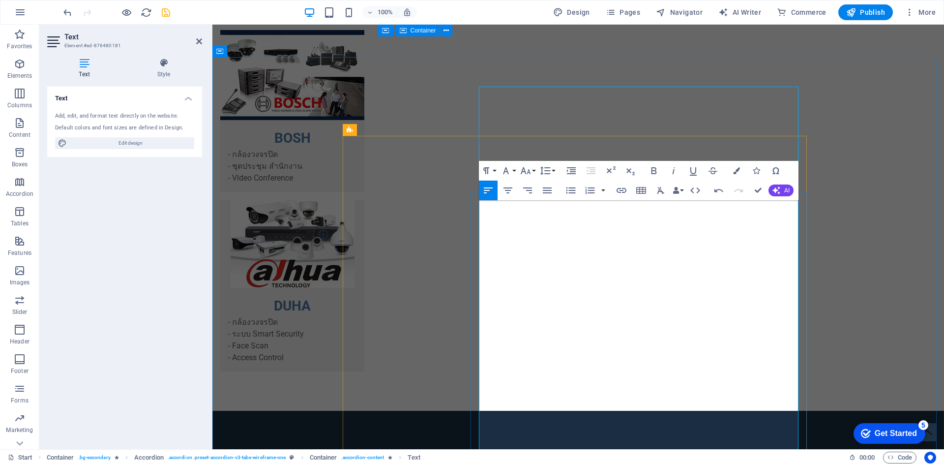
drag, startPoint x: 643, startPoint y: 258, endPoint x: 649, endPoint y: 259, distance: 6.0
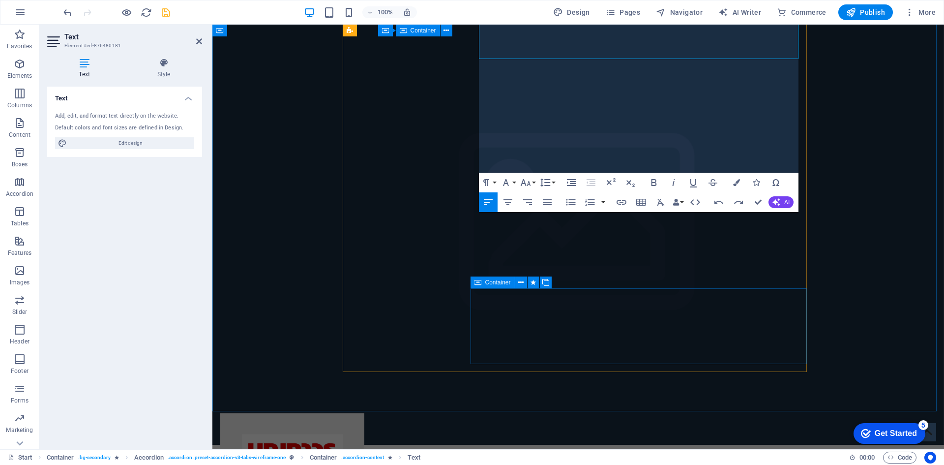
scroll to position [2115, 0]
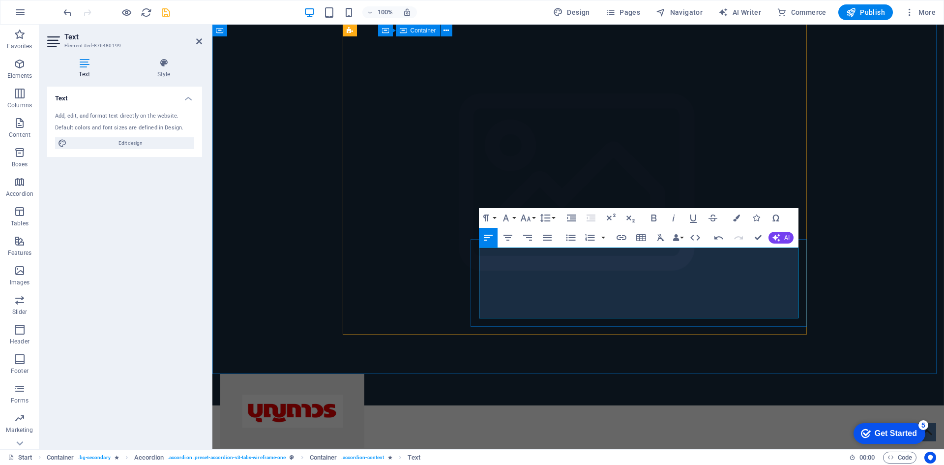
scroll to position [2164, 0]
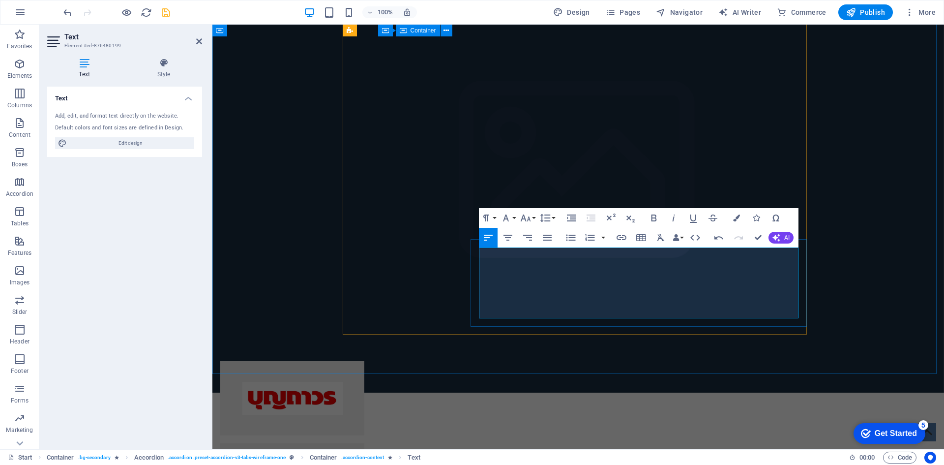
drag, startPoint x: 551, startPoint y: 299, endPoint x: 538, endPoint y: 295, distance: 14.2
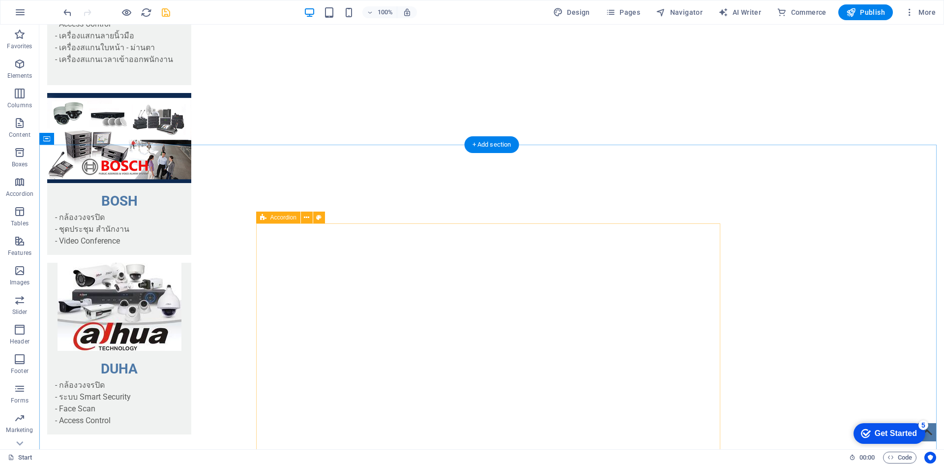
scroll to position [1672, 0]
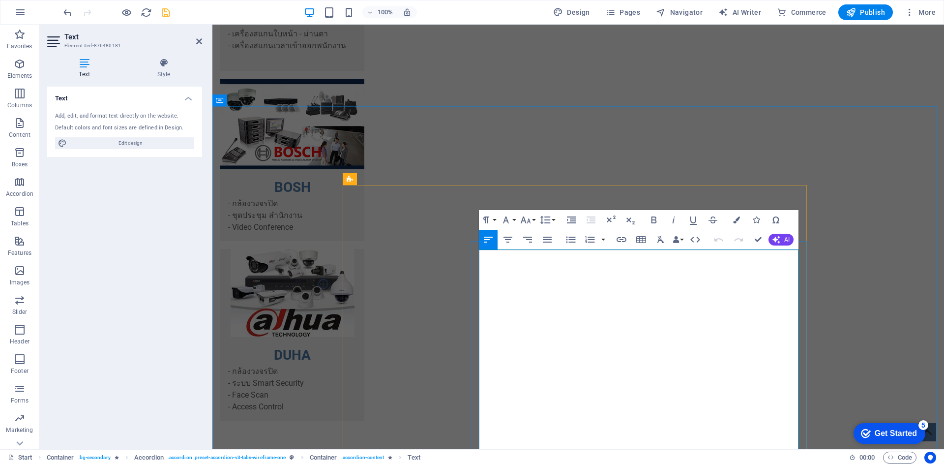
drag, startPoint x: 483, startPoint y: 309, endPoint x: 641, endPoint y: 322, distance: 157.9
drag, startPoint x: 595, startPoint y: 322, endPoint x: 481, endPoint y: 303, distance: 115.5
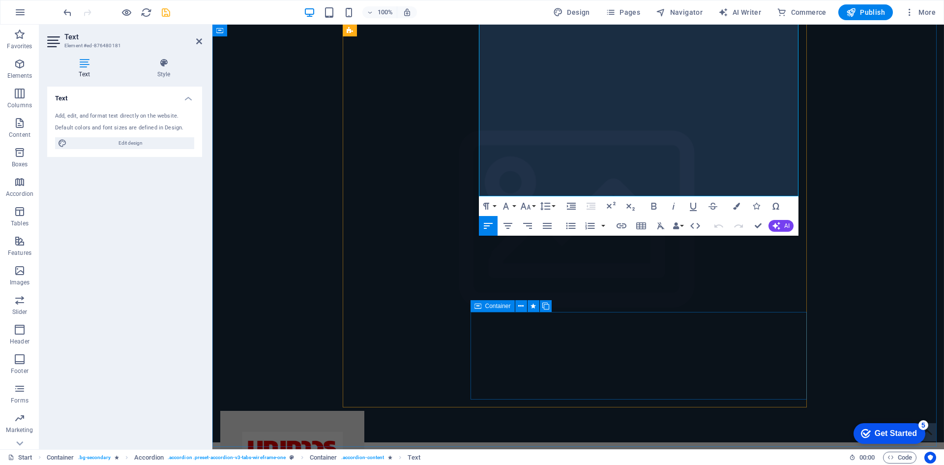
scroll to position [2115, 0]
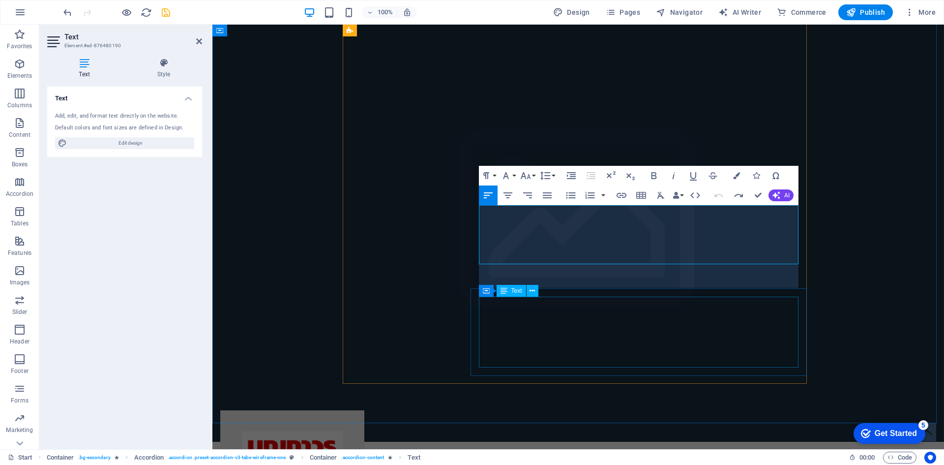
scroll to position [1757, 4]
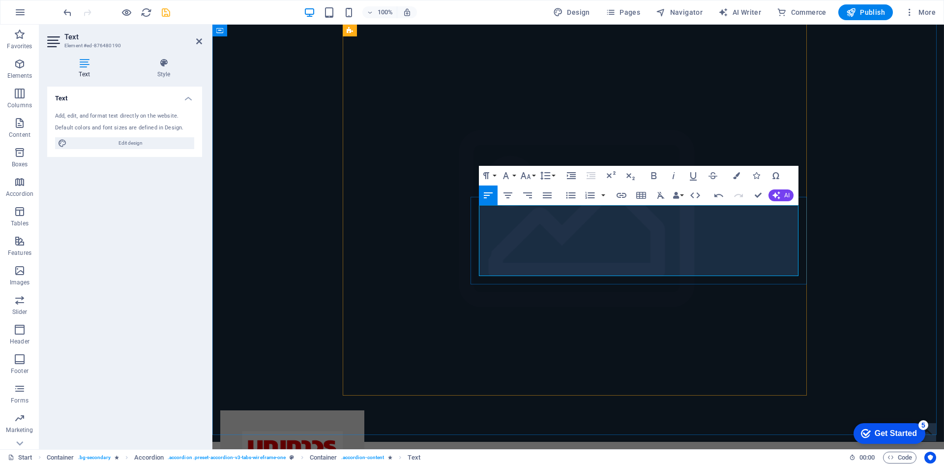
drag, startPoint x: 681, startPoint y: 222, endPoint x: 631, endPoint y: 224, distance: 50.2
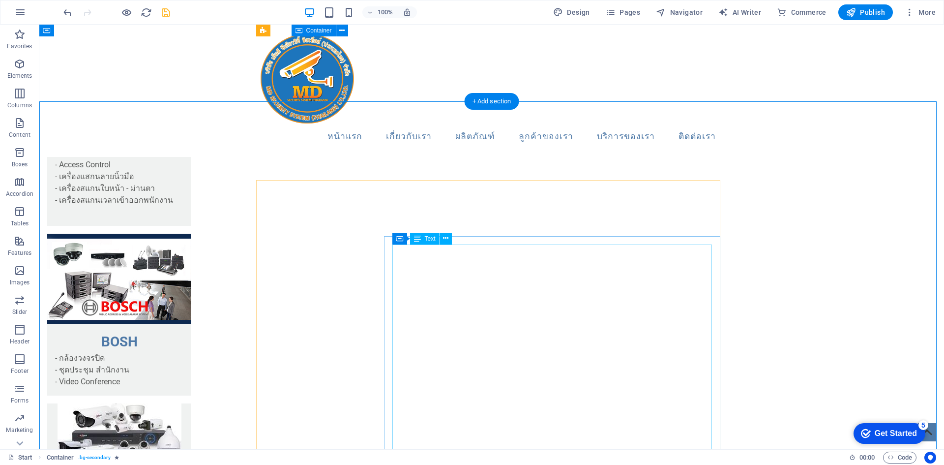
scroll to position [1475, 0]
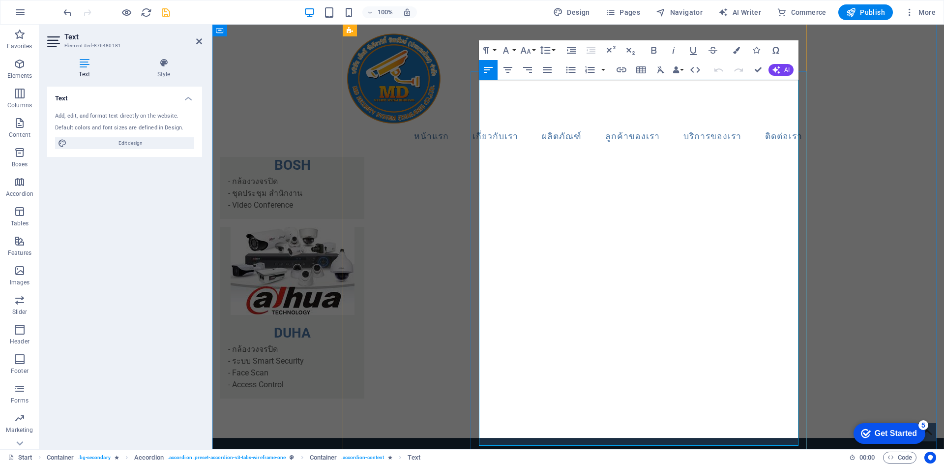
scroll to position [1631, 0]
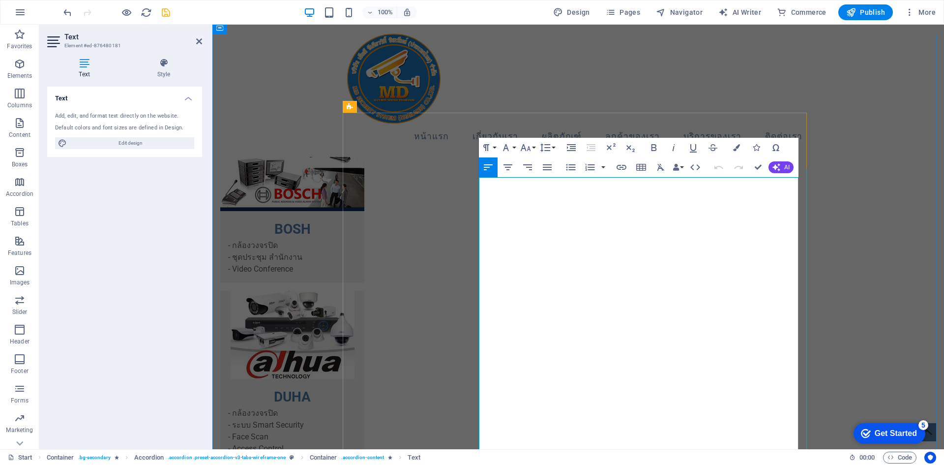
drag, startPoint x: 619, startPoint y: 182, endPoint x: 577, endPoint y: 182, distance: 42.3
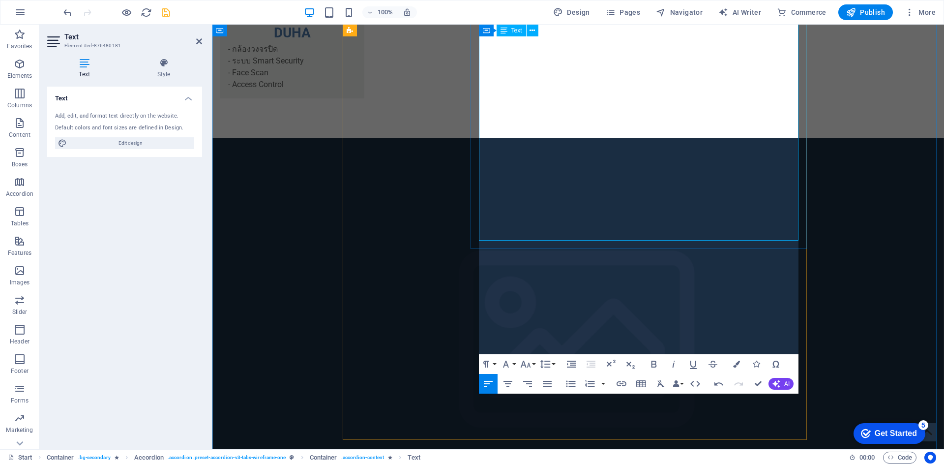
scroll to position [2172, 0]
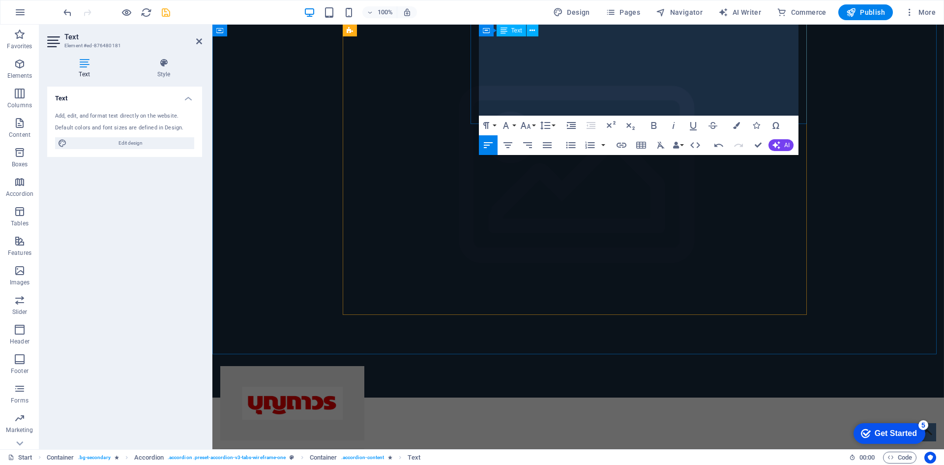
drag, startPoint x: 481, startPoint y: 240, endPoint x: 707, endPoint y: 110, distance: 260.4
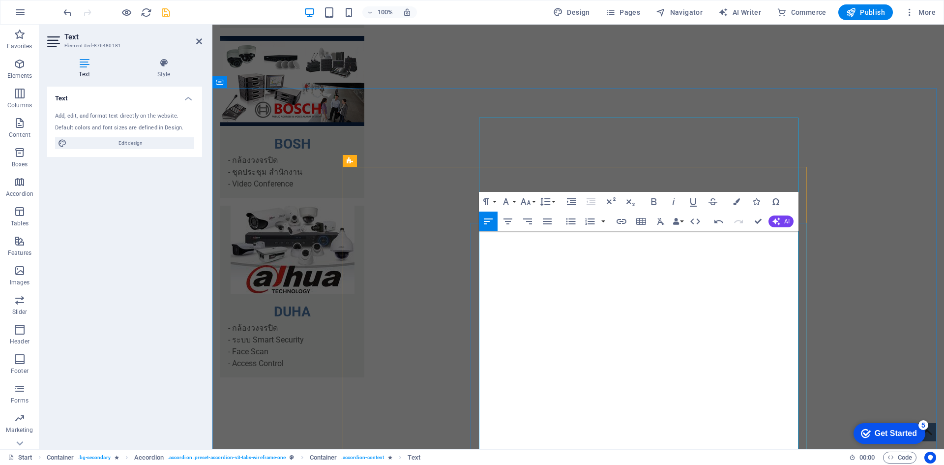
scroll to position [1729, 0]
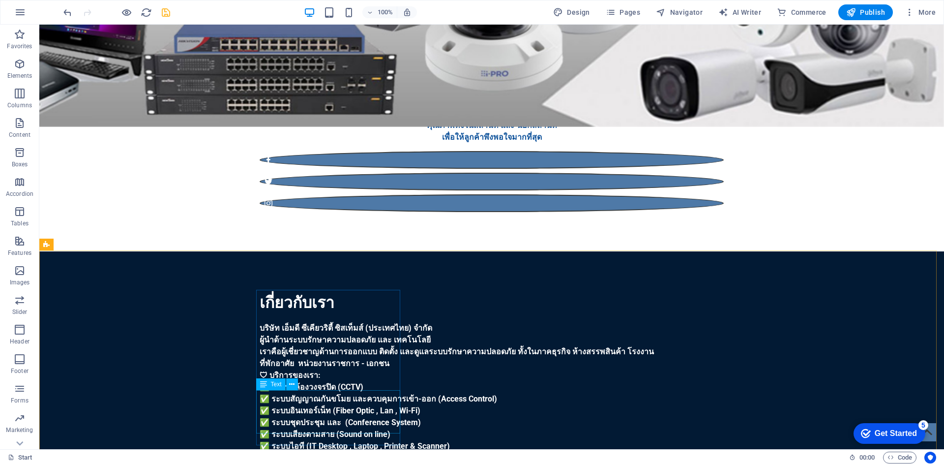
scroll to position [616, 0]
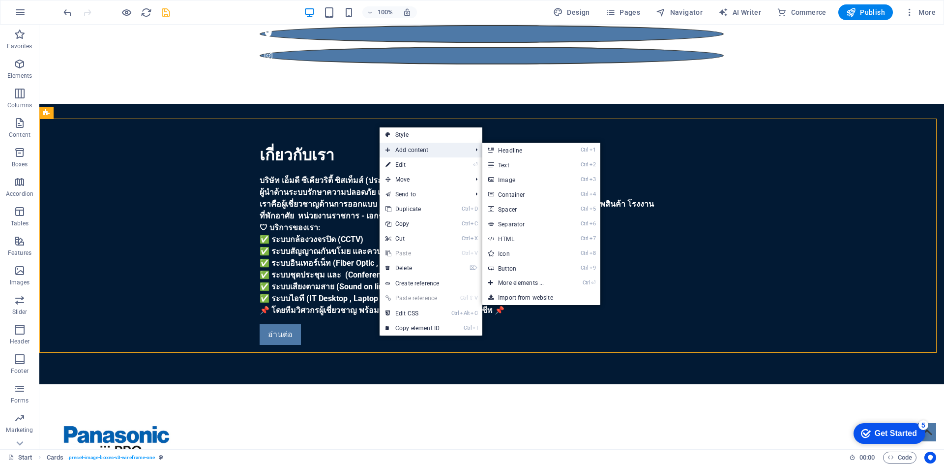
click at [404, 152] on span "Add content" at bounding box center [424, 150] width 88 height 15
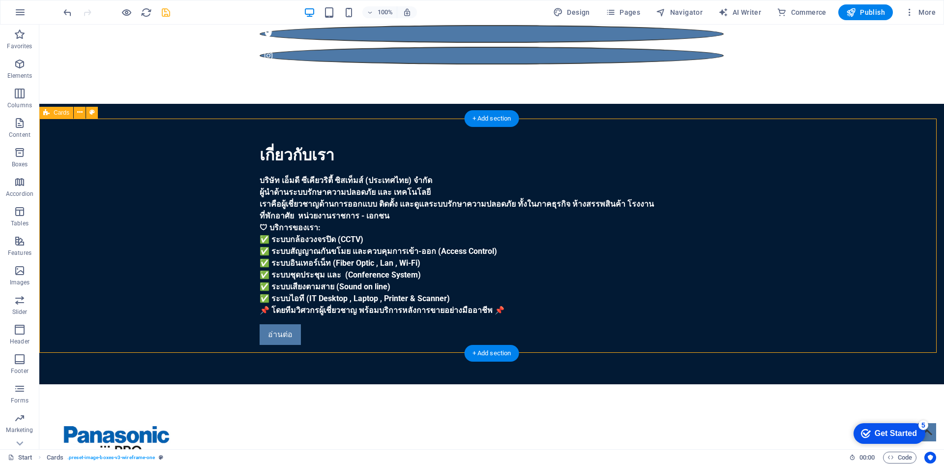
click at [14, 97] on icon "button" at bounding box center [20, 94] width 12 height 12
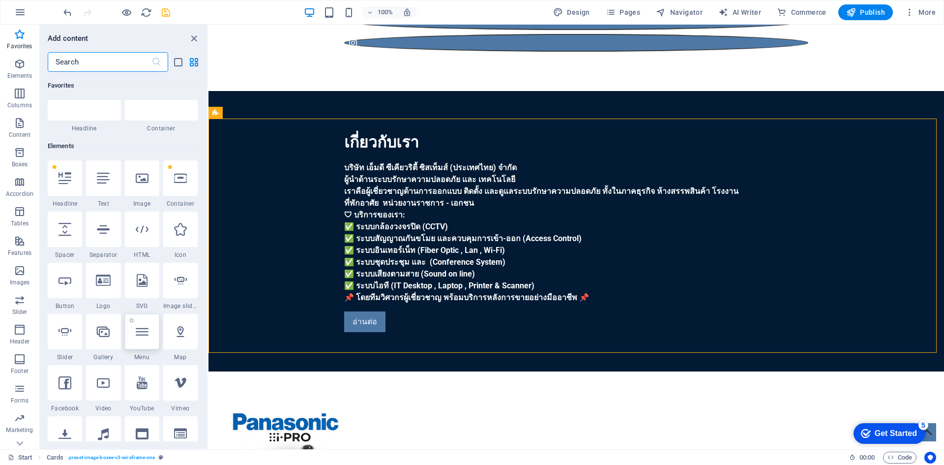
scroll to position [0, 0]
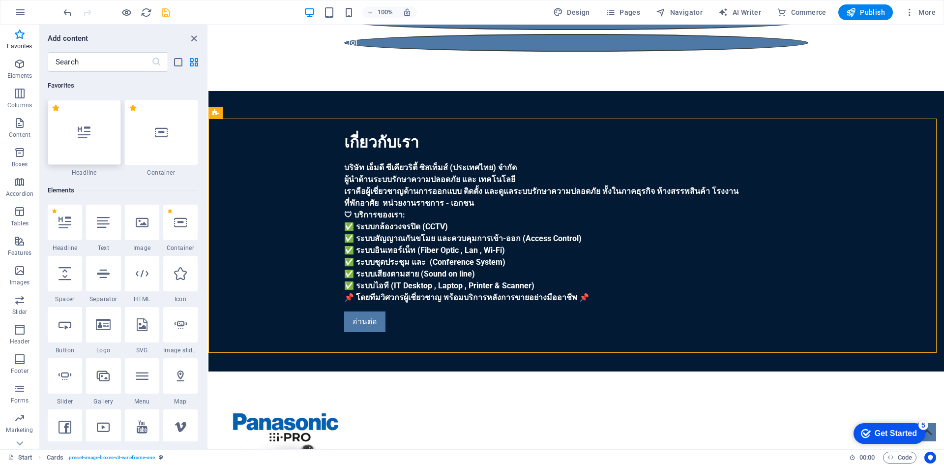
click at [87, 142] on div at bounding box center [84, 132] width 73 height 65
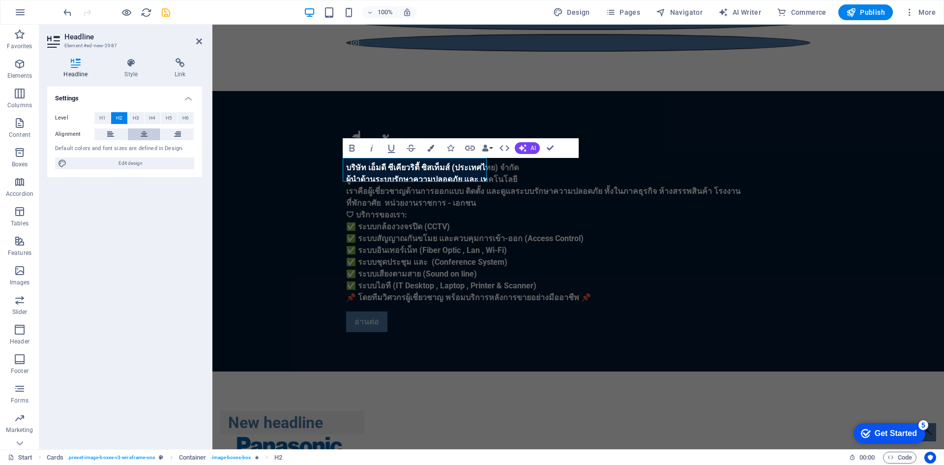
click at [147, 136] on icon at bounding box center [144, 134] width 7 height 12
click at [118, 165] on span "Edit design" at bounding box center [130, 163] width 121 height 12
select select "px"
select select "400"
select select "px"
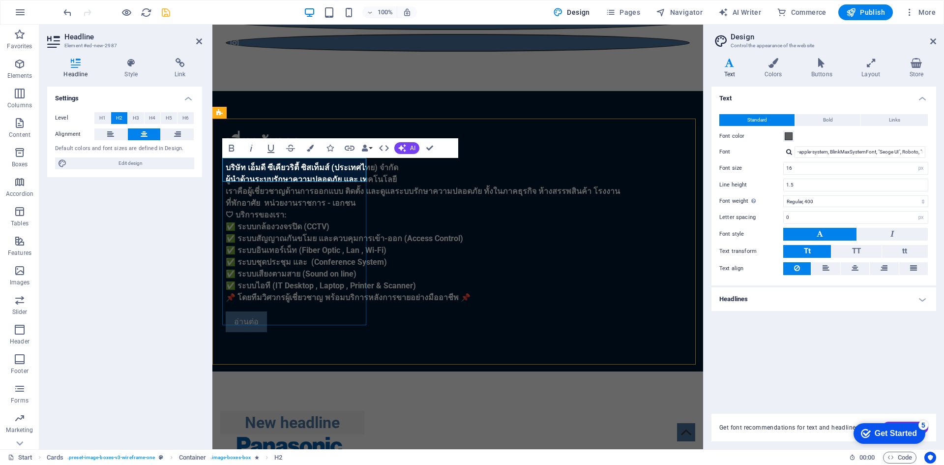
click at [361, 411] on div "New headline" at bounding box center [292, 423] width 144 height 24
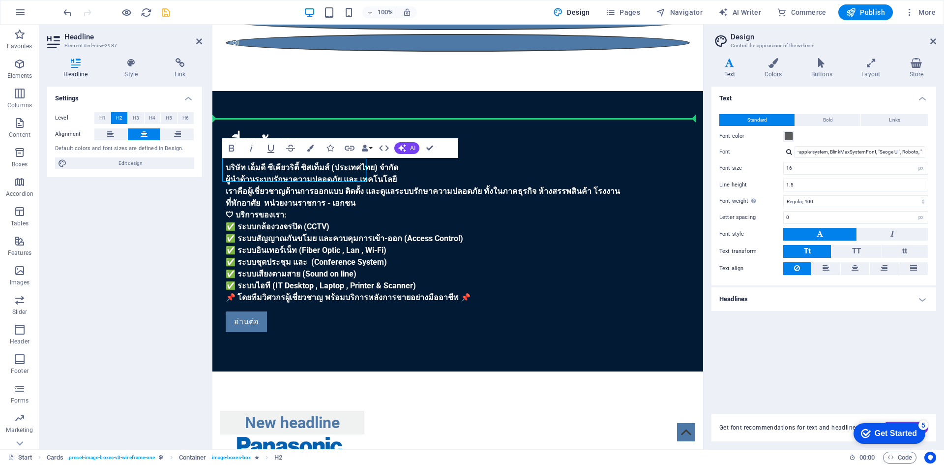
drag, startPoint x: 360, startPoint y: 170, endPoint x: 448, endPoint y: 127, distance: 98.1
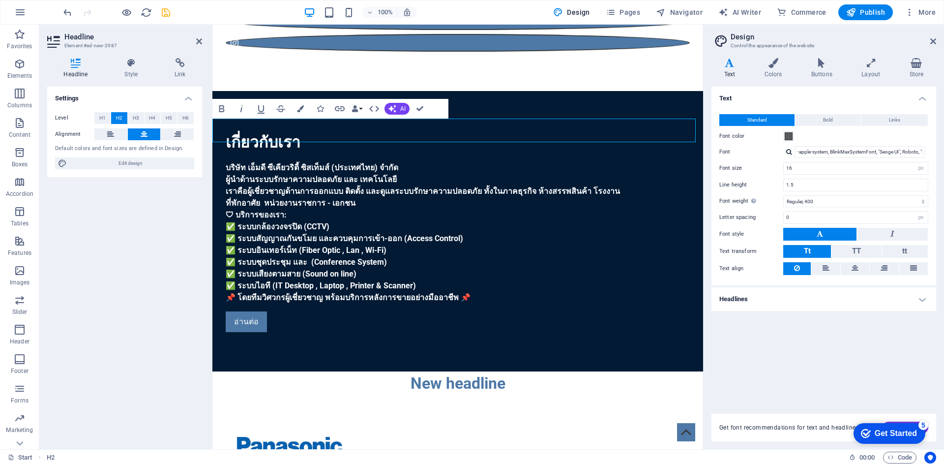
click at [447, 371] on h2 "New headline" at bounding box center [457, 383] width 491 height 24
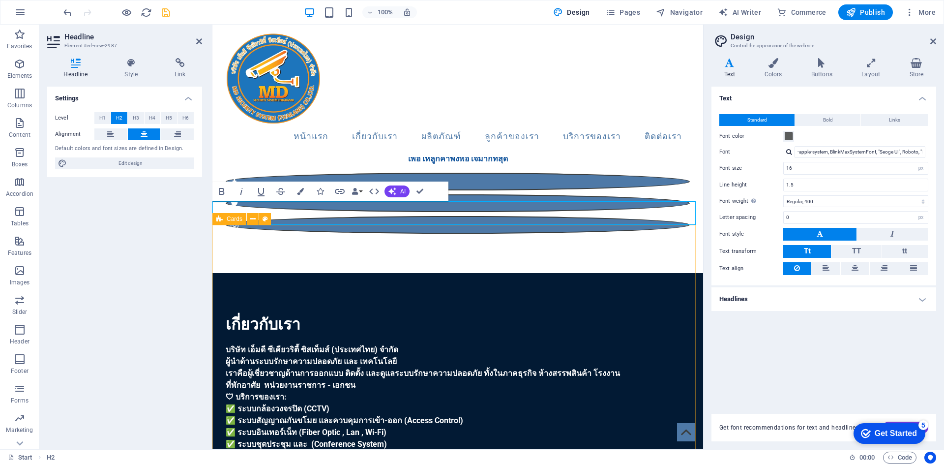
scroll to position [419, 0]
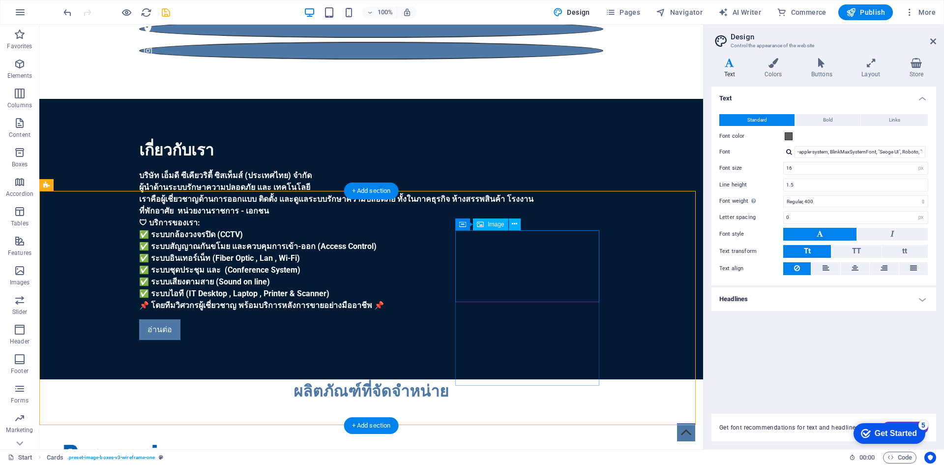
scroll to position [616, 0]
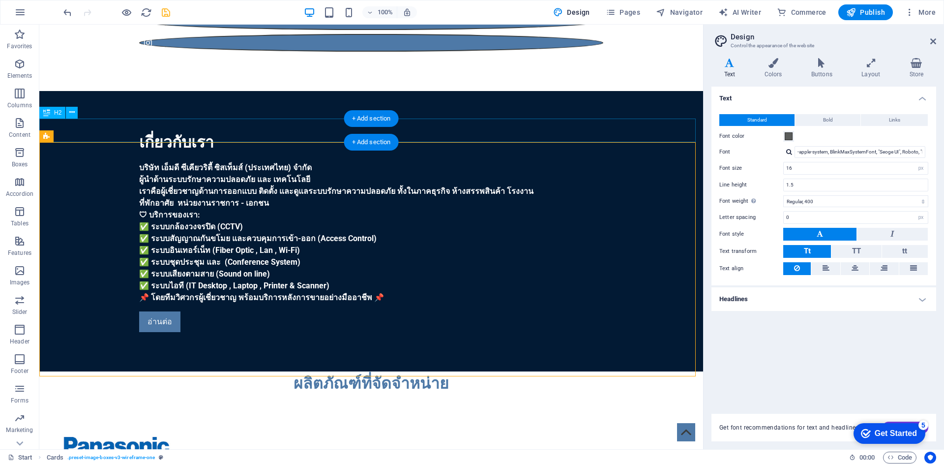
click at [488, 371] on div "ผลิตภัณฑ์ที่จัดจำหน่าย" at bounding box center [371, 383] width 664 height 24
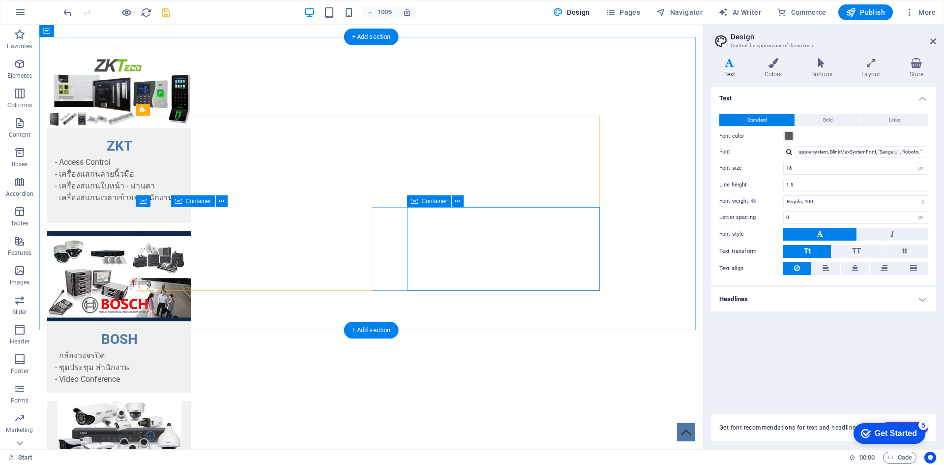
scroll to position [1649, 0]
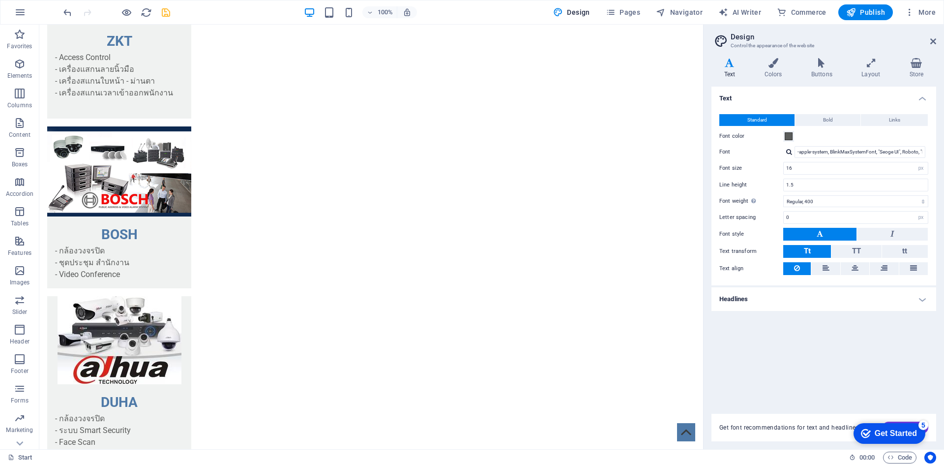
click at [167, 18] on div at bounding box center [116, 12] width 110 height 16
click at [166, 14] on icon "save" at bounding box center [165, 12] width 11 height 11
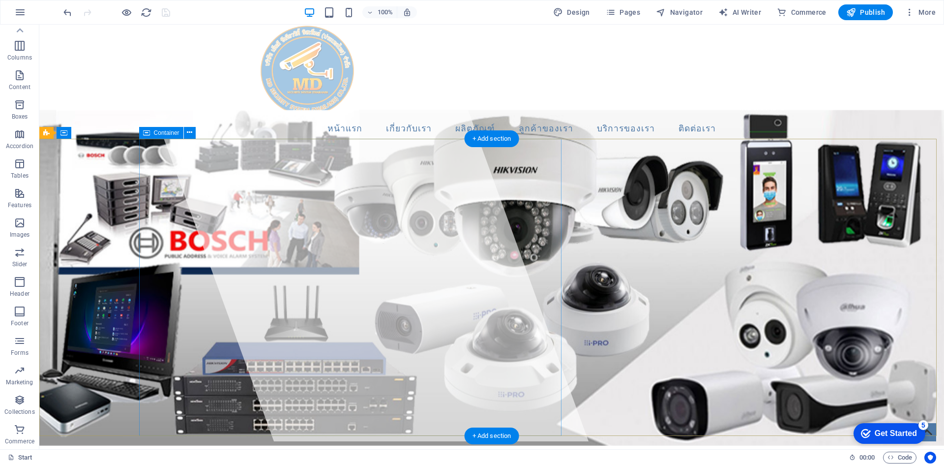
scroll to position [0, 0]
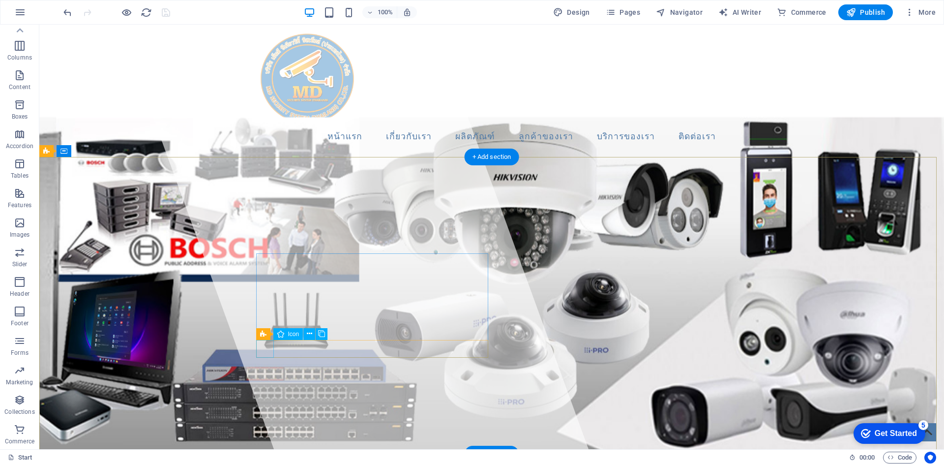
select select "xMidYMid"
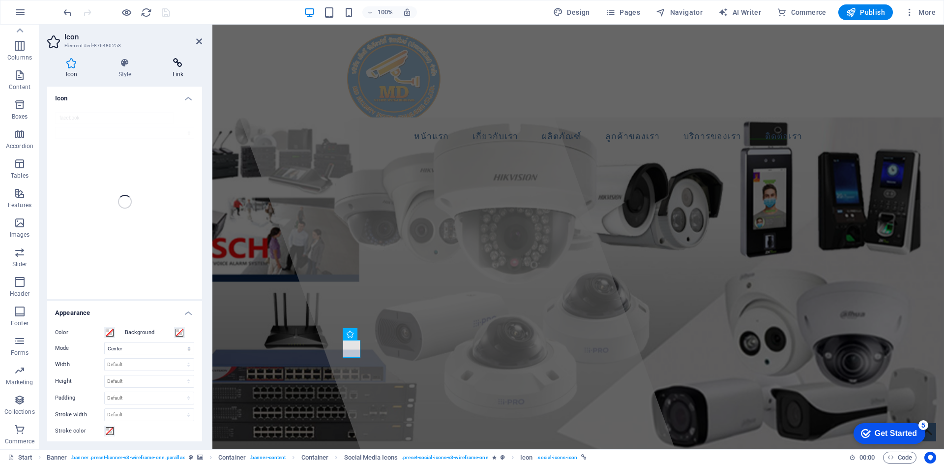
click at [182, 65] on icon at bounding box center [178, 63] width 48 height 10
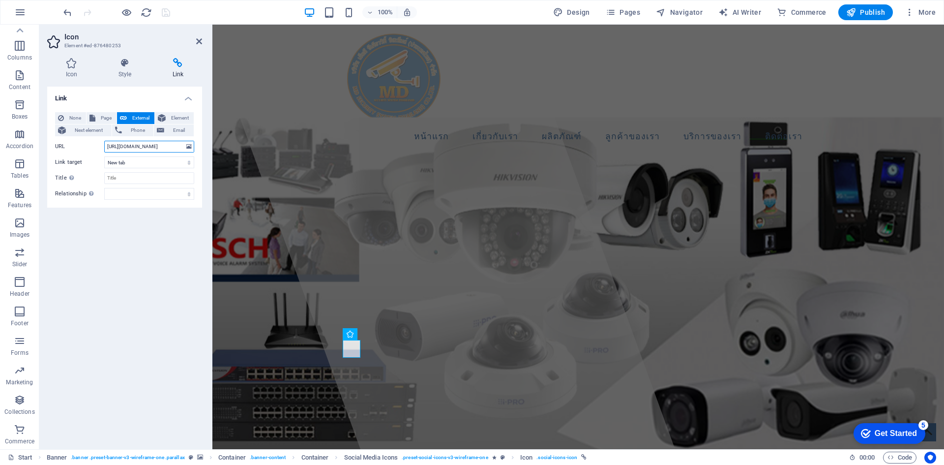
click at [166, 147] on input "https://www.facebook.com/" at bounding box center [149, 147] width 90 height 12
paste input "profile.php?id=61576906300794"
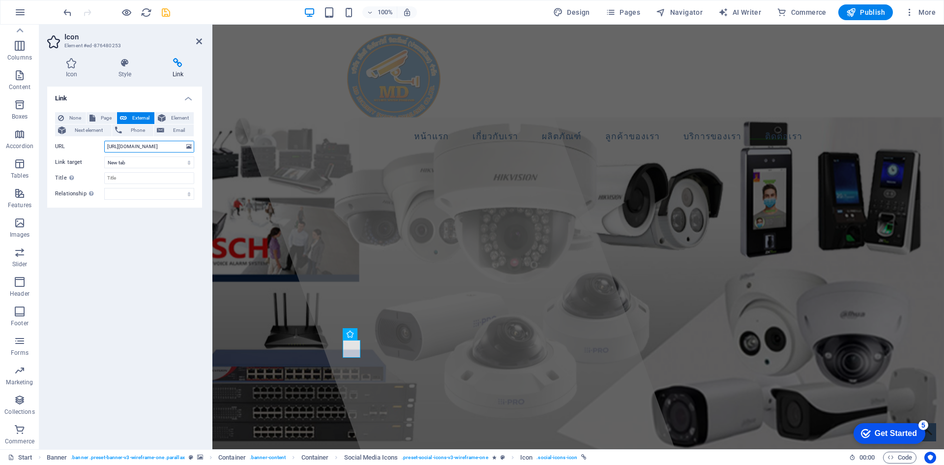
type input "https://www.facebook.com/profile.php?id=61576906300794"
click at [151, 171] on div "None Page External Element Next element Phone Email Page Start Subpage Legal No…" at bounding box center [124, 156] width 139 height 88
click at [145, 161] on select "New tab Same tab Overlay" at bounding box center [149, 162] width 90 height 12
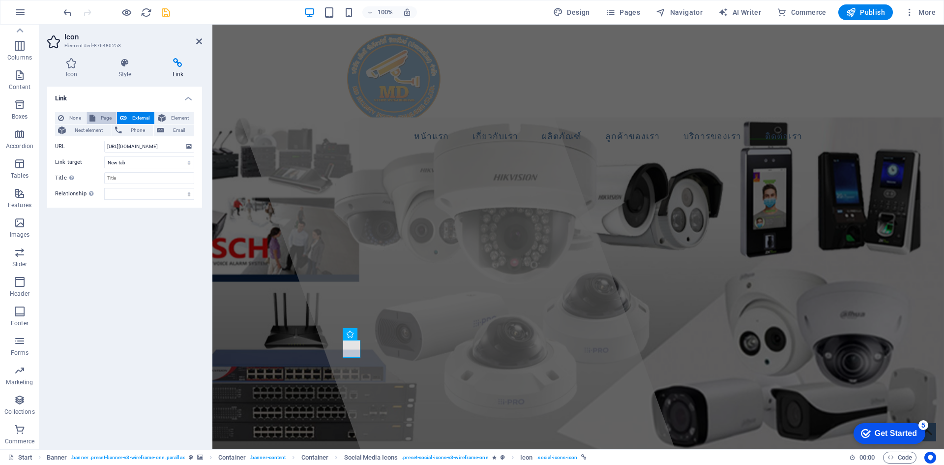
click at [90, 115] on icon at bounding box center [93, 118] width 6 height 12
select select
click at [118, 143] on select "Start Subpage Legal Notice Privacy" at bounding box center [149, 147] width 90 height 12
click at [119, 150] on select "Start Subpage Legal Notice Privacy" at bounding box center [149, 147] width 90 height 12
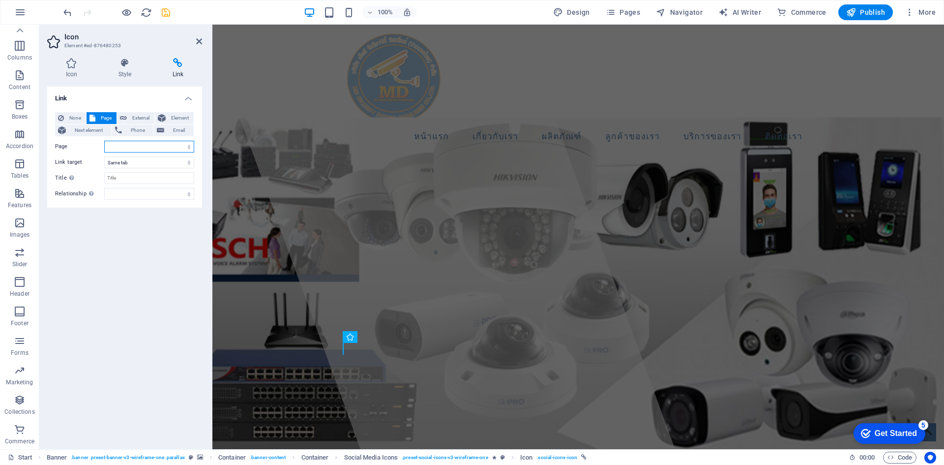
click at [119, 146] on select "Start Subpage Legal Notice Privacy" at bounding box center [149, 147] width 90 height 12
click at [90, 256] on div "Link None Page External Element Next element Phone Email Page Start Subpage Leg…" at bounding box center [124, 264] width 155 height 355
click at [119, 277] on div "Link None Page External Element Next element Phone Email Page Start Subpage Leg…" at bounding box center [124, 264] width 155 height 355
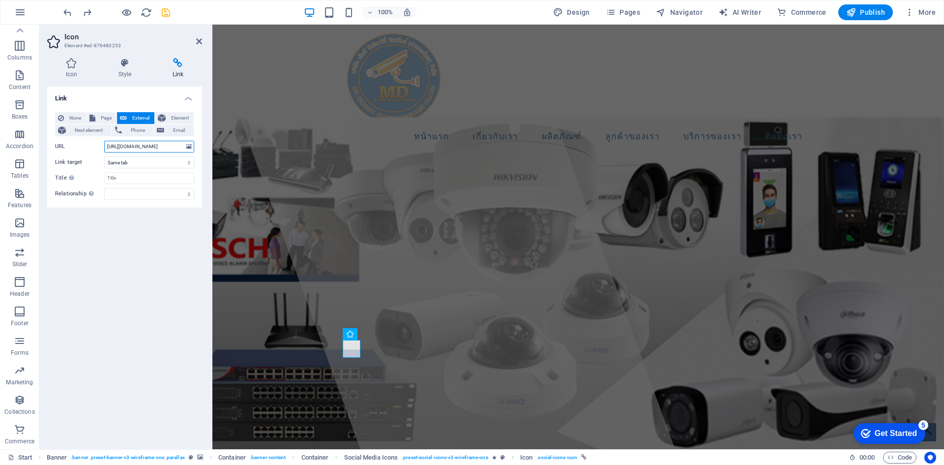
click at [173, 144] on input "https://www.facebook.com/profile.php?id=61576906300794" at bounding box center [149, 147] width 90 height 12
click at [310, 225] on div at bounding box center [440, 237] width 469 height 424
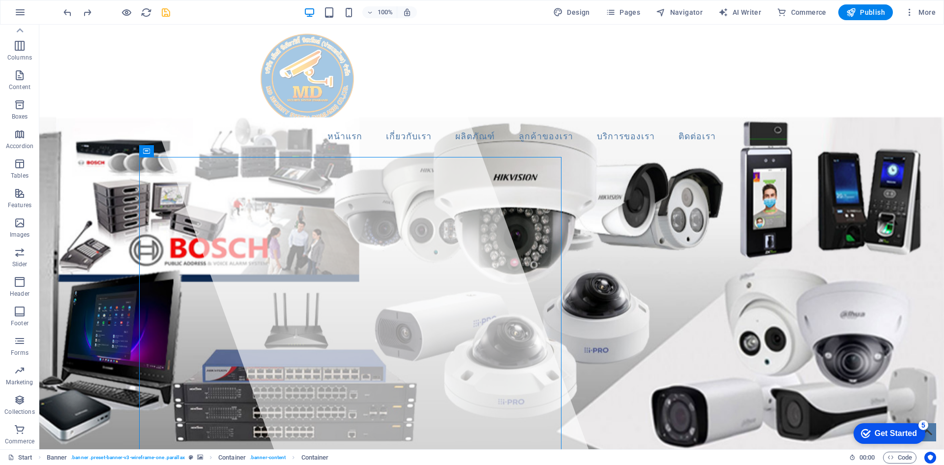
click at [164, 16] on icon "save" at bounding box center [165, 12] width 11 height 11
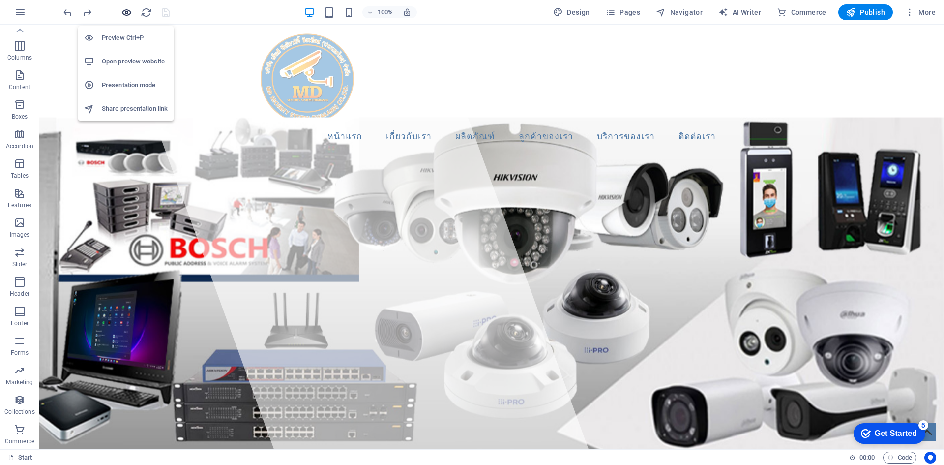
click at [128, 11] on icon "button" at bounding box center [126, 12] width 11 height 11
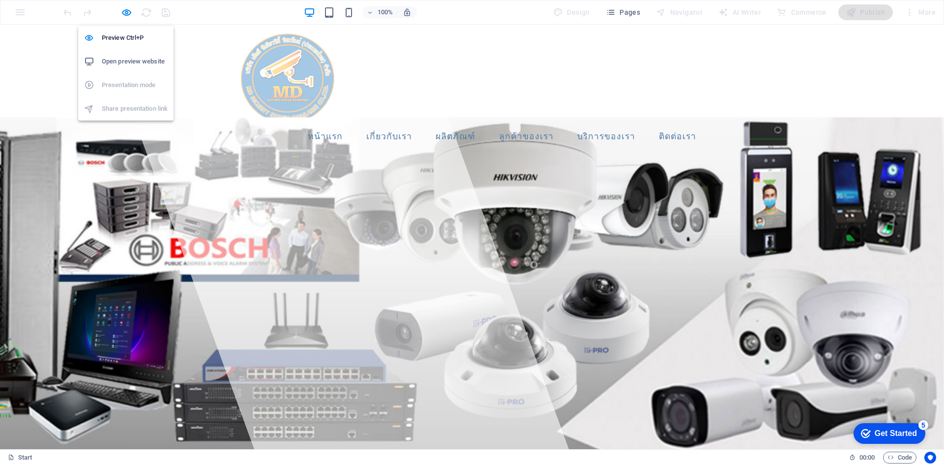
click at [125, 63] on h6 "Open preview website" at bounding box center [135, 62] width 66 height 12
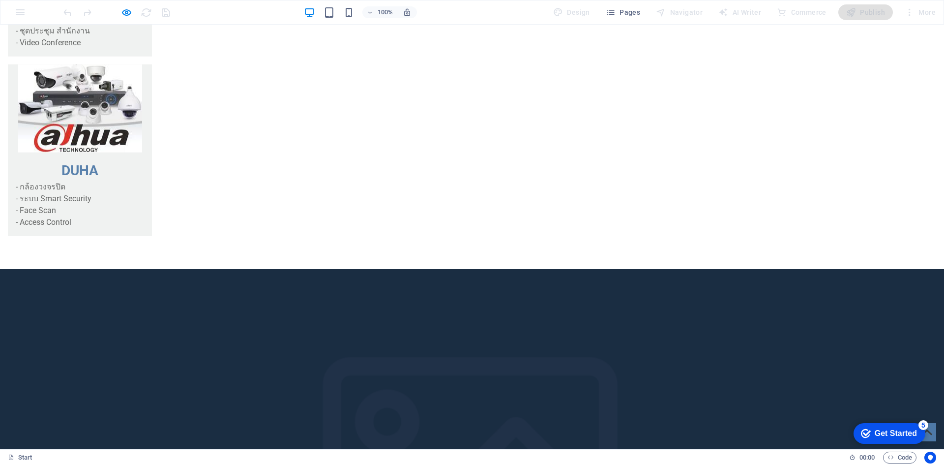
scroll to position [1957, 0]
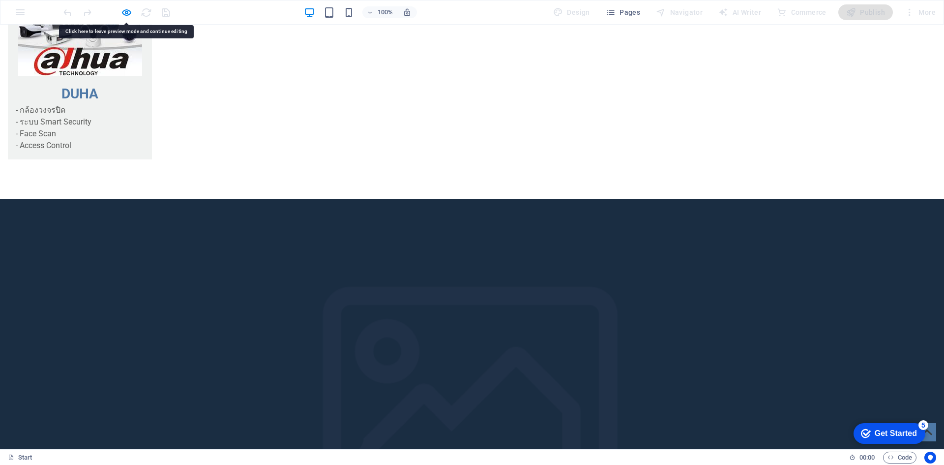
click at [26, 11] on div "100% Design Pages Navigator AI Writer Commerce Publish More" at bounding box center [471, 12] width 943 height 24
click at [15, 13] on div "100% Design Pages Navigator AI Writer Commerce Publish More" at bounding box center [471, 12] width 943 height 24
drag, startPoint x: 304, startPoint y: 189, endPoint x: 302, endPoint y: 230, distance: 40.4
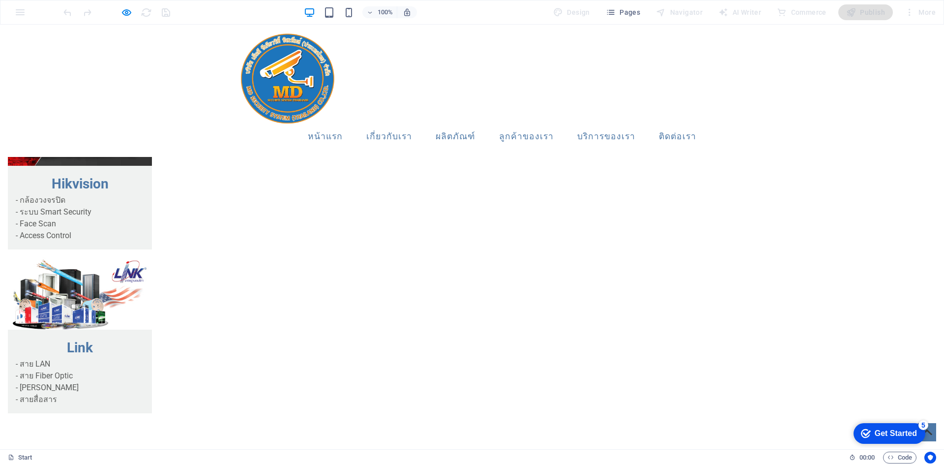
scroll to position [1056, 0]
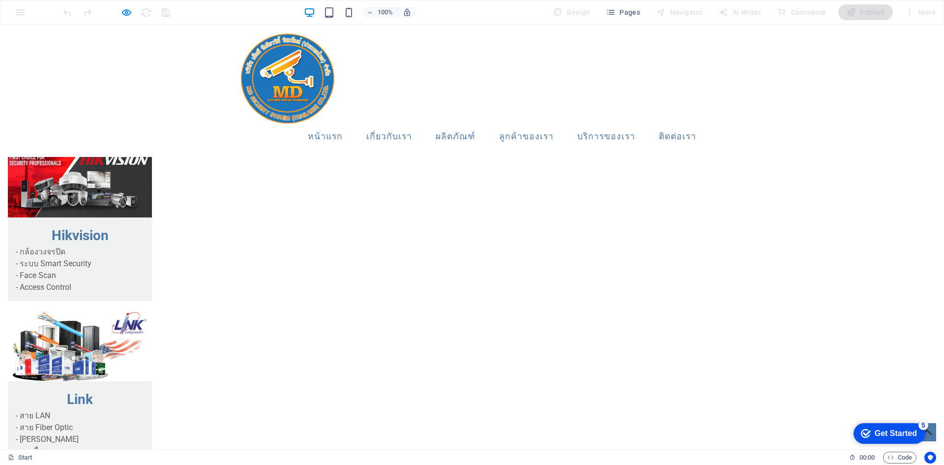
click at [135, 11] on div at bounding box center [116, 12] width 110 height 16
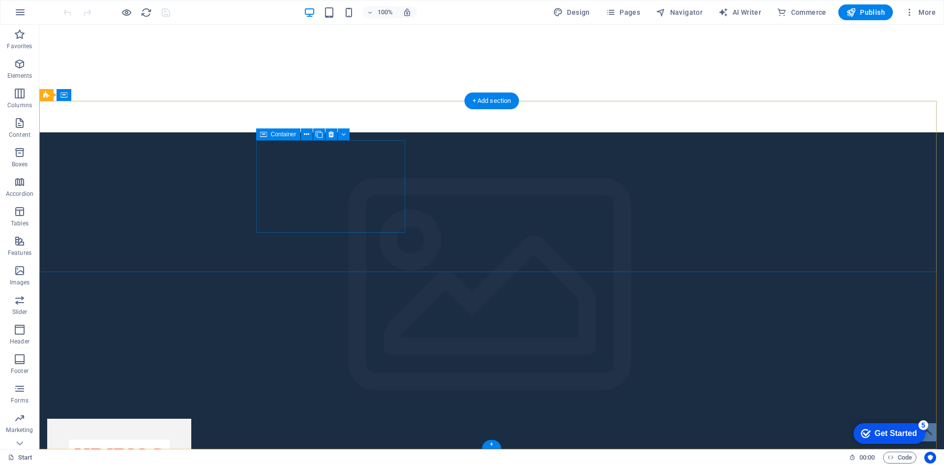
scroll to position [2016, 0]
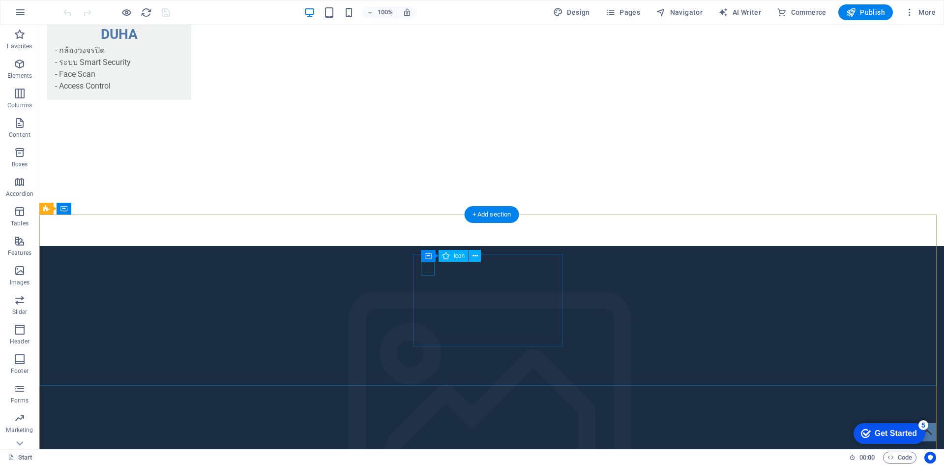
select select "xMidYMid"
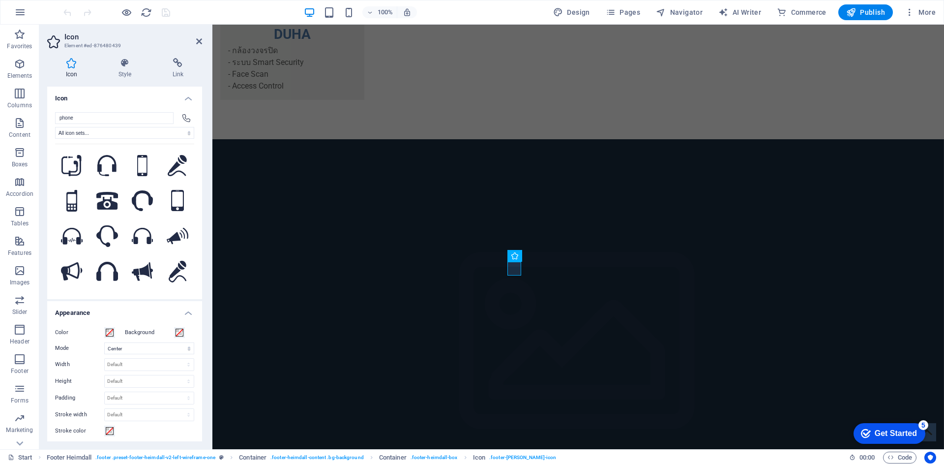
click at [203, 38] on aside "Icon Element #ed-876480439 Icon Style Link Icon phone All icon sets... IcoFont …" at bounding box center [125, 237] width 173 height 424
click at [197, 38] on icon at bounding box center [199, 41] width 6 height 8
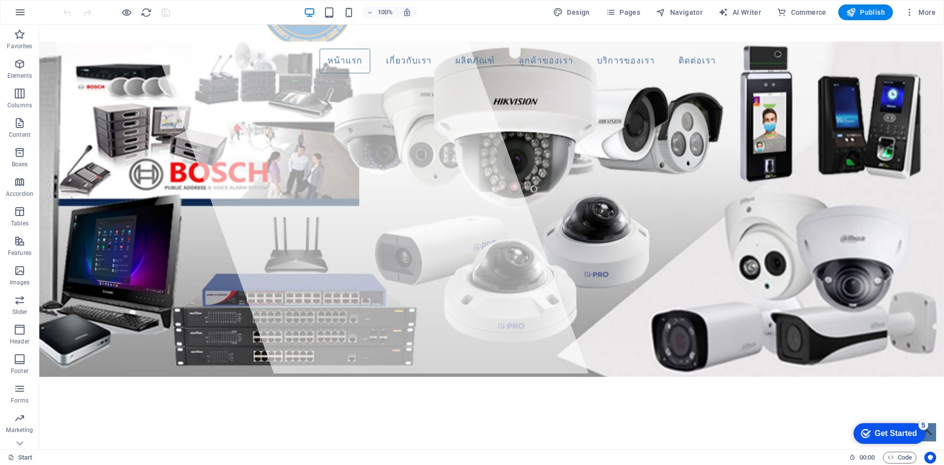
scroll to position [0, 0]
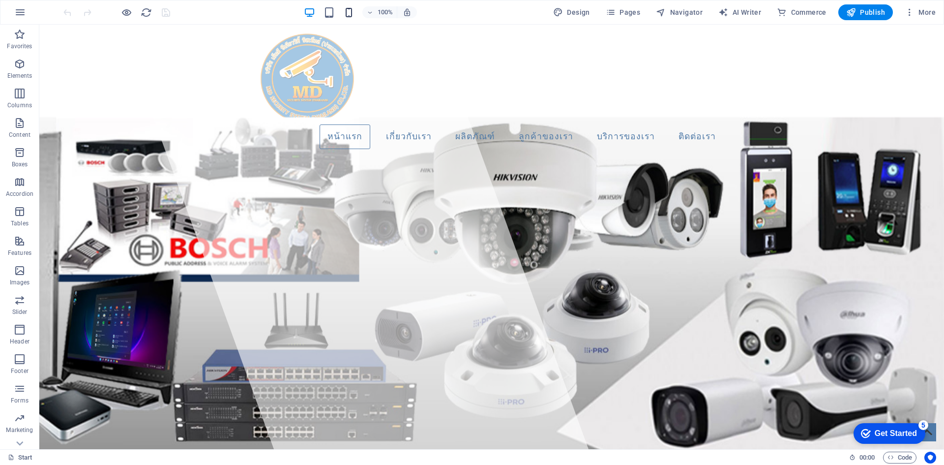
click at [352, 16] on icon "button" at bounding box center [348, 12] width 11 height 11
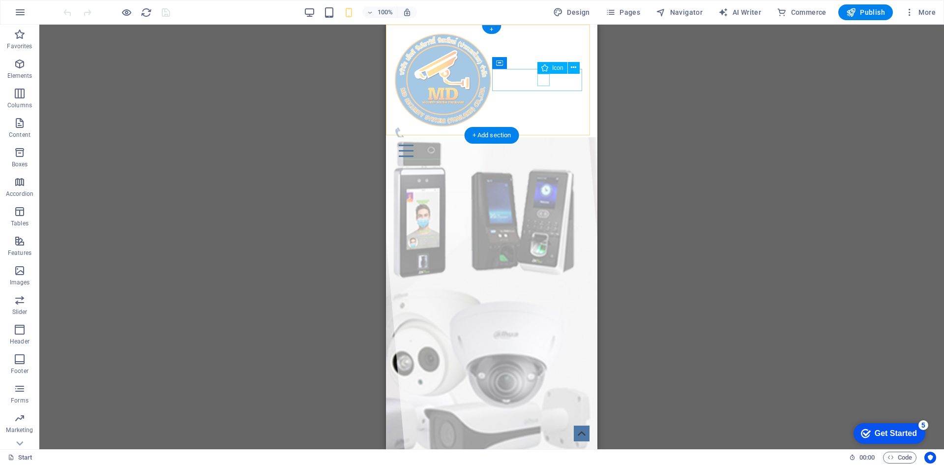
click at [544, 127] on figure at bounding box center [488, 133] width 188 height 12
select select "xMidYMid"
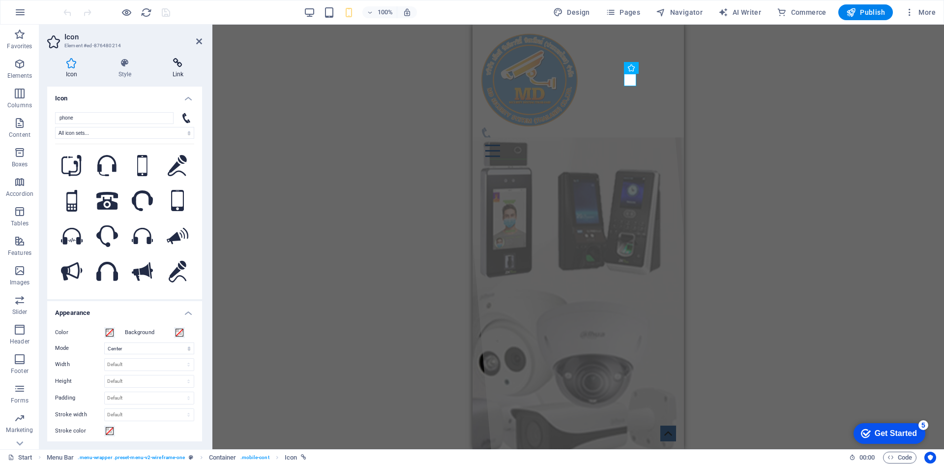
click at [177, 64] on icon at bounding box center [178, 63] width 48 height 10
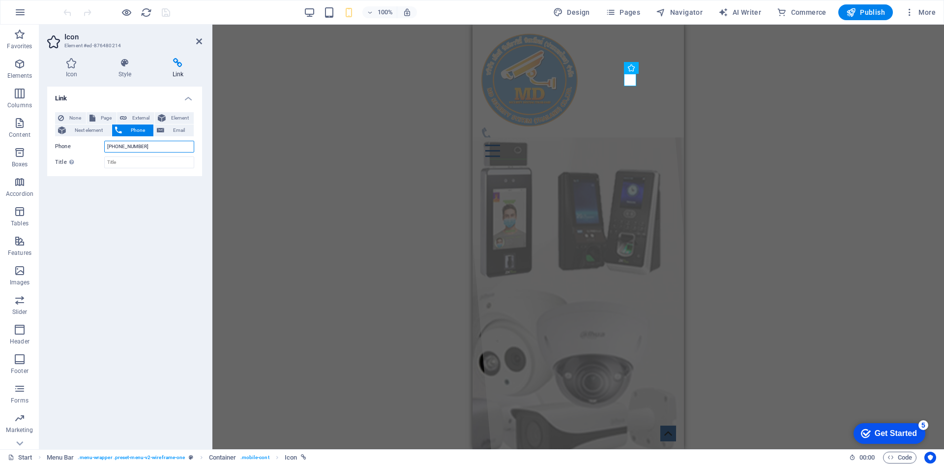
drag, startPoint x: 150, startPoint y: 144, endPoint x: 69, endPoint y: 144, distance: 81.2
click at [69, 144] on div "Phone +1 2345 6789" at bounding box center [124, 147] width 139 height 12
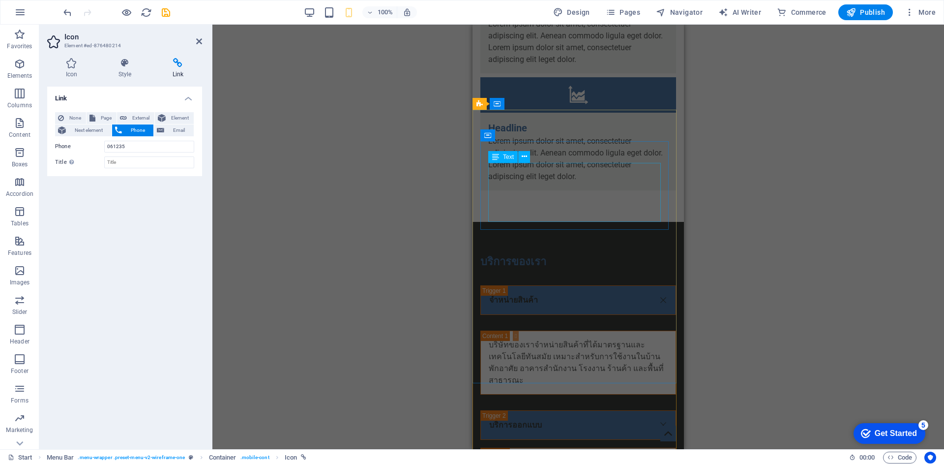
scroll to position [3969, 0]
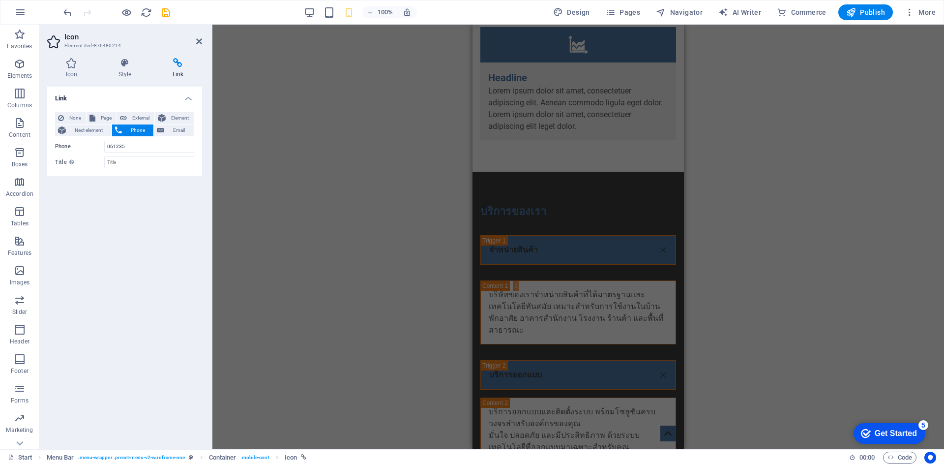
click at [136, 154] on div "None Page External Element Next element Phone Email Page Start Subpage Legal No…" at bounding box center [124, 140] width 139 height 56
click at [133, 148] on input "061235" at bounding box center [149, 147] width 90 height 12
type input "0612351555"
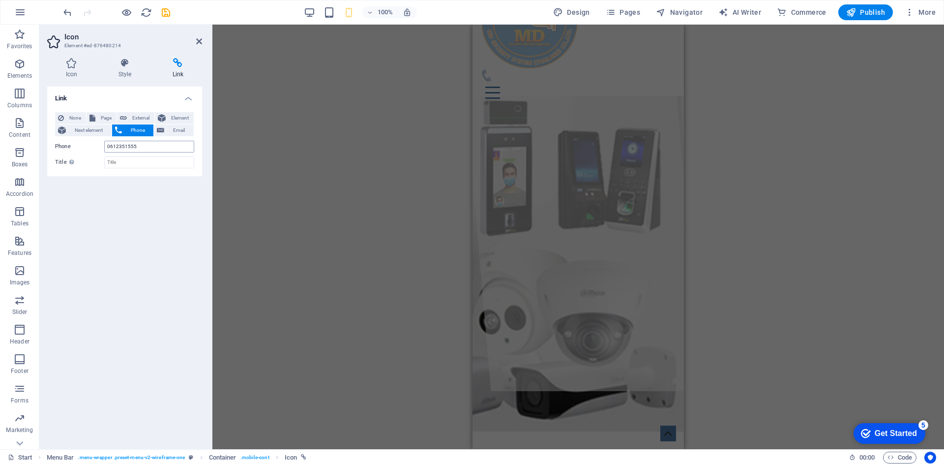
scroll to position [0, 0]
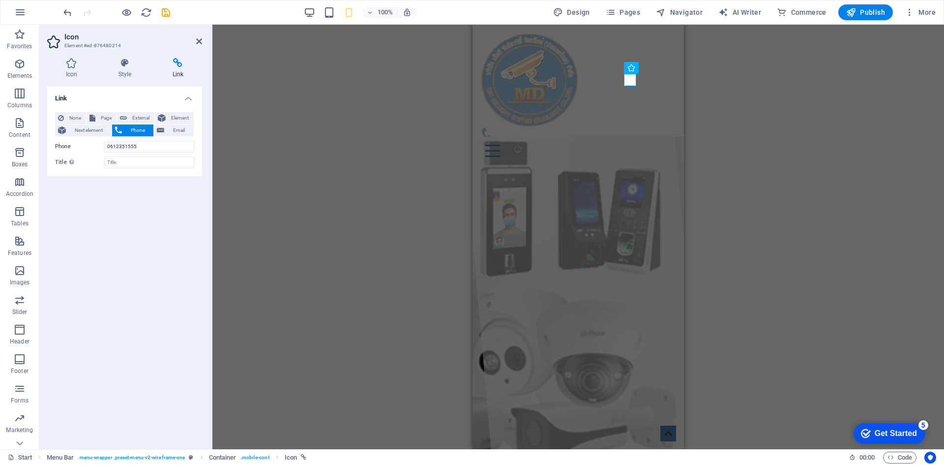
click at [151, 241] on div "Link None Page External Element Next element Phone Email Page Start Subpage Leg…" at bounding box center [124, 264] width 155 height 355
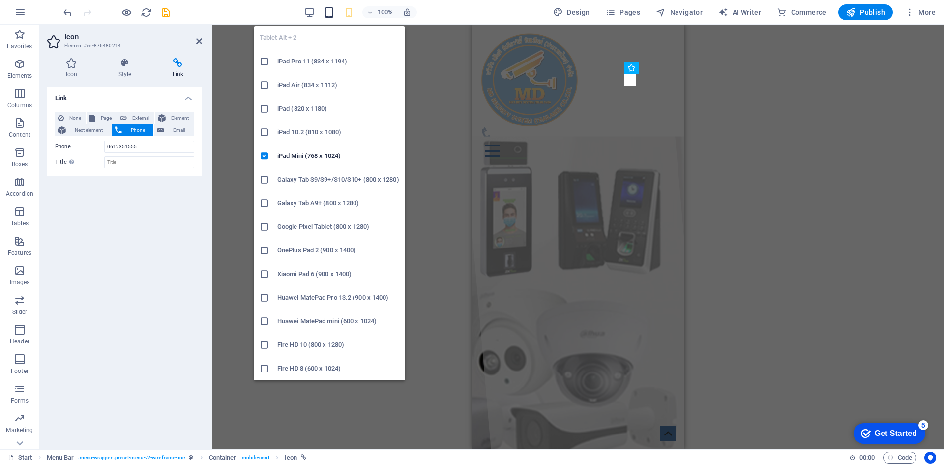
click at [325, 12] on span "button" at bounding box center [329, 12] width 12 height 11
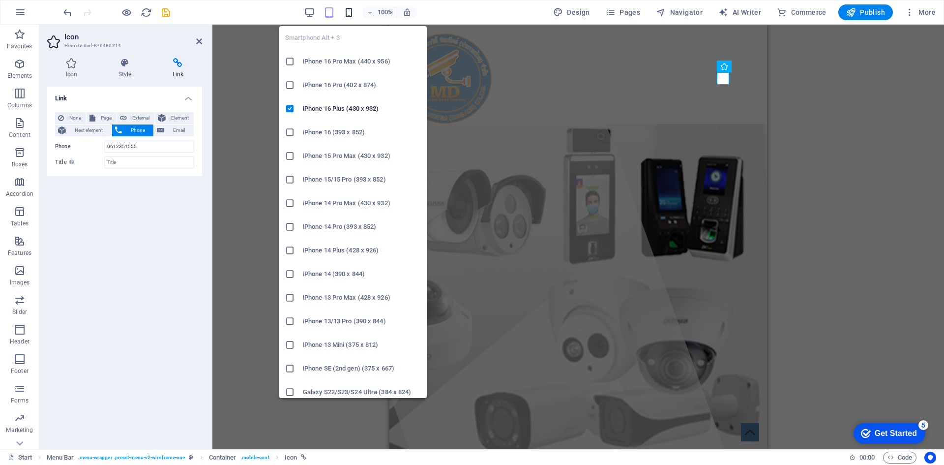
click at [351, 13] on icon "button" at bounding box center [348, 12] width 11 height 11
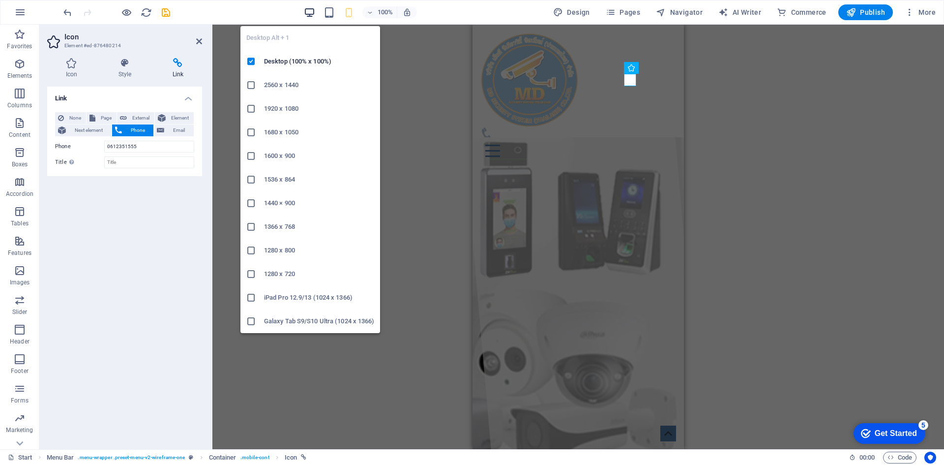
click at [306, 9] on icon "button" at bounding box center [309, 12] width 11 height 11
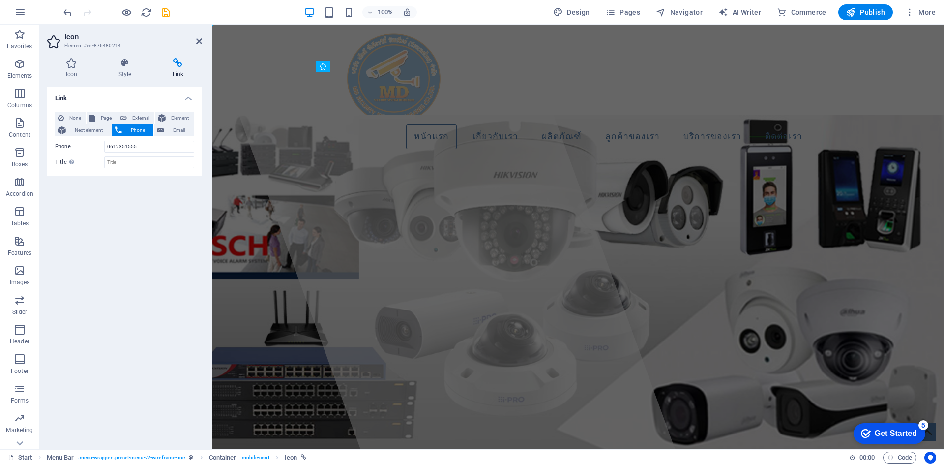
click at [134, 222] on div "Link None Page External Element Next element Phone Email Page Start Subpage Leg…" at bounding box center [124, 264] width 155 height 355
click at [122, 161] on input "Title Additional link description, should not be the same as the link text. The…" at bounding box center [149, 162] width 90 height 12
click at [63, 120] on icon at bounding box center [61, 118] width 6 height 12
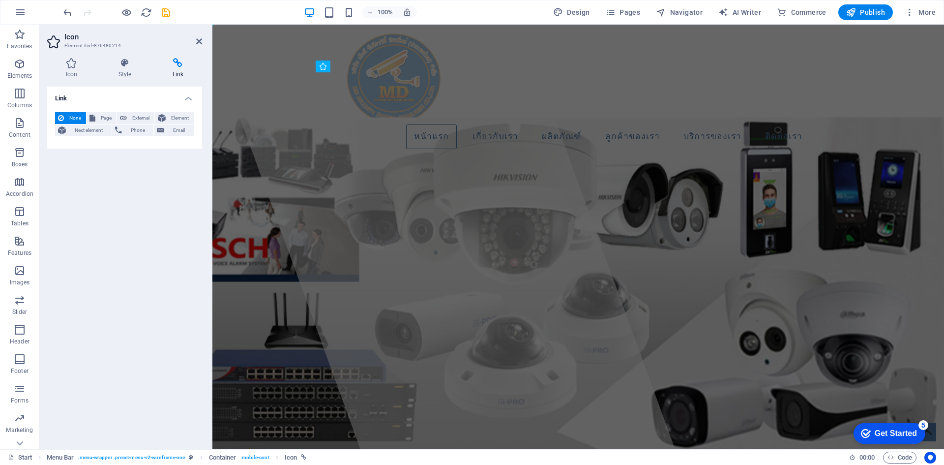
click at [192, 45] on header "Icon Element #ed-876480214" at bounding box center [124, 38] width 155 height 26
click at [84, 71] on h4 "Icon" at bounding box center [73, 68] width 53 height 21
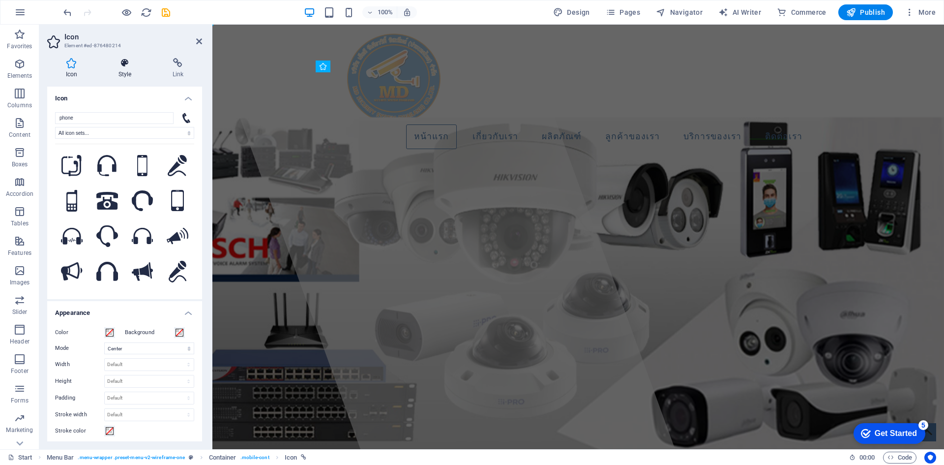
click at [121, 70] on h4 "Style" at bounding box center [127, 68] width 54 height 21
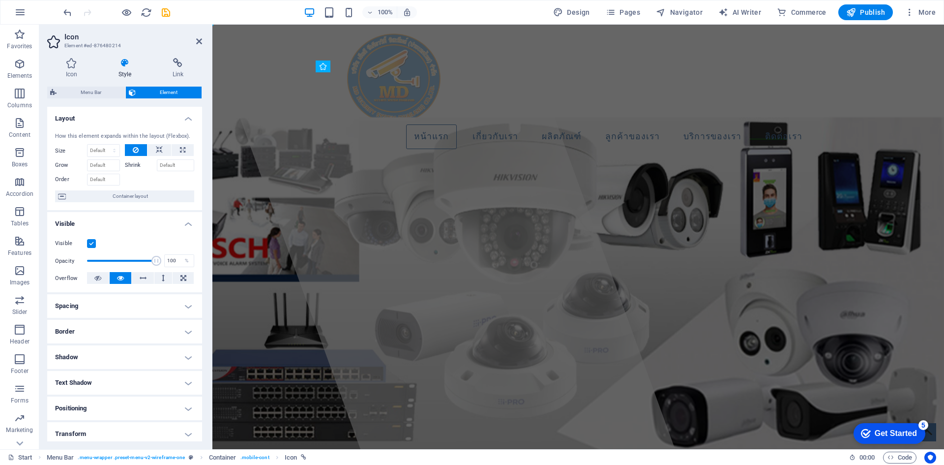
click at [195, 41] on h2 "Icon" at bounding box center [133, 36] width 138 height 9
click at [201, 43] on icon at bounding box center [199, 41] width 6 height 8
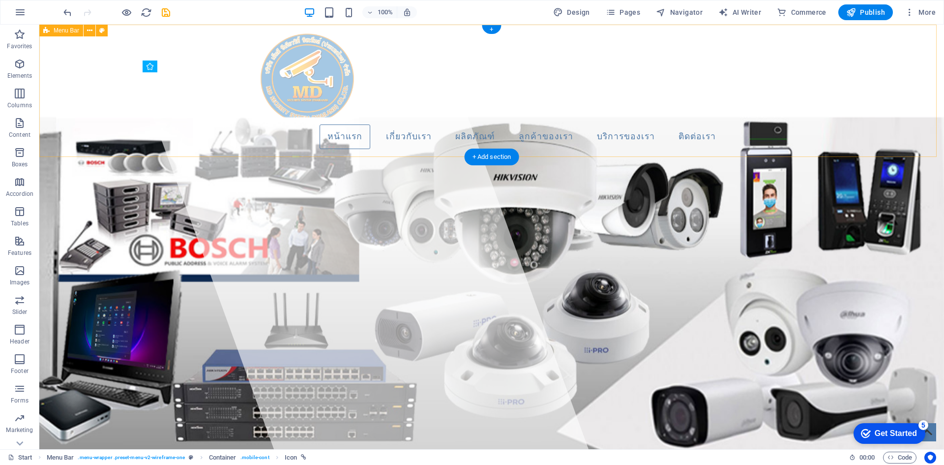
click at [440, 89] on div "หน้าแรก เกี่ยวกับเรา ผลิตภัณฑ์ ลูกค้าของเรา บริการของเรา ติดต่อเรา" at bounding box center [491, 91] width 905 height 132
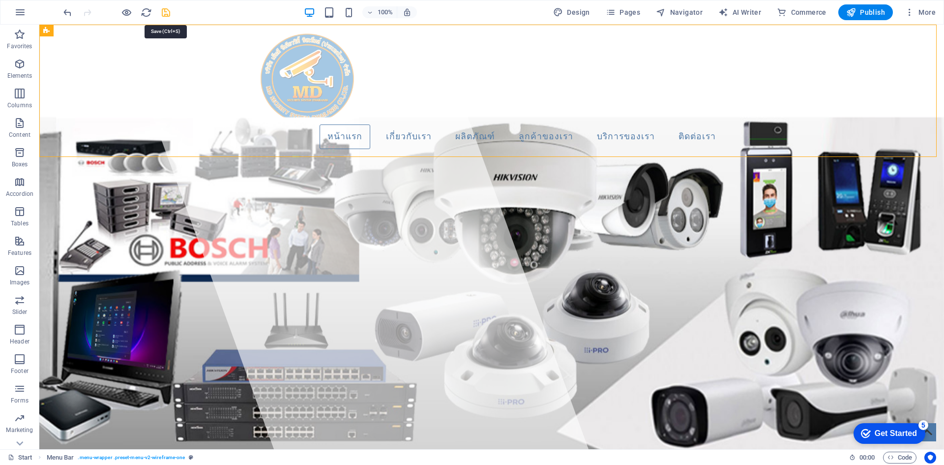
click at [166, 11] on icon "save" at bounding box center [165, 12] width 11 height 11
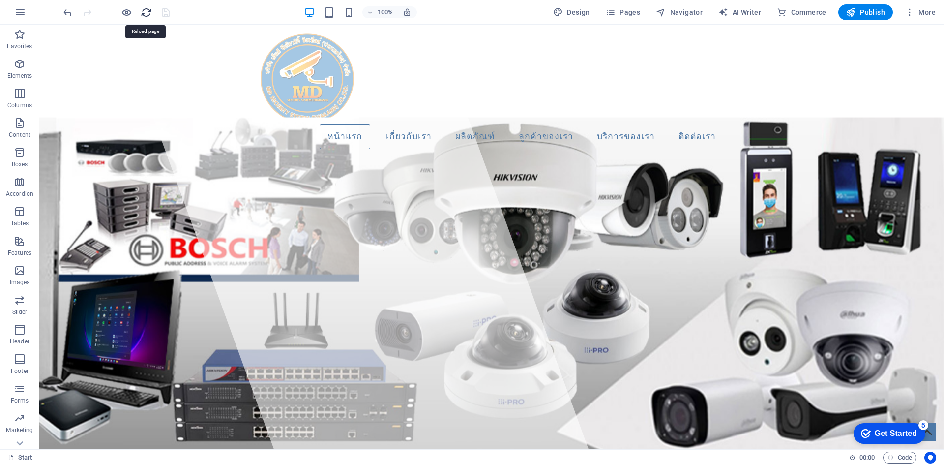
click at [149, 10] on icon "reload" at bounding box center [146, 12] width 11 height 11
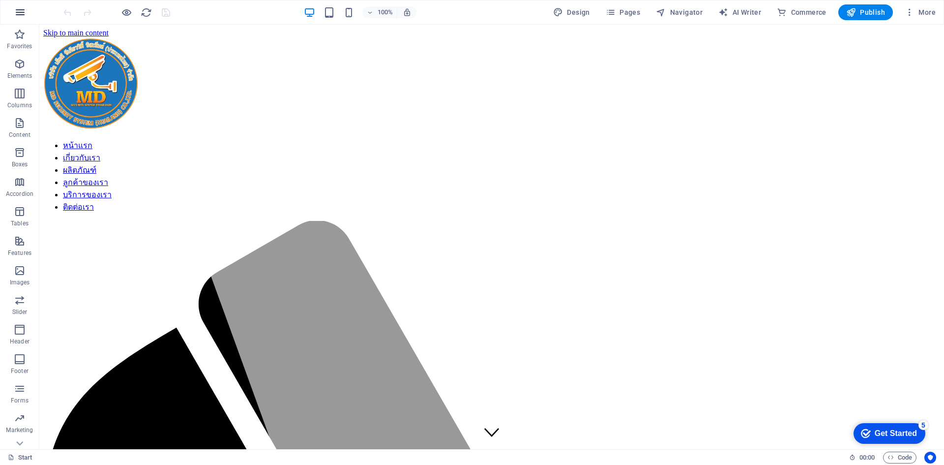
click at [19, 8] on icon "button" at bounding box center [20, 12] width 12 height 12
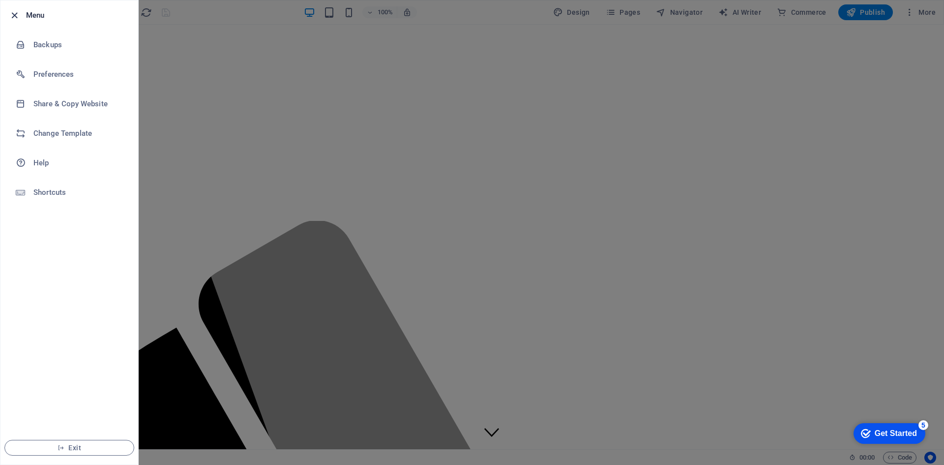
click at [17, 14] on icon "button" at bounding box center [14, 15] width 11 height 11
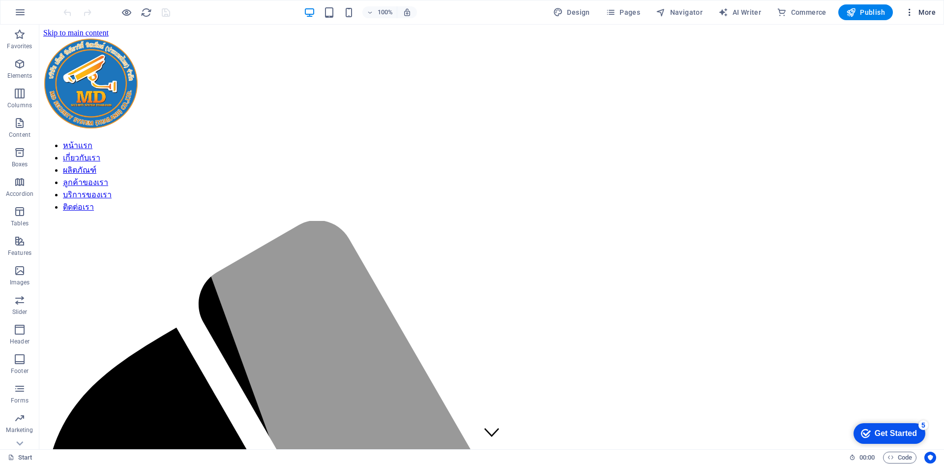
click at [919, 14] on span "More" at bounding box center [920, 12] width 31 height 10
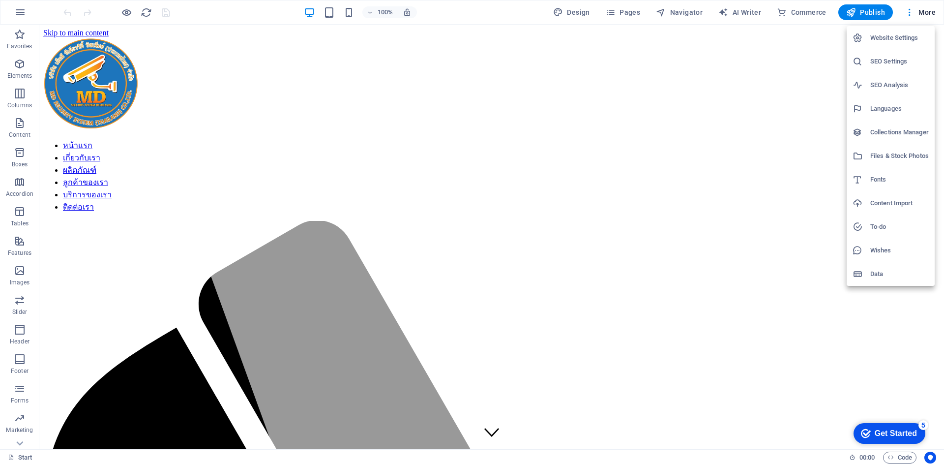
click at [667, 74] on div at bounding box center [472, 232] width 944 height 465
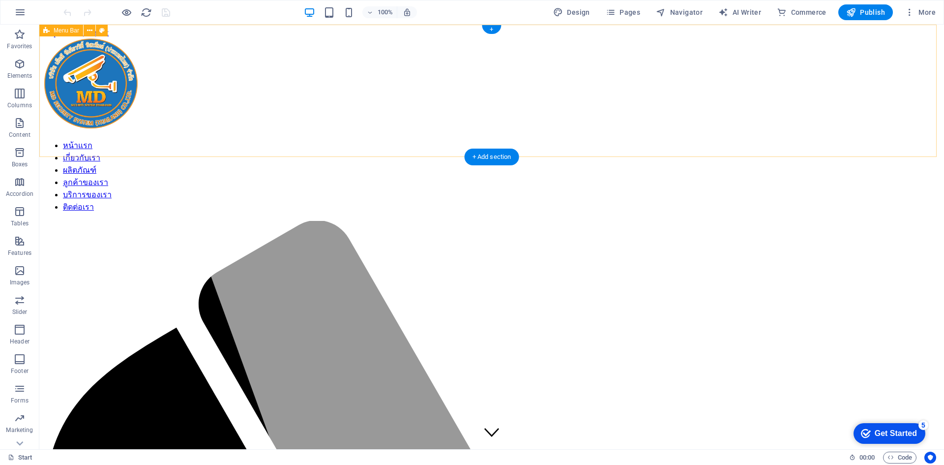
click at [22, 37] on icon at bounding box center [20, 31] width 14 height 14
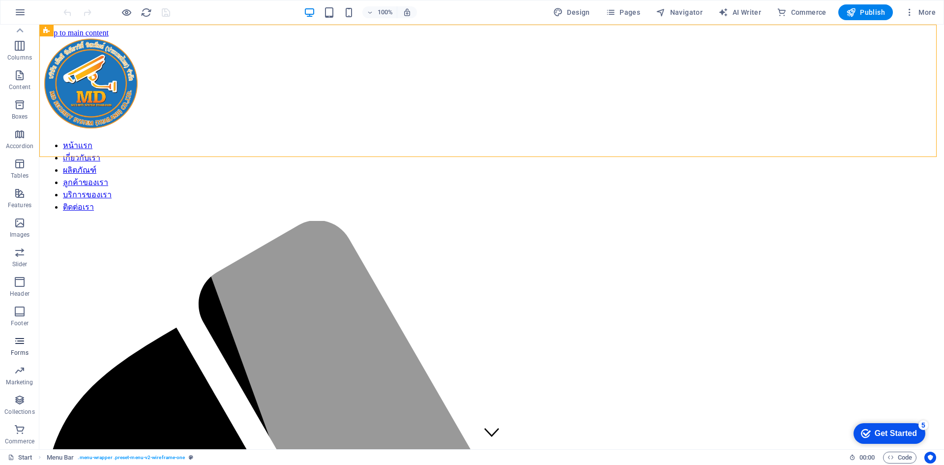
click at [18, 342] on icon "button" at bounding box center [20, 341] width 12 height 12
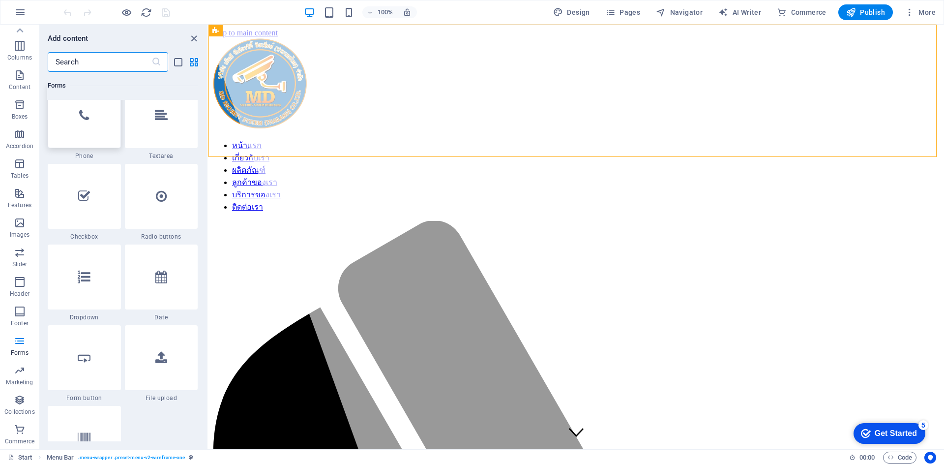
scroll to position [7820, 0]
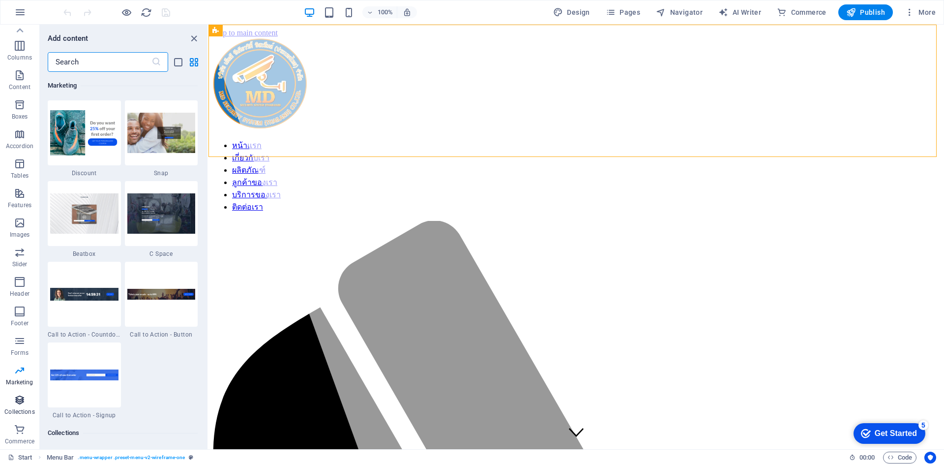
click at [26, 413] on p "Collections" at bounding box center [19, 412] width 30 height 8
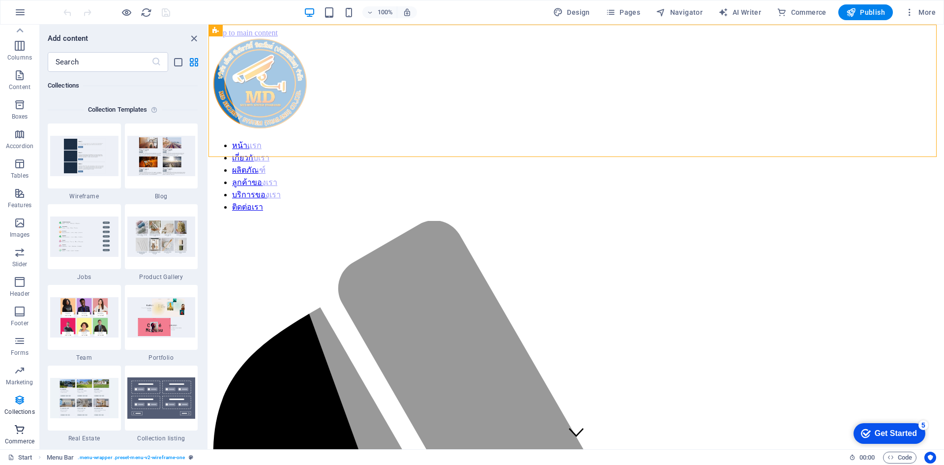
click at [20, 432] on icon "button" at bounding box center [20, 429] width 12 height 12
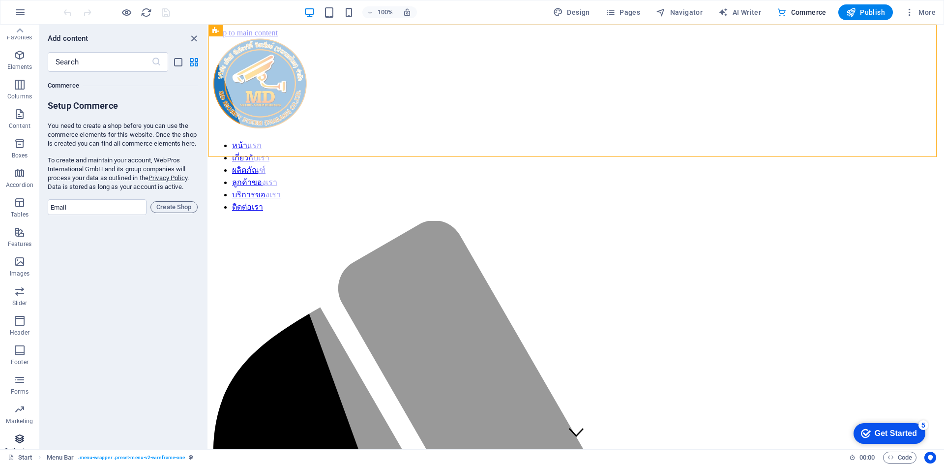
scroll to position [0, 0]
click at [17, 71] on span "Elements" at bounding box center [19, 70] width 39 height 24
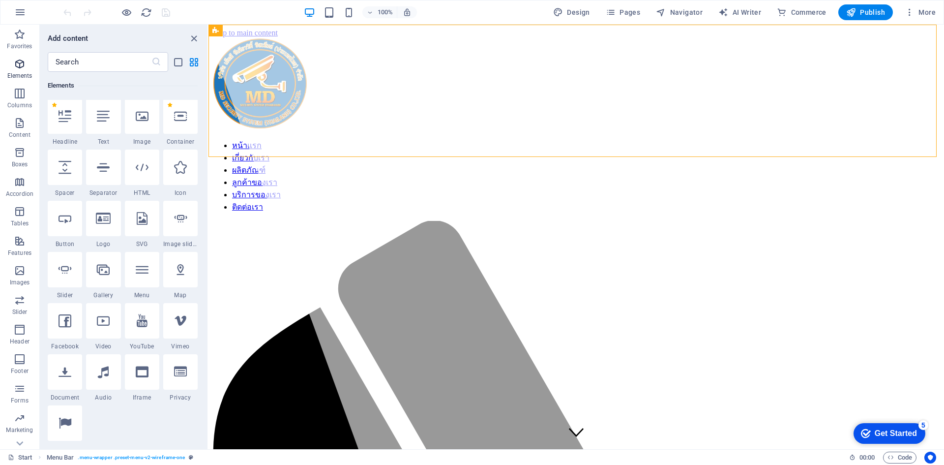
scroll to position [105, 0]
click at [64, 127] on div at bounding box center [65, 117] width 34 height 35
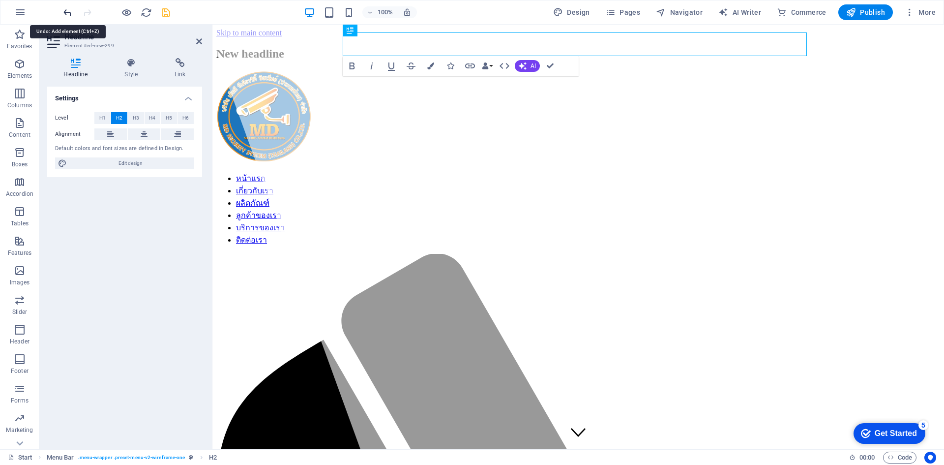
click at [69, 10] on icon "undo" at bounding box center [67, 12] width 11 height 11
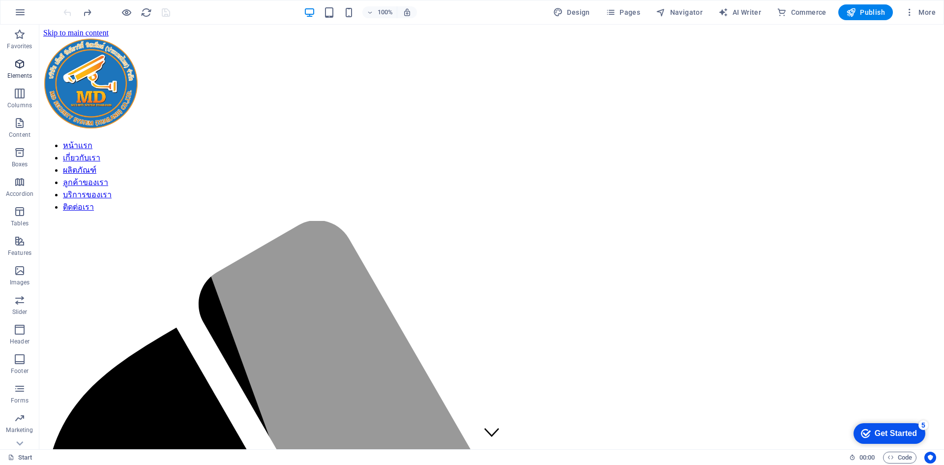
click at [22, 68] on icon "button" at bounding box center [20, 64] width 12 height 12
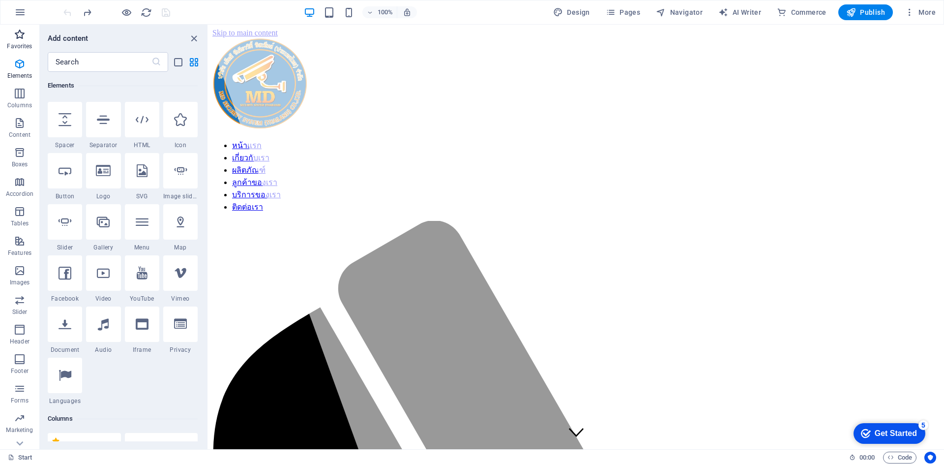
click at [25, 40] on span "Favorites" at bounding box center [19, 41] width 39 height 24
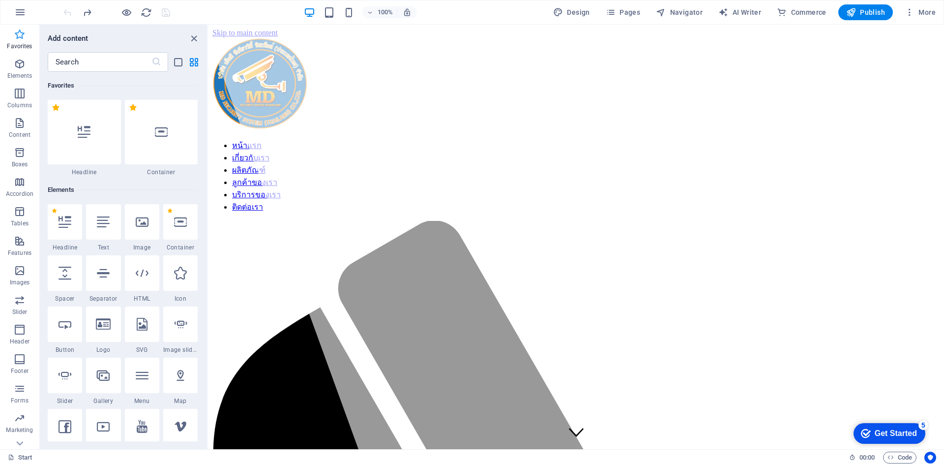
scroll to position [0, 0]
click at [17, 79] on p "Elements" at bounding box center [19, 76] width 25 height 8
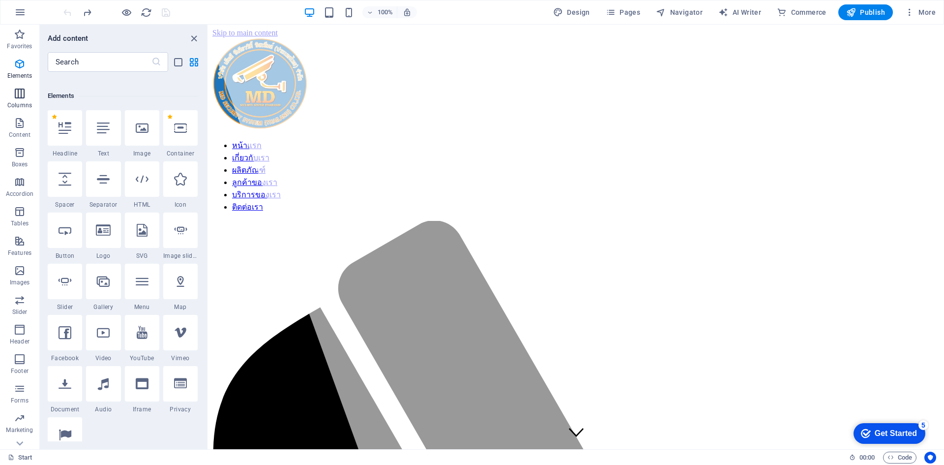
click at [17, 99] on icon "button" at bounding box center [20, 94] width 12 height 12
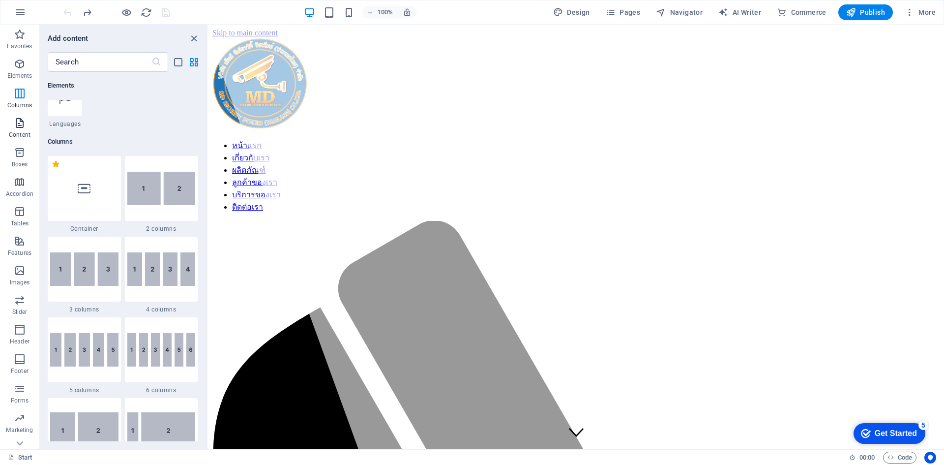
click at [17, 128] on icon "button" at bounding box center [20, 123] width 12 height 12
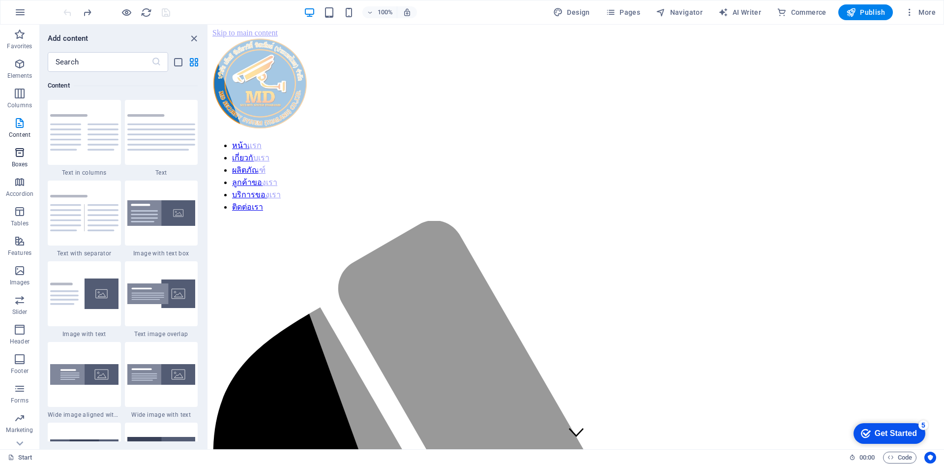
click at [16, 153] on icon "button" at bounding box center [20, 153] width 12 height 12
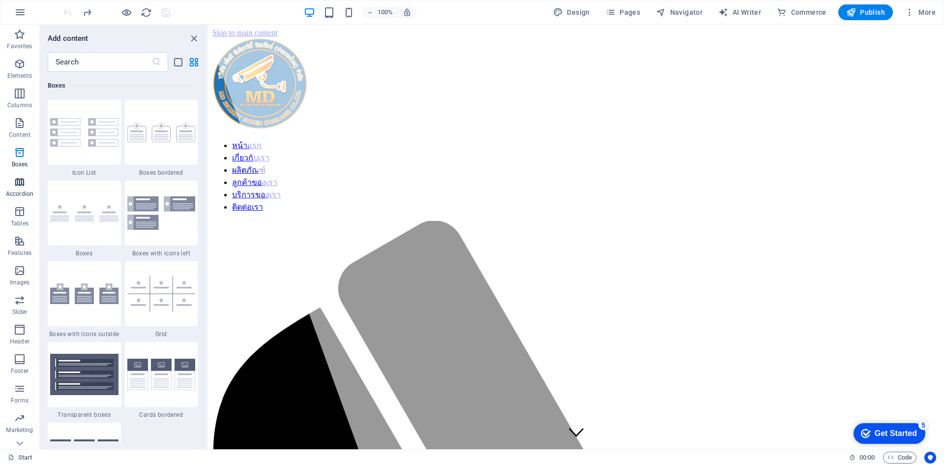
click at [15, 182] on icon "button" at bounding box center [20, 182] width 12 height 12
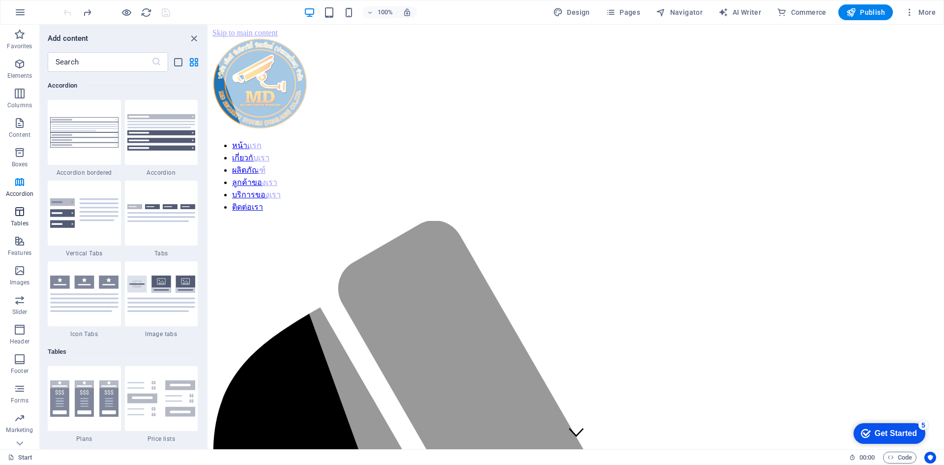
click at [15, 214] on icon "button" at bounding box center [20, 212] width 12 height 12
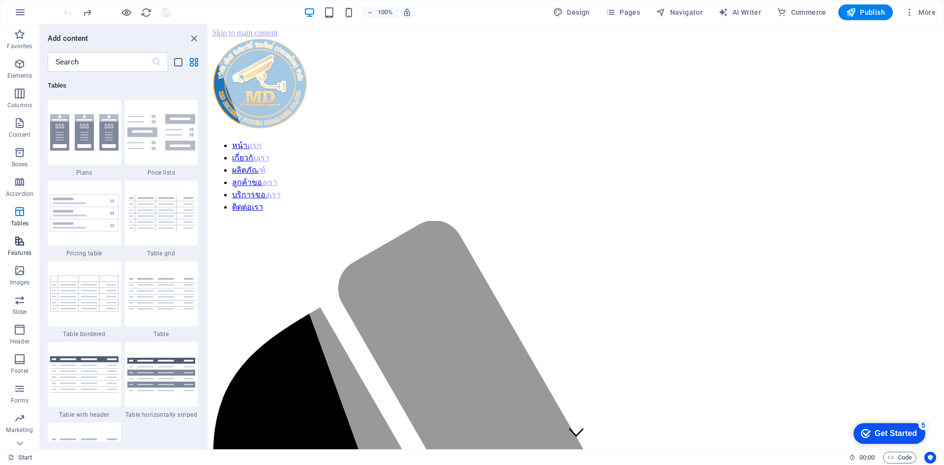
click at [15, 244] on icon "button" at bounding box center [20, 241] width 12 height 12
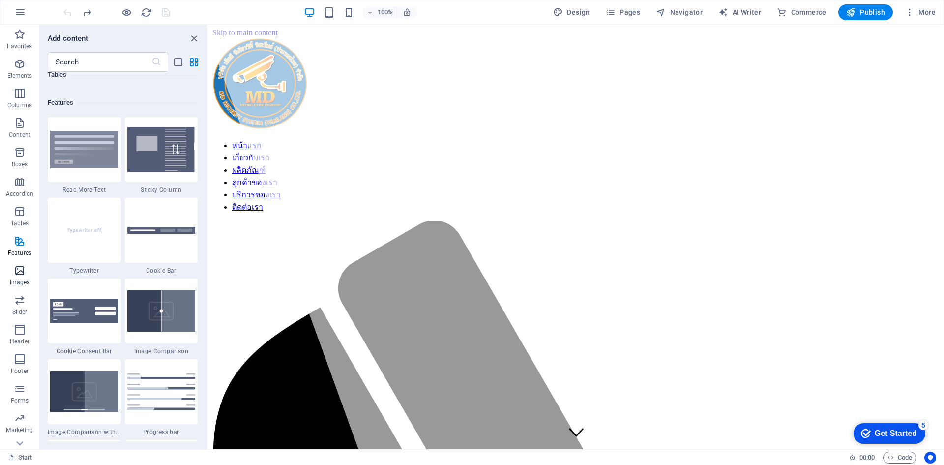
scroll to position [3834, 0]
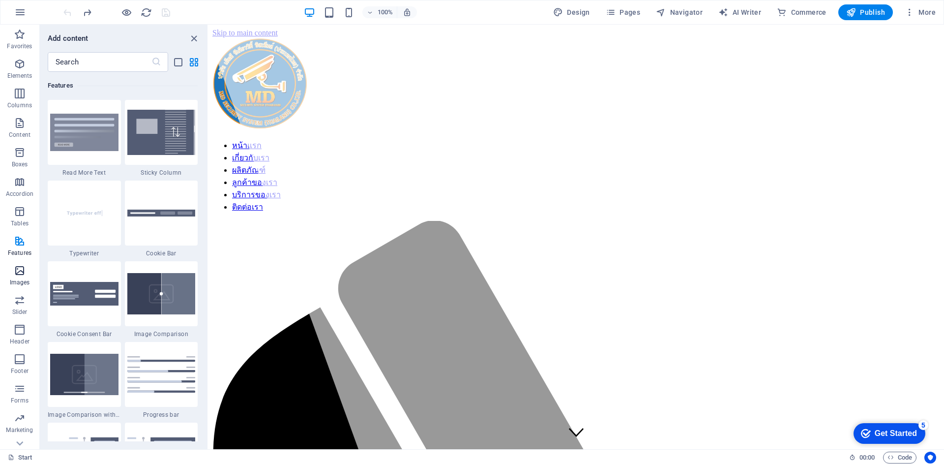
click at [14, 277] on span "Images" at bounding box center [19, 277] width 39 height 24
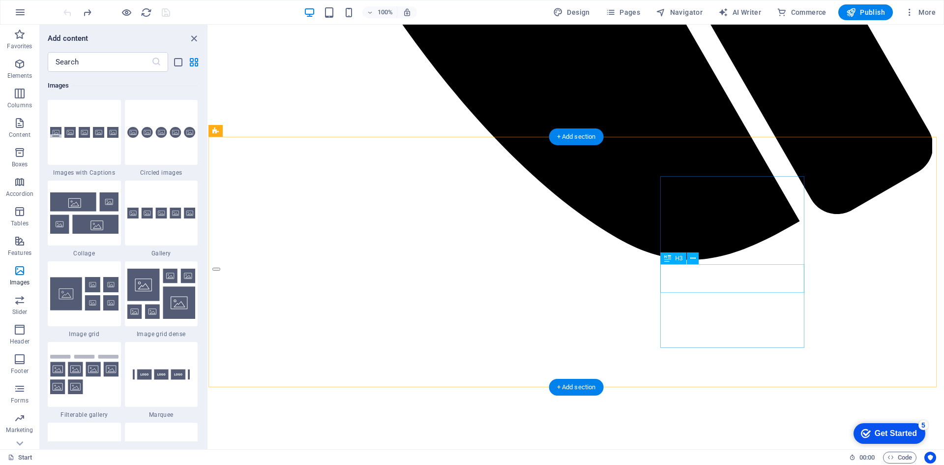
scroll to position [738, 0]
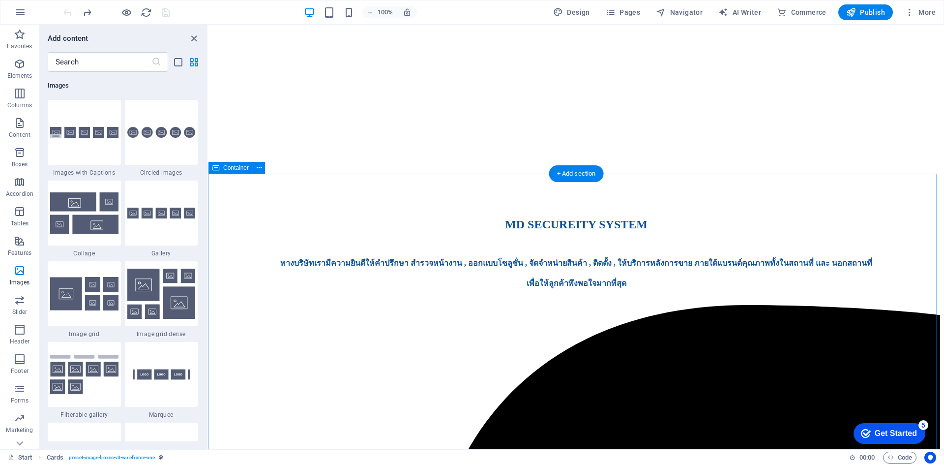
scroll to position [1377, 0]
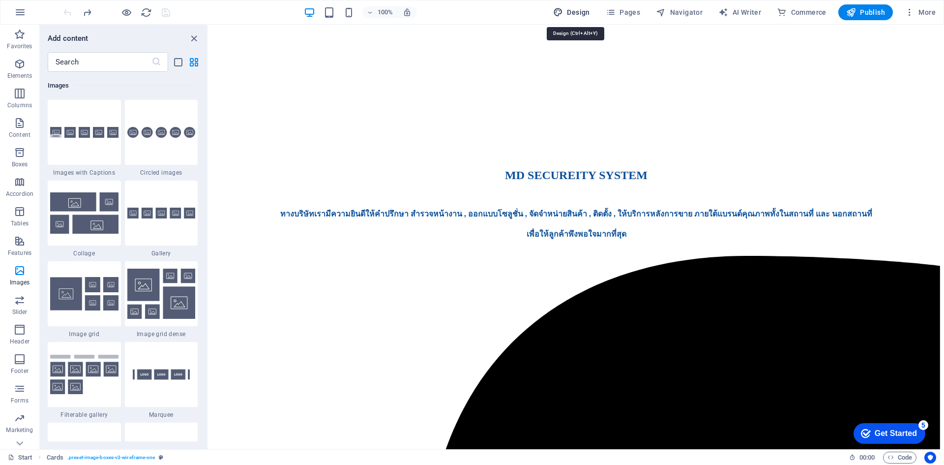
click at [572, 15] on span "Design" at bounding box center [571, 12] width 37 height 10
select select "px"
select select "400"
select select "px"
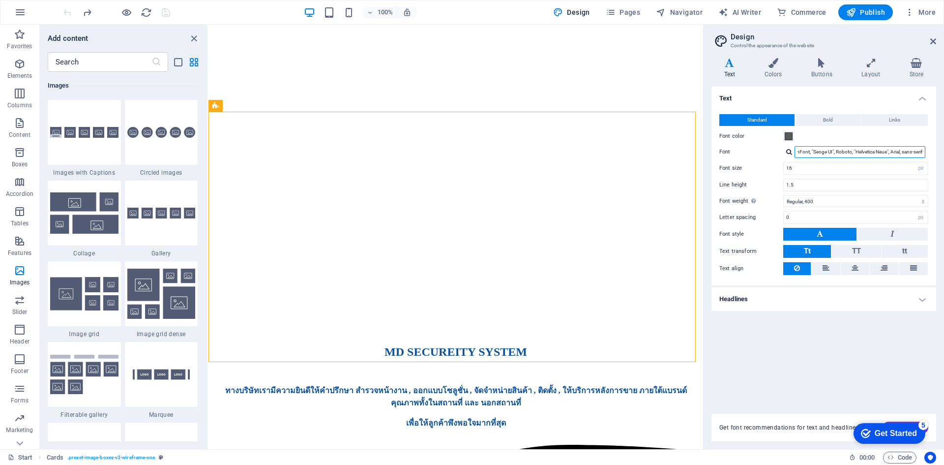
scroll to position [0, 0]
drag, startPoint x: 833, startPoint y: 152, endPoint x: 734, endPoint y: 142, distance: 99.4
click at [734, 142] on div "Standard Bold Links Font color Font -apple-system, BlinkMaxSystemFont, "Seoge U…" at bounding box center [824, 194] width 229 height 181
click at [840, 120] on button "Bold" at bounding box center [827, 120] width 65 height 12
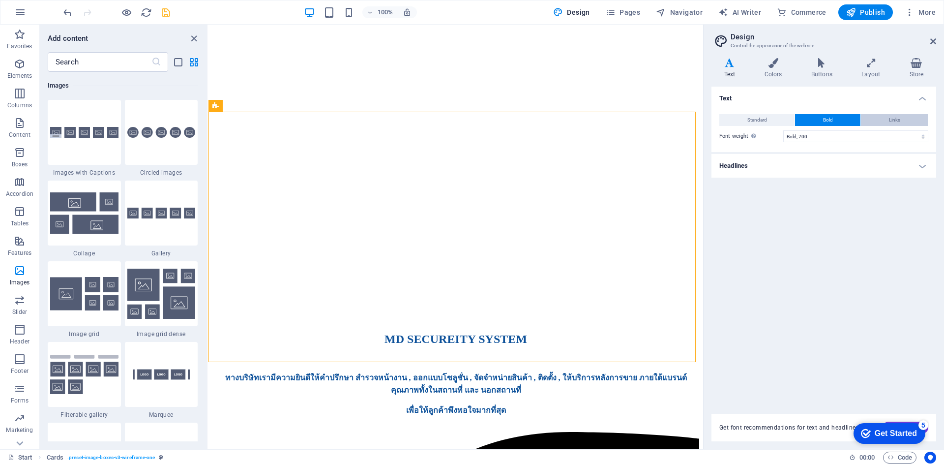
click at [897, 116] on span "Links" at bounding box center [894, 120] width 11 height 12
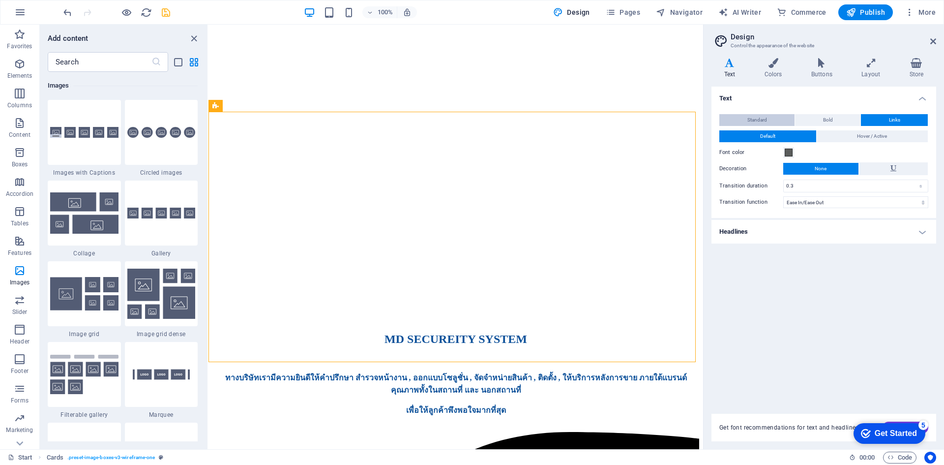
click at [725, 121] on button "Standard" at bounding box center [757, 120] width 75 height 12
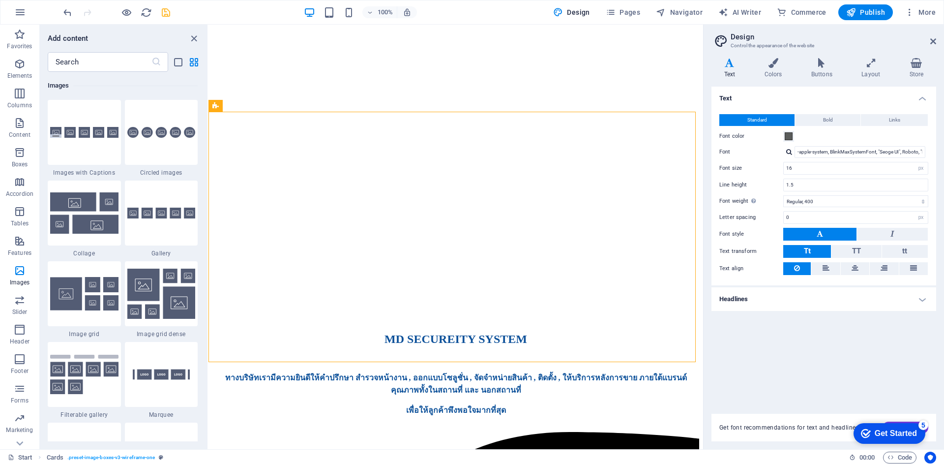
click at [742, 311] on div "Text Standard Bold Links Font color Font -apple-system, BlinkMaxSystemFont, "Se…" at bounding box center [824, 244] width 225 height 315
click at [744, 306] on h4 "Headlines" at bounding box center [824, 299] width 225 height 24
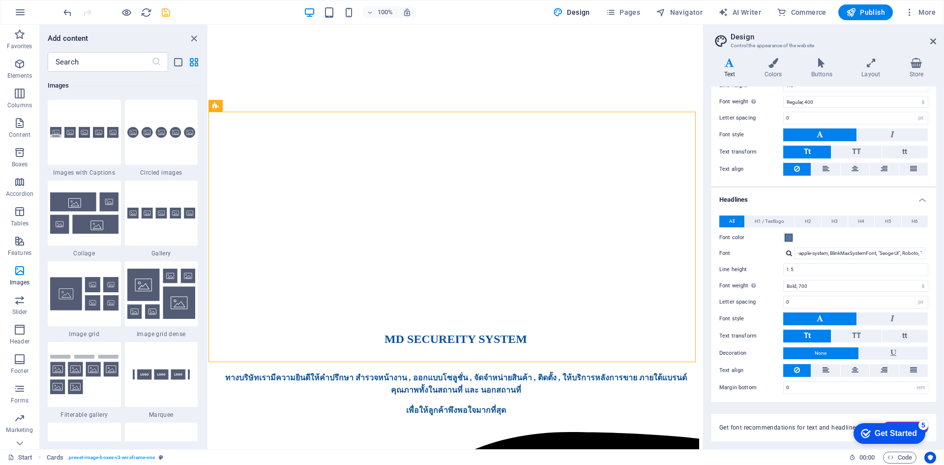
scroll to position [101, 0]
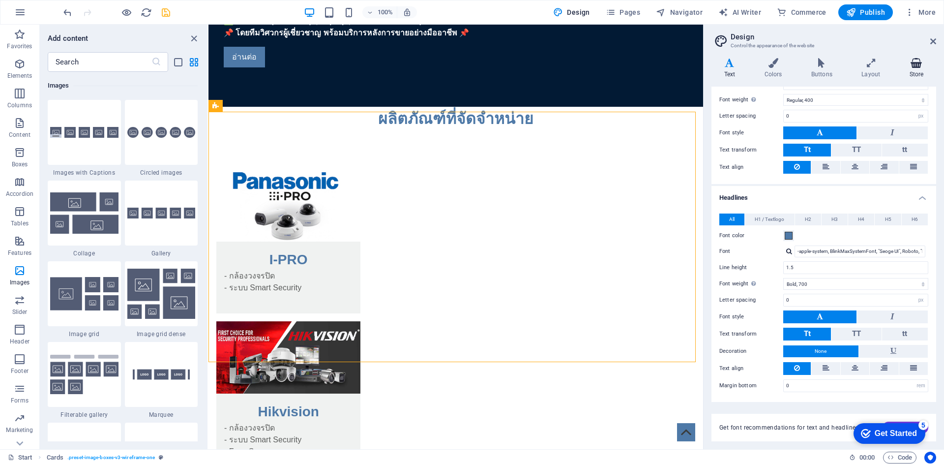
click at [919, 74] on h4 "Store" at bounding box center [916, 68] width 39 height 21
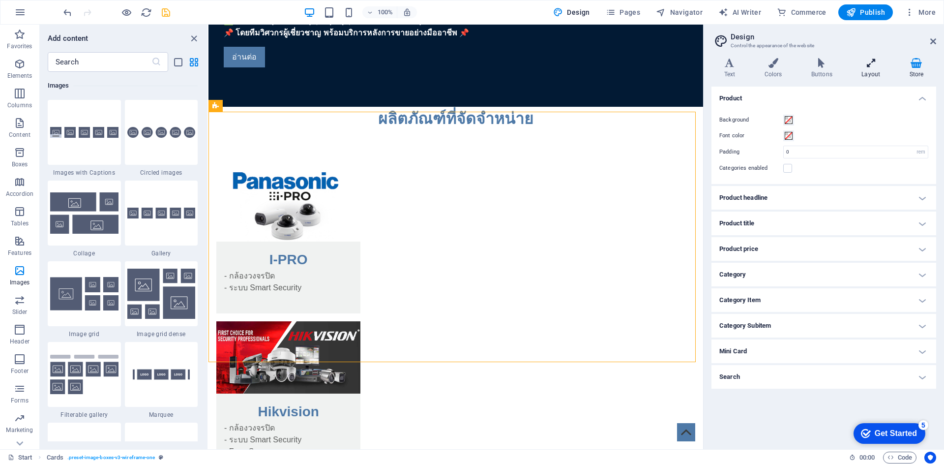
click at [886, 70] on h4 "Layout" at bounding box center [873, 68] width 48 height 21
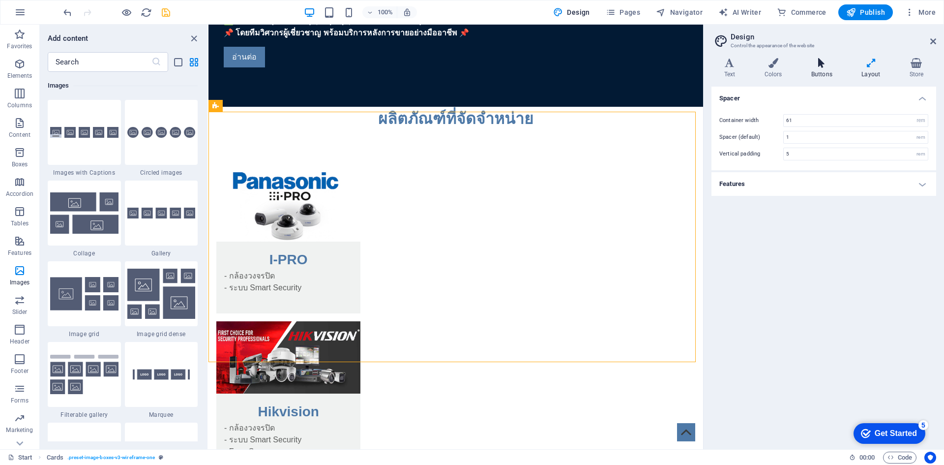
click at [845, 63] on icon at bounding box center [822, 63] width 46 height 10
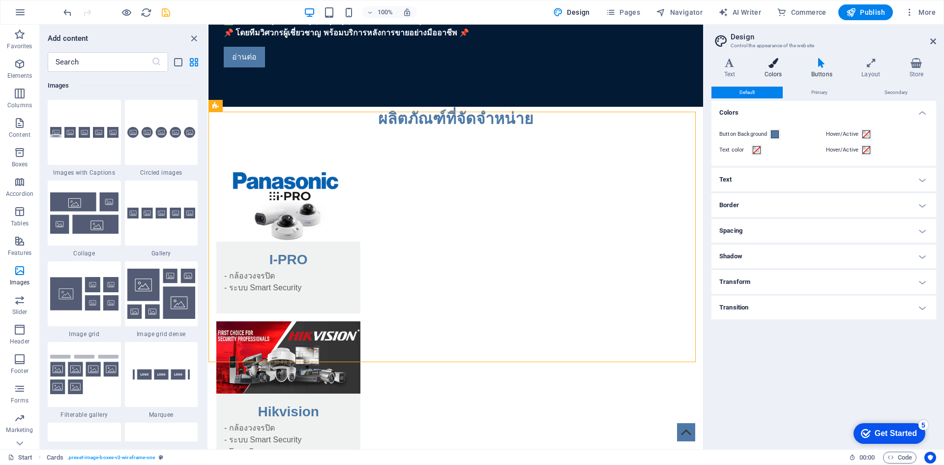
click at [780, 67] on icon at bounding box center [773, 63] width 43 height 10
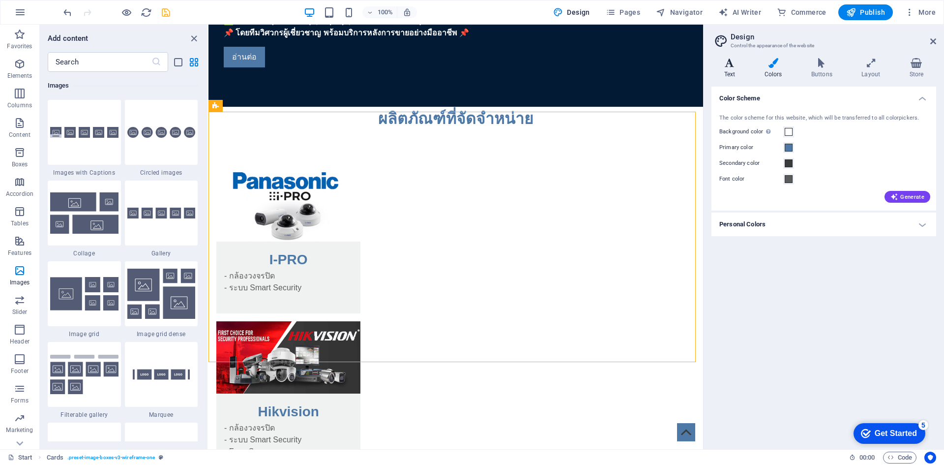
click at [739, 66] on icon at bounding box center [730, 63] width 36 height 10
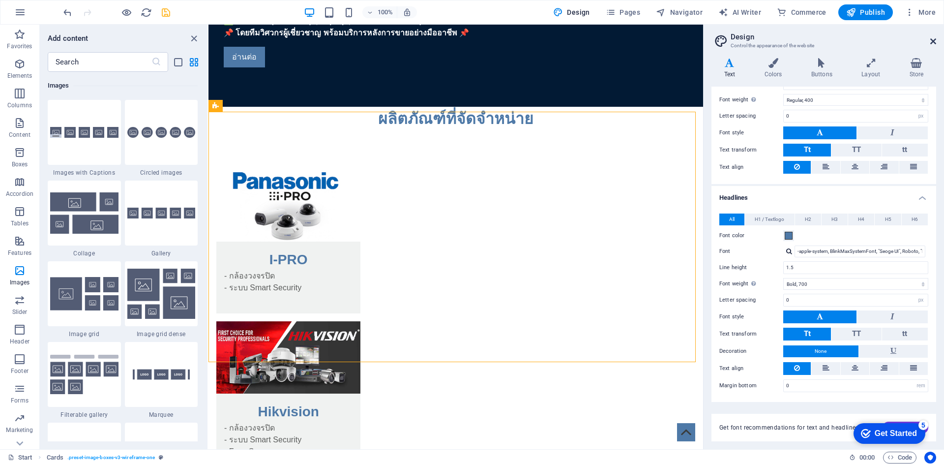
drag, startPoint x: 932, startPoint y: 43, endPoint x: 423, endPoint y: 24, distance: 509.4
click at [932, 43] on icon at bounding box center [934, 41] width 6 height 8
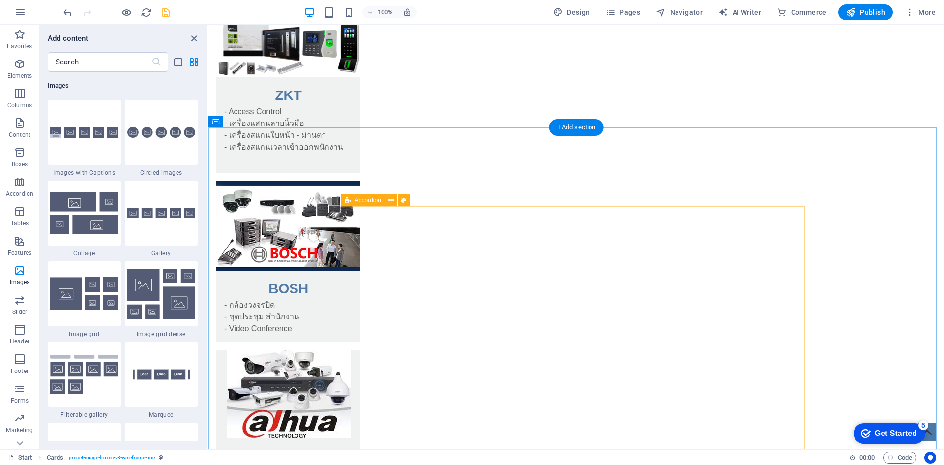
scroll to position [1766, 0]
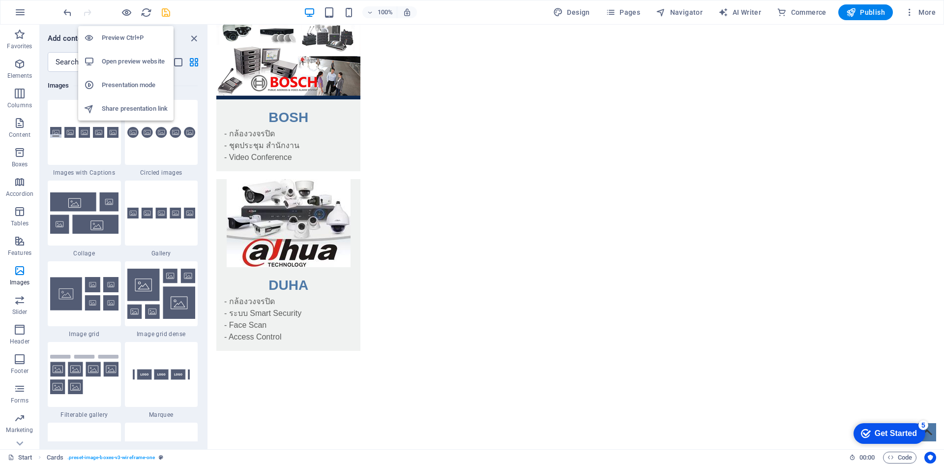
click at [131, 61] on h6 "Open preview website" at bounding box center [135, 62] width 66 height 12
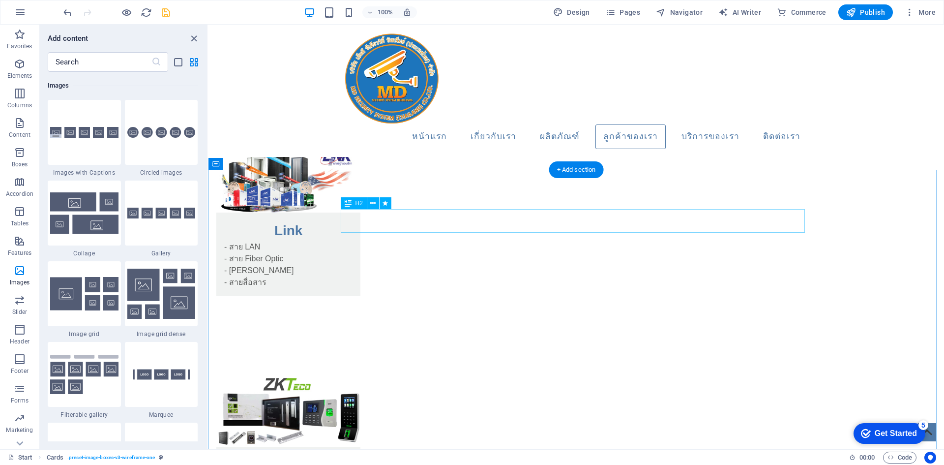
scroll to position [1225, 0]
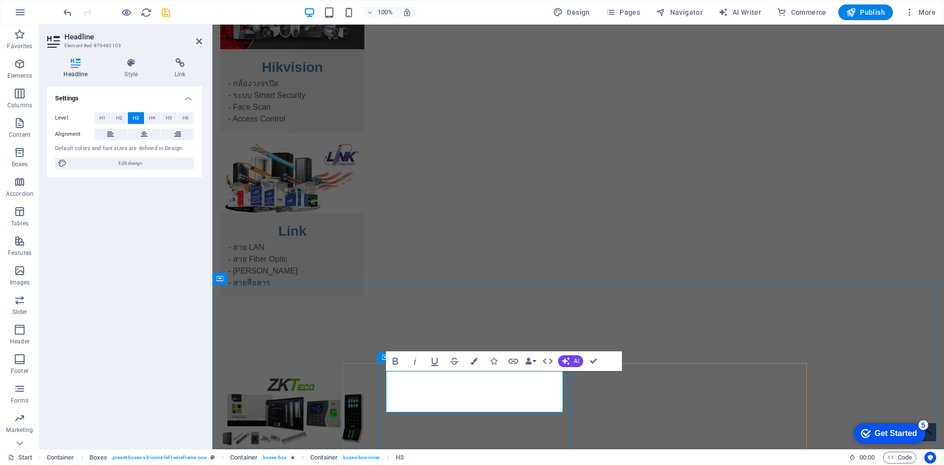
drag, startPoint x: 428, startPoint y: 409, endPoint x: 383, endPoint y: 397, distance: 46.8
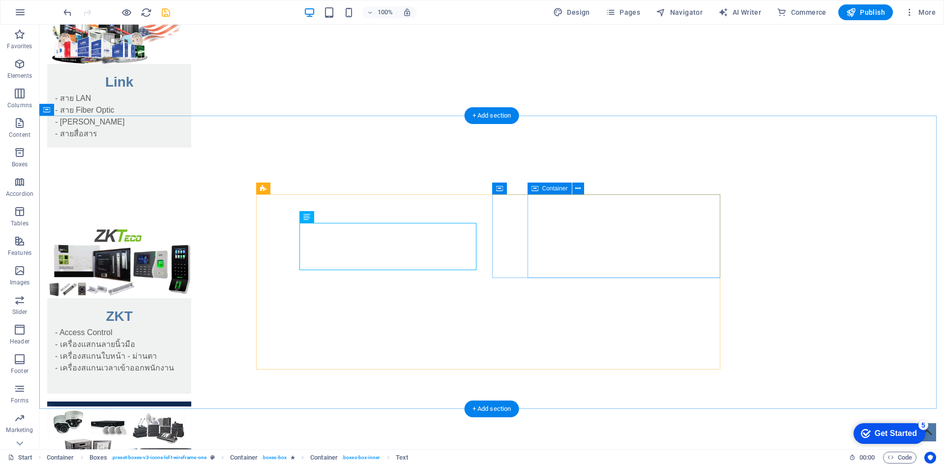
scroll to position [1396, 0]
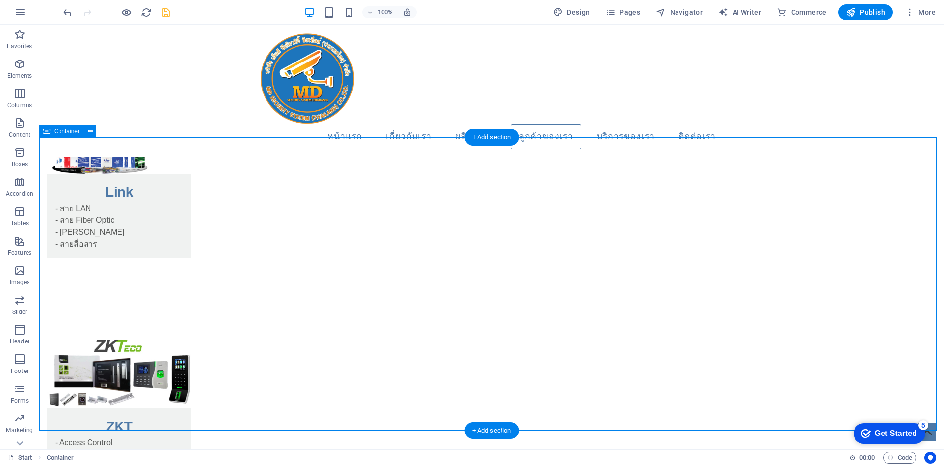
scroll to position [1249, 0]
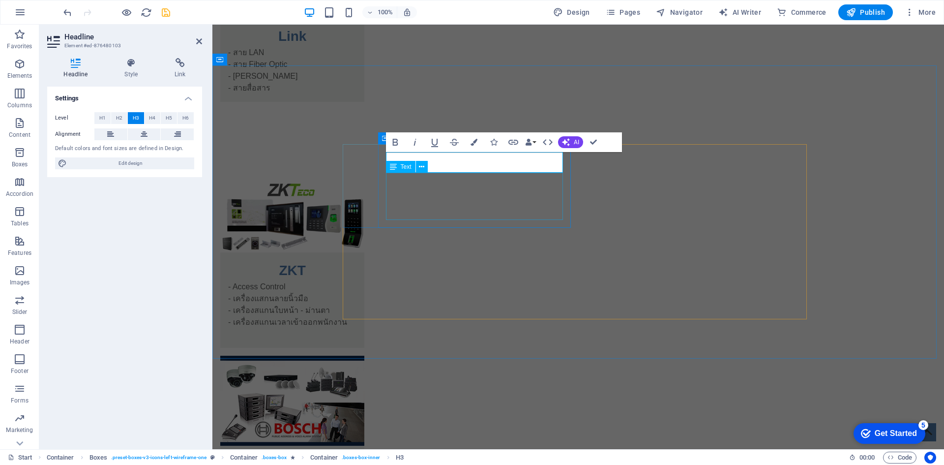
scroll to position [1445, 0]
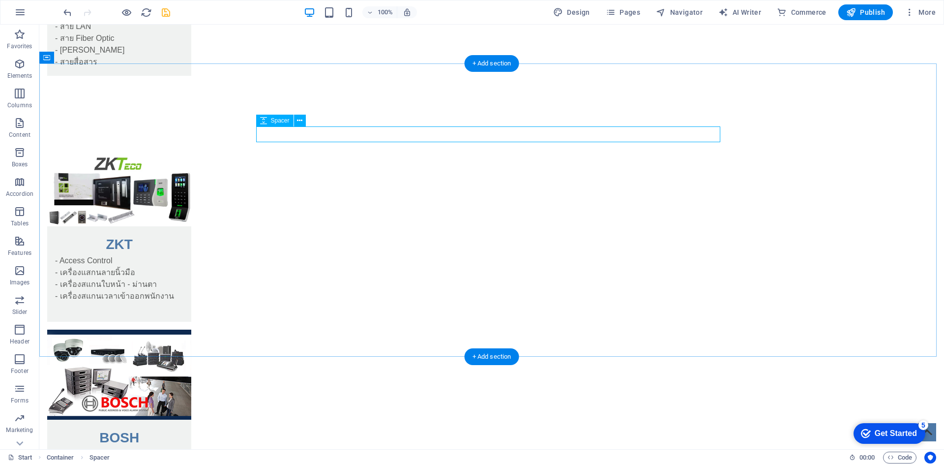
select select "rem"
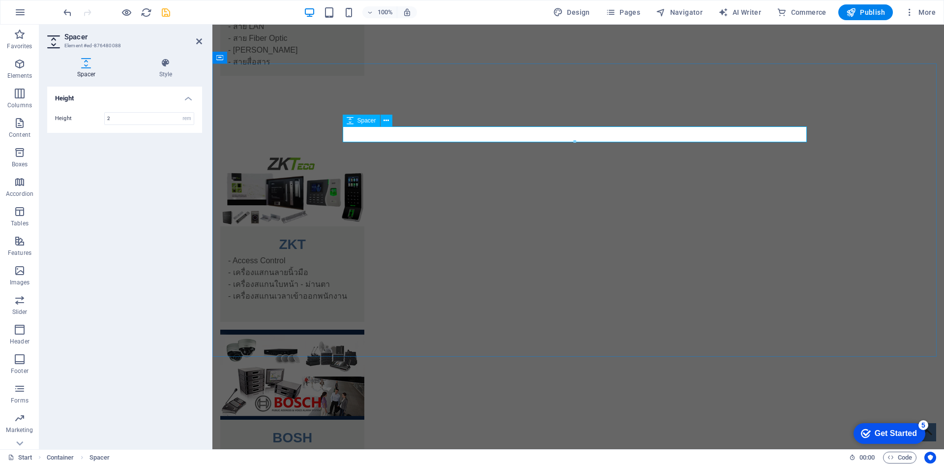
drag, startPoint x: 446, startPoint y: 111, endPoint x: 441, endPoint y: 111, distance: 4.9
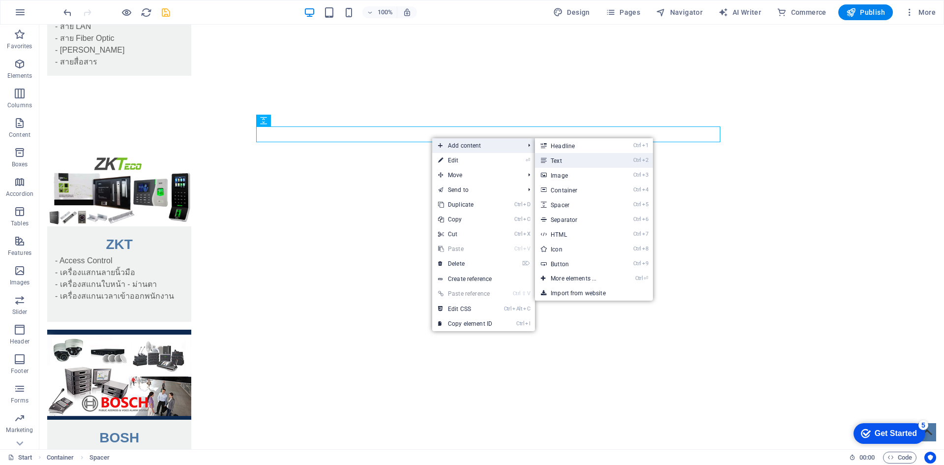
click at [557, 158] on link "Ctrl 2 Text" at bounding box center [575, 160] width 81 height 15
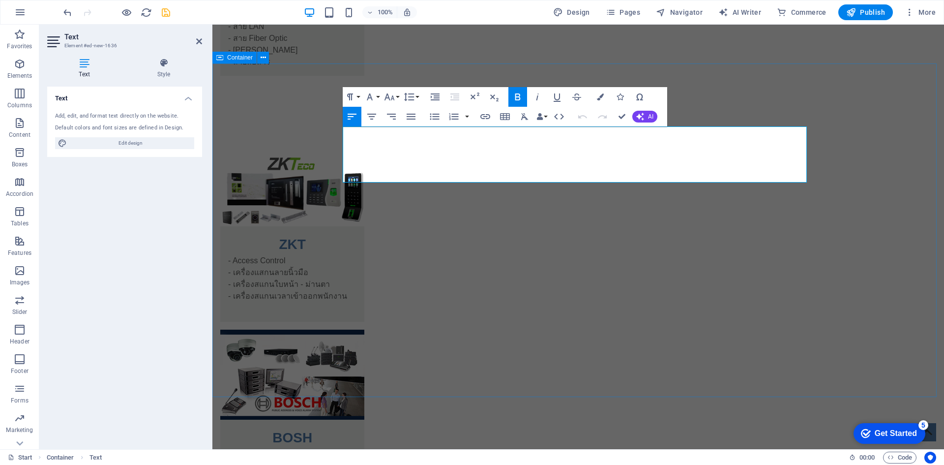
drag, startPoint x: 695, startPoint y: 136, endPoint x: 331, endPoint y: 131, distance: 364.0
click at [399, 96] on button "Font Size" at bounding box center [391, 97] width 19 height 20
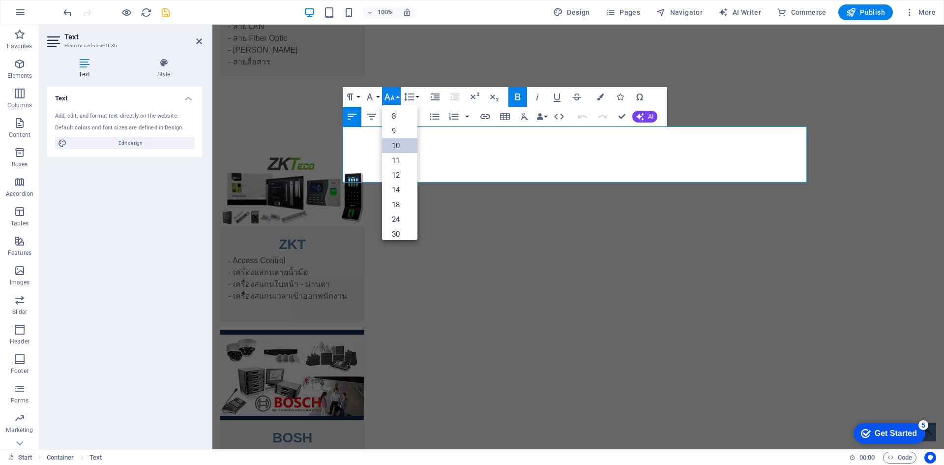
click at [395, 148] on link "10" at bounding box center [399, 145] width 35 height 15
click at [395, 96] on button "Font Size" at bounding box center [391, 97] width 19 height 20
click at [391, 183] on link "24" at bounding box center [399, 178] width 35 height 15
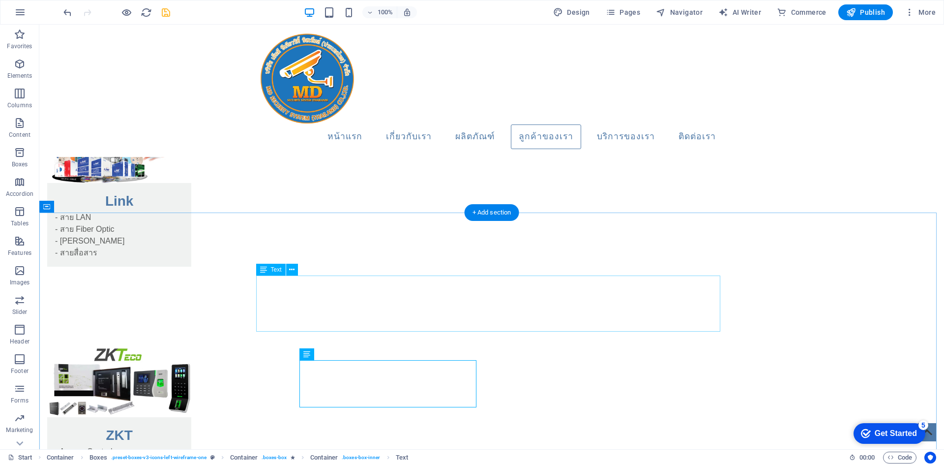
scroll to position [1150, 0]
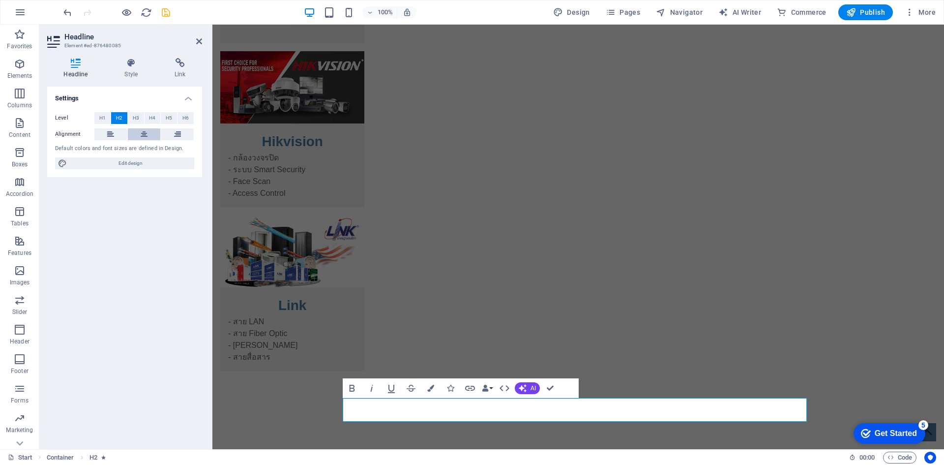
click at [144, 133] on icon at bounding box center [144, 134] width 7 height 12
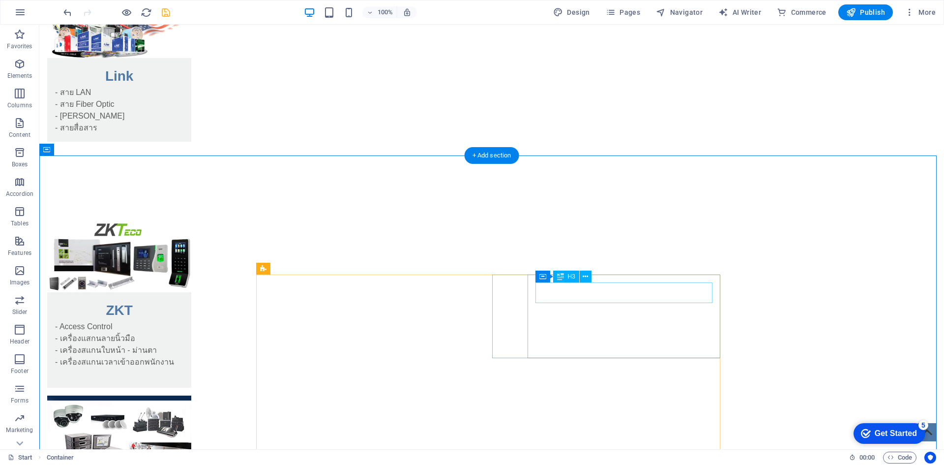
scroll to position [1396, 0]
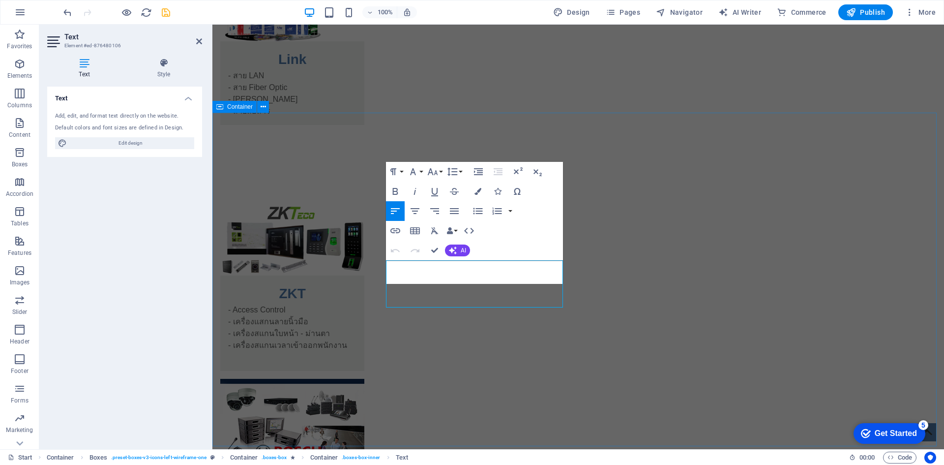
scroll to position [15, 2]
drag, startPoint x: 396, startPoint y: 265, endPoint x: 385, endPoint y: 265, distance: 11.3
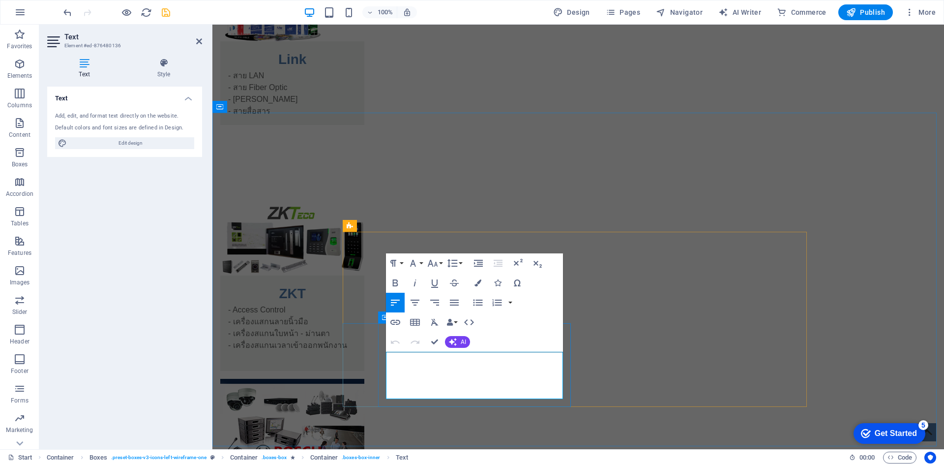
drag, startPoint x: 433, startPoint y: 367, endPoint x: 621, endPoint y: 367, distance: 187.4
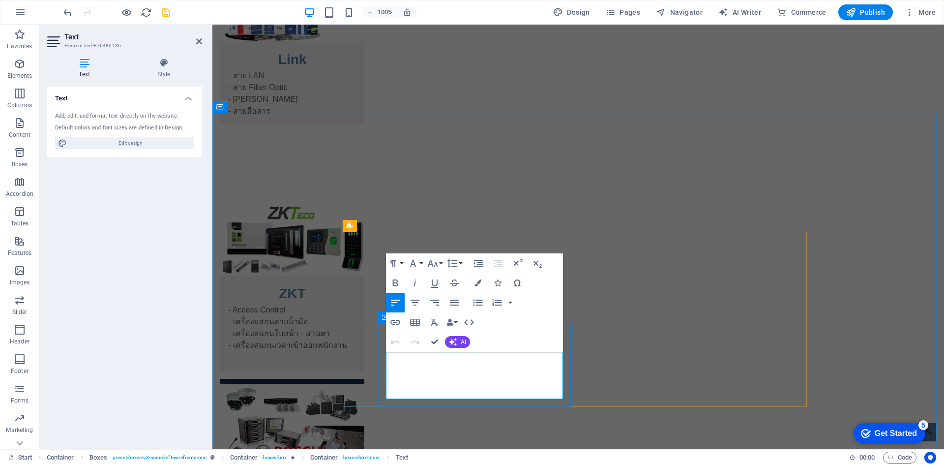
drag, startPoint x: 485, startPoint y: 394, endPoint x: 376, endPoint y: 358, distance: 114.6
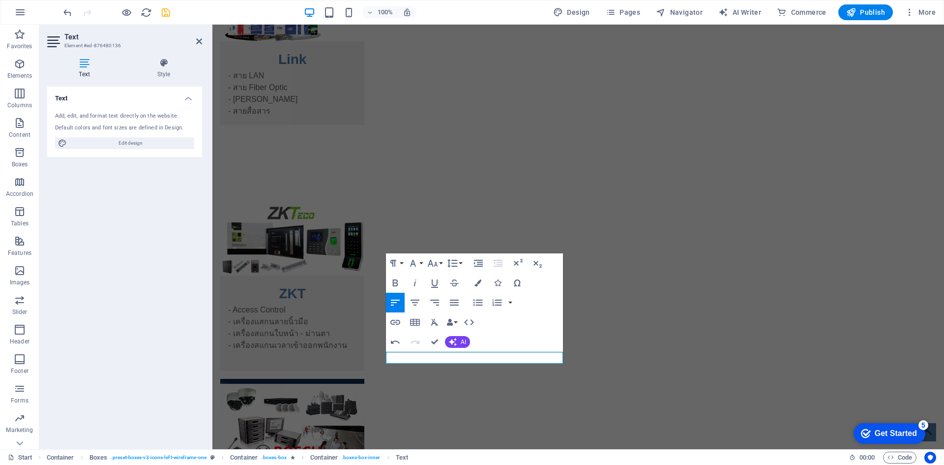
scroll to position [4, 2]
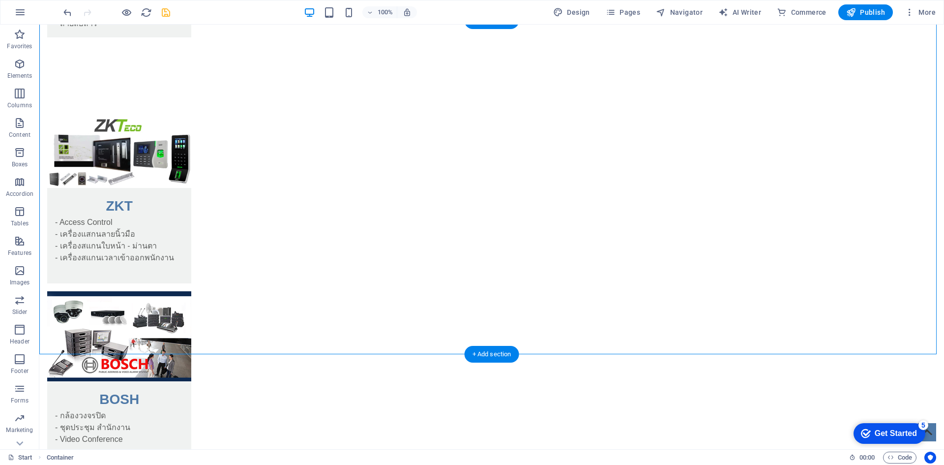
scroll to position [1495, 0]
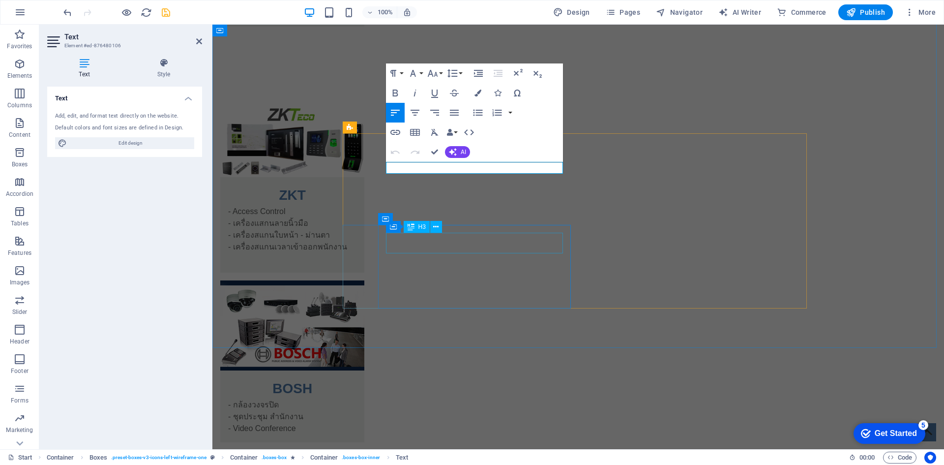
scroll to position [0, 4]
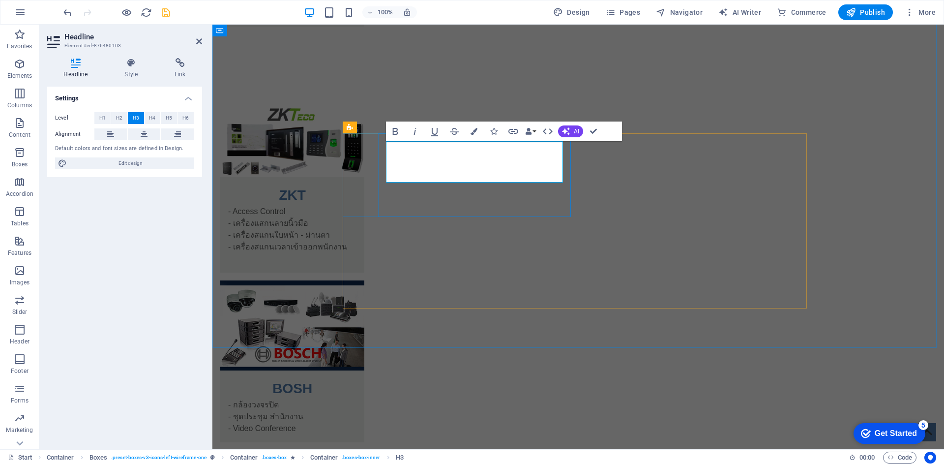
drag, startPoint x: 542, startPoint y: 167, endPoint x: 386, endPoint y: 153, distance: 157.0
drag, startPoint x: 475, startPoint y: 150, endPoint x: 459, endPoint y: 151, distance: 15.8
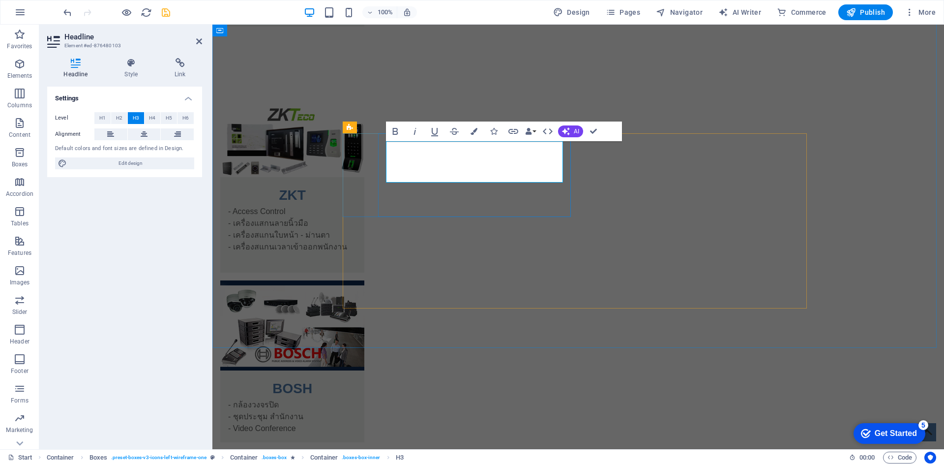
drag, startPoint x: 474, startPoint y: 151, endPoint x: 367, endPoint y: 150, distance: 106.7
drag, startPoint x: 469, startPoint y: 172, endPoint x: 374, endPoint y: 148, distance: 97.3
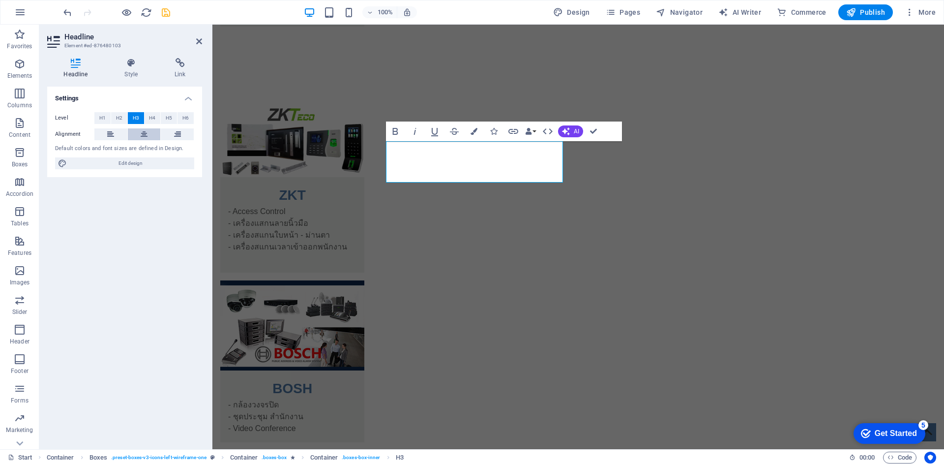
click at [152, 135] on button at bounding box center [144, 134] width 33 height 12
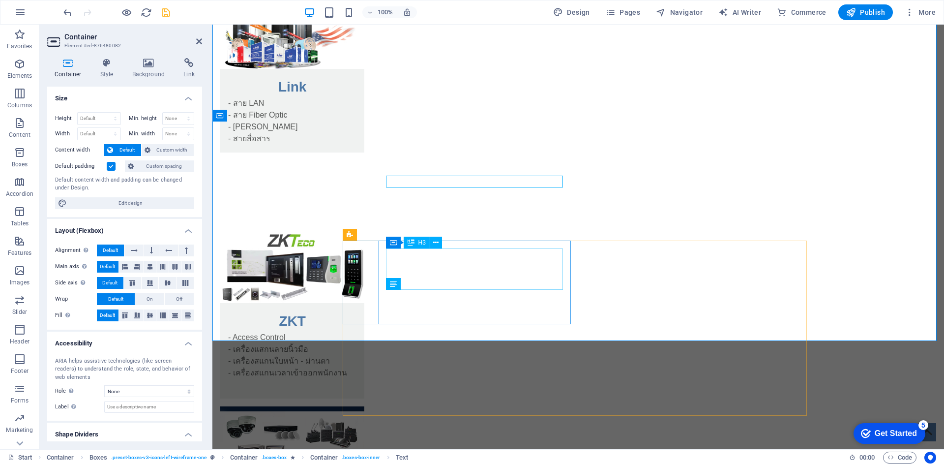
scroll to position [1396, 0]
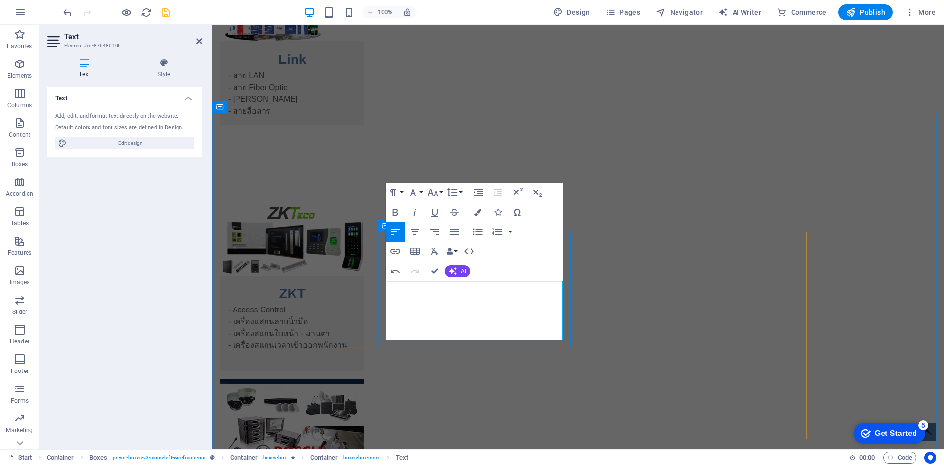
drag, startPoint x: 457, startPoint y: 309, endPoint x: 463, endPoint y: 308, distance: 5.5
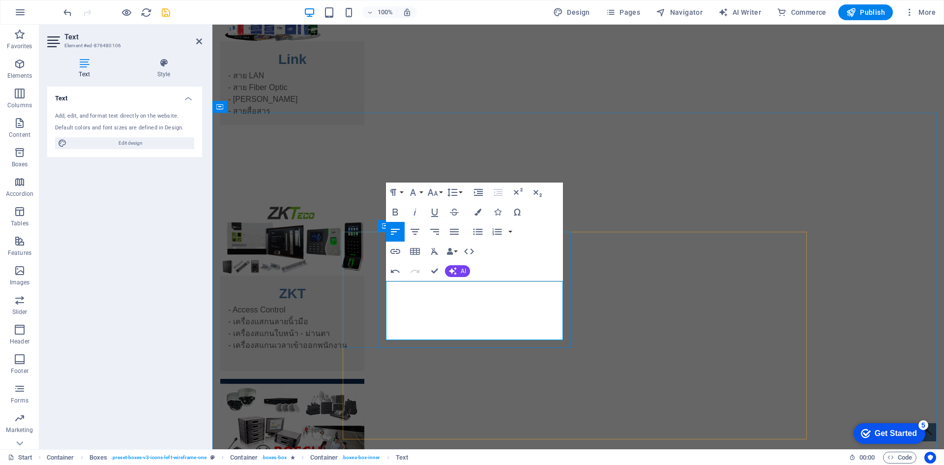
drag, startPoint x: 489, startPoint y: 334, endPoint x: 527, endPoint y: 333, distance: 37.9
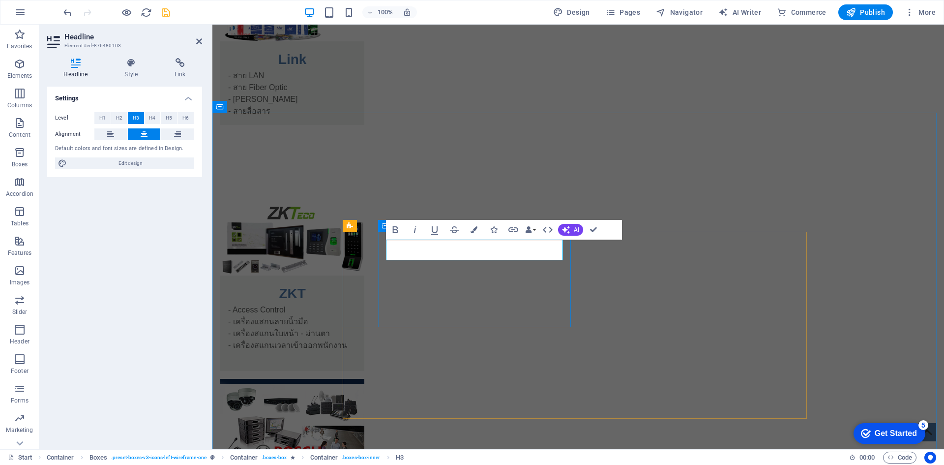
drag, startPoint x: 549, startPoint y: 248, endPoint x: 446, endPoint y: 248, distance: 103.3
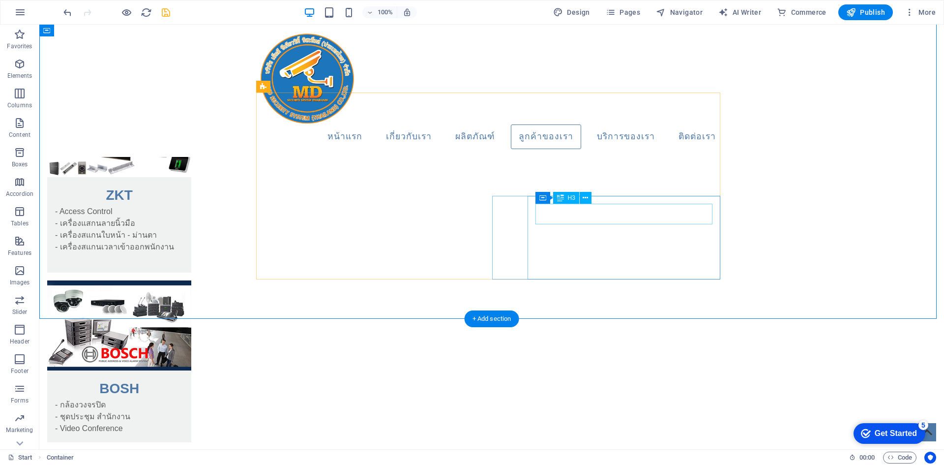
scroll to position [1347, 0]
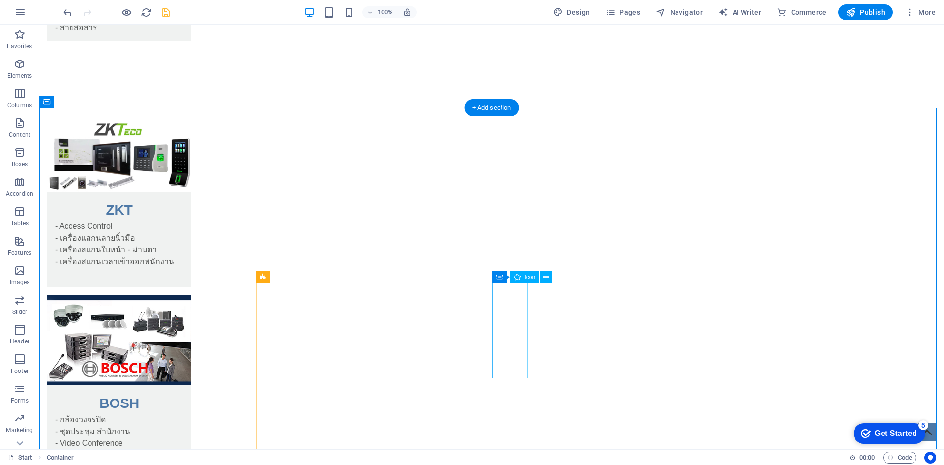
scroll to position [1495, 0]
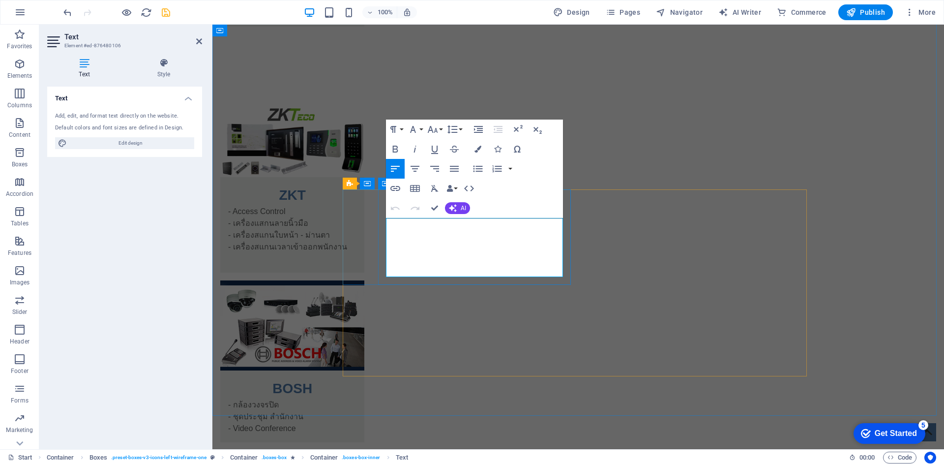
drag, startPoint x: 388, startPoint y: 245, endPoint x: 542, endPoint y: 271, distance: 156.6
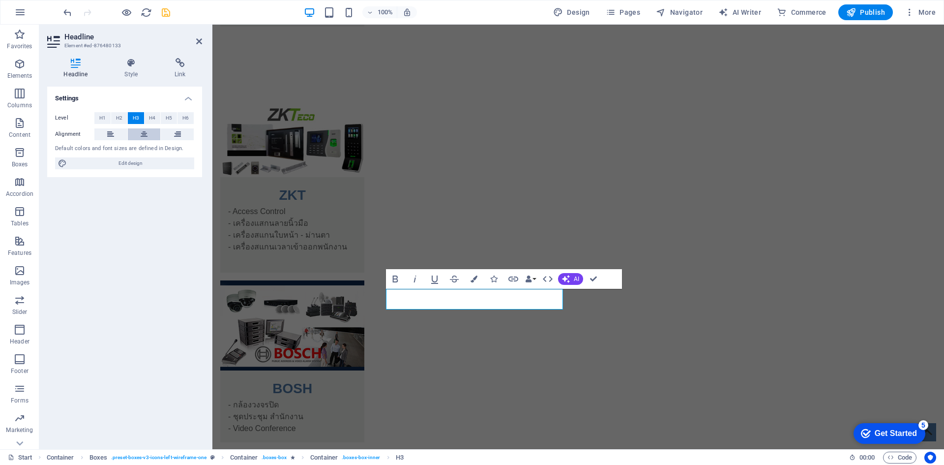
click at [147, 136] on icon at bounding box center [144, 134] width 7 height 12
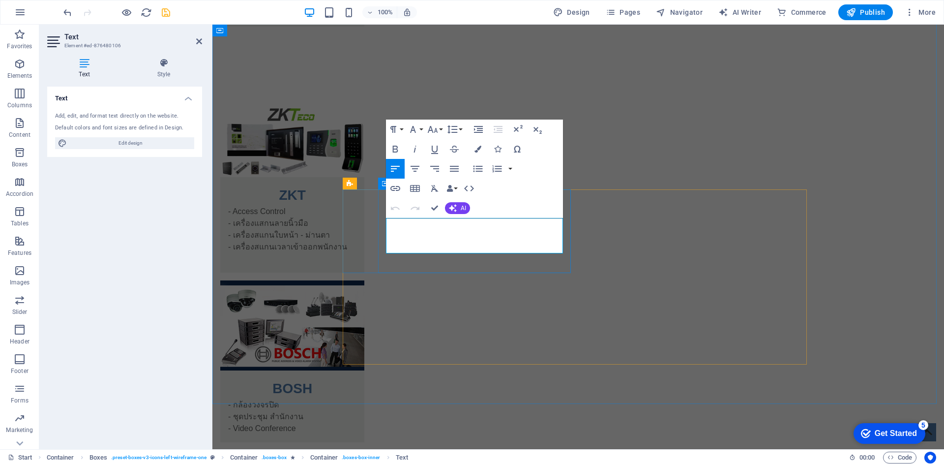
drag, startPoint x: 497, startPoint y: 236, endPoint x: 380, endPoint y: 241, distance: 117.2
copy p "✅ ตอบสนองรวดเร็วตาม SLA"
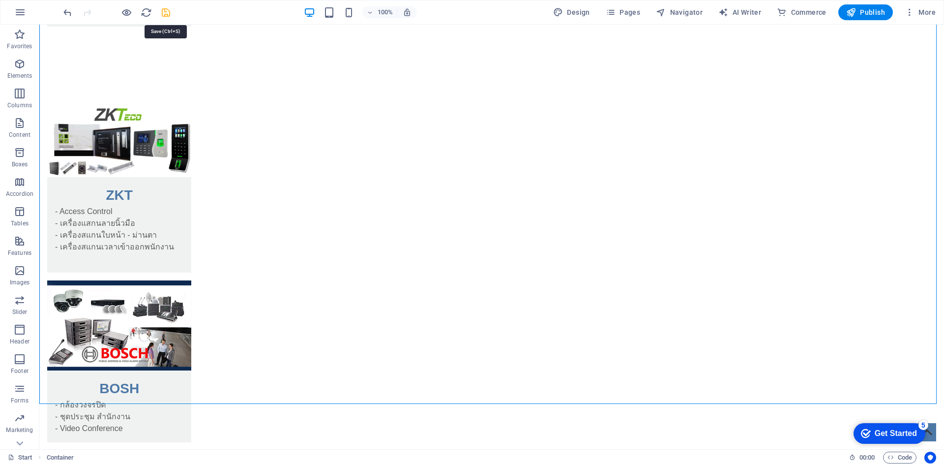
click at [168, 7] on icon "save" at bounding box center [165, 12] width 11 height 11
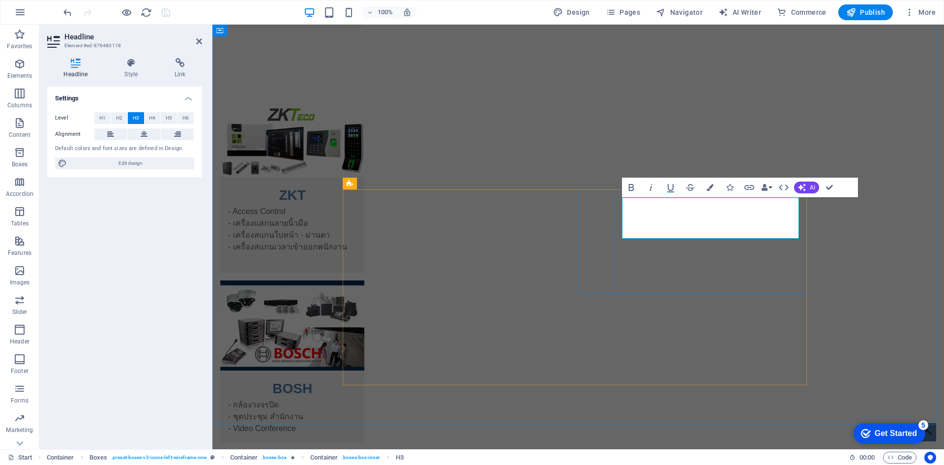
drag, startPoint x: 625, startPoint y: 205, endPoint x: 835, endPoint y: 206, distance: 209.5
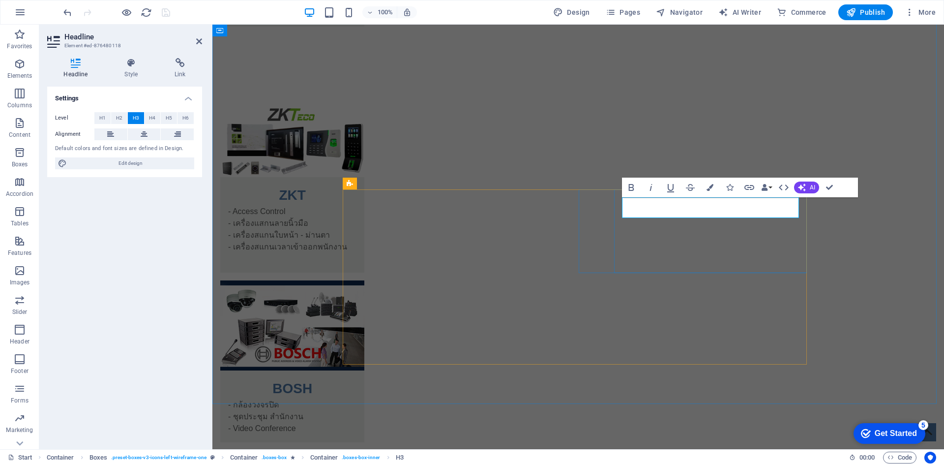
click at [148, 130] on button at bounding box center [144, 134] width 33 height 12
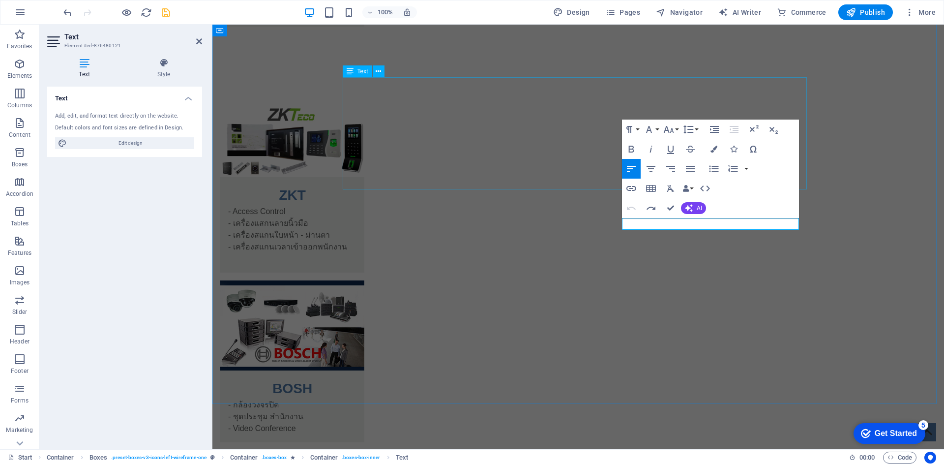
scroll to position [0, 3]
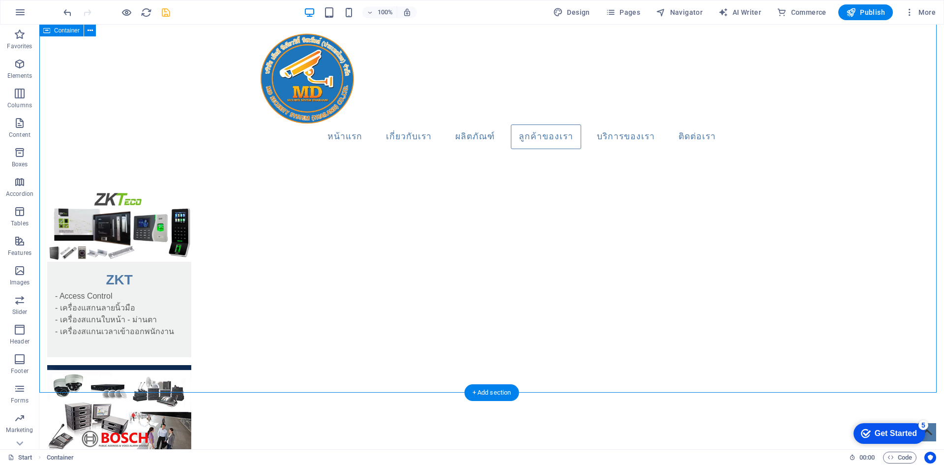
scroll to position [1396, 0]
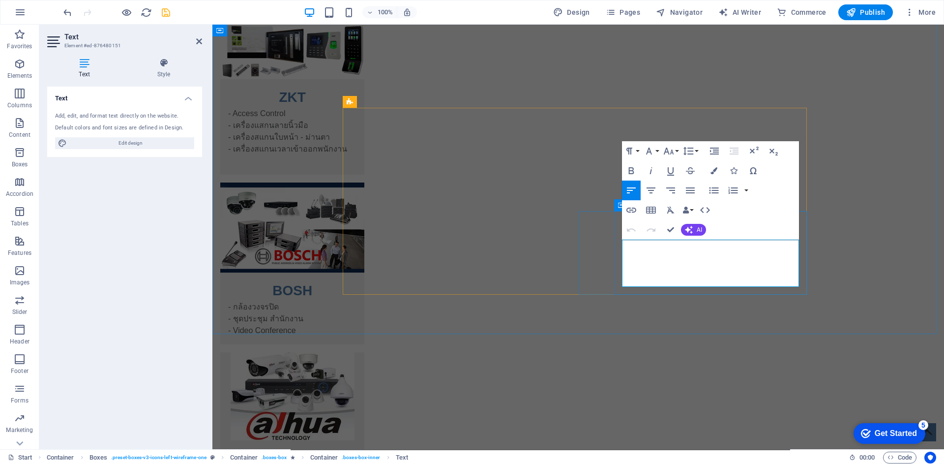
scroll to position [1593, 0]
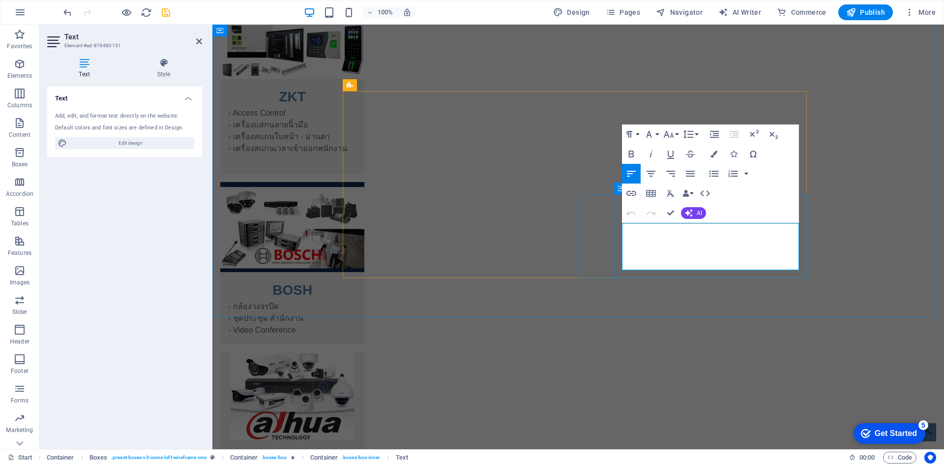
drag, startPoint x: 720, startPoint y: 264, endPoint x: 626, endPoint y: 228, distance: 100.4
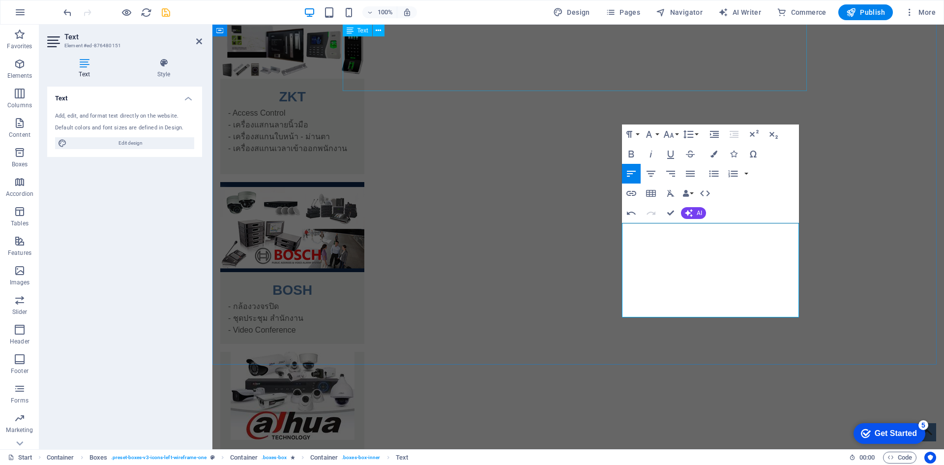
scroll to position [1734, 3]
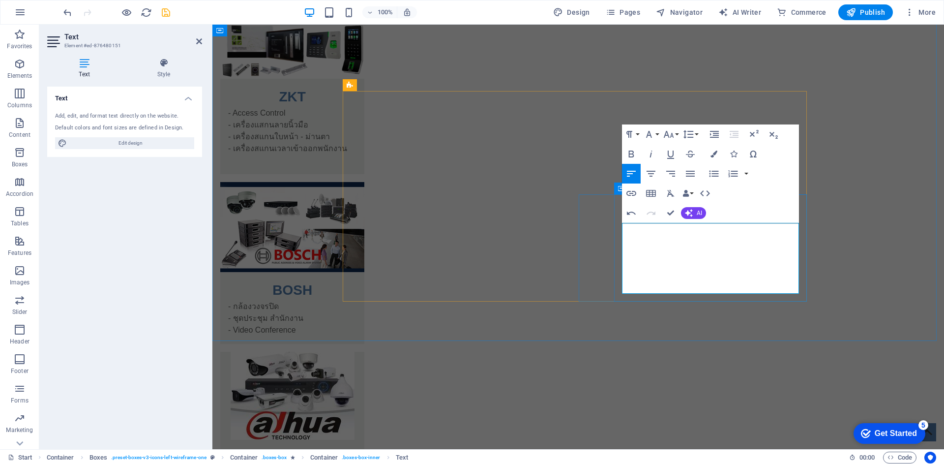
drag, startPoint x: 649, startPoint y: 251, endPoint x: 667, endPoint y: 251, distance: 18.2
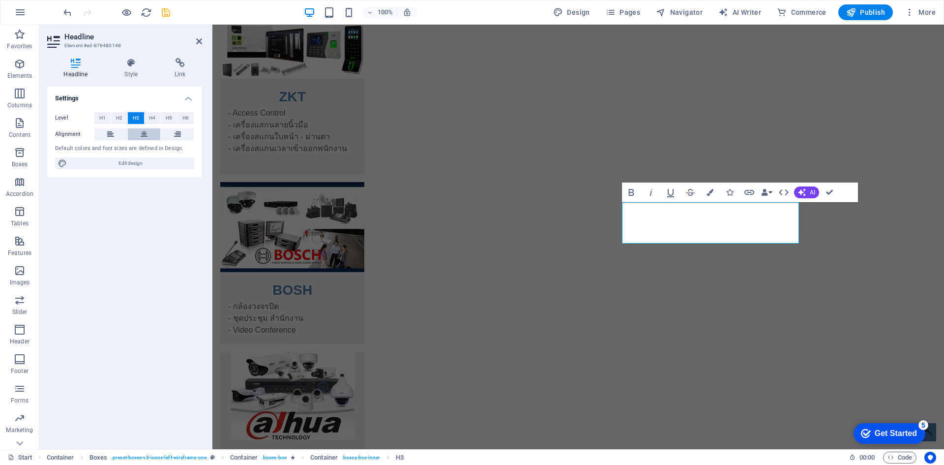
click at [150, 139] on button at bounding box center [144, 134] width 33 height 12
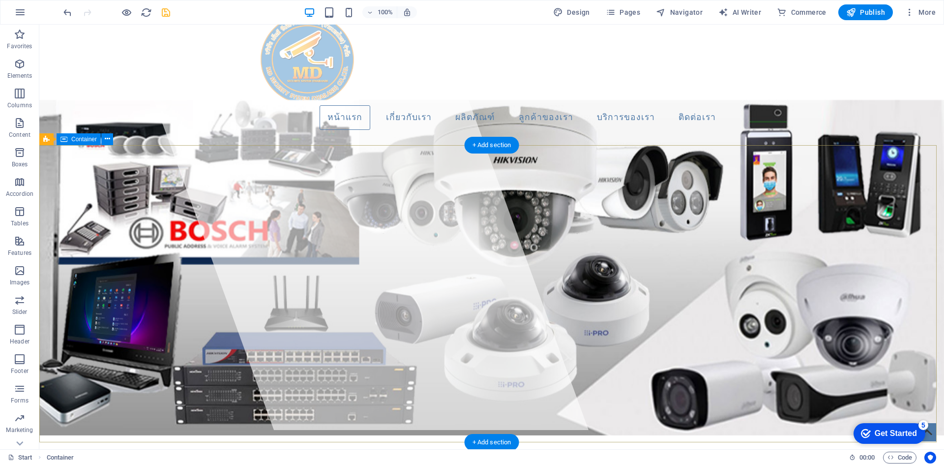
scroll to position [0, 0]
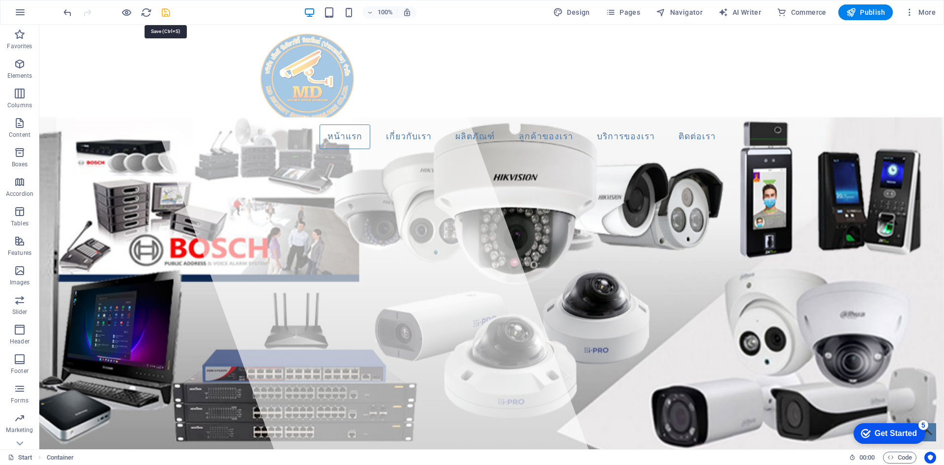
click at [167, 9] on icon "save" at bounding box center [165, 12] width 11 height 11
click at [867, 10] on span "Publish" at bounding box center [865, 12] width 39 height 10
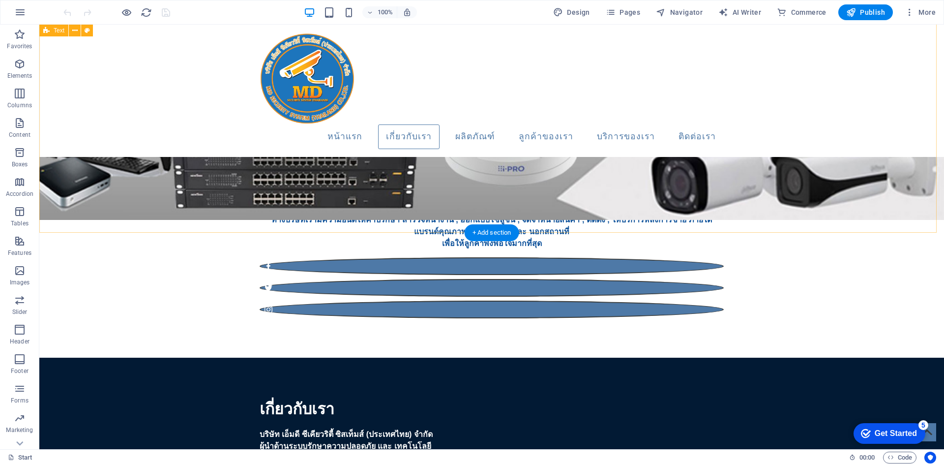
scroll to position [344, 0]
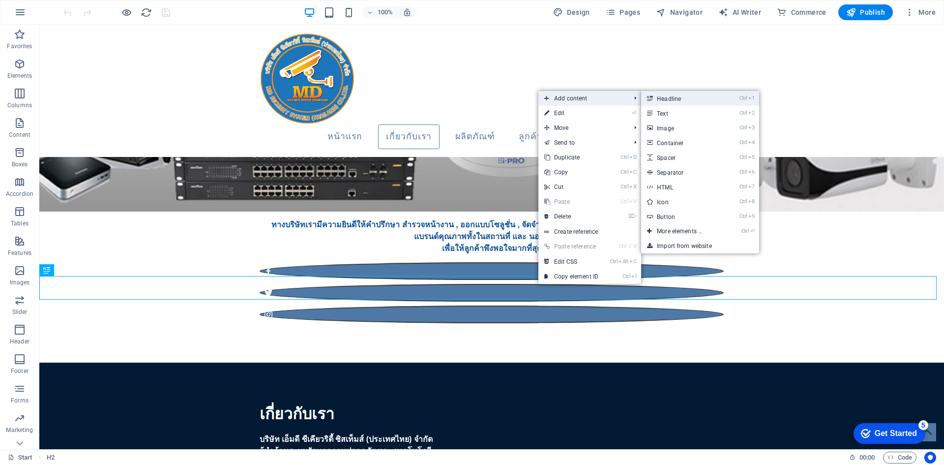
click at [657, 97] on link "Ctrl 1 Headline" at bounding box center [681, 98] width 81 height 15
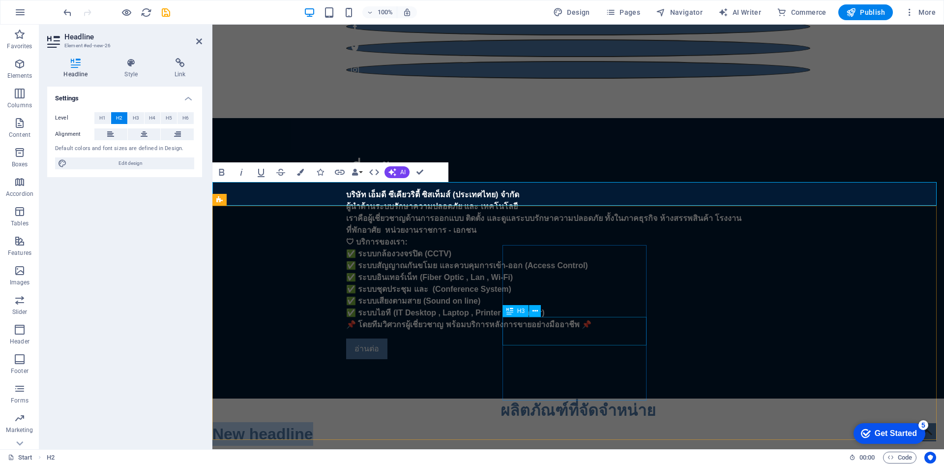
scroll to position [590, 0]
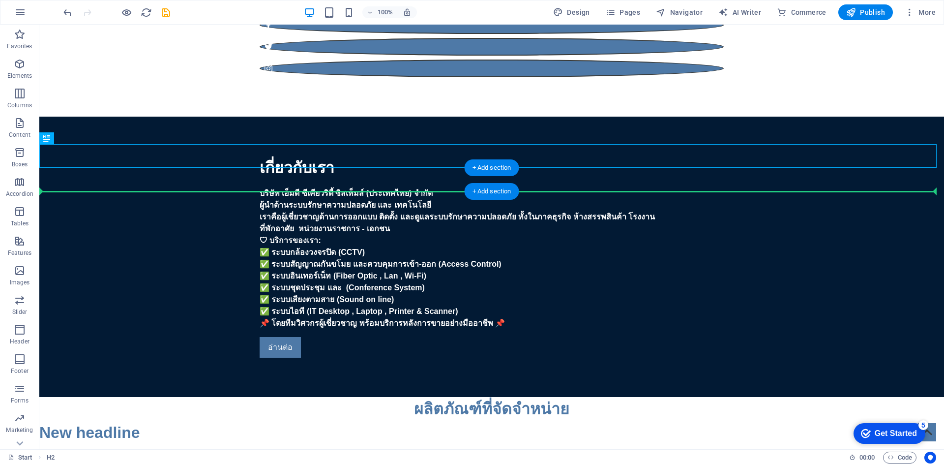
drag, startPoint x: 408, startPoint y: 158, endPoint x: 579, endPoint y: 188, distance: 173.2
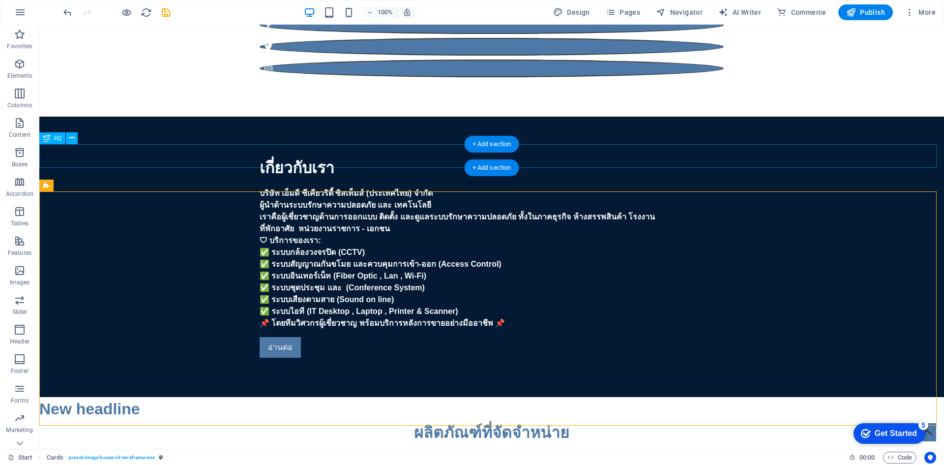
click at [166, 397] on div "New headline" at bounding box center [491, 409] width 905 height 24
click at [126, 397] on div "New headline" at bounding box center [491, 409] width 905 height 24
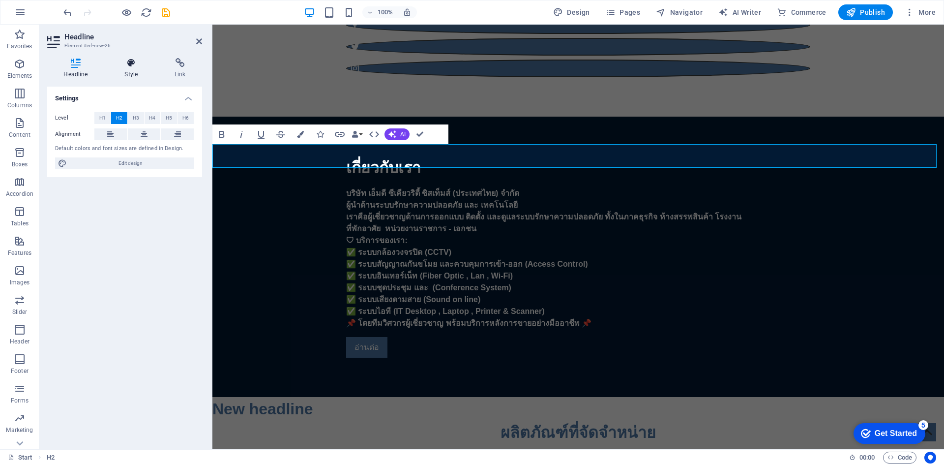
click at [138, 67] on icon at bounding box center [131, 63] width 46 height 10
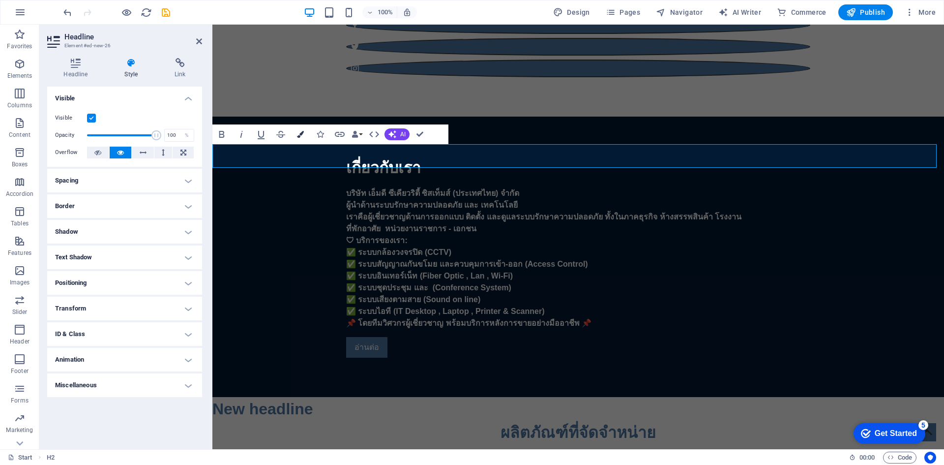
click at [297, 132] on button "Colors" at bounding box center [300, 134] width 19 height 20
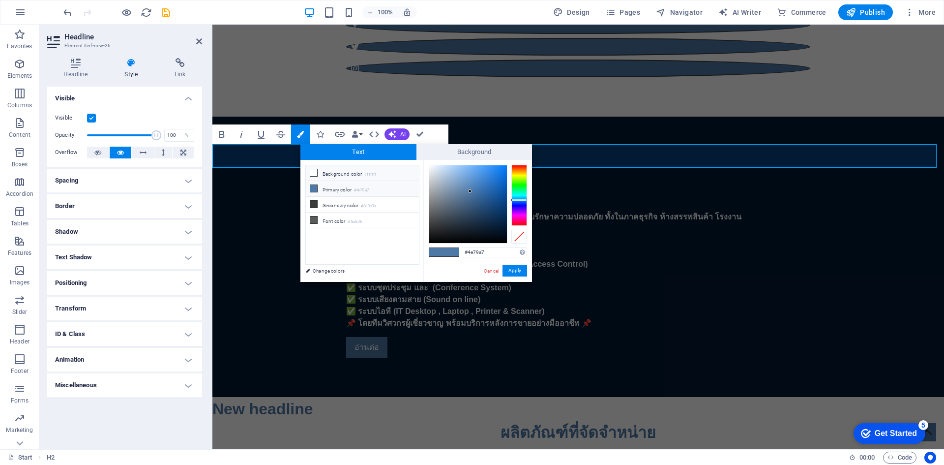
click at [311, 174] on icon at bounding box center [313, 172] width 7 height 7
type input "#ffffff"
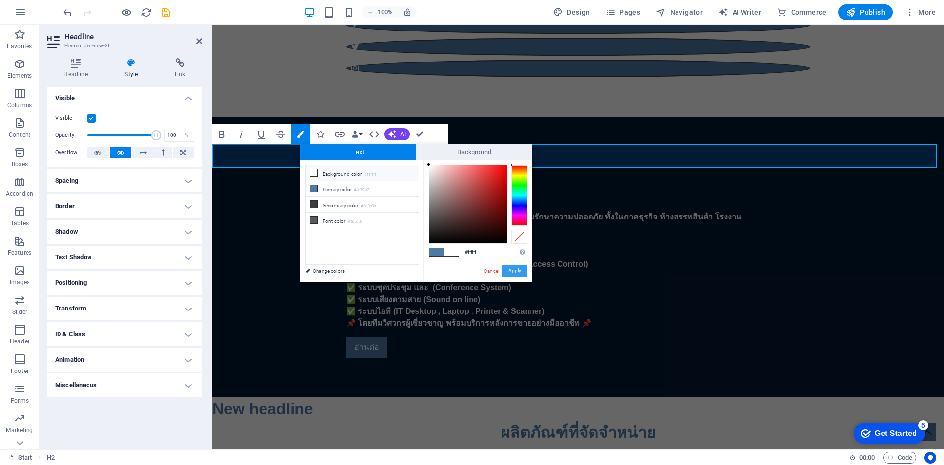
click at [519, 274] on button "Apply" at bounding box center [515, 271] width 25 height 12
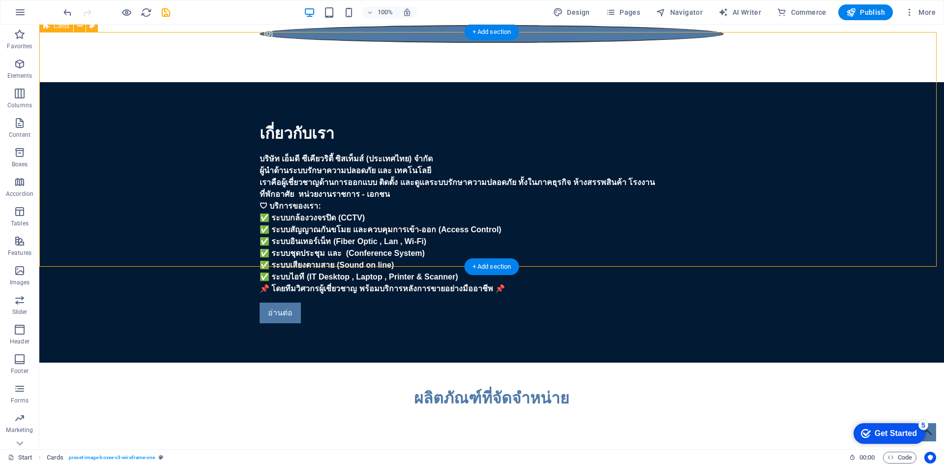
scroll to position [639, 0]
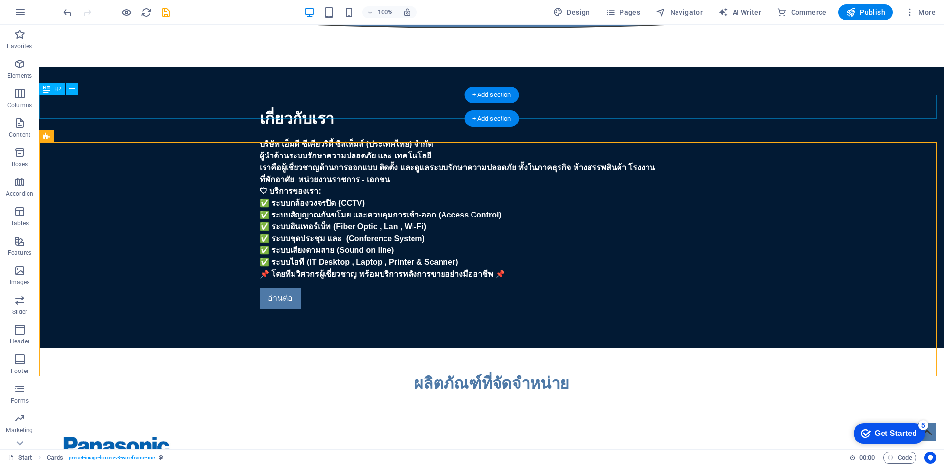
click at [204, 348] on div "New headline" at bounding box center [491, 360] width 905 height 24
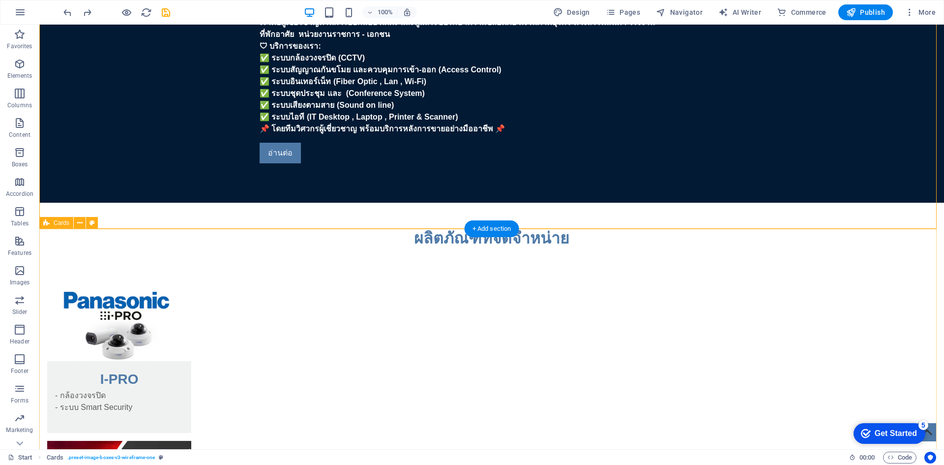
scroll to position [787, 0]
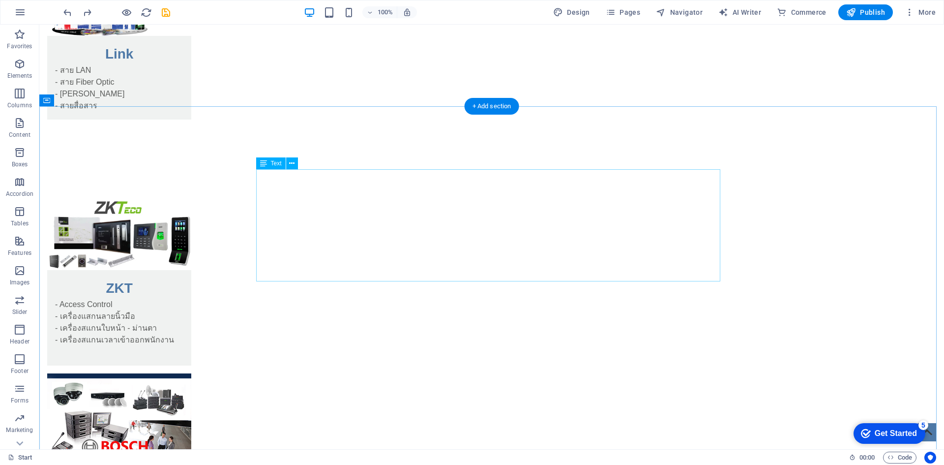
scroll to position [1426, 0]
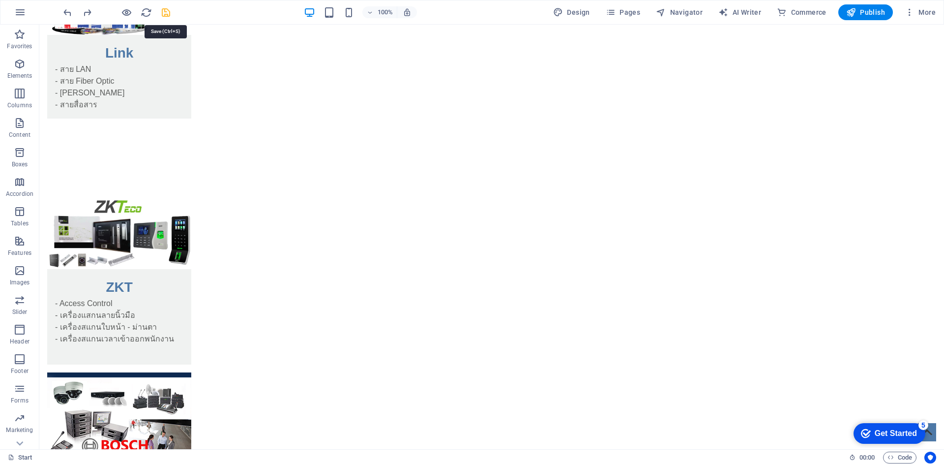
click at [165, 10] on icon "save" at bounding box center [165, 12] width 11 height 11
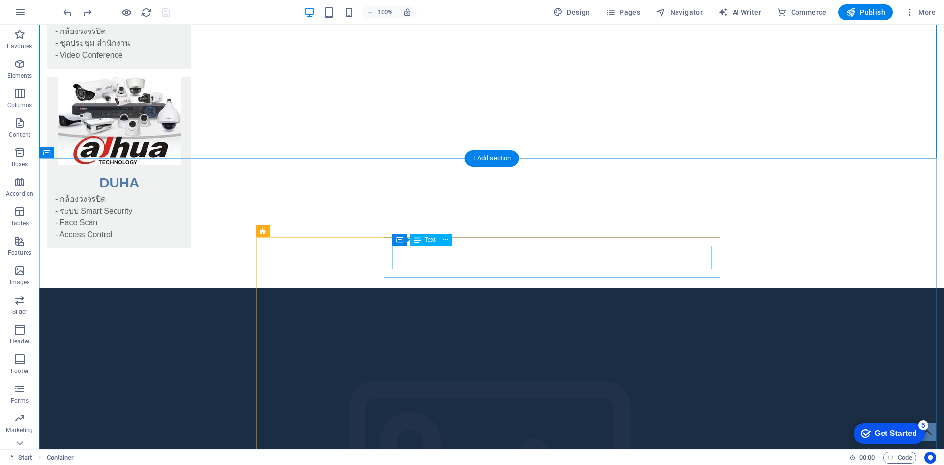
scroll to position [1967, 0]
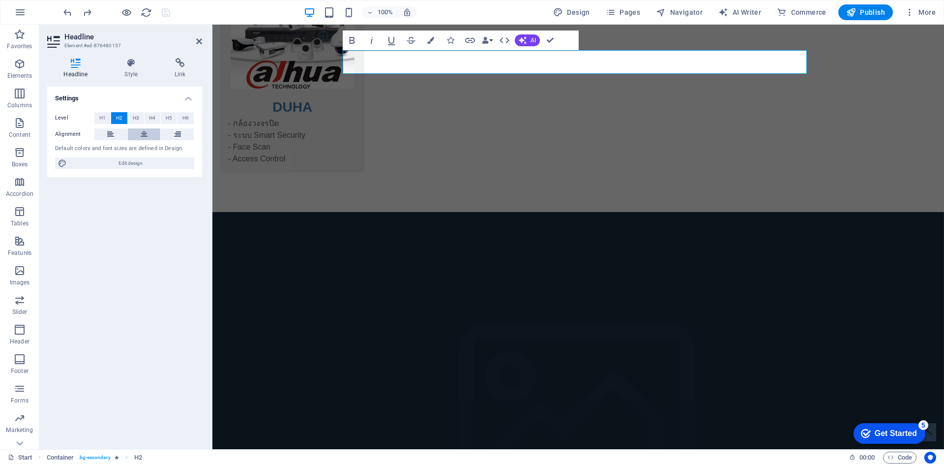
drag, startPoint x: 140, startPoint y: 137, endPoint x: 123, endPoint y: 107, distance: 33.9
click at [140, 137] on button at bounding box center [144, 134] width 33 height 12
click at [427, 46] on button "Colors" at bounding box center [430, 40] width 19 height 20
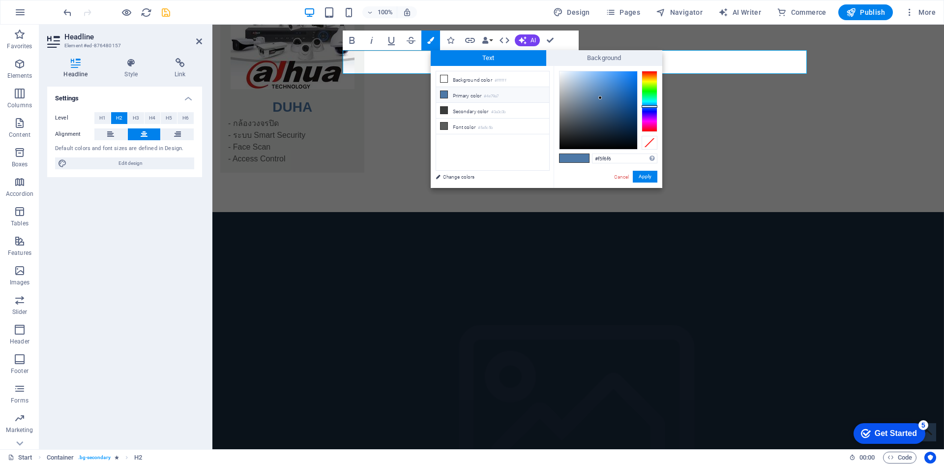
click at [560, 74] on div at bounding box center [599, 110] width 78 height 78
click at [562, 73] on div at bounding box center [599, 110] width 78 height 78
click at [476, 81] on li "Background color #ffffff" at bounding box center [492, 79] width 113 height 16
type input "#ffffff"
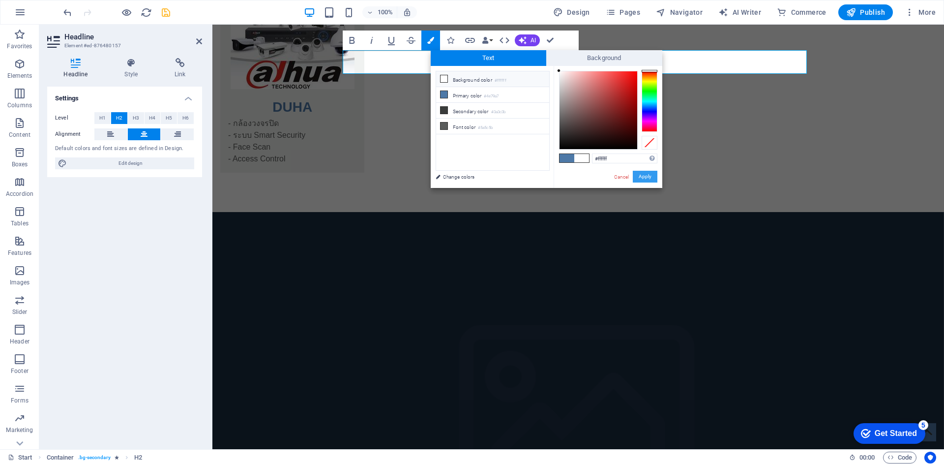
click at [643, 180] on button "Apply" at bounding box center [645, 177] width 25 height 12
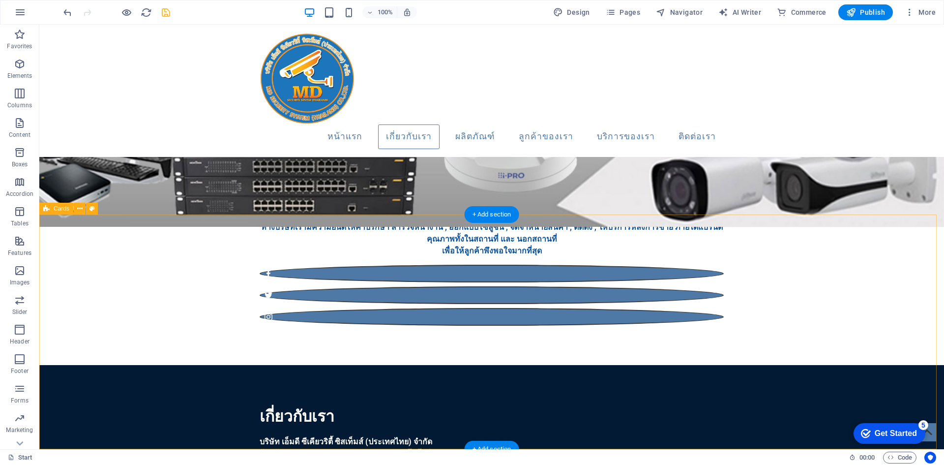
scroll to position [197, 0]
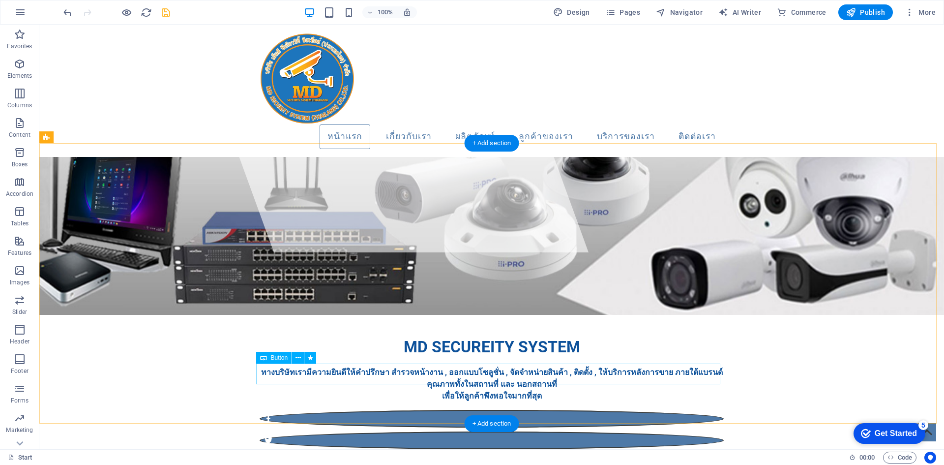
click at [270, 360] on div "Button" at bounding box center [274, 358] width 36 height 12
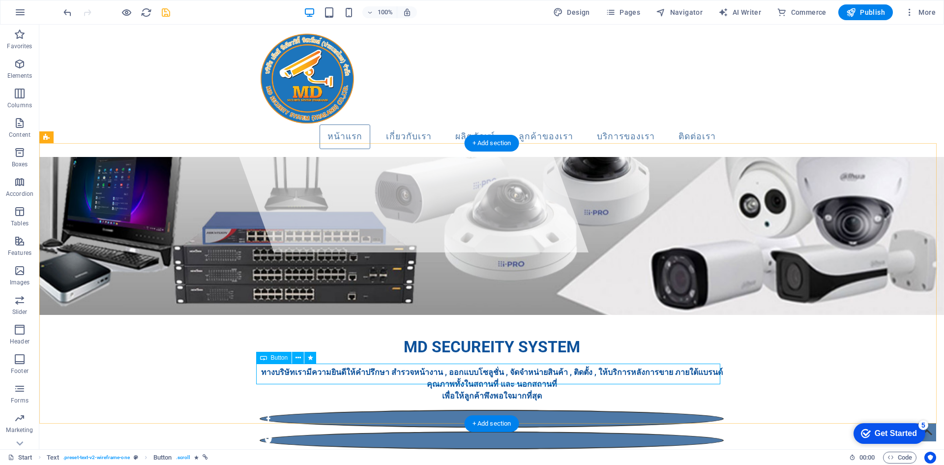
scroll to position [448, 0]
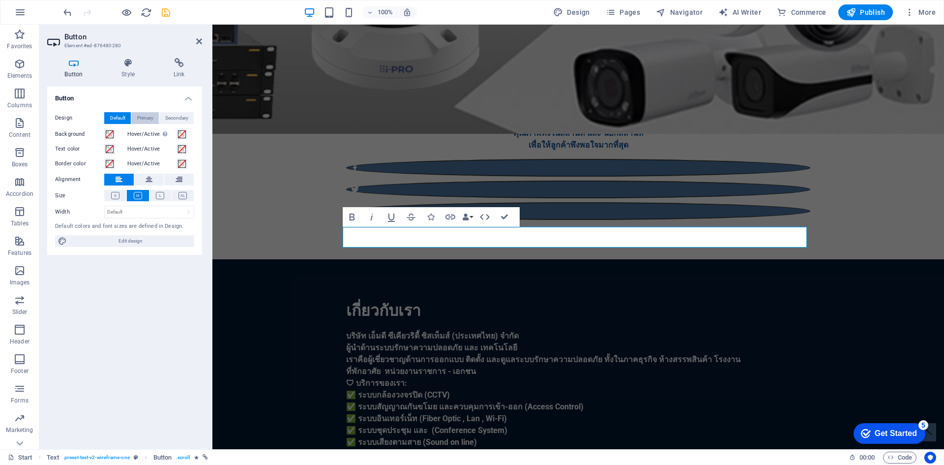
click at [146, 116] on span "Primary" at bounding box center [145, 118] width 16 height 12
click at [172, 113] on span "Secondary" at bounding box center [176, 118] width 23 height 12
click at [114, 120] on span "Default" at bounding box center [117, 118] width 15 height 12
click at [126, 63] on icon at bounding box center [128, 63] width 48 height 10
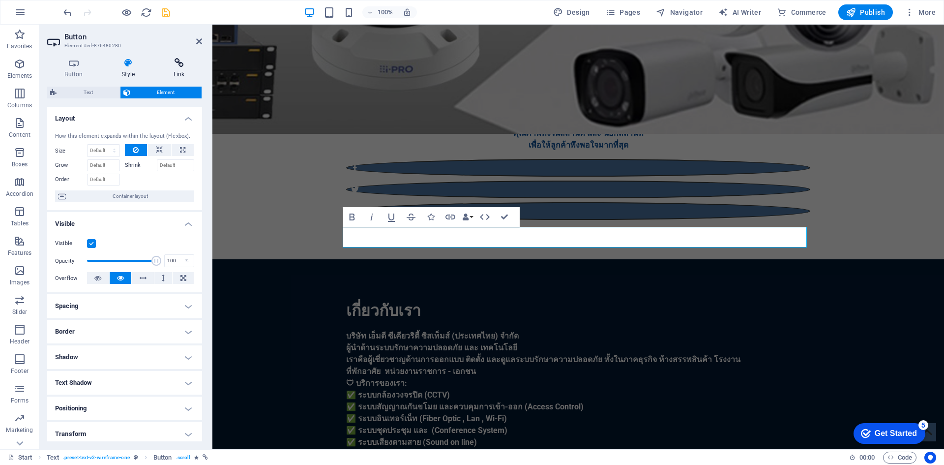
click at [173, 63] on icon at bounding box center [179, 63] width 46 height 10
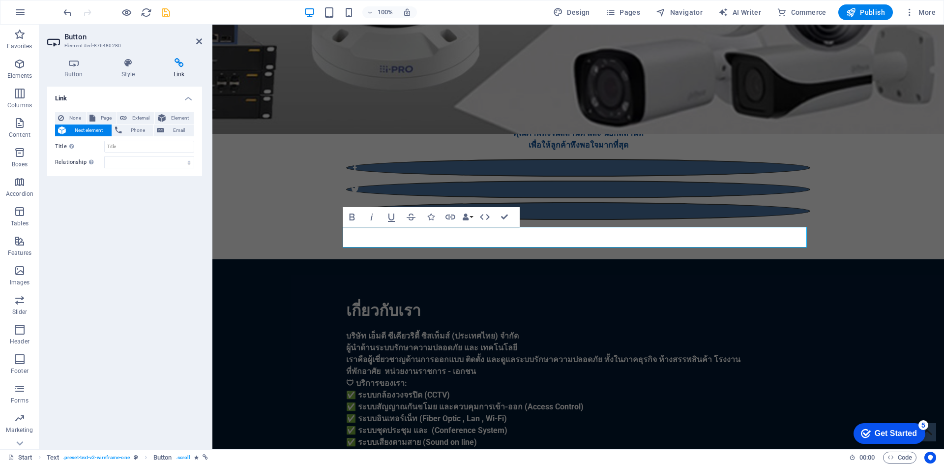
click at [93, 133] on span "Next element" at bounding box center [89, 130] width 40 height 12
click at [162, 120] on icon at bounding box center [162, 118] width 8 height 12
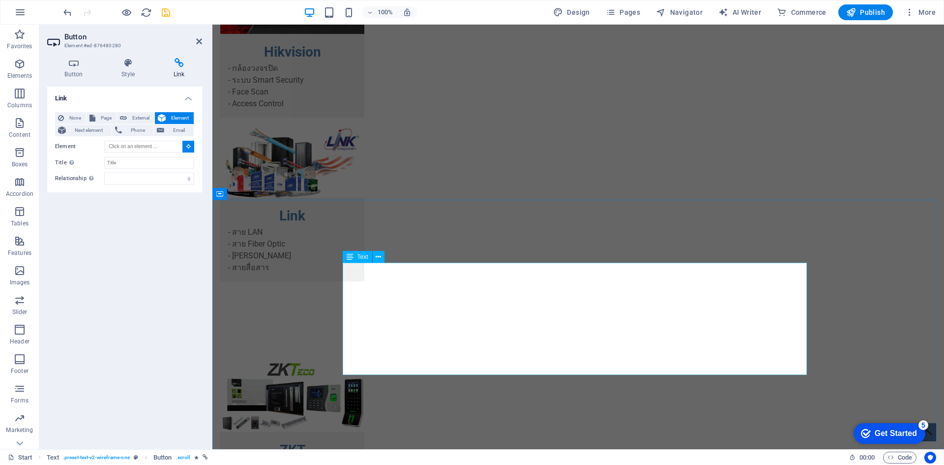
scroll to position [1333, 0]
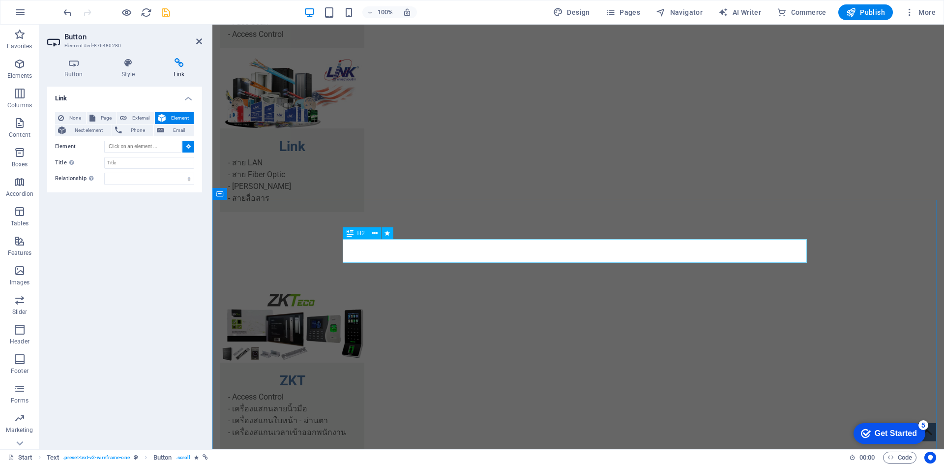
type input "#ed-876480085"
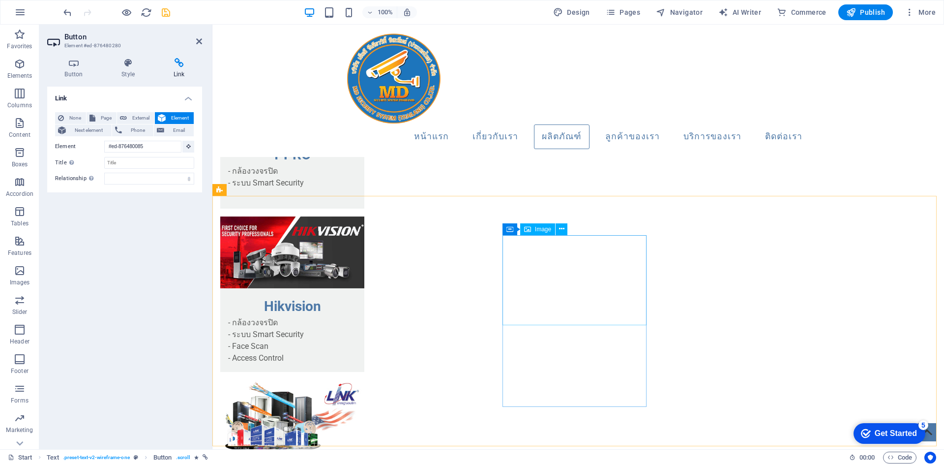
scroll to position [334, 0]
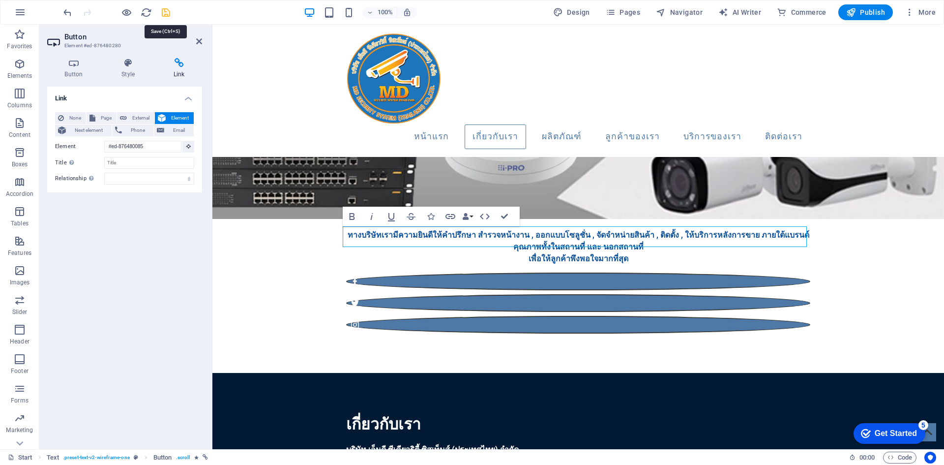
click at [170, 9] on icon "save" at bounding box center [165, 12] width 11 height 11
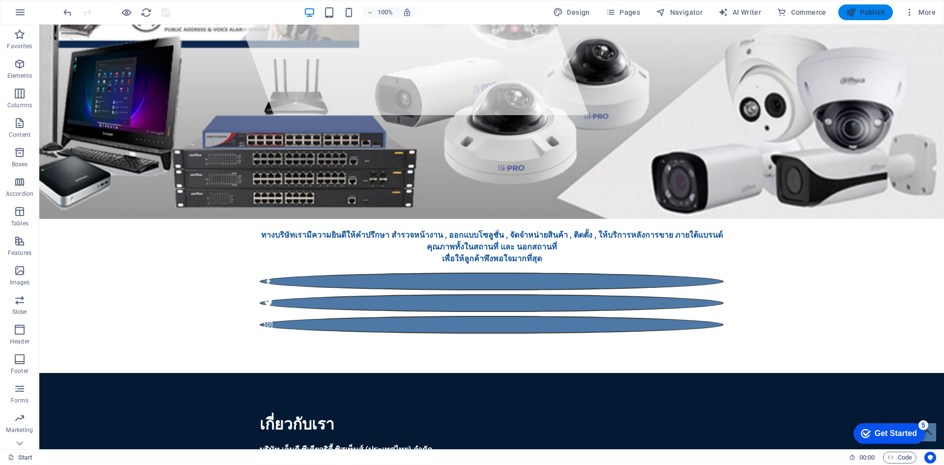
click at [858, 15] on span "Publish" at bounding box center [865, 12] width 39 height 10
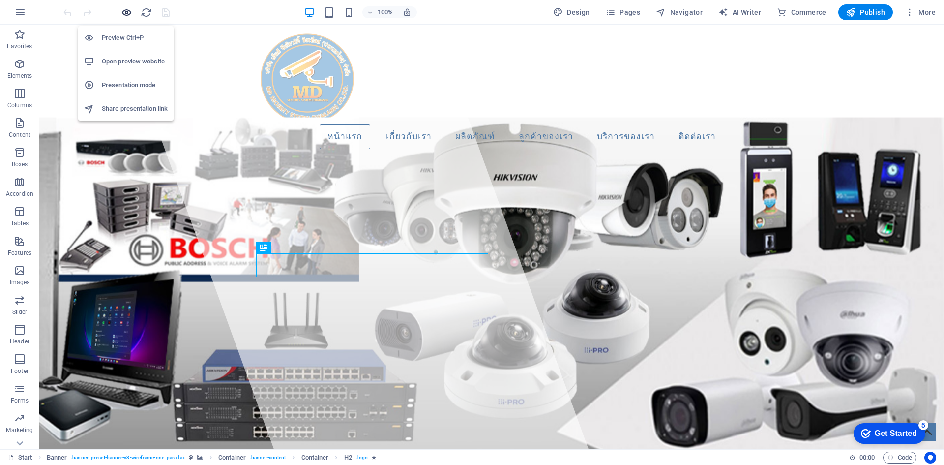
click at [125, 11] on icon "button" at bounding box center [126, 12] width 11 height 11
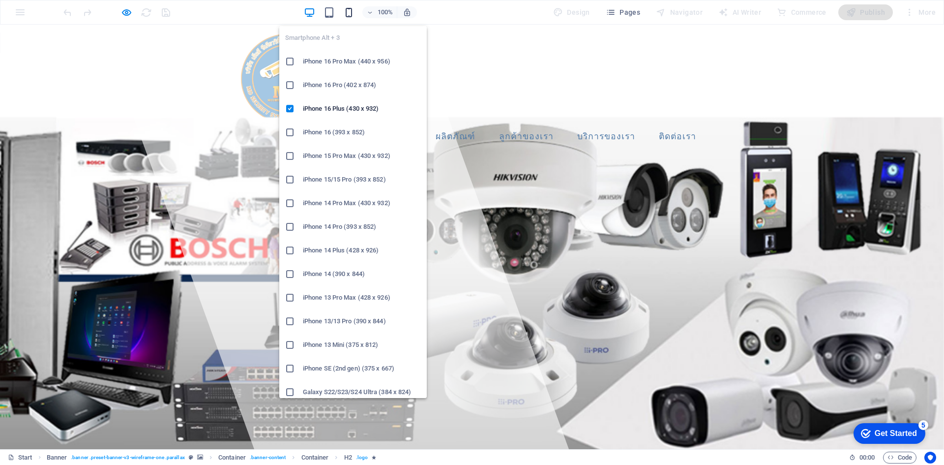
click at [349, 12] on icon "button" at bounding box center [348, 12] width 11 height 11
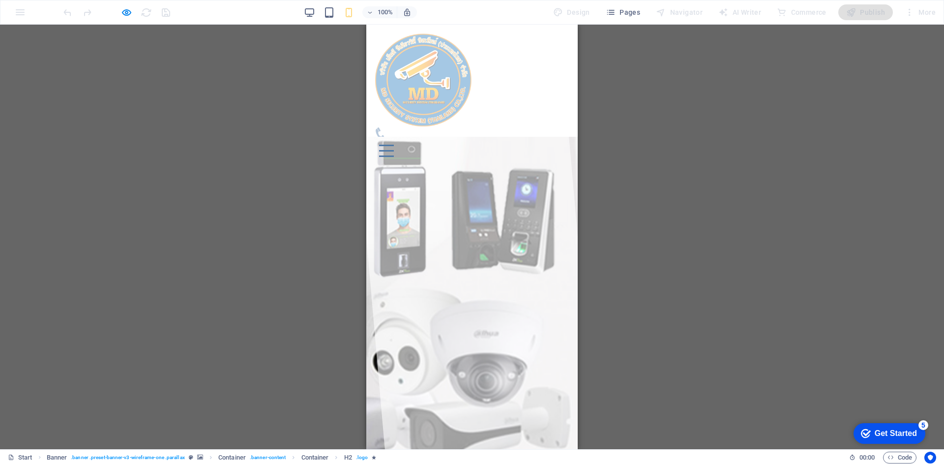
click at [387, 127] on icon at bounding box center [380, 133] width 12 height 12
click at [394, 145] on button at bounding box center [386, 145] width 15 height 1
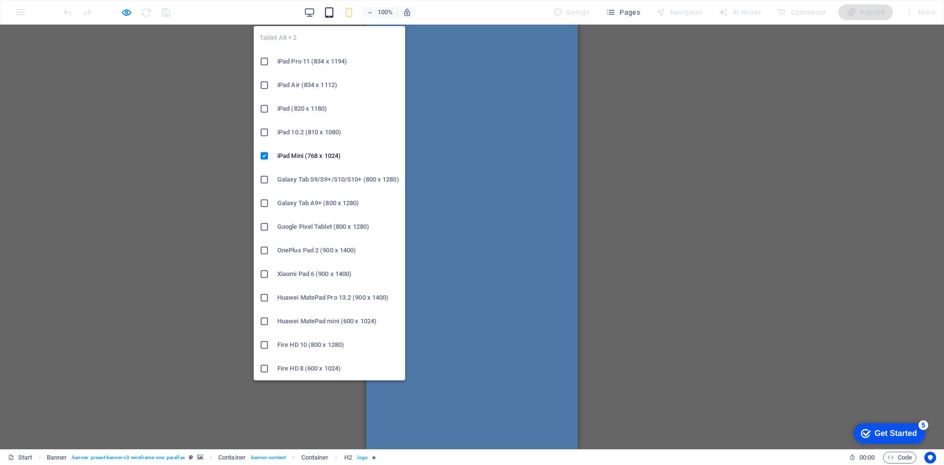
click at [329, 12] on icon "button" at bounding box center [329, 12] width 11 height 11
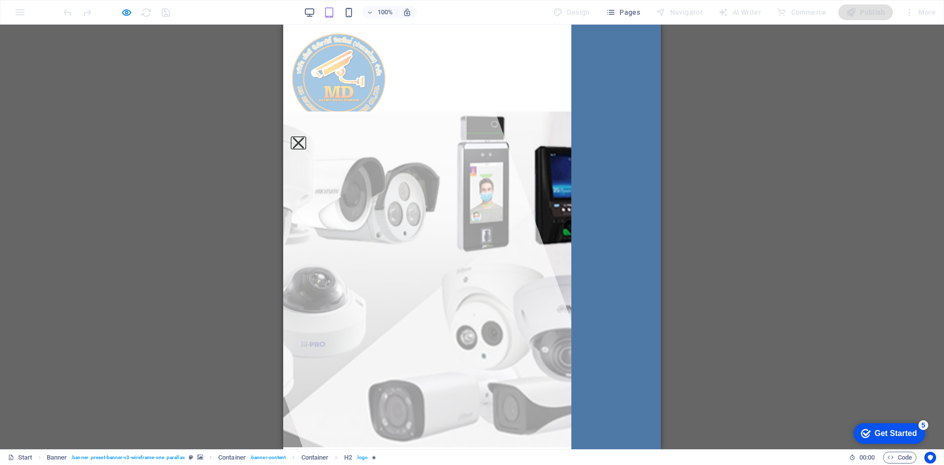
click at [304, 137] on button at bounding box center [298, 142] width 11 height 11
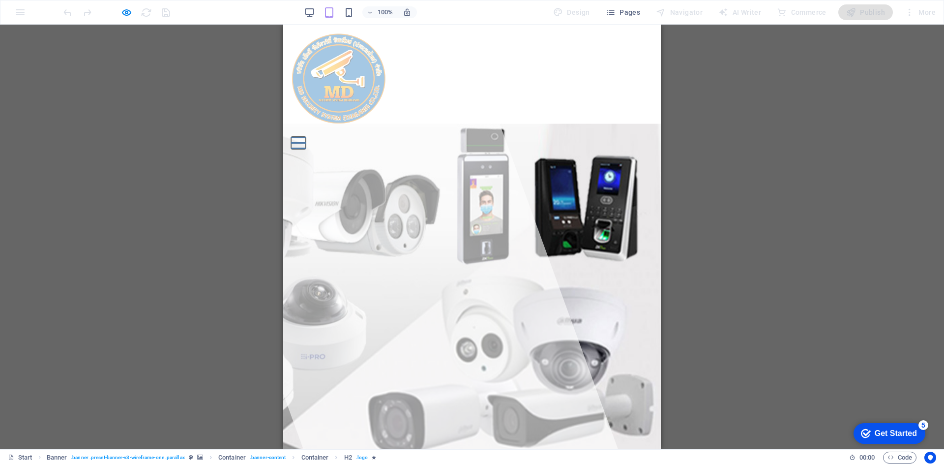
click at [306, 137] on button at bounding box center [298, 137] width 15 height 1
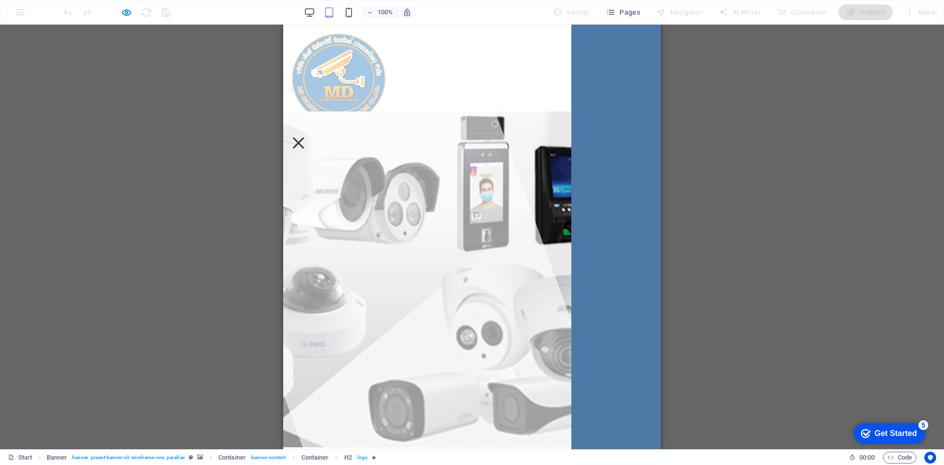
click at [612, 121] on ul "หน้าแรก เกี่ยวกับเรา ผลิตภัณฑ์ ลูกค้าของเรา บริการของเรา ติดต่อเรา" at bounding box center [617, 236] width 90 height 231
click at [609, 134] on link "หน้าแรก" at bounding box center [616, 144] width 51 height 25
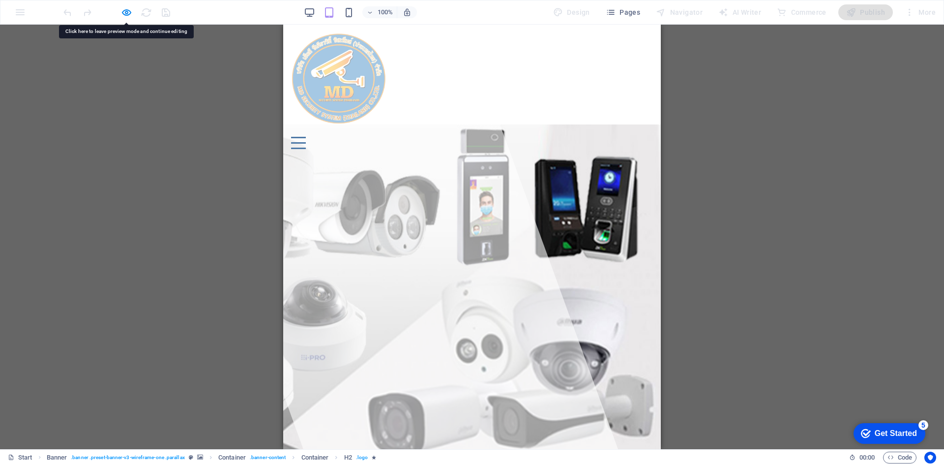
click at [306, 137] on div at bounding box center [298, 143] width 15 height 12
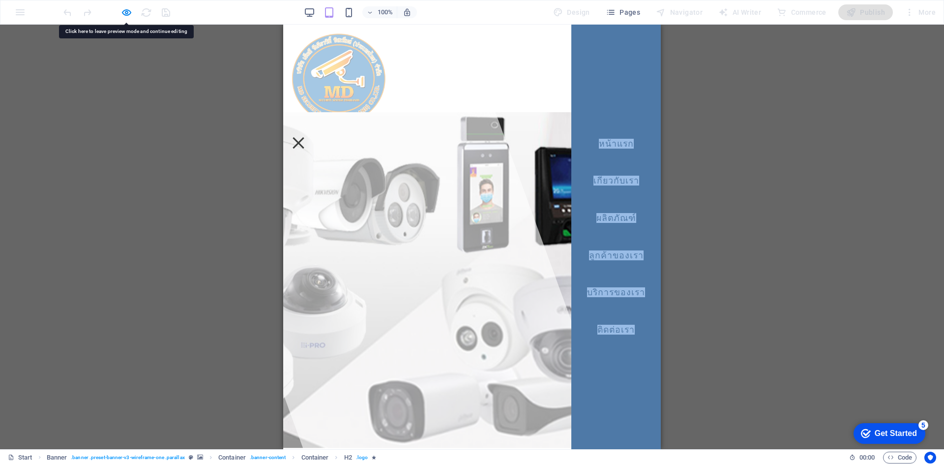
drag, startPoint x: 619, startPoint y: 96, endPoint x: 606, endPoint y: 402, distance: 305.7
click at [606, 402] on nav "หน้าแรก เกี่ยวกับเรา ผลิตภัณฑ์ ลูกค้าของเรา บริการของเรา ติดต่อเรา" at bounding box center [617, 237] width 90 height 424
drag, startPoint x: 323, startPoint y: 110, endPoint x: 314, endPoint y: 10, distance: 100.2
click at [314, 10] on icon "button" at bounding box center [309, 12] width 11 height 11
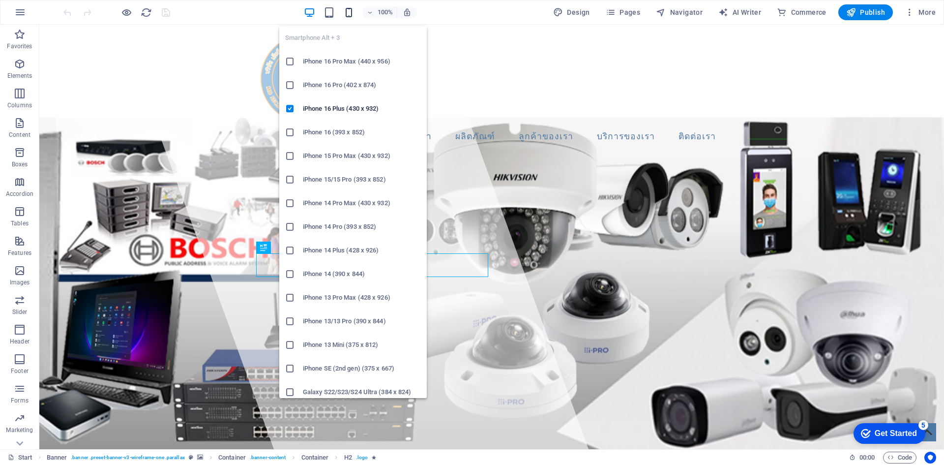
click at [349, 15] on icon "button" at bounding box center [348, 12] width 11 height 11
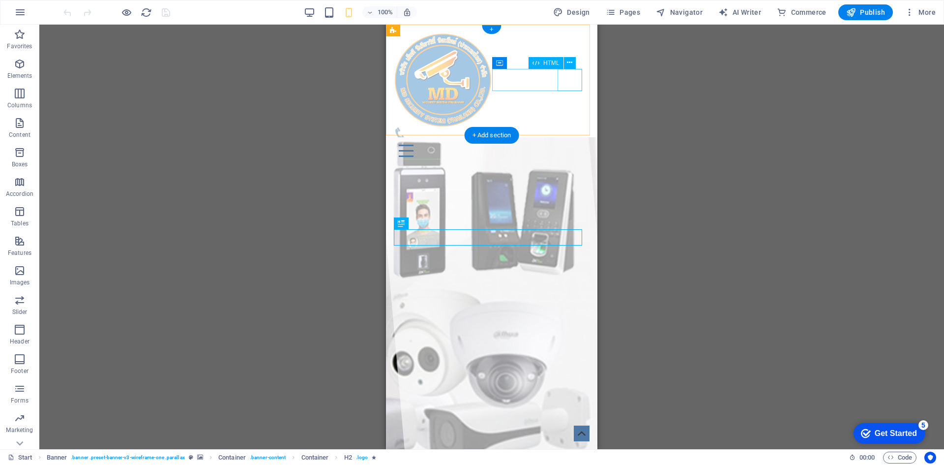
click at [570, 140] on div at bounding box center [492, 151] width 196 height 22
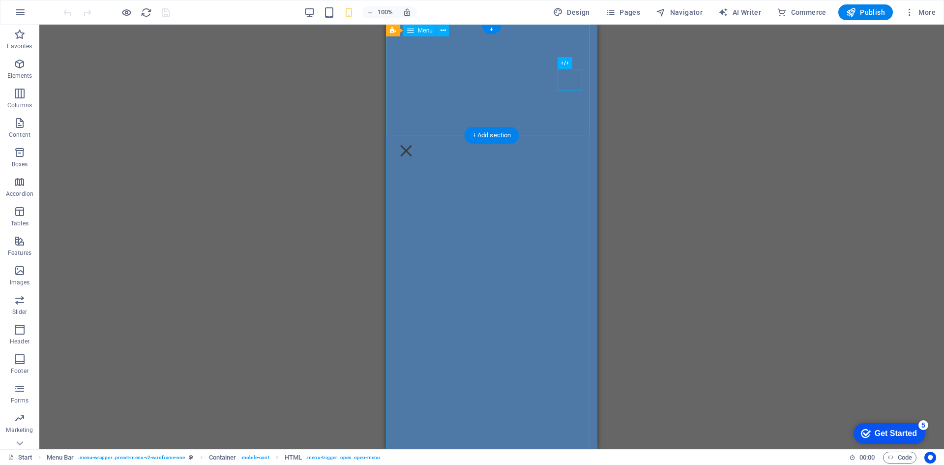
click at [543, 94] on nav "หน้าแรก เกี่ยวกับเรา ผลิตภัณฑ์ ลูกค้าของเรา บริการของเรา ติดต่อเรา" at bounding box center [491, 237] width 211 height 424
click at [536, 158] on nav "หน้าแรก เกี่ยวกับเรา ผลิตภัณฑ์ ลูกค้าของเรา บริการของเรา ติดต่อเรา" at bounding box center [491, 237] width 211 height 424
drag, startPoint x: 548, startPoint y: 141, endPoint x: 524, endPoint y: 252, distance: 113.4
click at [524, 252] on nav "หน้าแรก เกี่ยวกับเรา ผลิตภัณฑ์ ลูกค้าของเรา บริการของเรา ติดต่อเรา" at bounding box center [491, 237] width 211 height 424
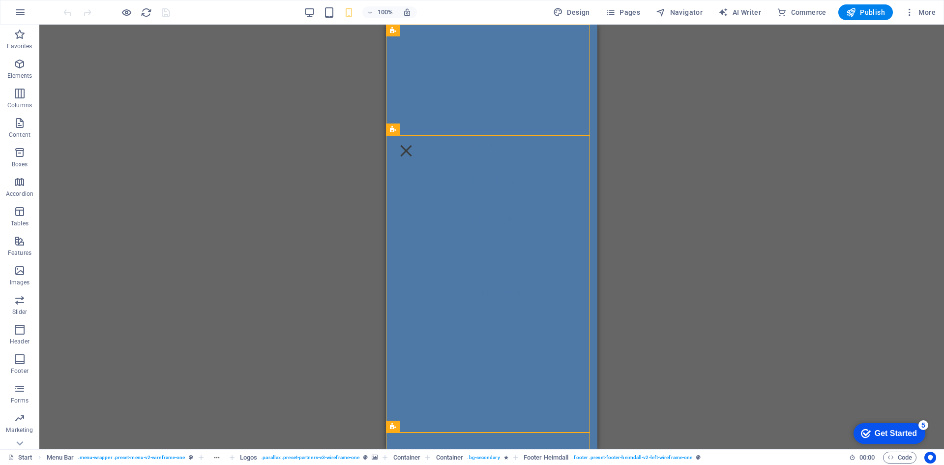
drag, startPoint x: 596, startPoint y: 416, endPoint x: 964, endPoint y: 48, distance: 520.6
click at [419, 140] on div at bounding box center [406, 151] width 25 height 22
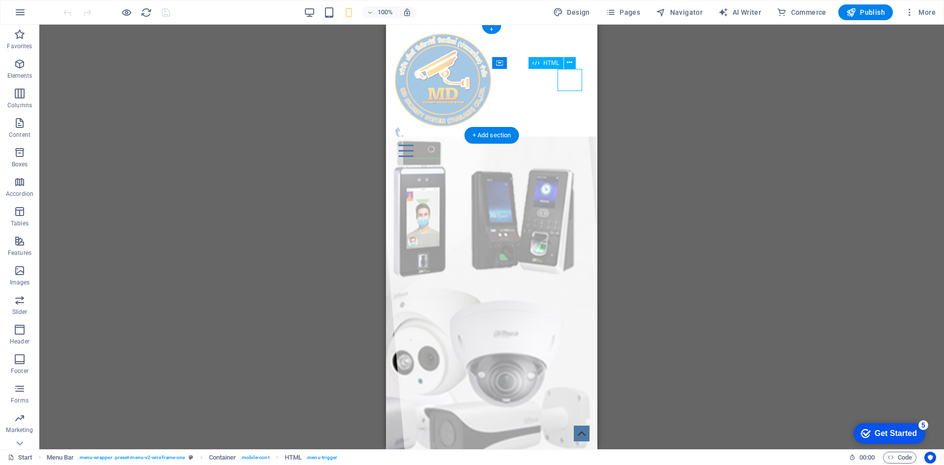
click at [567, 140] on div at bounding box center [492, 151] width 196 height 22
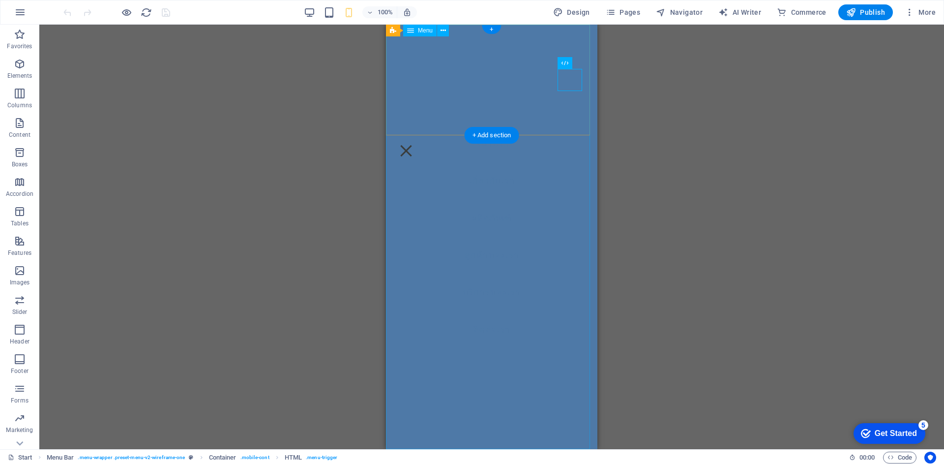
click at [475, 107] on nav "หน้าแรก เกี่ยวกับเรา ผลิตภัณฑ์ ลูกค้าของเรา บริการของเรา ติดต่อเรา" at bounding box center [491, 237] width 211 height 424
click at [457, 203] on nav "หน้าแรก เกี่ยวกับเรา ผลิตภัณฑ์ ลูกค้าของเรา บริการของเรา ติดต่อเรา" at bounding box center [491, 237] width 211 height 424
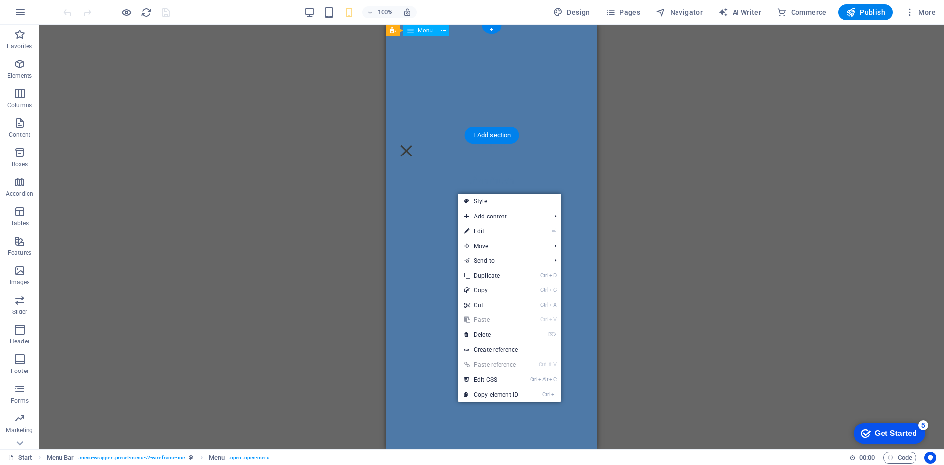
click at [446, 95] on nav "หน้าแรก เกี่ยวกับเรา ผลิตภัณฑ์ ลูกค้าของเรา บริการของเรา ติดต่อเรา" at bounding box center [491, 237] width 211 height 424
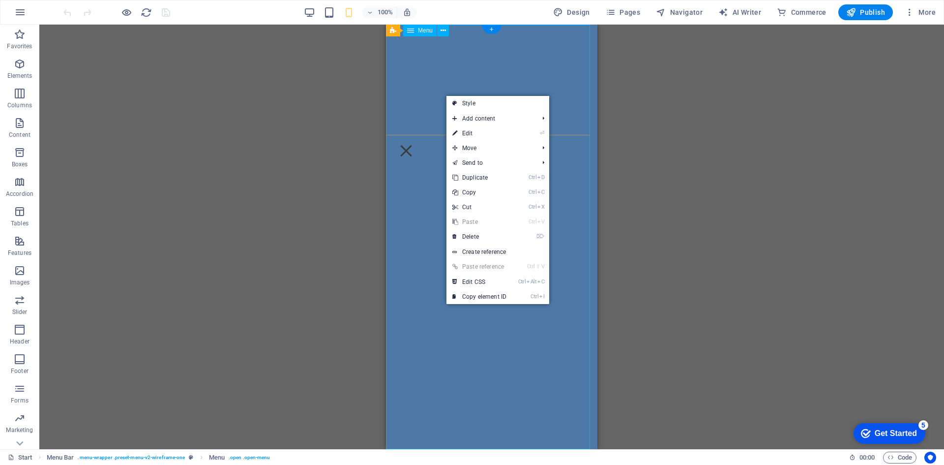
click at [406, 49] on nav "หน้าแรก เกี่ยวกับเรา ผลิตภัณฑ์ ลูกค้าของเรา บริการของเรา ติดต่อเรา" at bounding box center [491, 237] width 211 height 424
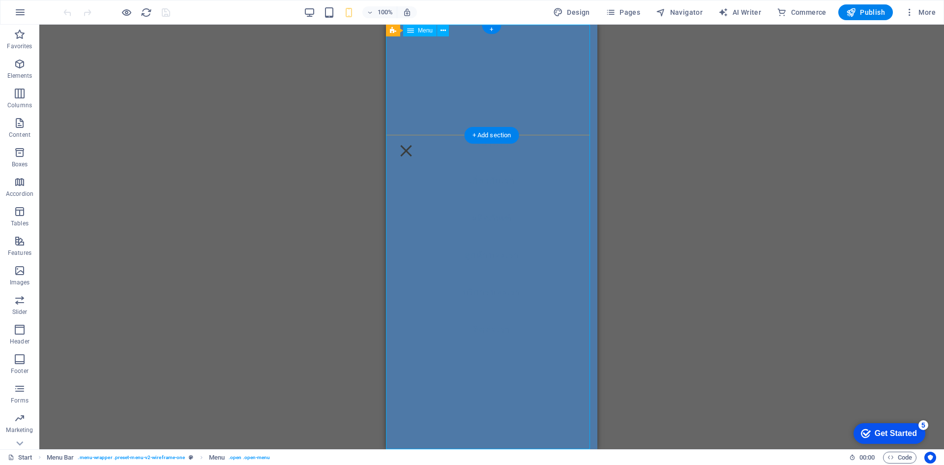
click at [447, 209] on nav "หน้าแรก เกี่ยวกับเรา ผลิตภัณฑ์ ลูกค้าของเรา บริการของเรา ติดต่อเรา" at bounding box center [491, 237] width 211 height 424
click at [414, 29] on icon at bounding box center [410, 31] width 7 height 12
click at [419, 31] on span "Menu" at bounding box center [425, 31] width 15 height 6
select select
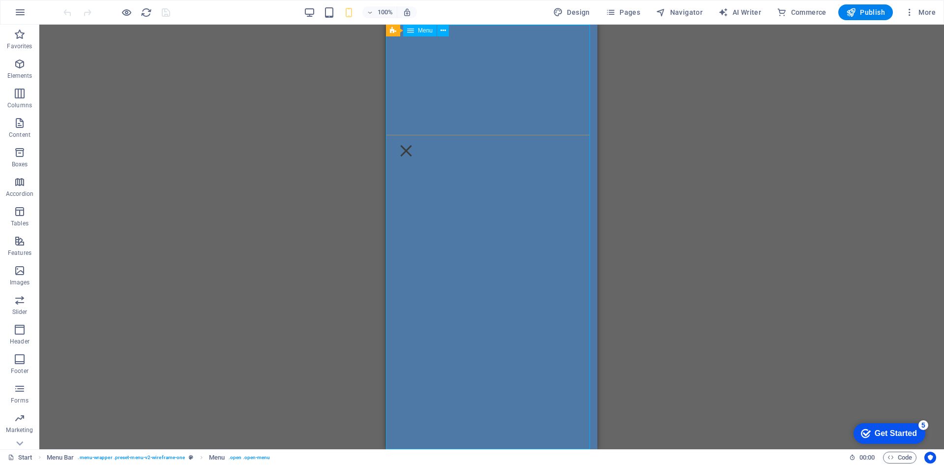
select select
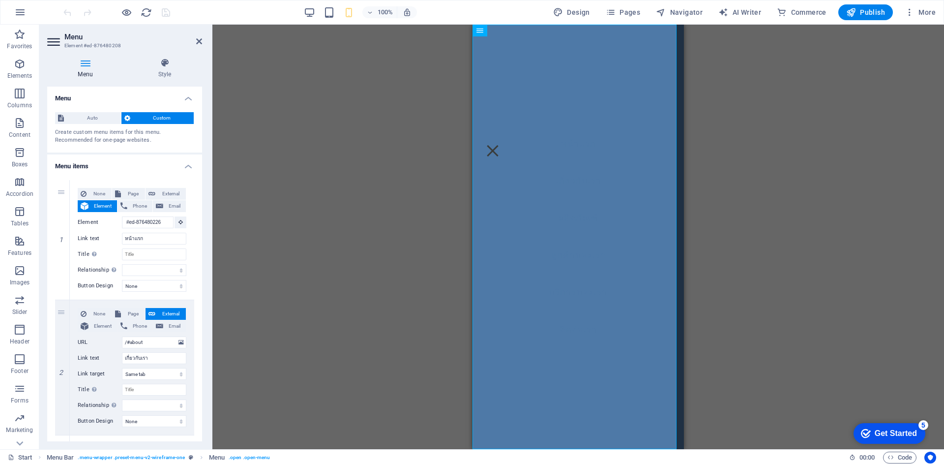
click at [159, 57] on div "Menu Style Menu Auto Custom Create custom menu items for this menu. Recommended…" at bounding box center [124, 249] width 171 height 399
click at [160, 73] on h4 "Style" at bounding box center [164, 68] width 75 height 21
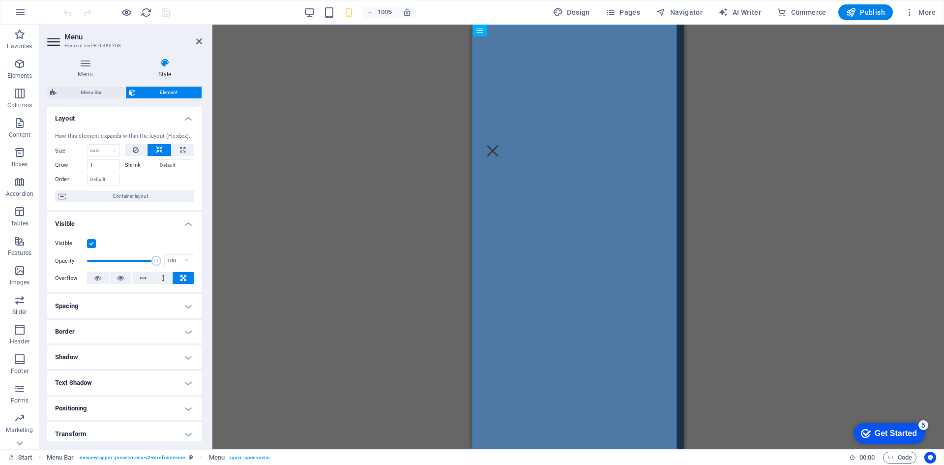
click at [93, 242] on label at bounding box center [91, 243] width 9 height 9
click at [0, 0] on input "Visible" at bounding box center [0, 0] width 0 height 0
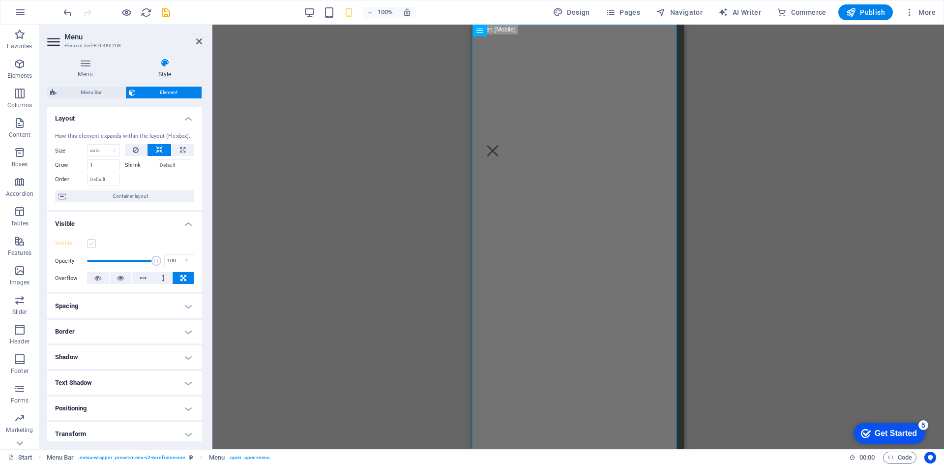
click at [93, 242] on label at bounding box center [91, 243] width 9 height 9
click at [0, 0] on input "Visible" at bounding box center [0, 0] width 0 height 0
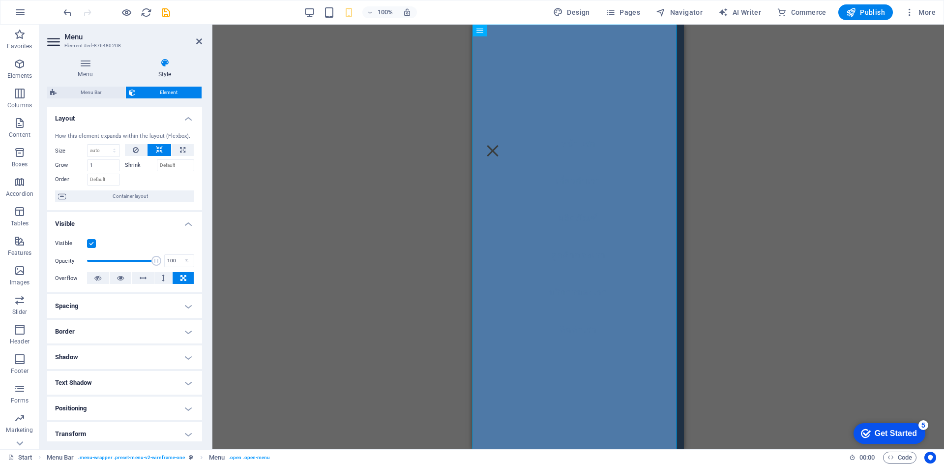
click at [93, 242] on label at bounding box center [91, 243] width 9 height 9
click at [0, 0] on input "Visible" at bounding box center [0, 0] width 0 height 0
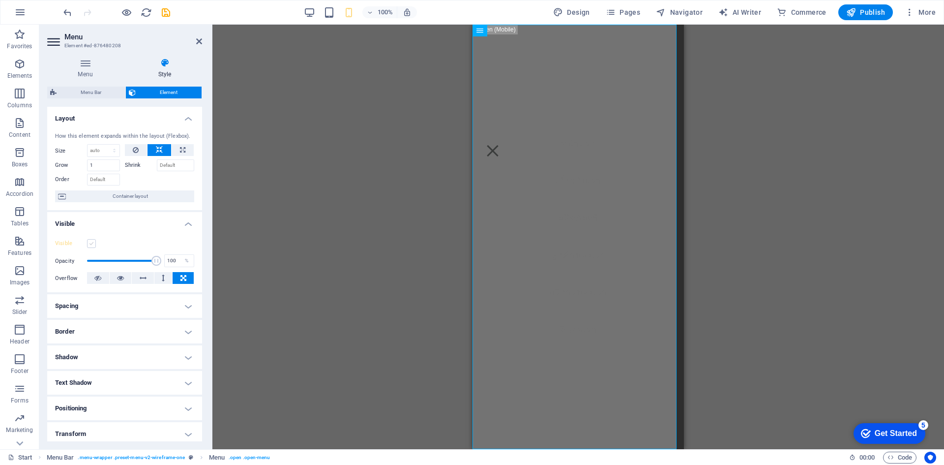
click at [93, 242] on label at bounding box center [91, 243] width 9 height 9
click at [0, 0] on input "Visible" at bounding box center [0, 0] width 0 height 0
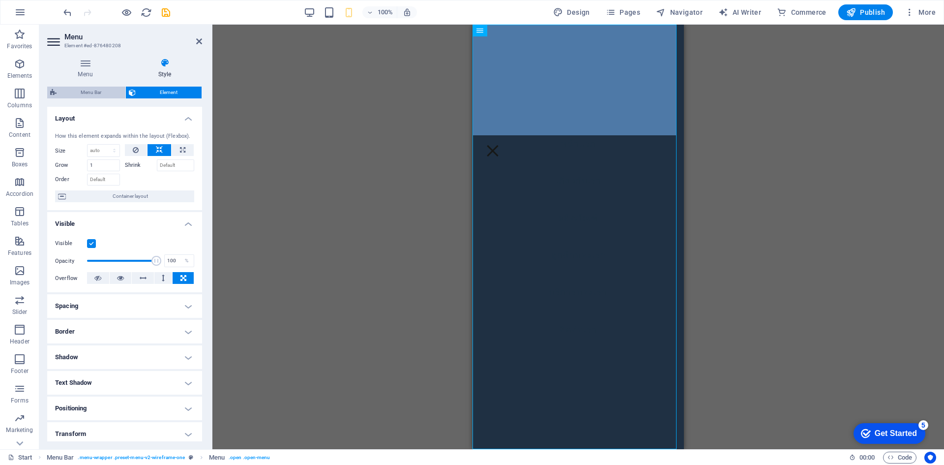
click at [89, 93] on span "Menu Bar" at bounding box center [91, 93] width 63 height 12
select select "rem"
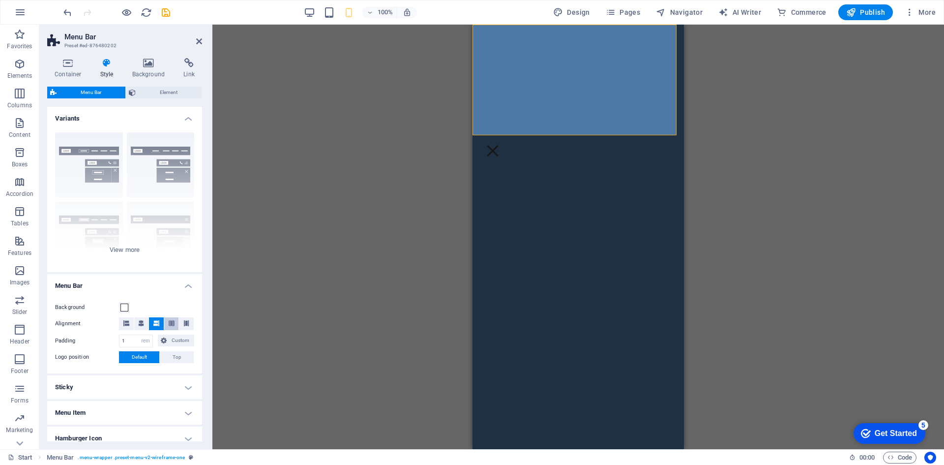
click at [170, 324] on icon at bounding box center [172, 323] width 6 height 6
click at [186, 325] on icon at bounding box center [186, 323] width 6 height 6
click at [123, 319] on span at bounding box center [126, 323] width 6 height 13
click at [169, 180] on div "Border Centered Default Fixed Loki Trigger Wide XXL" at bounding box center [124, 198] width 155 height 148
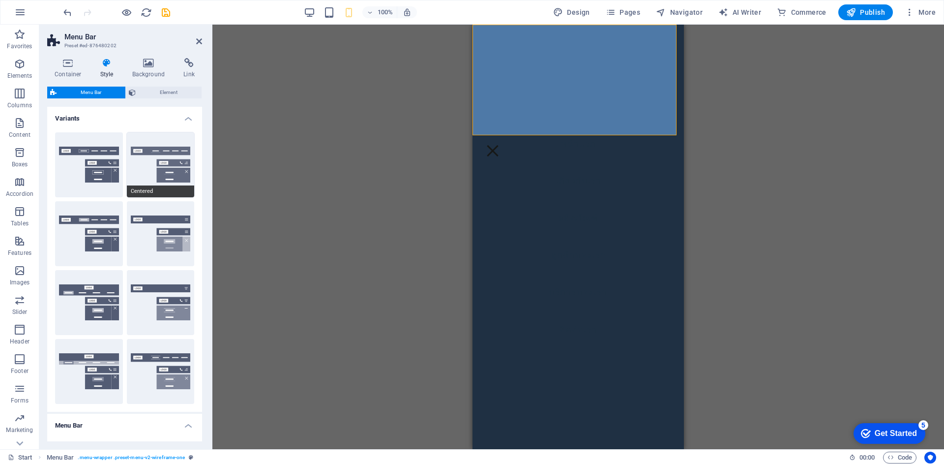
click at [173, 169] on button "Centered" at bounding box center [161, 164] width 68 height 65
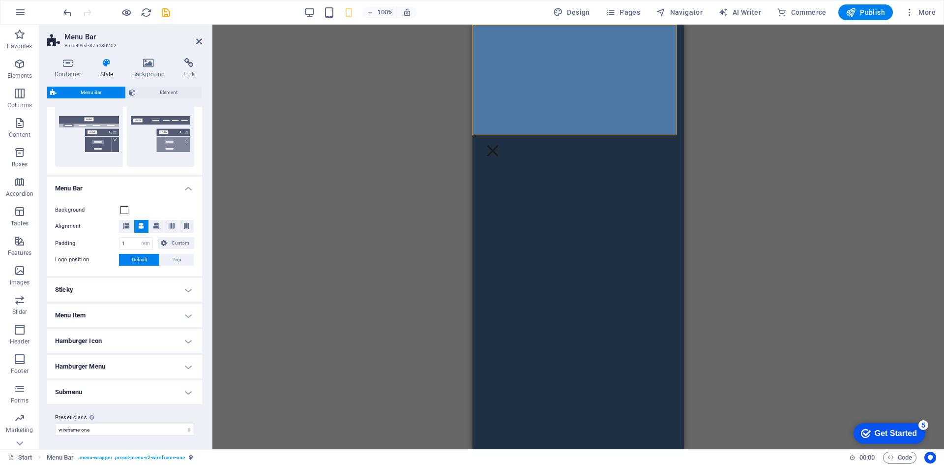
scroll to position [239, 0]
click at [199, 41] on icon at bounding box center [199, 41] width 6 height 8
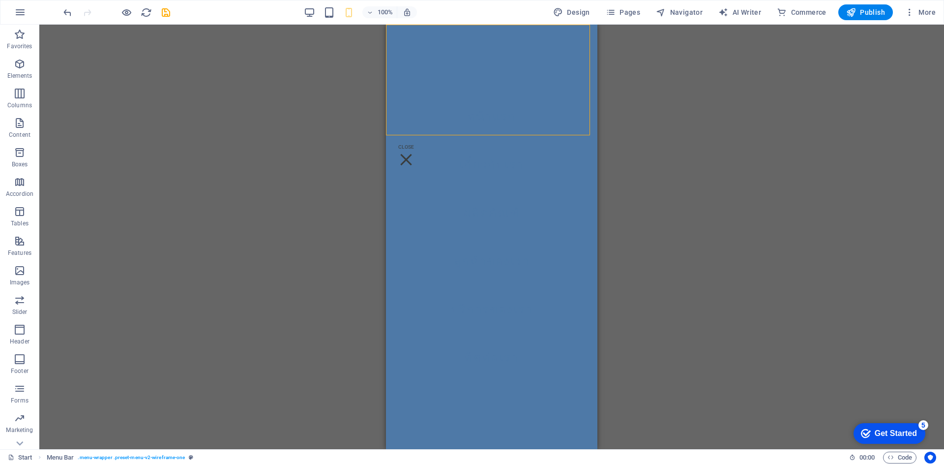
click at [346, 102] on div "Drag here to replace the existing content. Press “Ctrl” if you want to create a…" at bounding box center [491, 237] width 905 height 424
click at [419, 140] on div at bounding box center [406, 160] width 25 height 40
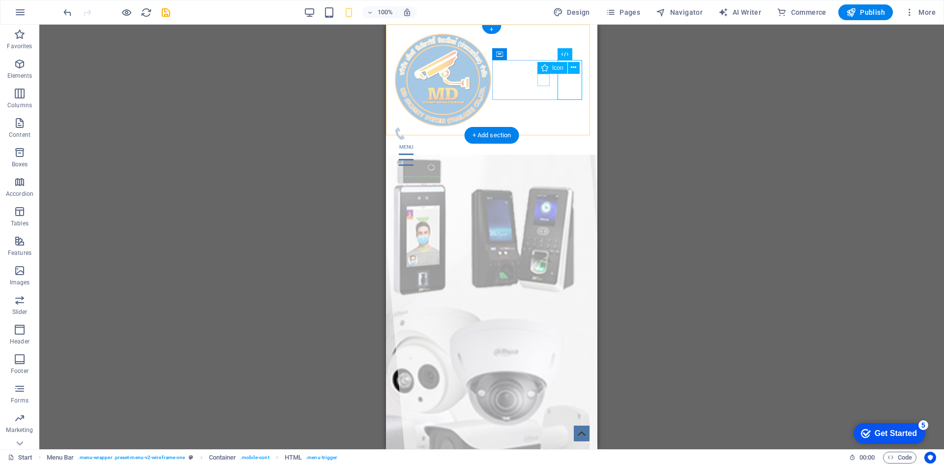
click at [544, 127] on figure at bounding box center [488, 133] width 188 height 12
click at [565, 140] on div at bounding box center [492, 160] width 196 height 40
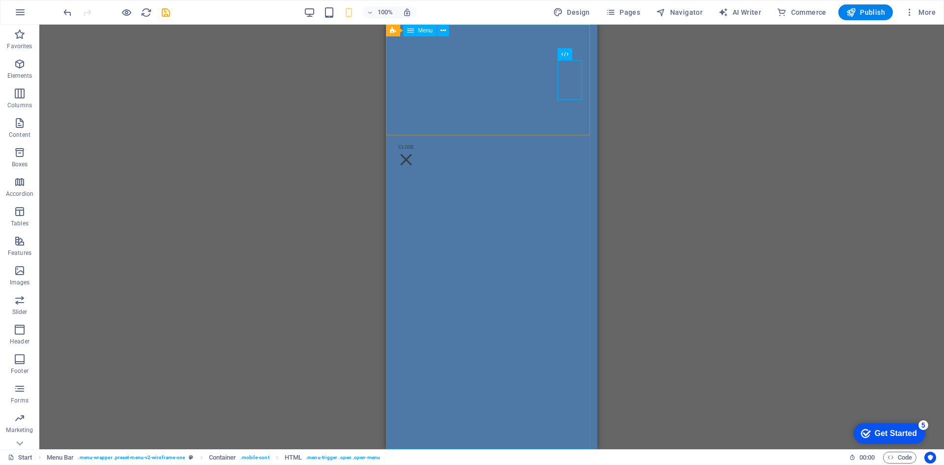
click at [411, 31] on icon at bounding box center [410, 31] width 7 height 12
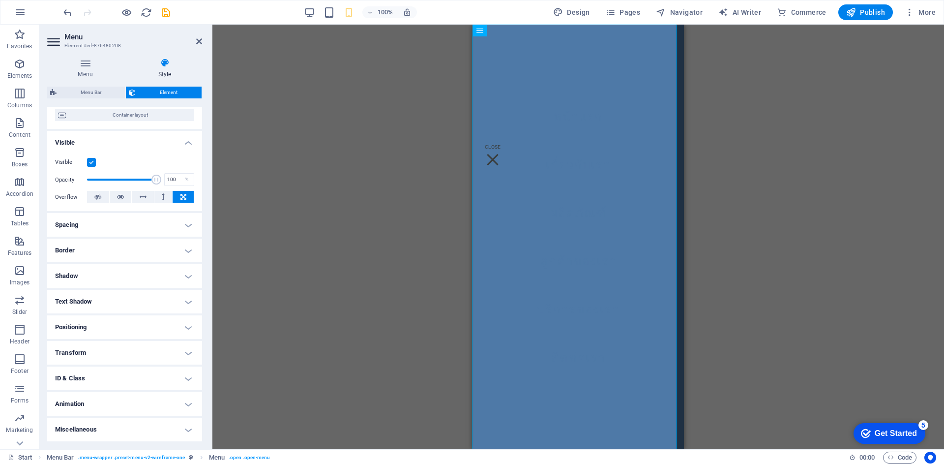
scroll to position [0, 0]
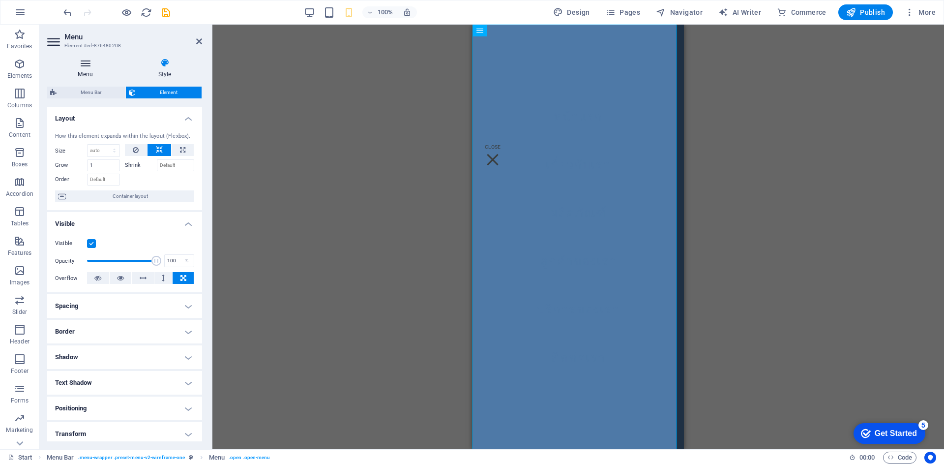
click at [73, 65] on icon at bounding box center [85, 63] width 76 height 10
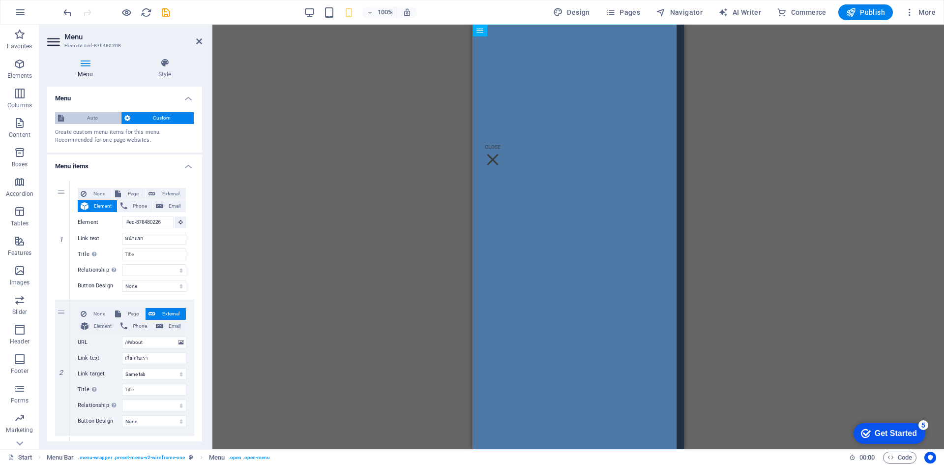
click at [94, 117] on span "Auto" at bounding box center [92, 118] width 51 height 12
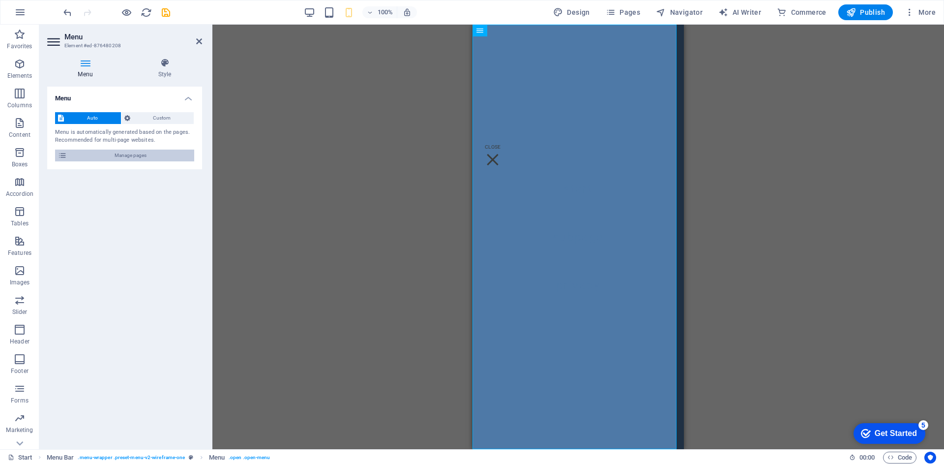
click at [105, 158] on span "Manage pages" at bounding box center [130, 156] width 121 height 12
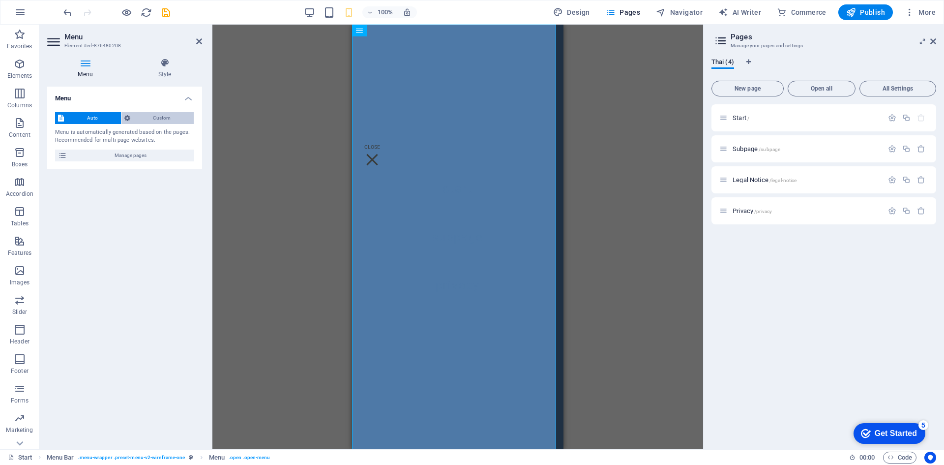
click at [152, 116] on span "Custom" at bounding box center [162, 118] width 58 height 12
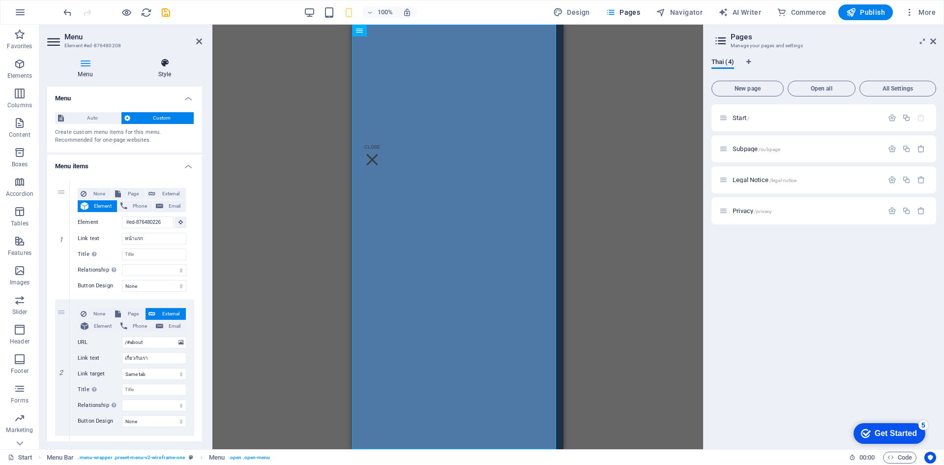
click at [169, 70] on h4 "Style" at bounding box center [164, 68] width 75 height 21
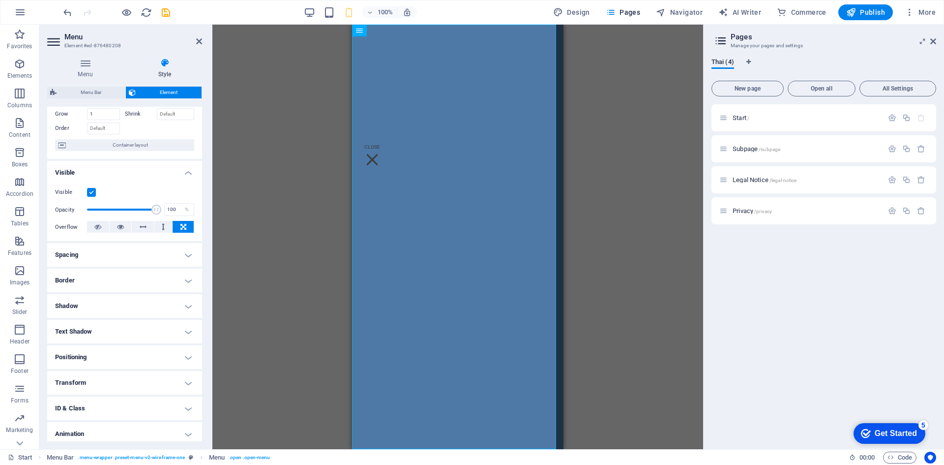
scroll to position [81, 0]
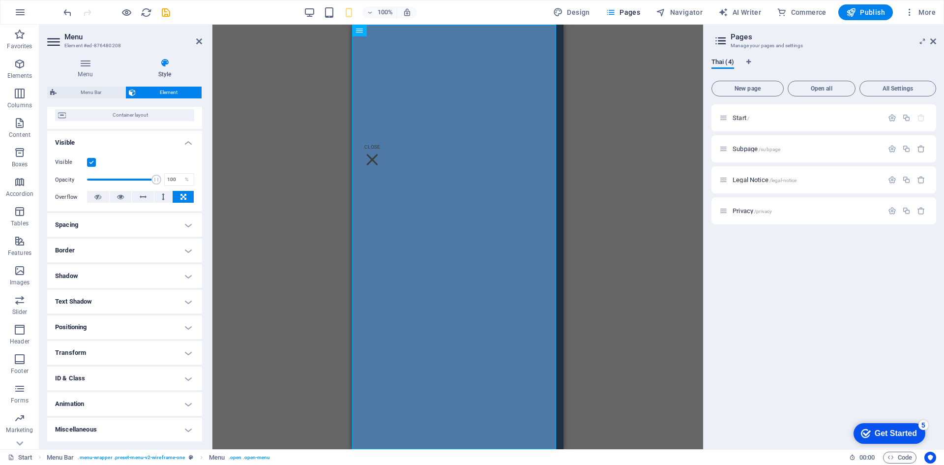
click at [145, 292] on h4 "Text Shadow" at bounding box center [124, 302] width 155 height 24
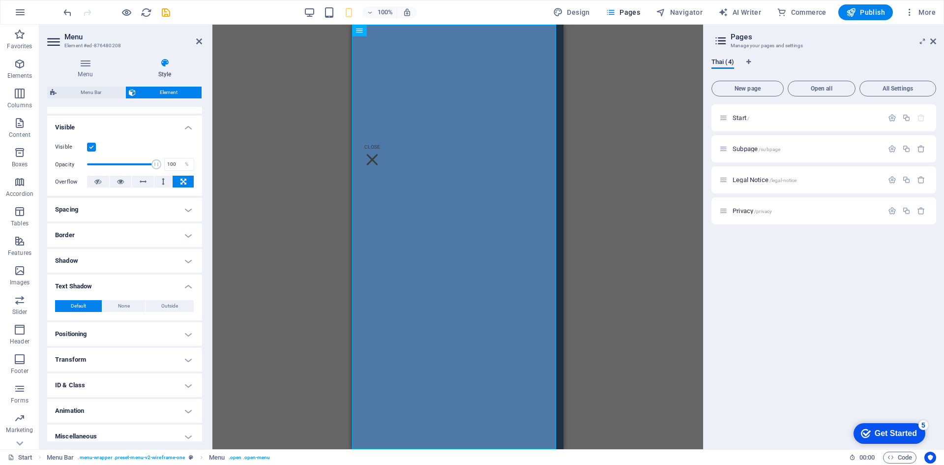
scroll to position [103, 0]
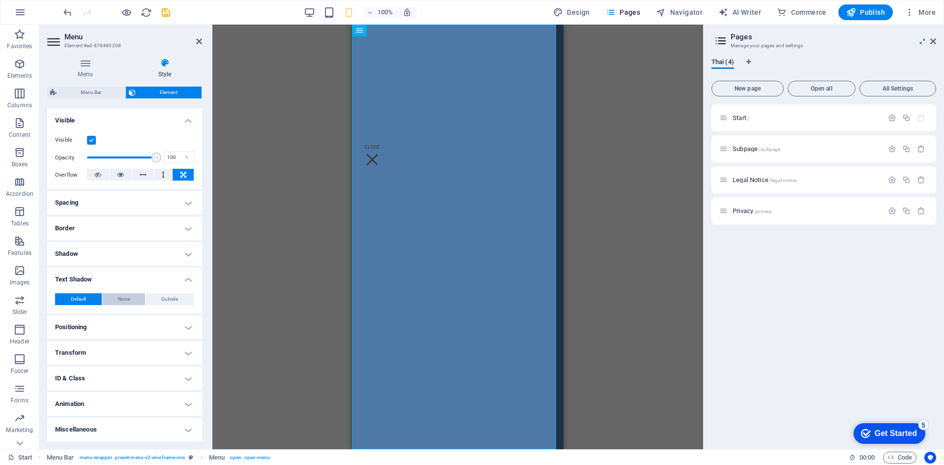
click at [136, 293] on button "None" at bounding box center [123, 299] width 43 height 12
click at [169, 298] on span "Outside" at bounding box center [169, 299] width 17 height 12
type input "2"
type input "4"
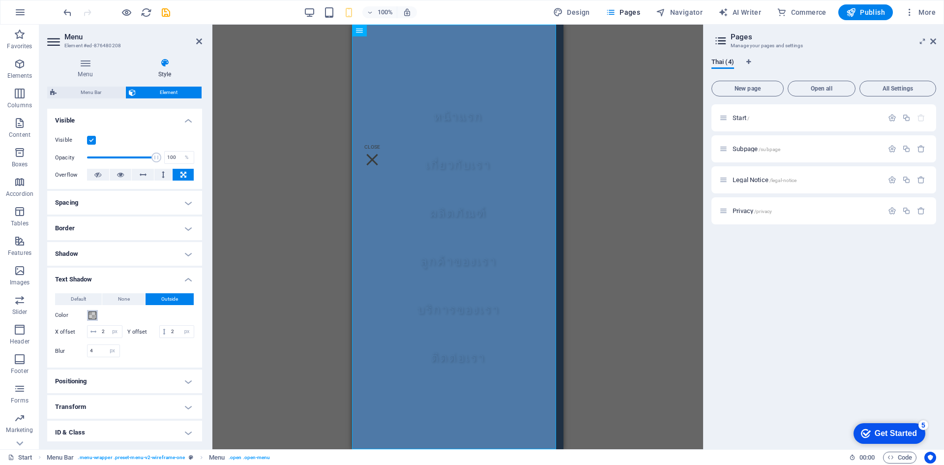
click at [93, 315] on span at bounding box center [93, 315] width 8 height 8
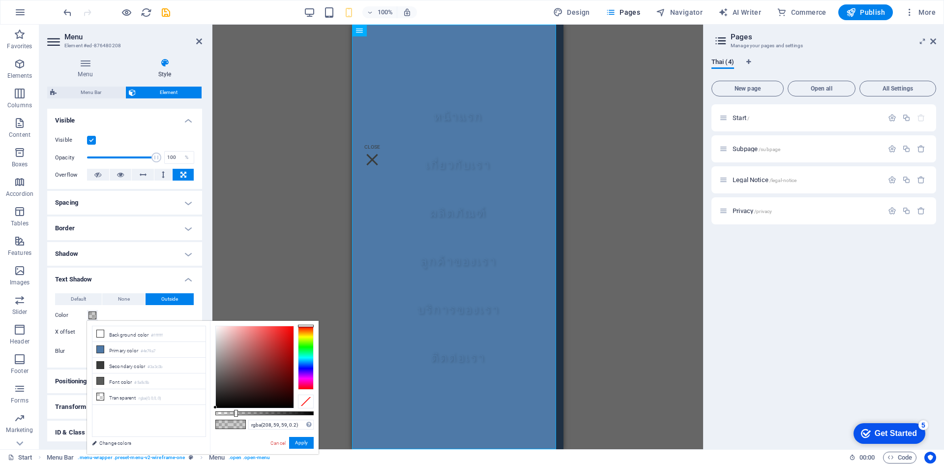
click at [271, 341] on div at bounding box center [255, 367] width 78 height 82
click at [286, 338] on div at bounding box center [255, 367] width 78 height 82
click at [297, 443] on button "Apply" at bounding box center [301, 443] width 25 height 12
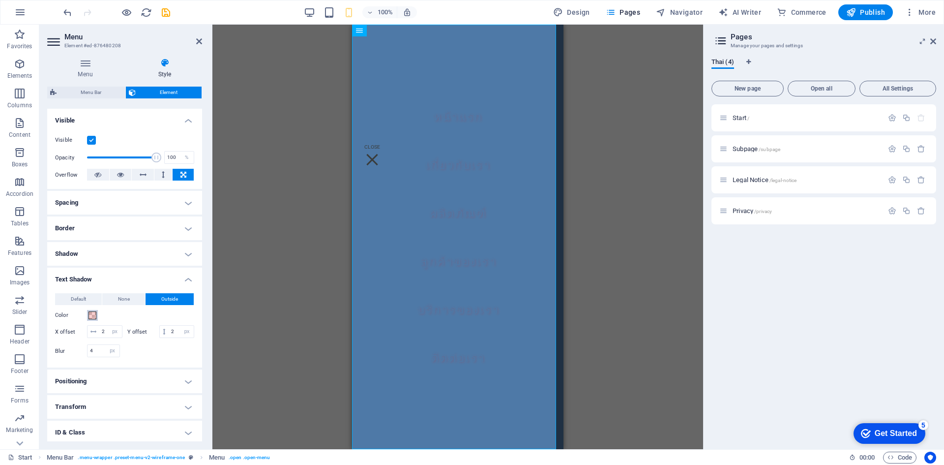
click at [96, 318] on span at bounding box center [93, 315] width 8 height 8
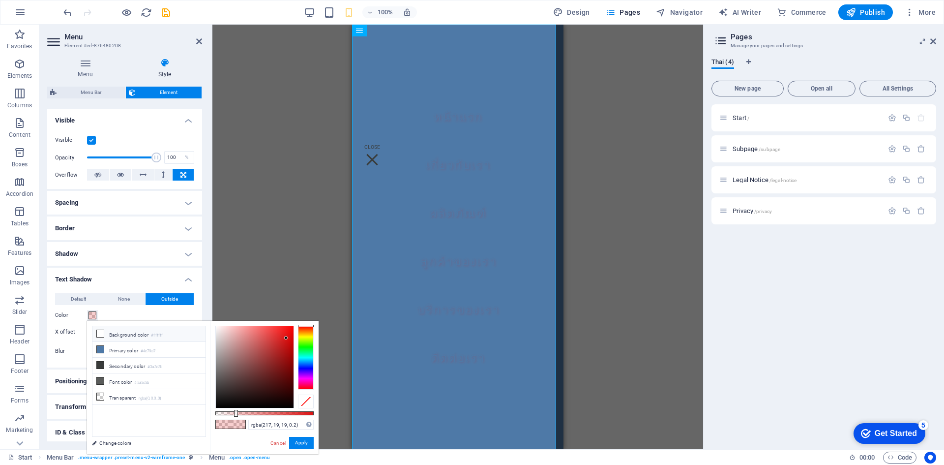
click at [100, 329] on li "Background color #ffffff" at bounding box center [148, 334] width 113 height 16
type input "#ffffff"
click at [310, 438] on button "Apply" at bounding box center [301, 443] width 25 height 12
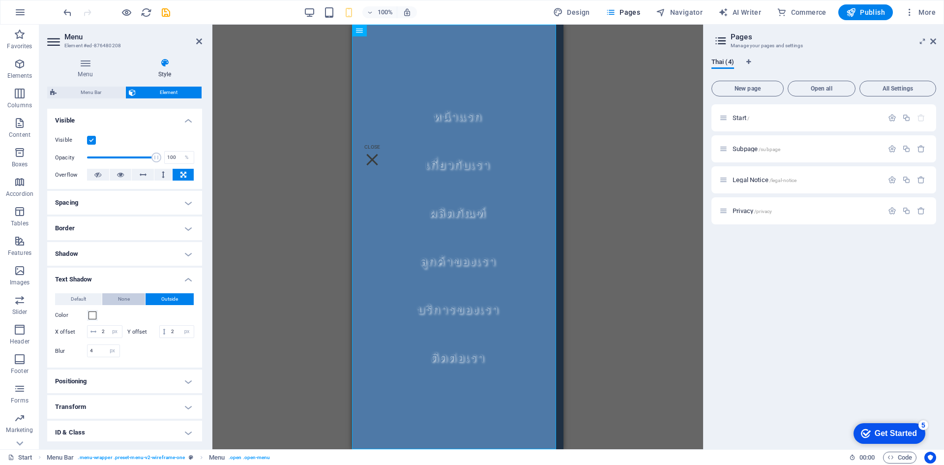
click at [128, 301] on span "None" at bounding box center [124, 299] width 12 height 12
type input "0"
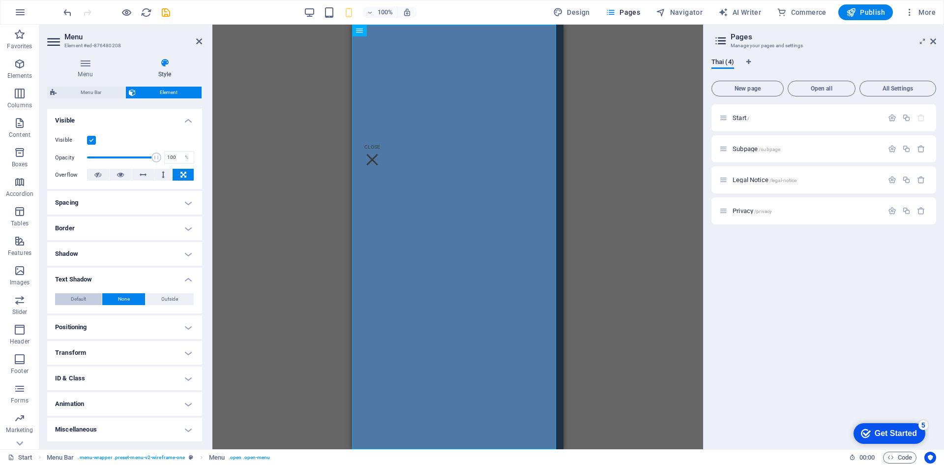
click at [89, 300] on button "Default" at bounding box center [78, 299] width 47 height 12
click at [169, 299] on span "Outside" at bounding box center [169, 299] width 17 height 12
type input "2"
type input "4"
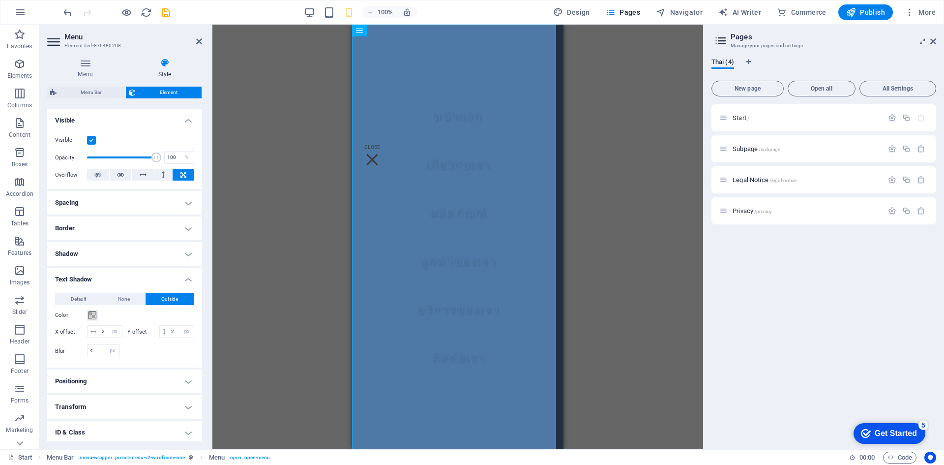
click at [169, 299] on span "Outside" at bounding box center [169, 299] width 17 height 12
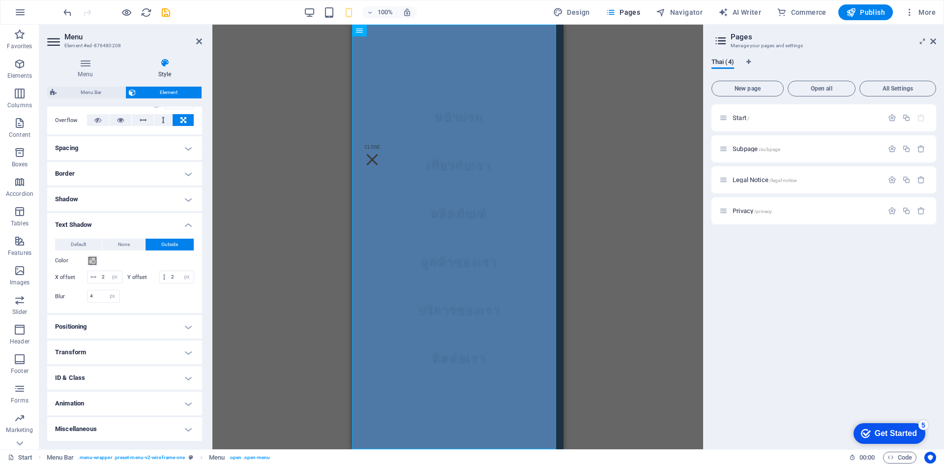
scroll to position [170, 0]
click at [101, 271] on input "2" at bounding box center [110, 277] width 23 height 12
drag, startPoint x: 101, startPoint y: 265, endPoint x: 112, endPoint y: 264, distance: 10.8
click at [112, 271] on input "2" at bounding box center [110, 277] width 23 height 12
click at [112, 271] on input "10" at bounding box center [110, 277] width 23 height 12
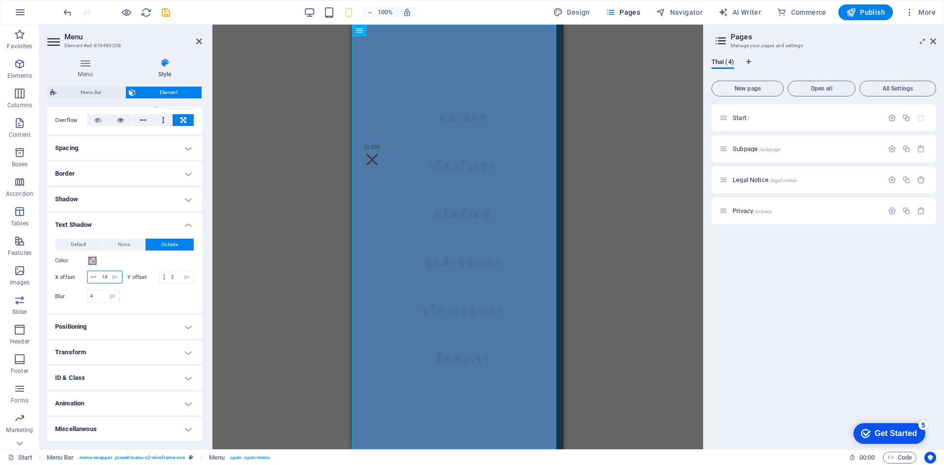
click at [112, 271] on input "10" at bounding box center [110, 277] width 23 height 12
type input "2"
click at [99, 297] on input "4" at bounding box center [104, 296] width 32 height 12
click at [99, 297] on input "10" at bounding box center [104, 296] width 32 height 12
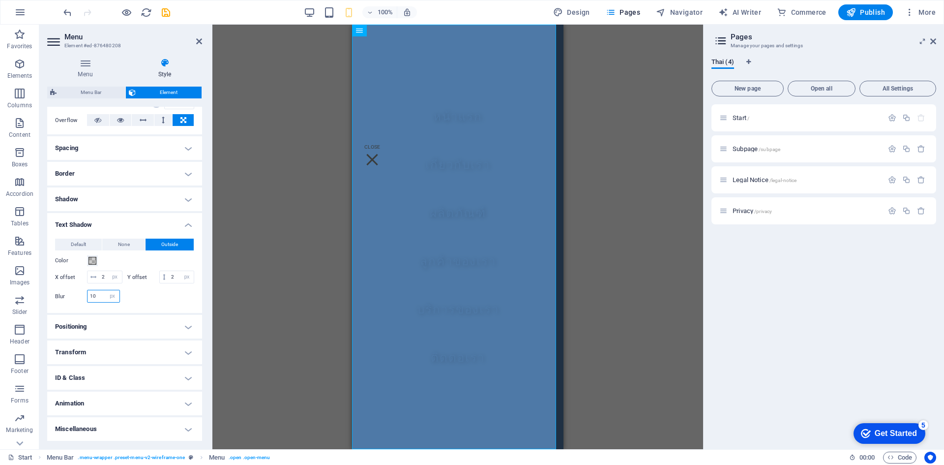
click at [99, 297] on input "10" at bounding box center [104, 296] width 32 height 12
type input "4"
click at [117, 188] on h4 "Shadow" at bounding box center [124, 199] width 155 height 24
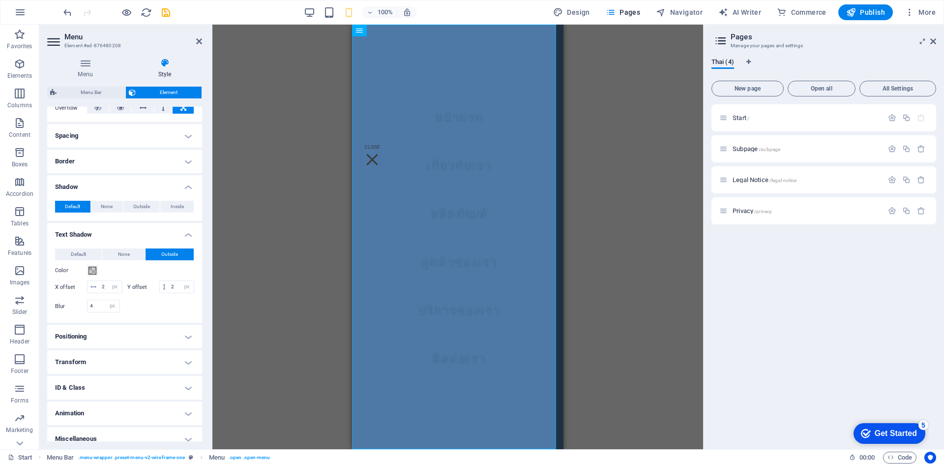
click at [116, 156] on h4 "Border" at bounding box center [124, 162] width 155 height 24
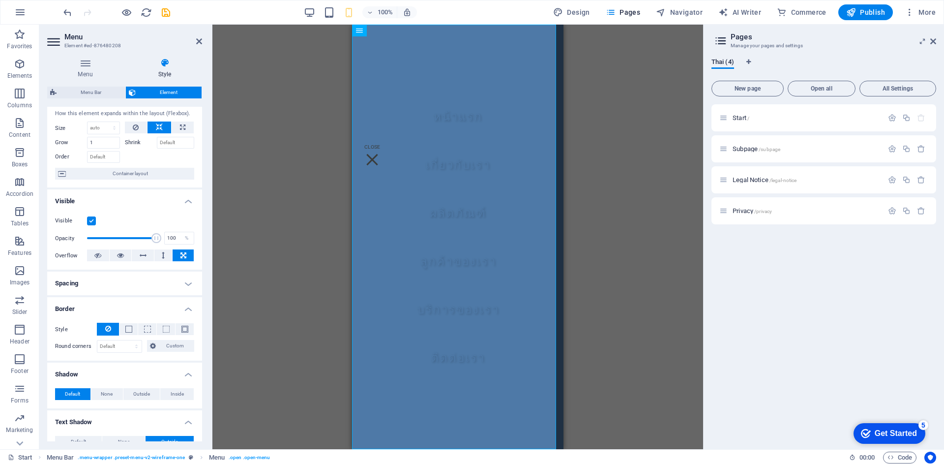
scroll to position [0, 0]
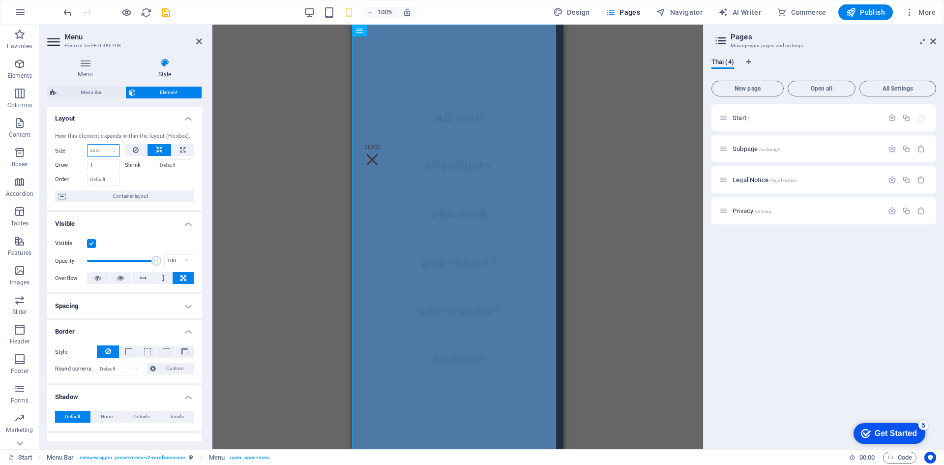
click at [111, 153] on select "Default auto px % 1/1 1/2 1/3 1/4 1/5 1/6 1/7 1/8 1/9 1/10" at bounding box center [104, 151] width 32 height 12
select select "1/8"
click at [104, 145] on select "Default auto px % 1/1 1/2 1/3 1/4 1/5 1/6 1/7 1/8 1/9 1/10" at bounding box center [104, 151] width 32 height 12
type input "12.5"
select select "%"
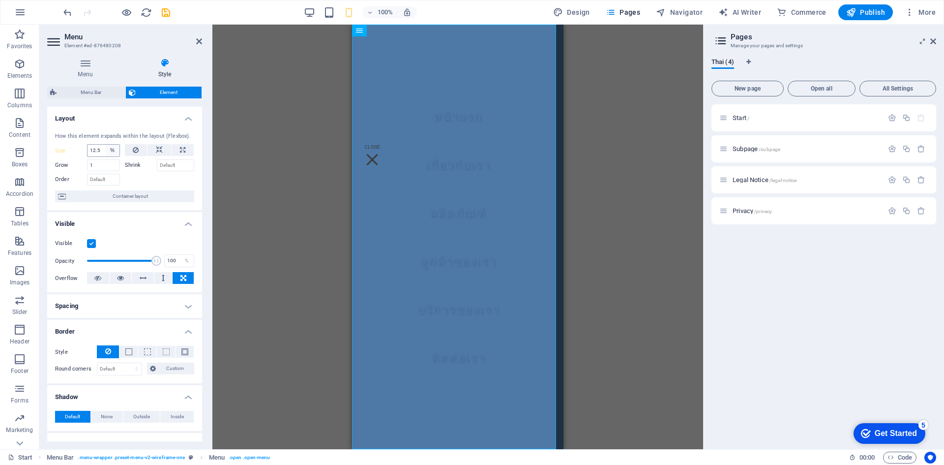
select select "DISABLED_OPTION_VALUE"
